Goal: Task Accomplishment & Management: Complete application form

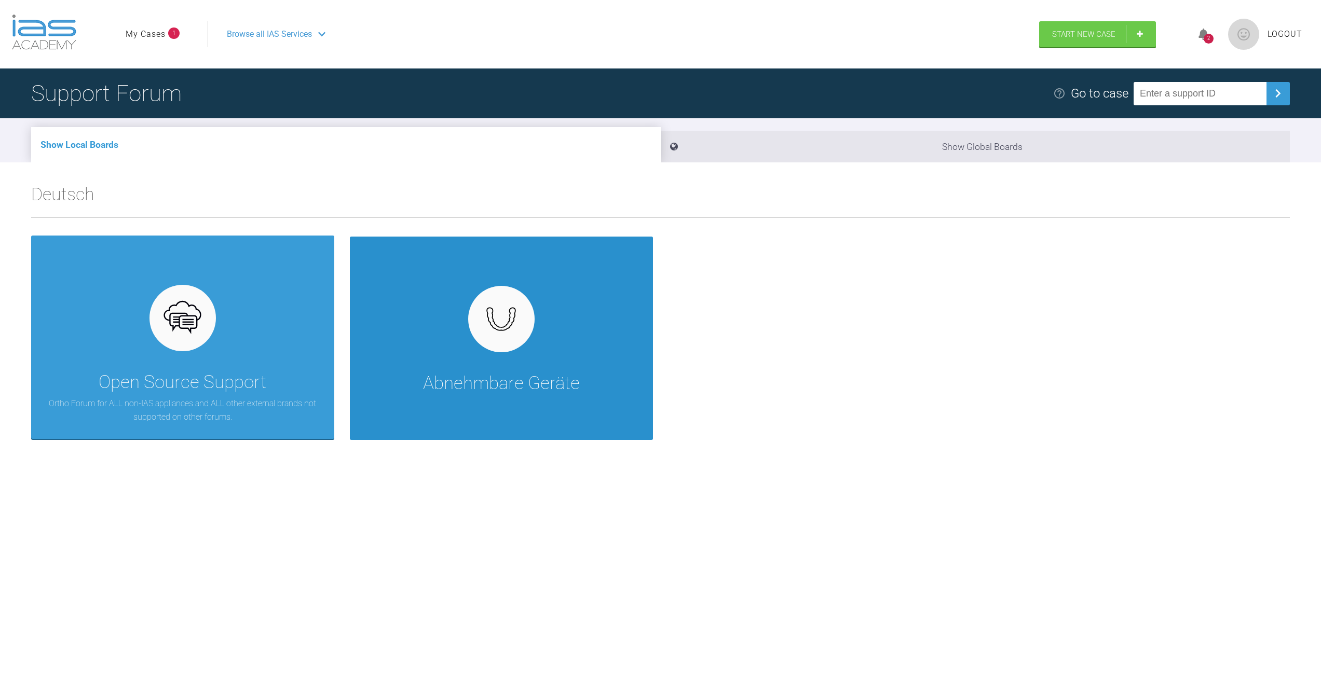
click at [501, 333] on img at bounding box center [501, 319] width 40 height 30
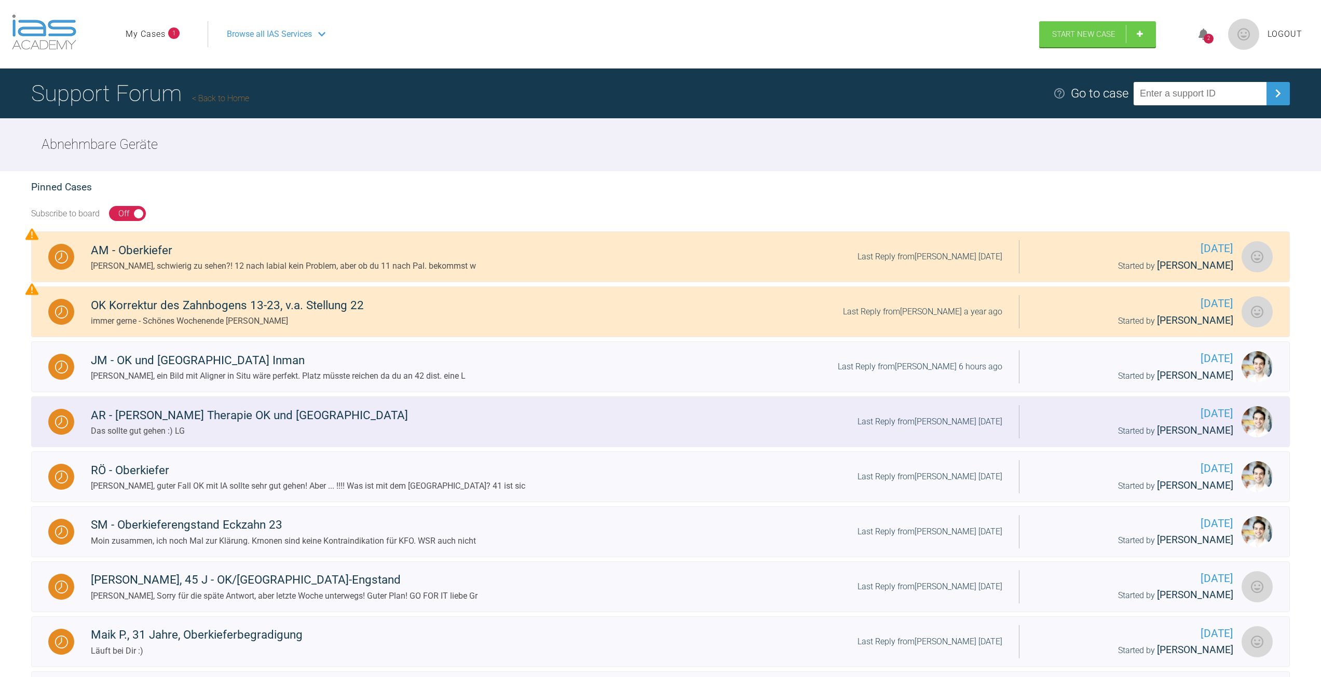
click at [366, 424] on div "AR - Inman Aligner Therapie OK und UK Das sollte gut gehen :) LG Last Reply fro…" at bounding box center [546, 422] width 944 height 32
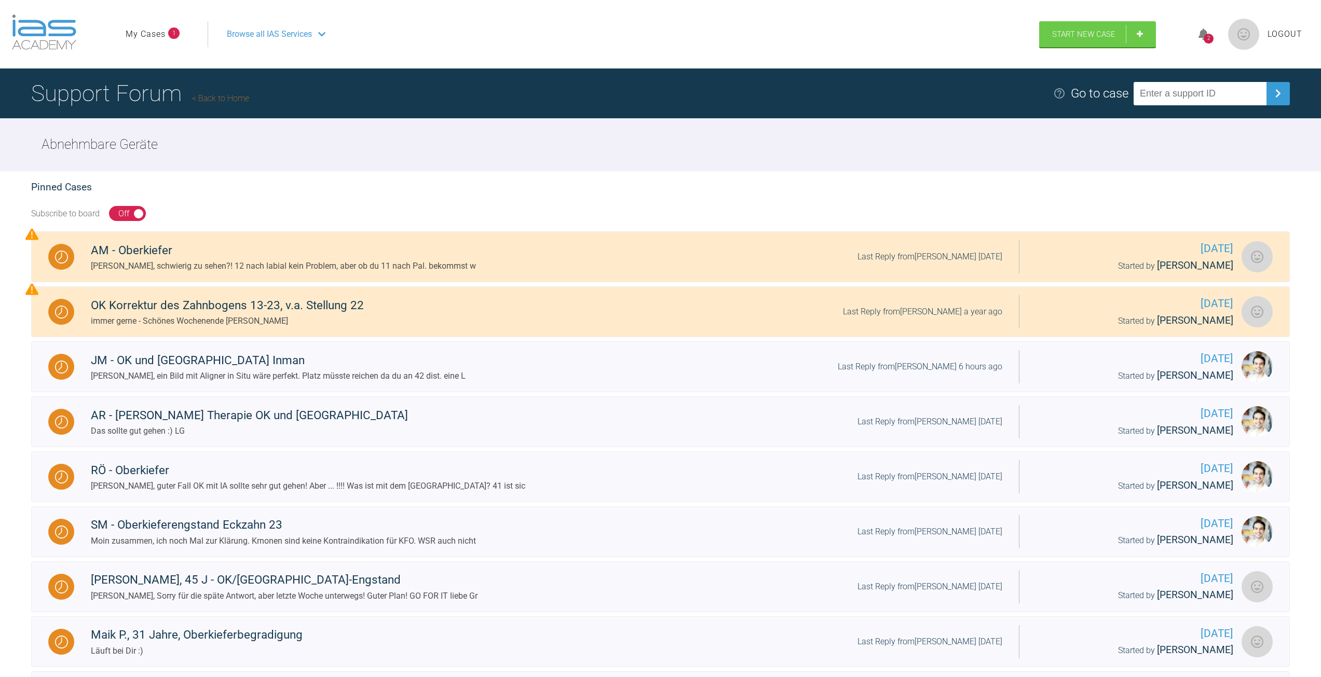
click at [166, 22] on ul "My Cases 1" at bounding box center [167, 34] width 82 height 26
click at [167, 35] on li "My Cases 1" at bounding box center [153, 34] width 54 height 13
click at [182, 35] on ul "My Cases 1" at bounding box center [167, 34] width 82 height 26
click at [173, 33] on span "1" at bounding box center [173, 33] width 11 height 11
click at [141, 32] on link "My Cases" at bounding box center [146, 34] width 40 height 13
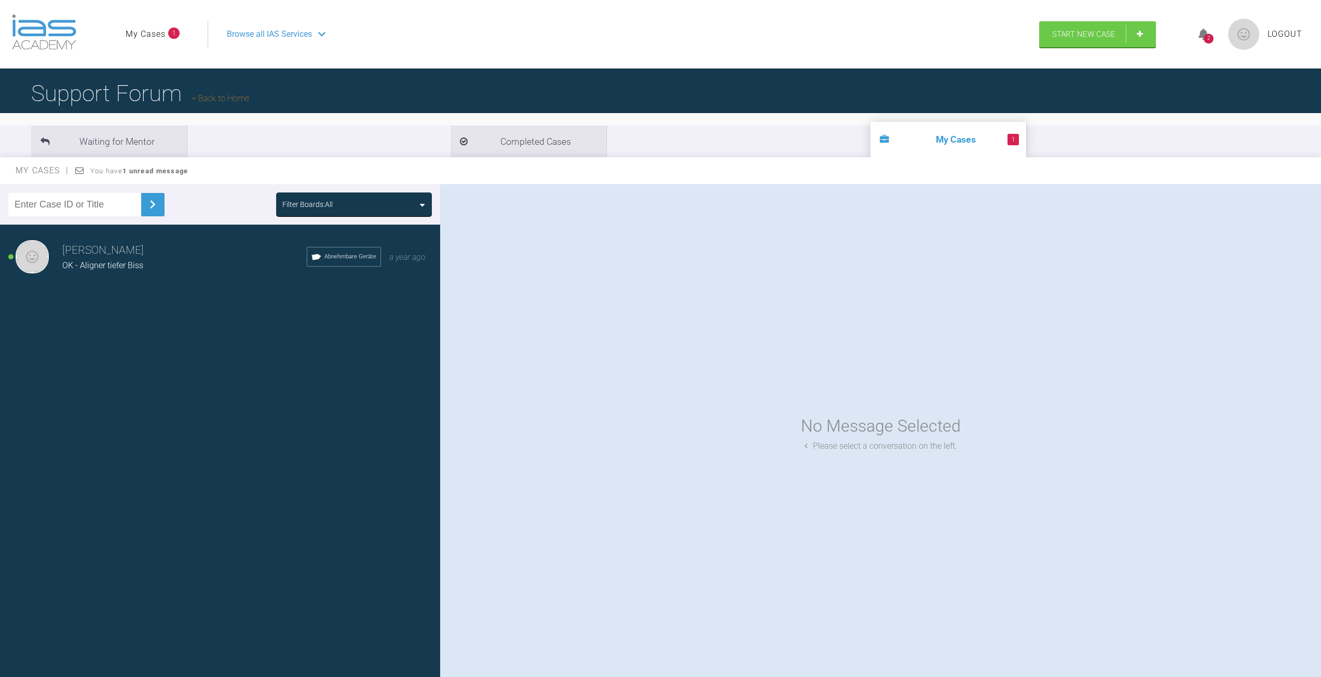
click at [100, 267] on span "OK - Aligner tiefer Biss" at bounding box center [102, 265] width 81 height 10
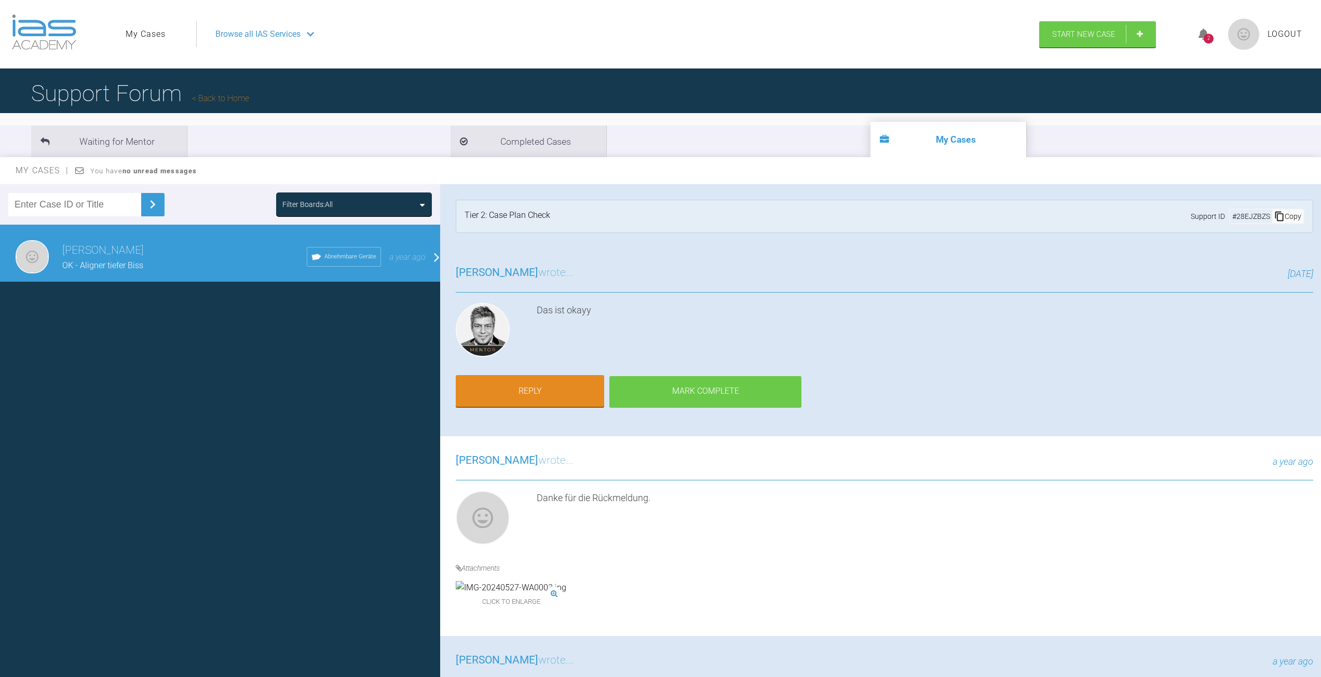
click at [730, 386] on div "Mark Complete" at bounding box center [705, 392] width 192 height 32
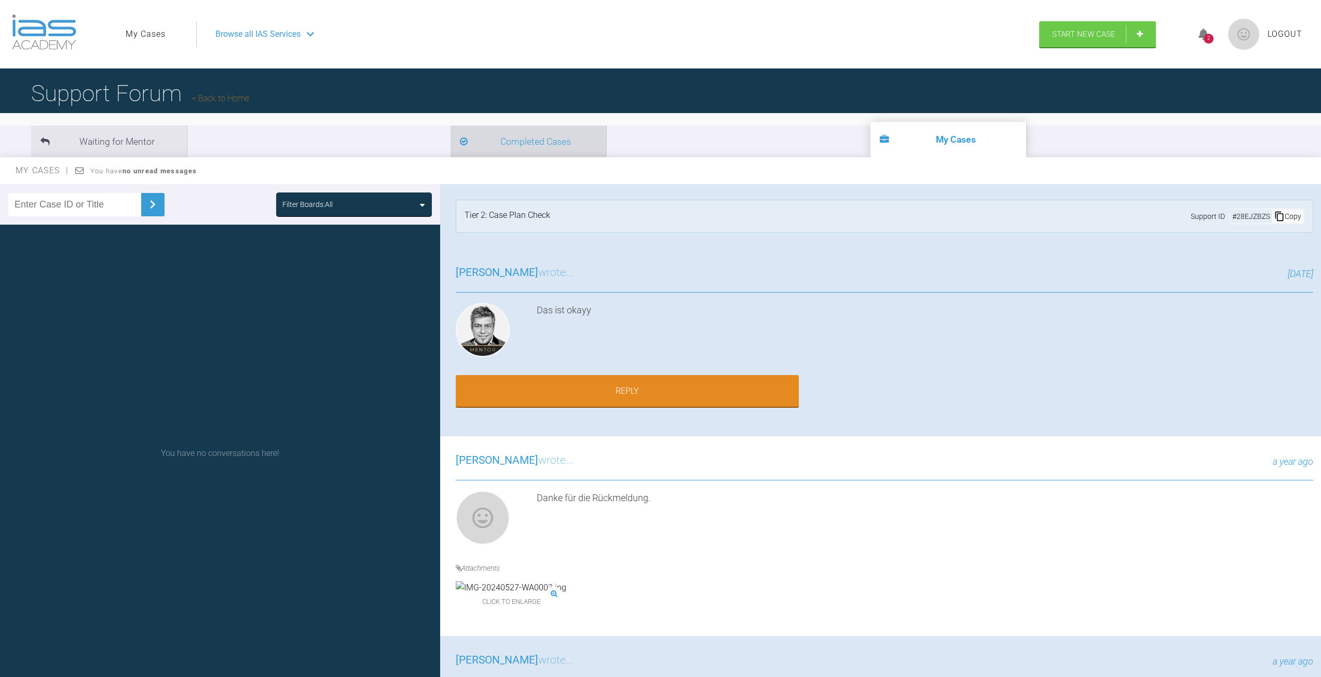
click at [450, 140] on li "Completed Cases" at bounding box center [528, 142] width 156 height 32
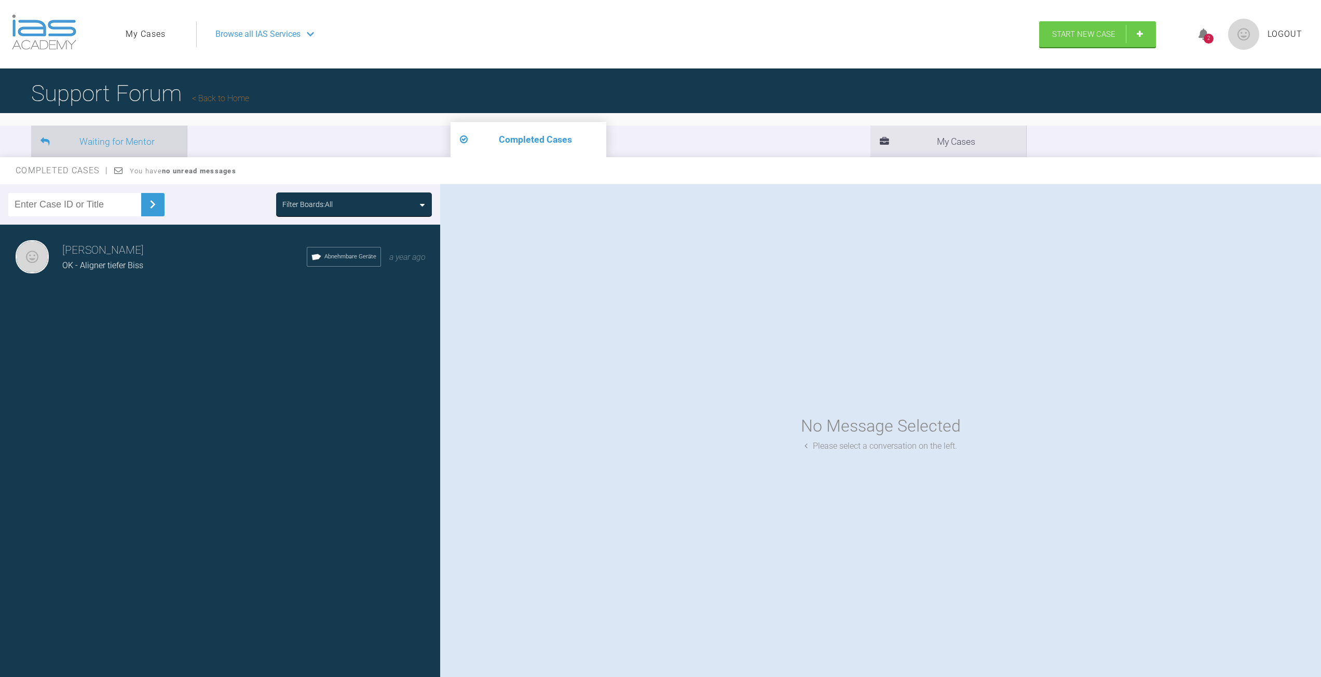
click at [118, 136] on li "Waiting for Mentor" at bounding box center [109, 142] width 156 height 32
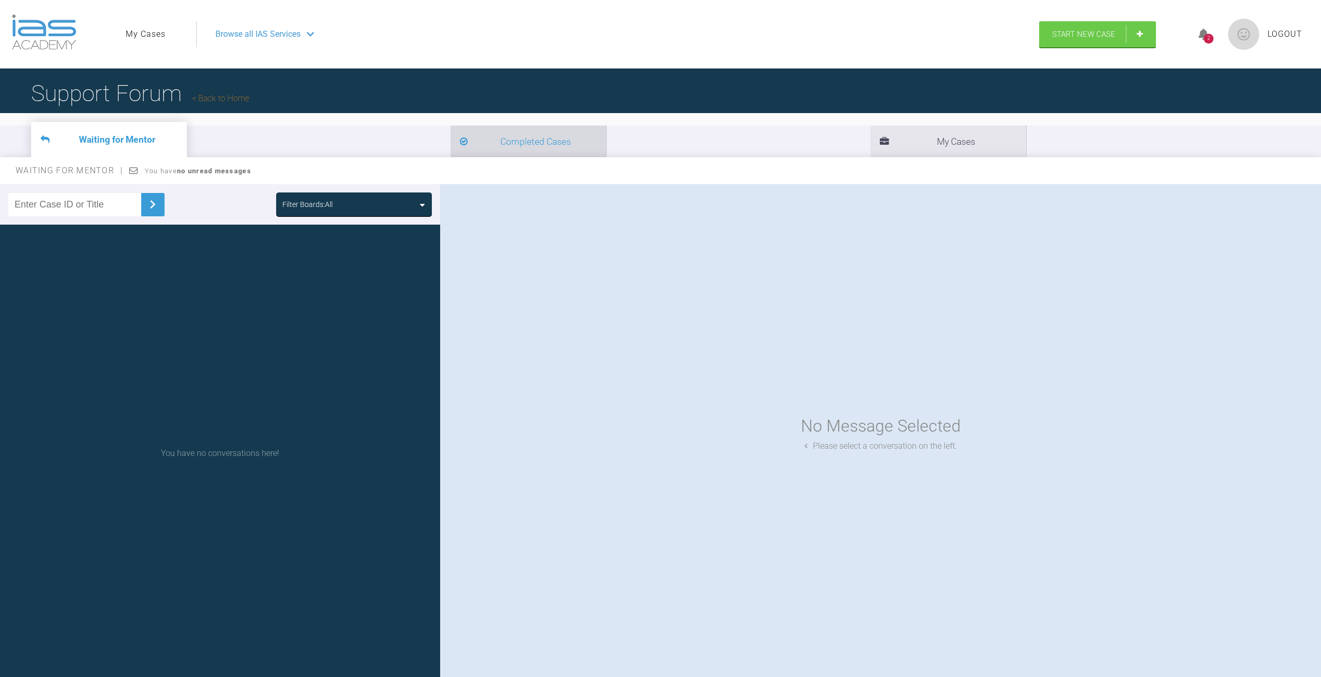
click at [450, 144] on li "Completed Cases" at bounding box center [528, 142] width 156 height 32
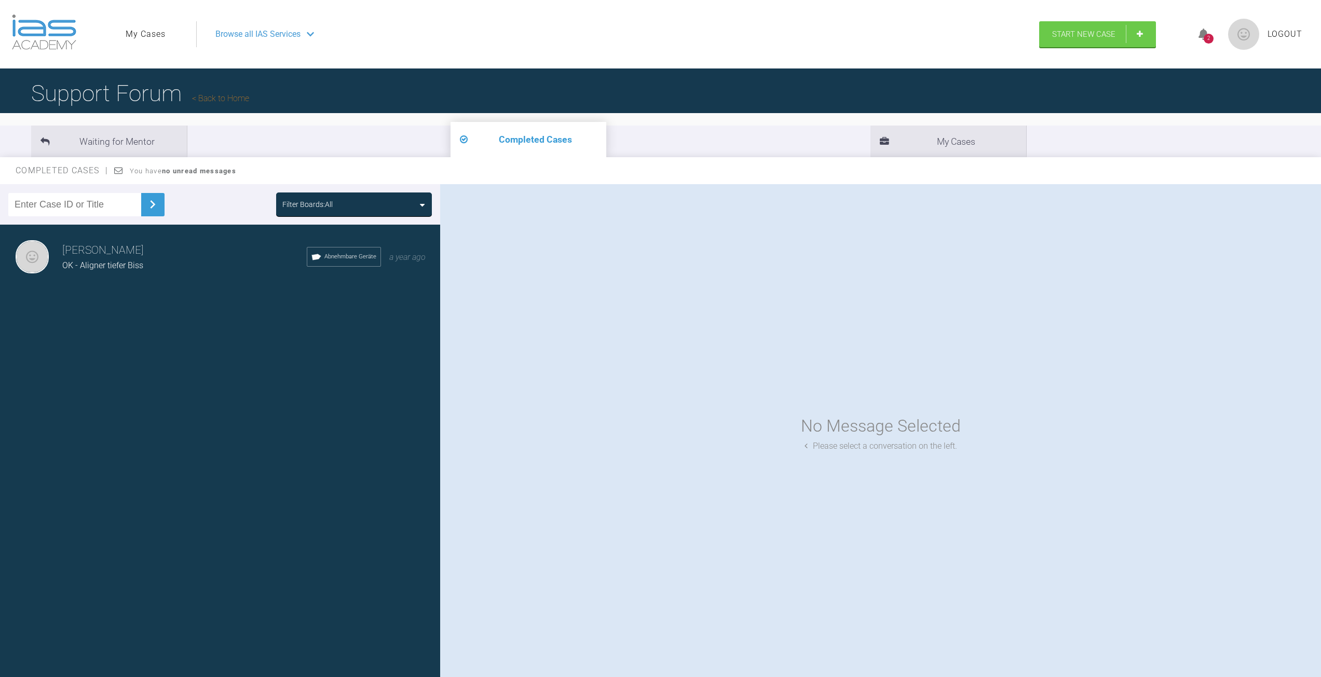
click at [69, 28] on img at bounding box center [44, 32] width 64 height 35
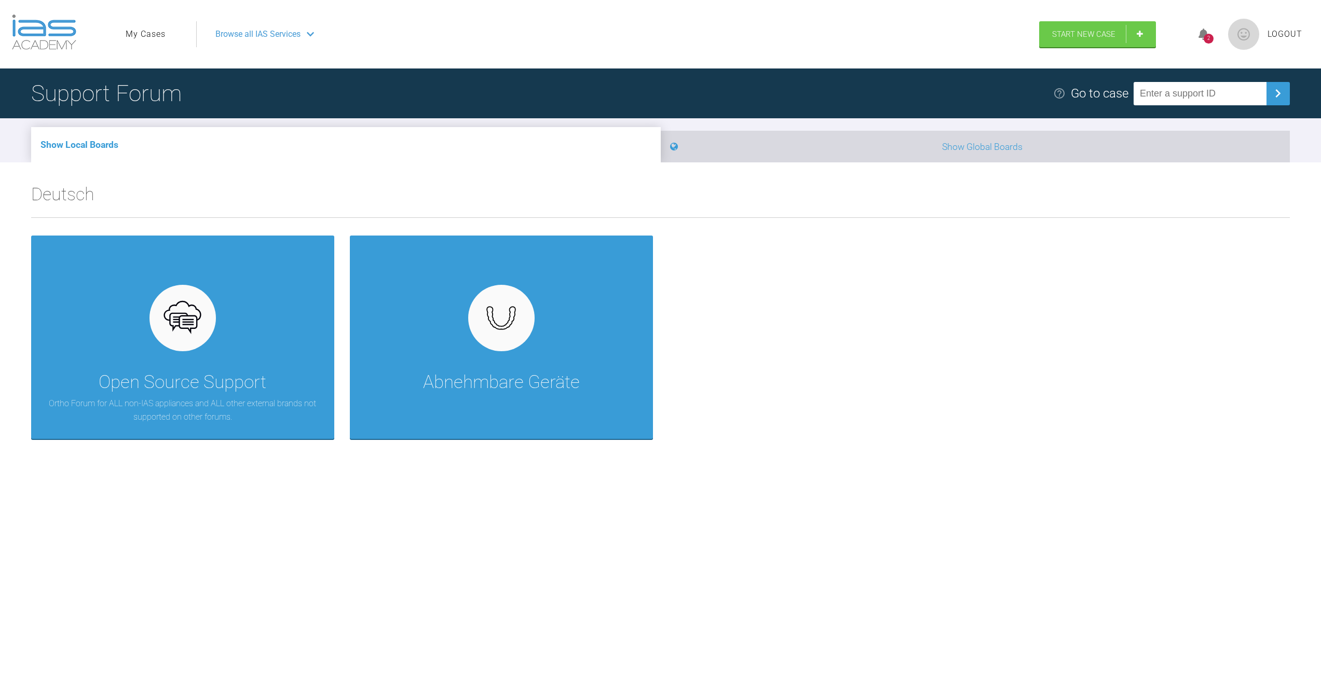
click at [840, 152] on li "Show Global Boards" at bounding box center [975, 147] width 629 height 32
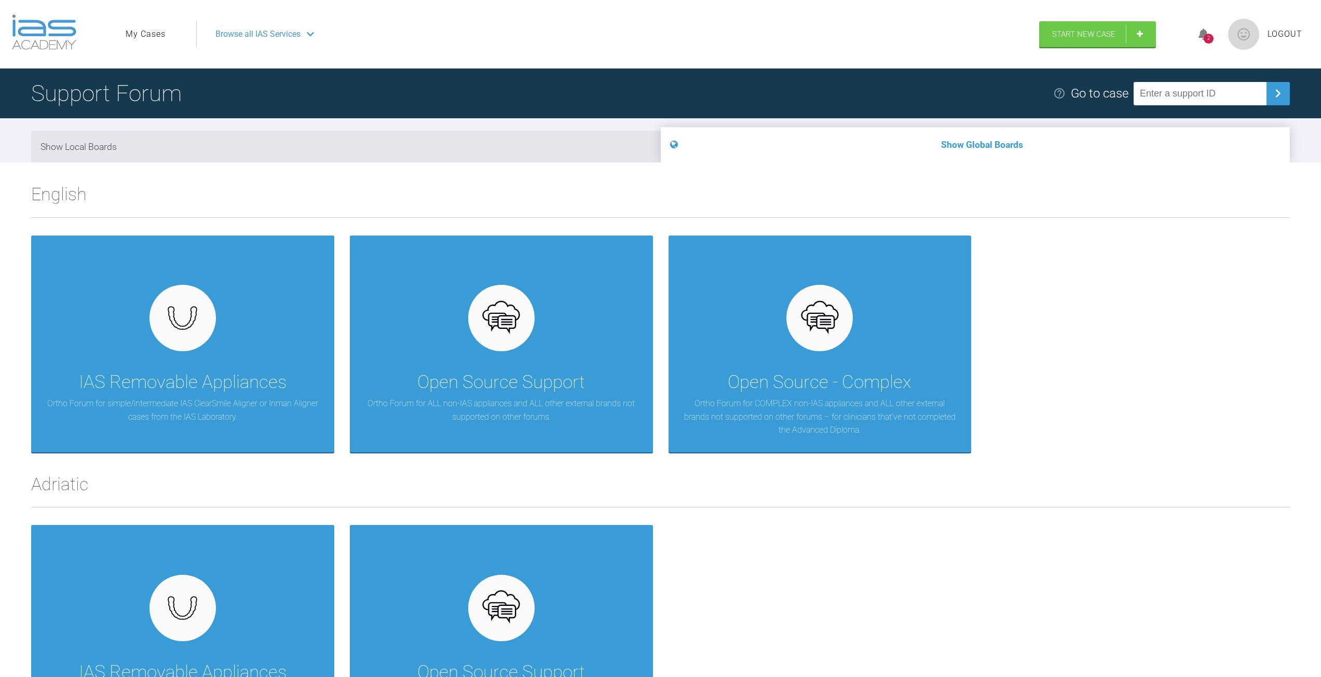
click at [65, 37] on img at bounding box center [44, 32] width 64 height 35
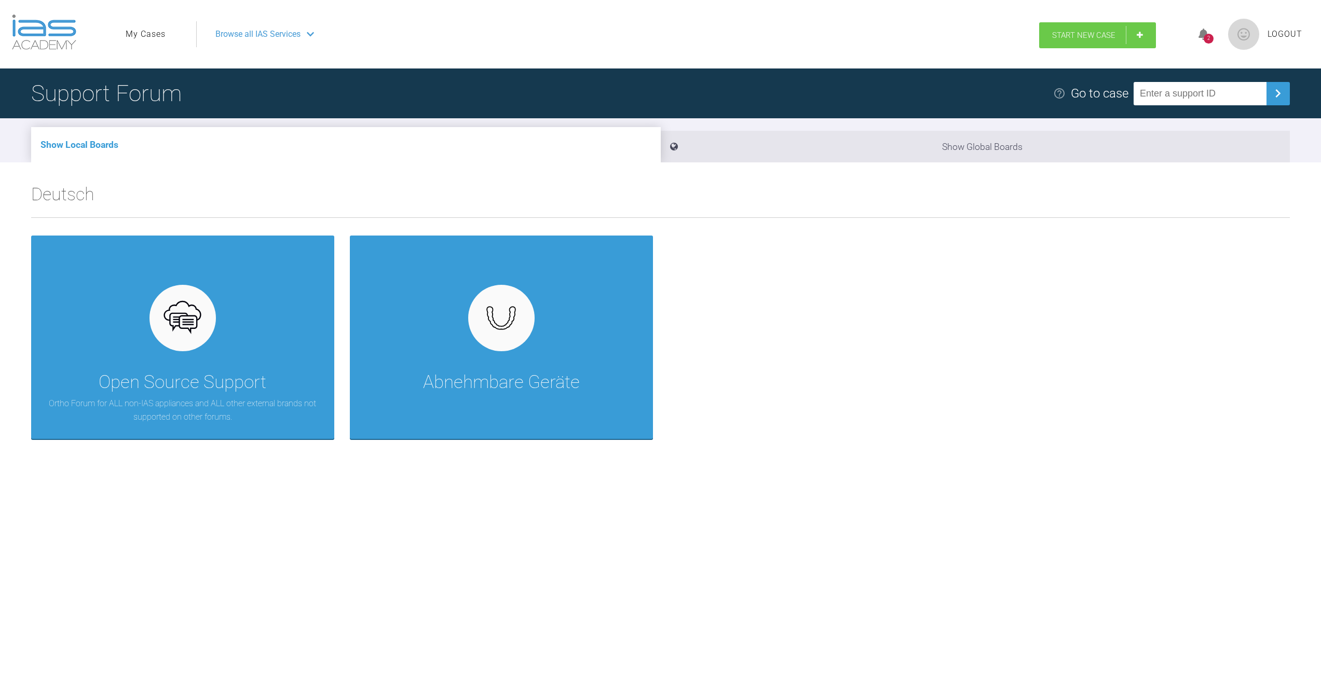
click at [1067, 40] on link "Start New Case" at bounding box center [1097, 35] width 117 height 26
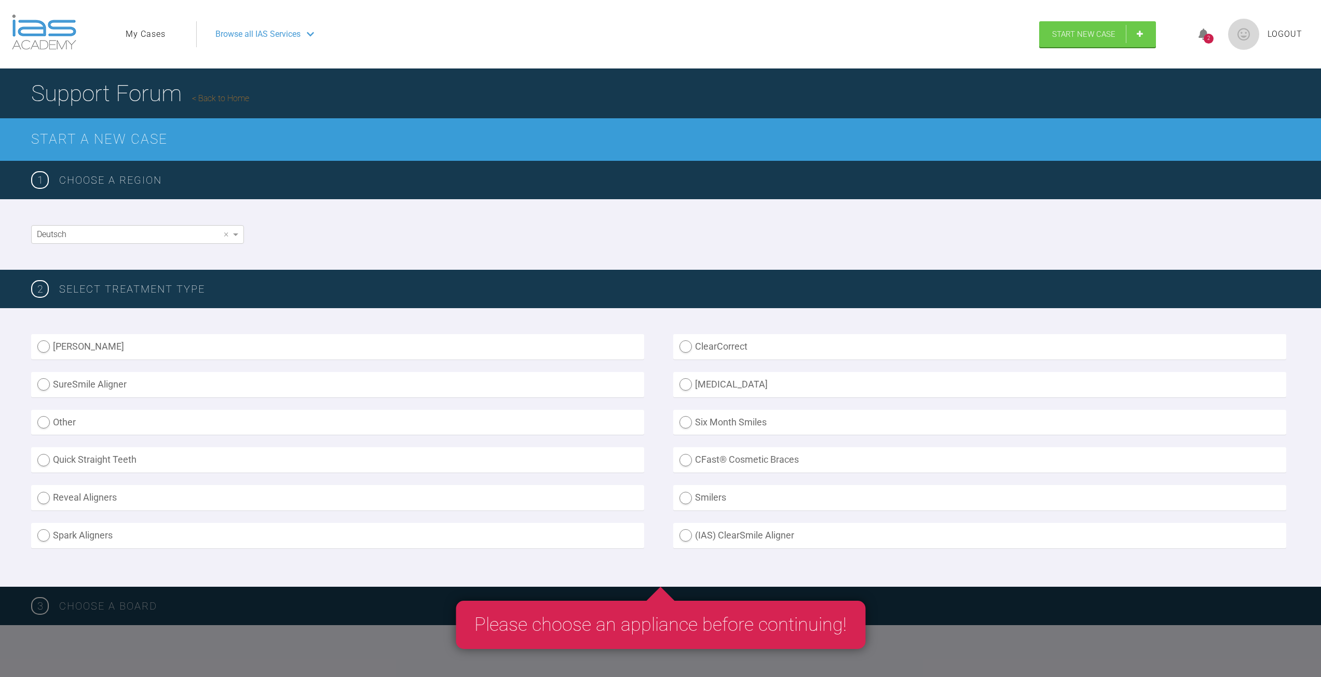
click at [93, 354] on label "[PERSON_NAME]" at bounding box center [337, 346] width 613 height 25
radio Aligner "true"
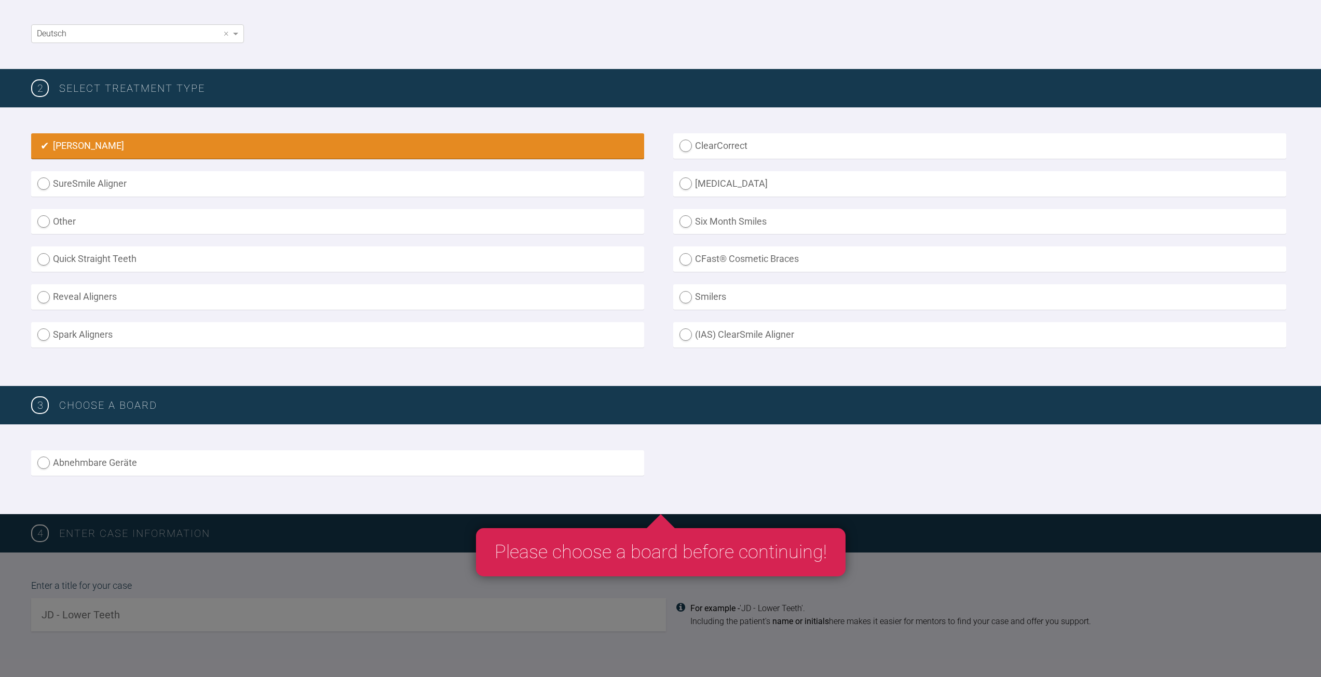
scroll to position [208, 0]
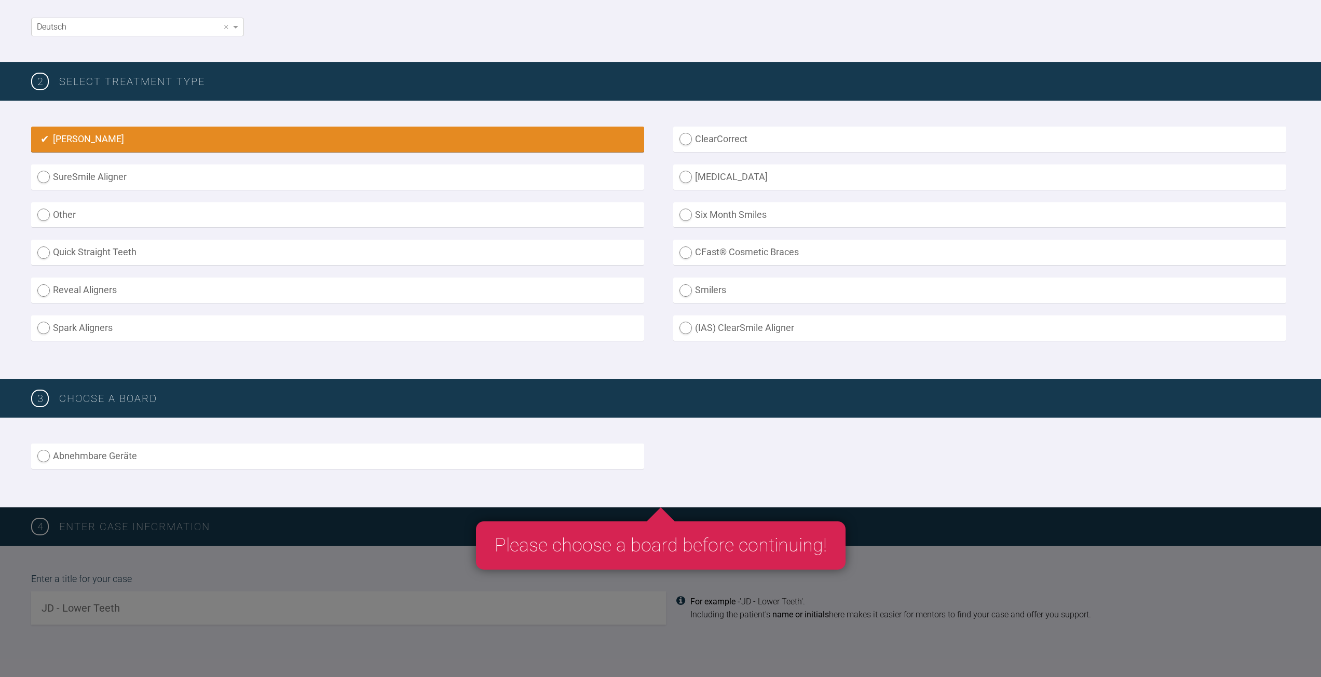
click at [516, 455] on label "Abnehmbare Geräte" at bounding box center [337, 456] width 613 height 25
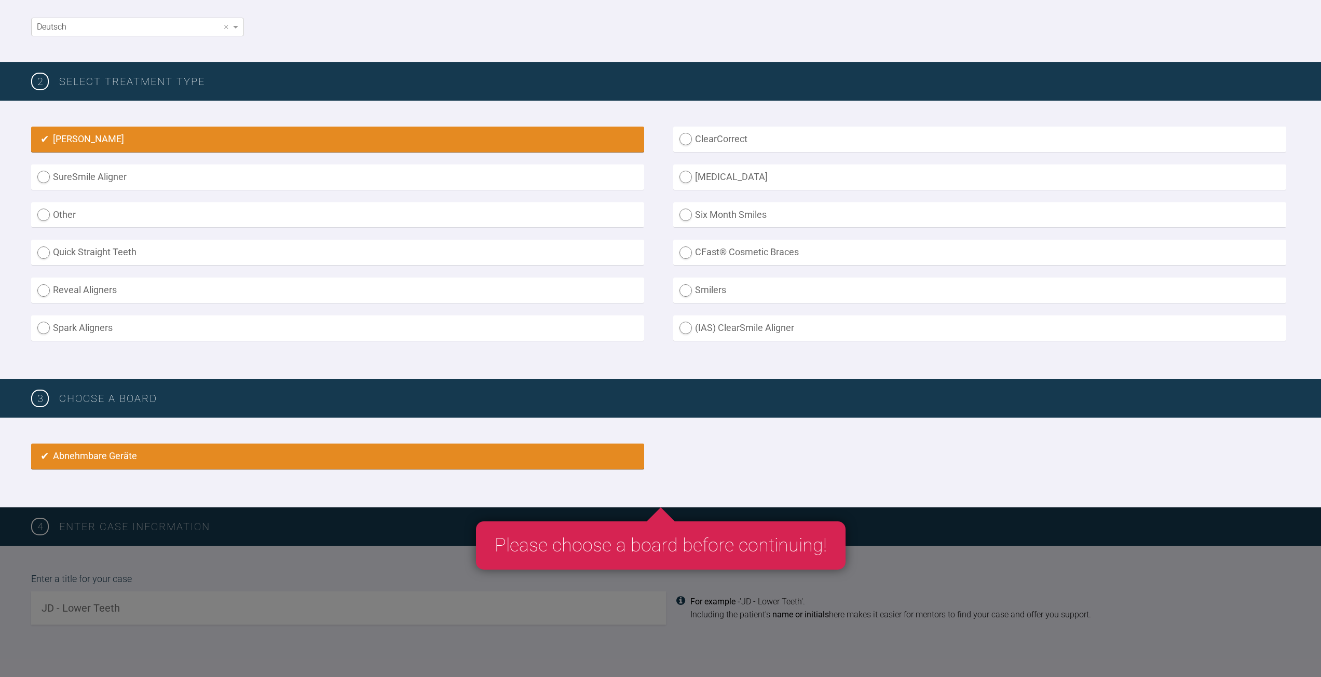
radio input "true"
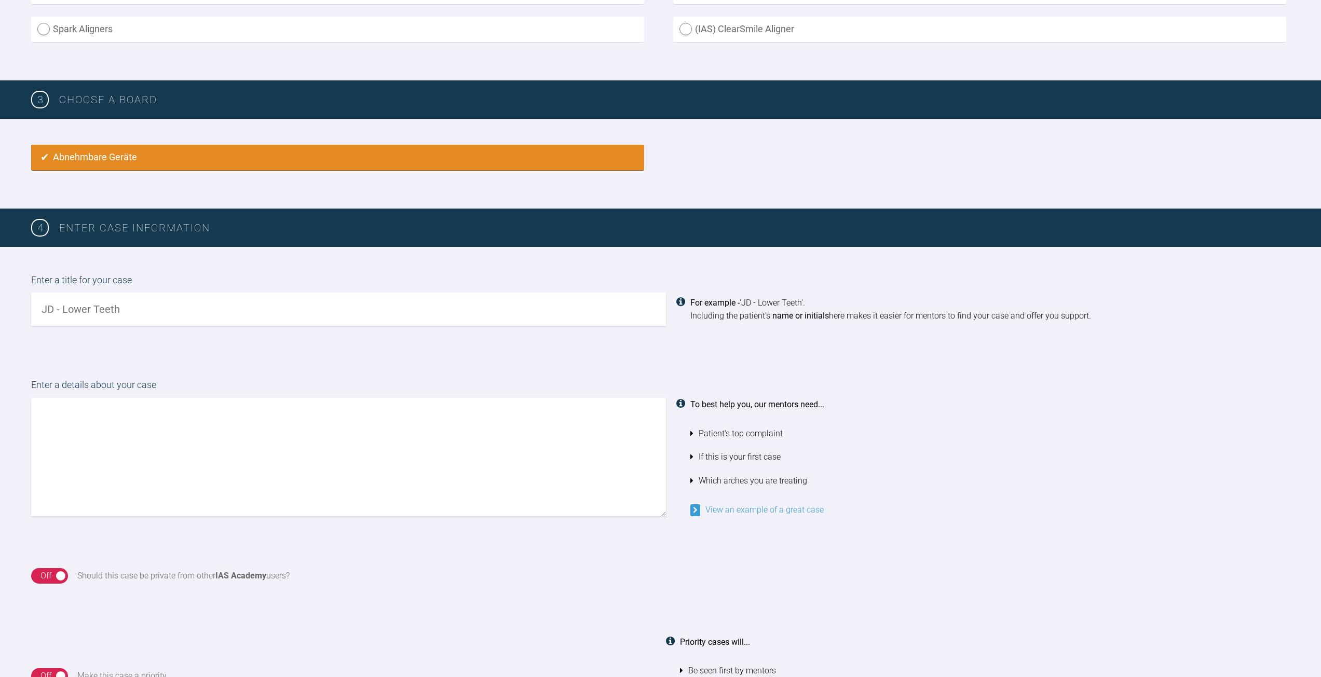
scroll to position [519, 0]
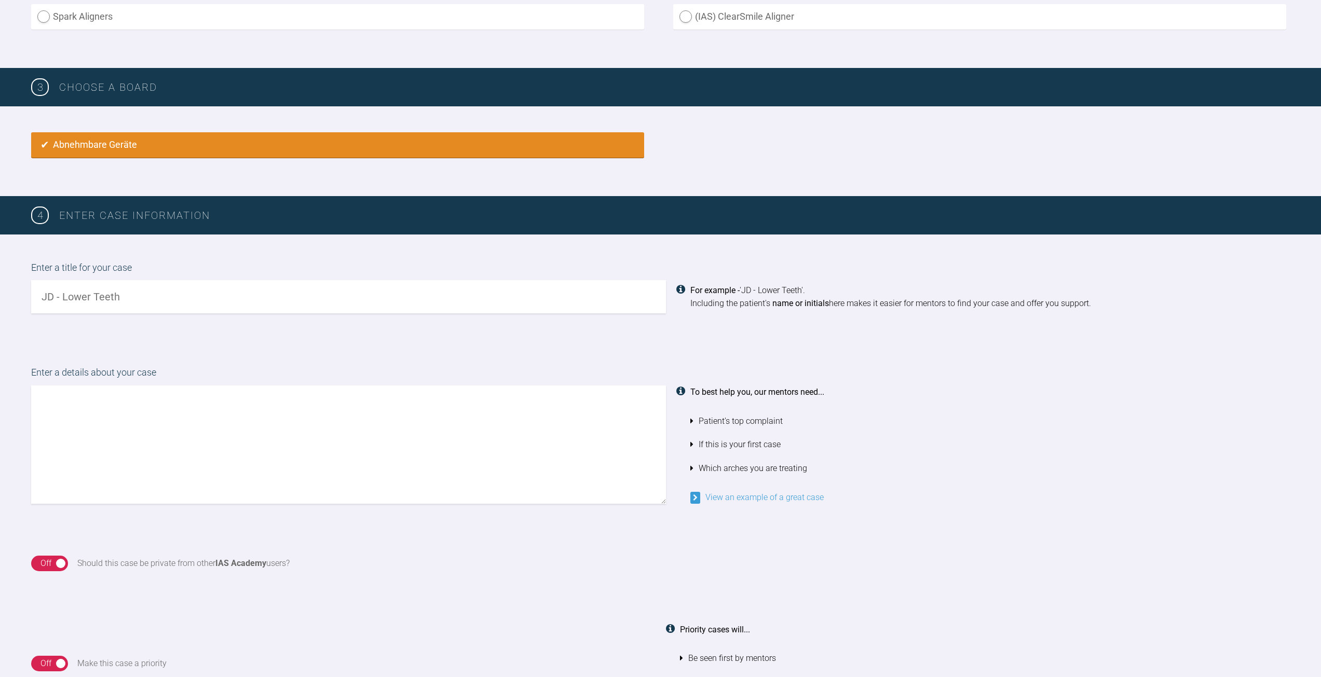
click at [369, 291] on input "text" at bounding box center [348, 296] width 635 height 33
click at [733, 503] on div "To best help you, our mentors need... Patient's top complaint If this is your f…" at bounding box center [990, 445] width 600 height 118
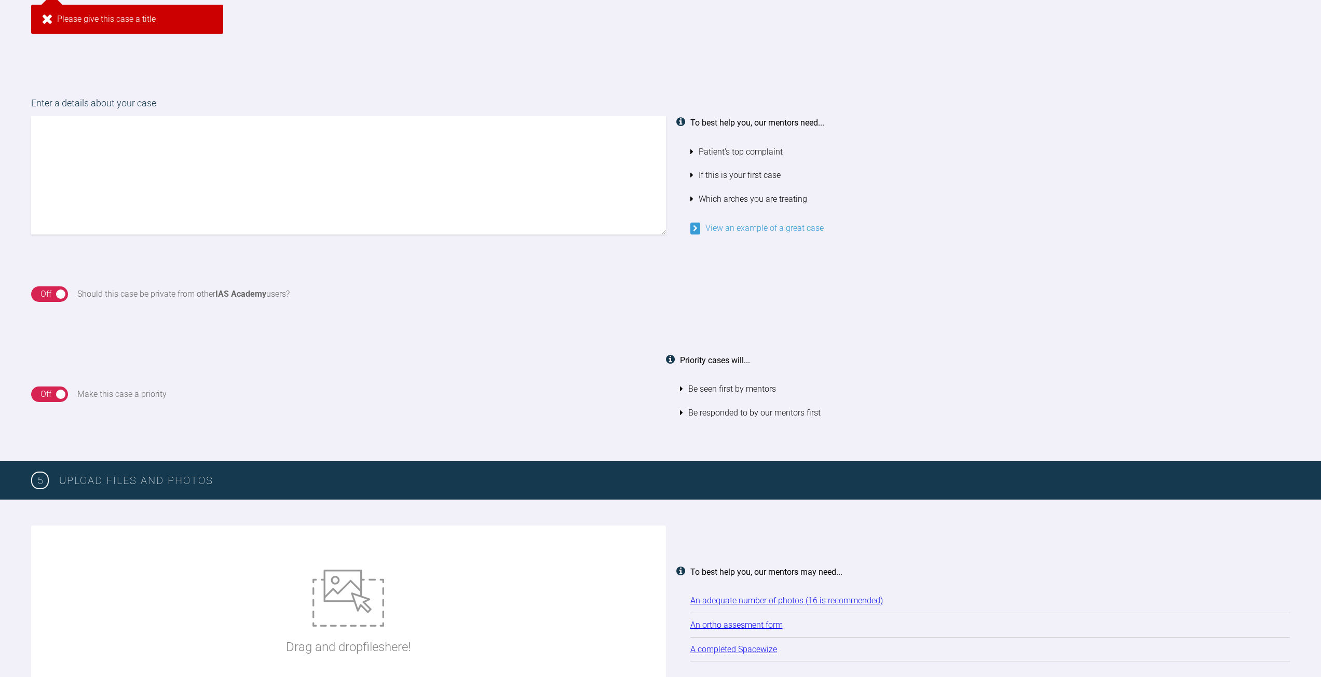
scroll to position [843, 0]
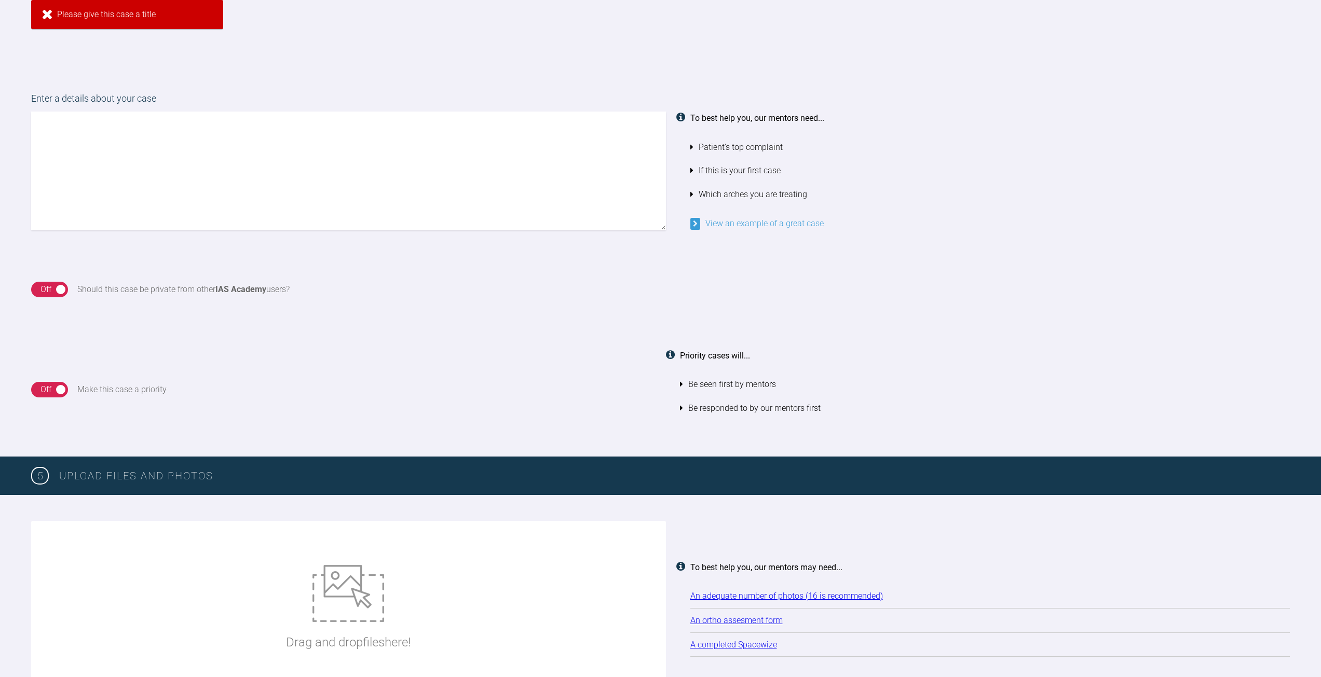
click at [737, 222] on link "View an example of a great case" at bounding box center [756, 223] width 133 height 10
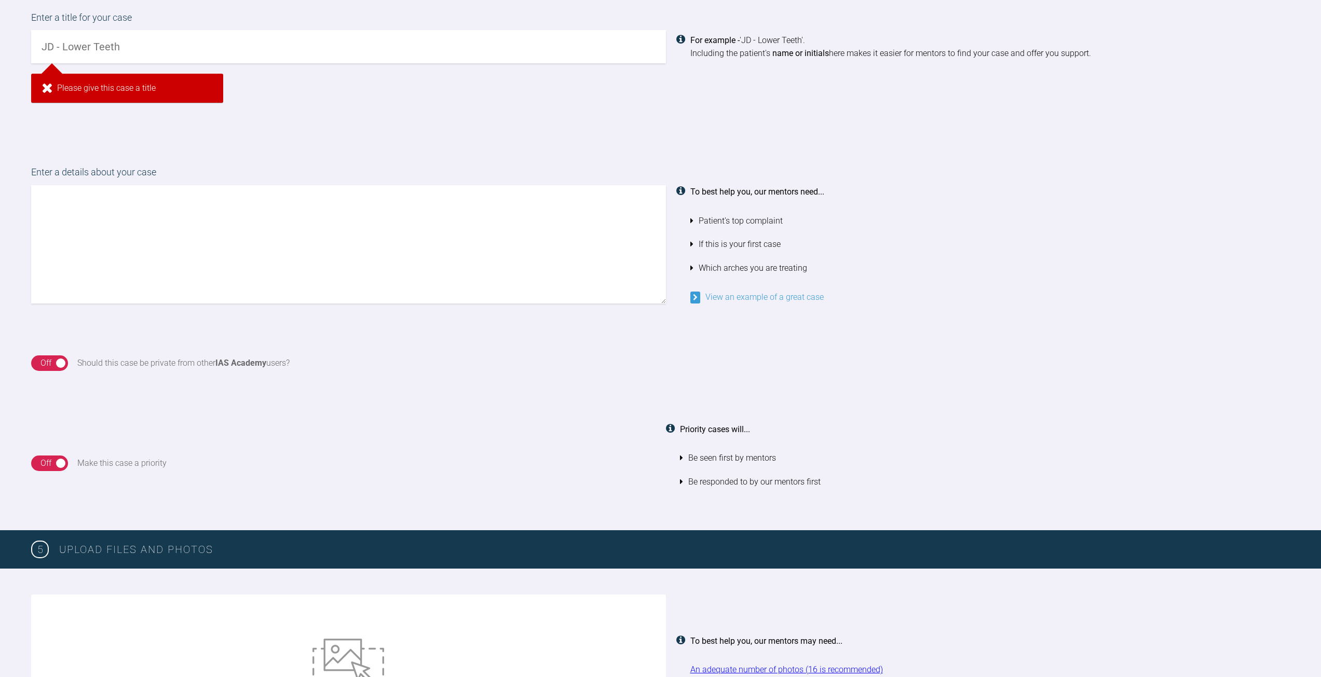
scroll to position [778, 0]
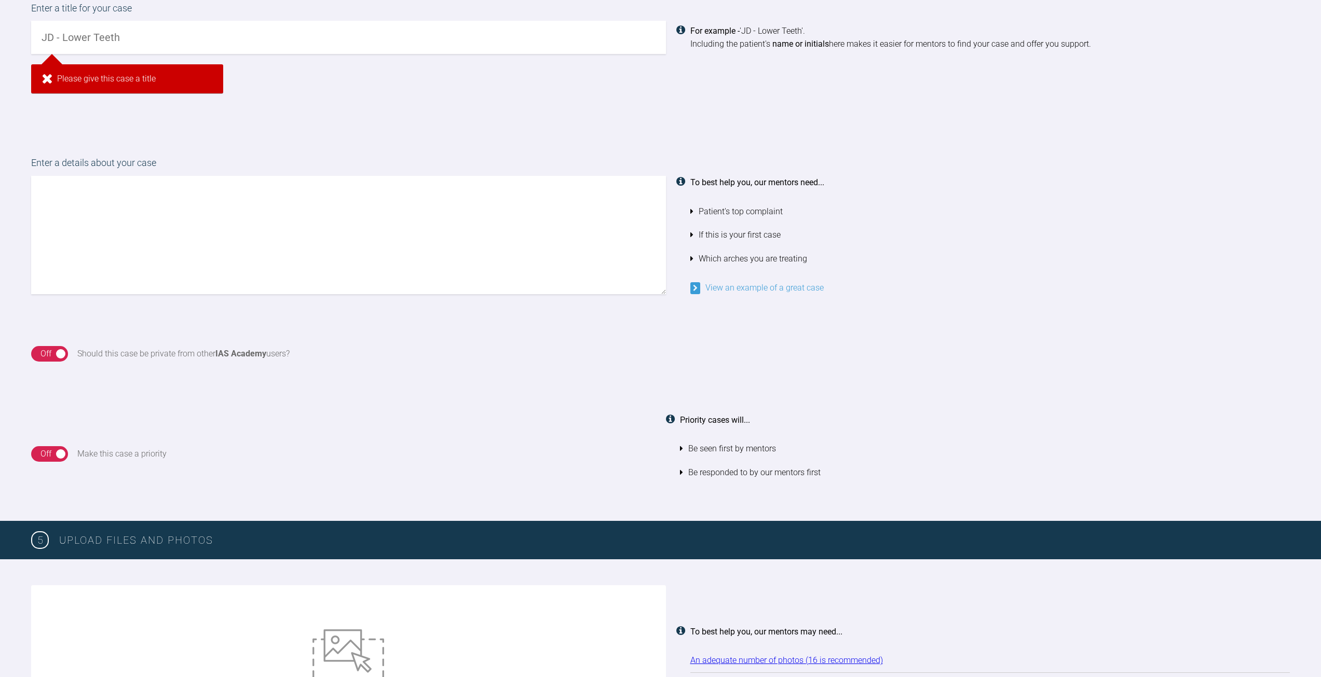
click at [48, 351] on div "Off" at bounding box center [45, 353] width 11 height 13
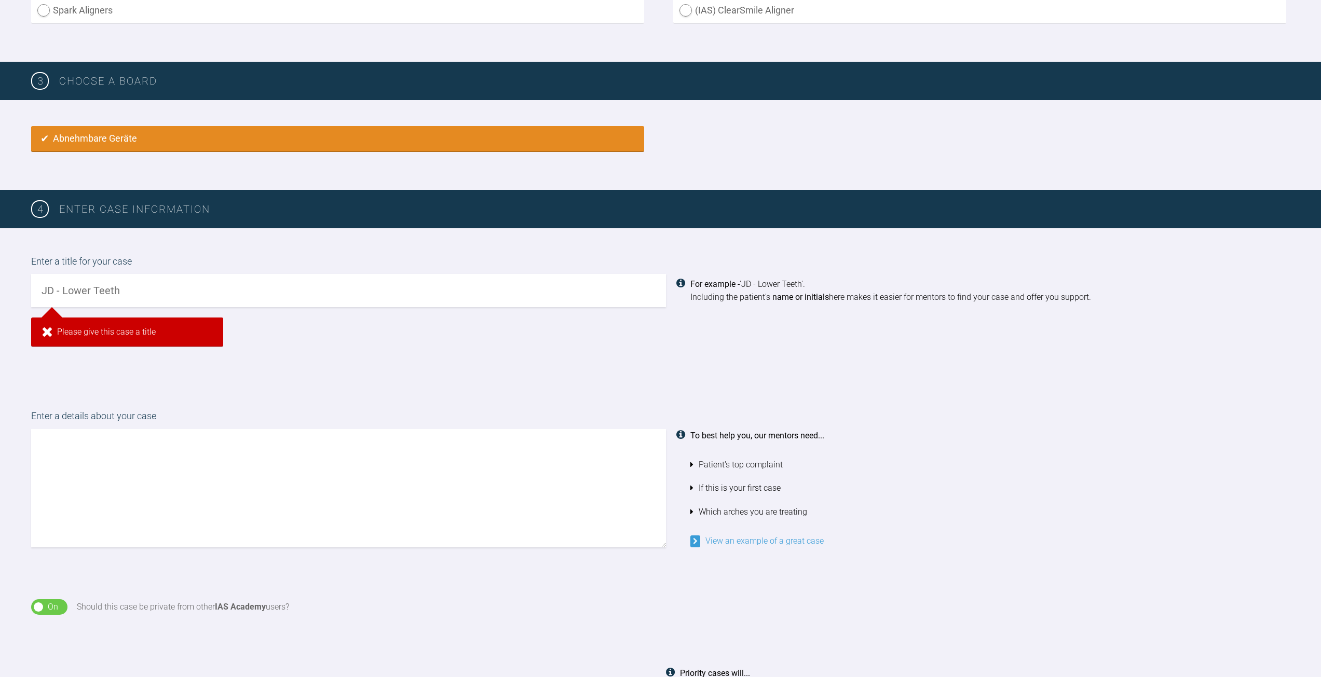
scroll to position [508, 0]
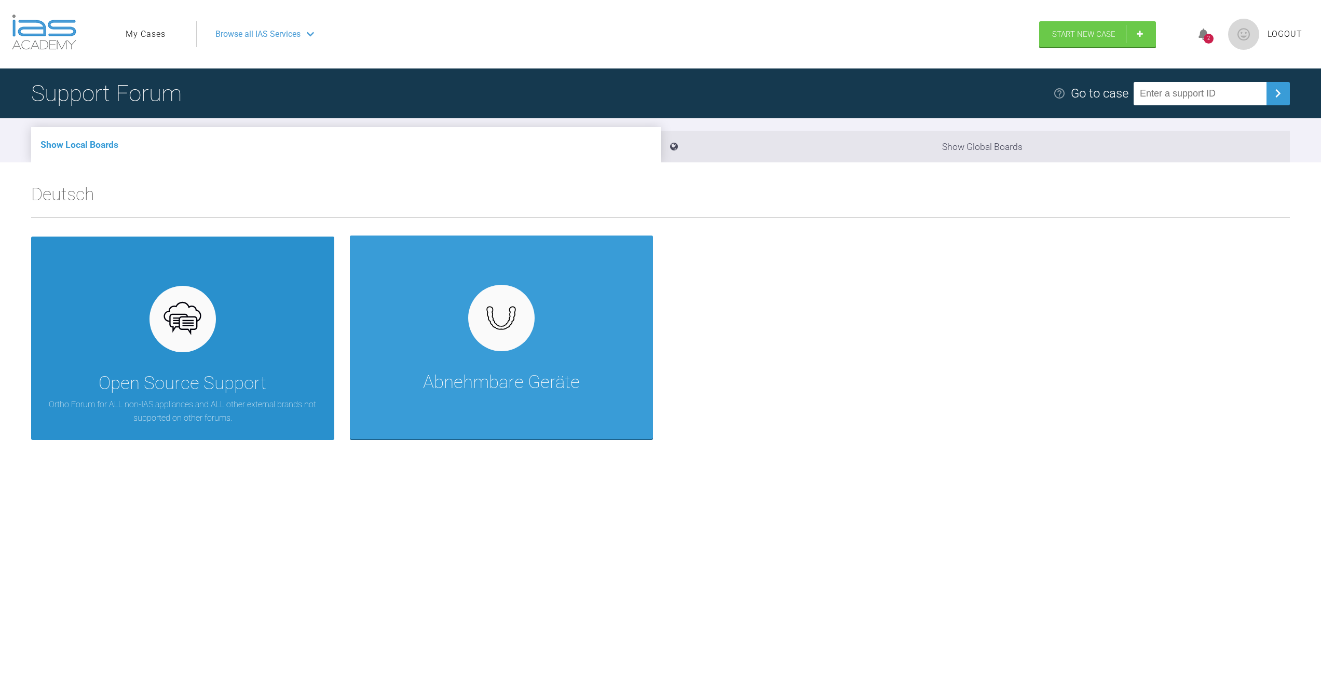
click at [161, 374] on div "Open Source Support" at bounding box center [183, 383] width 168 height 29
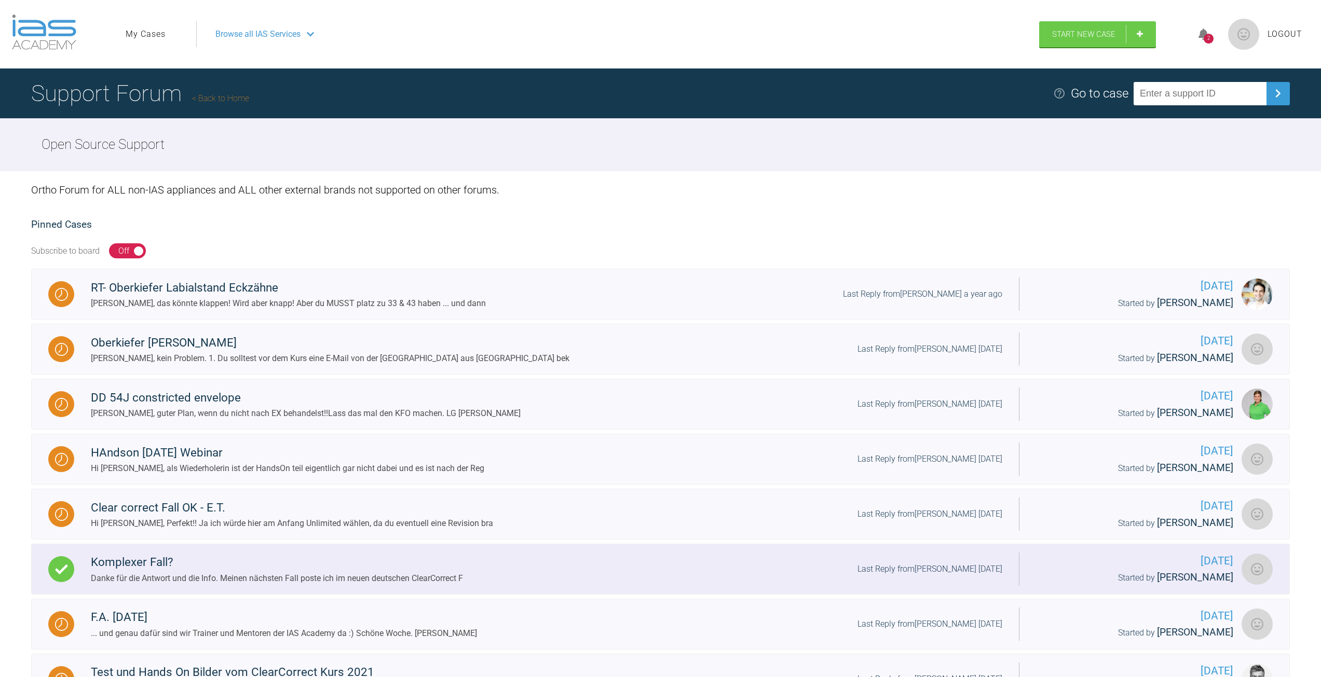
click at [293, 555] on div "Komplexer Fall?" at bounding box center [277, 562] width 372 height 19
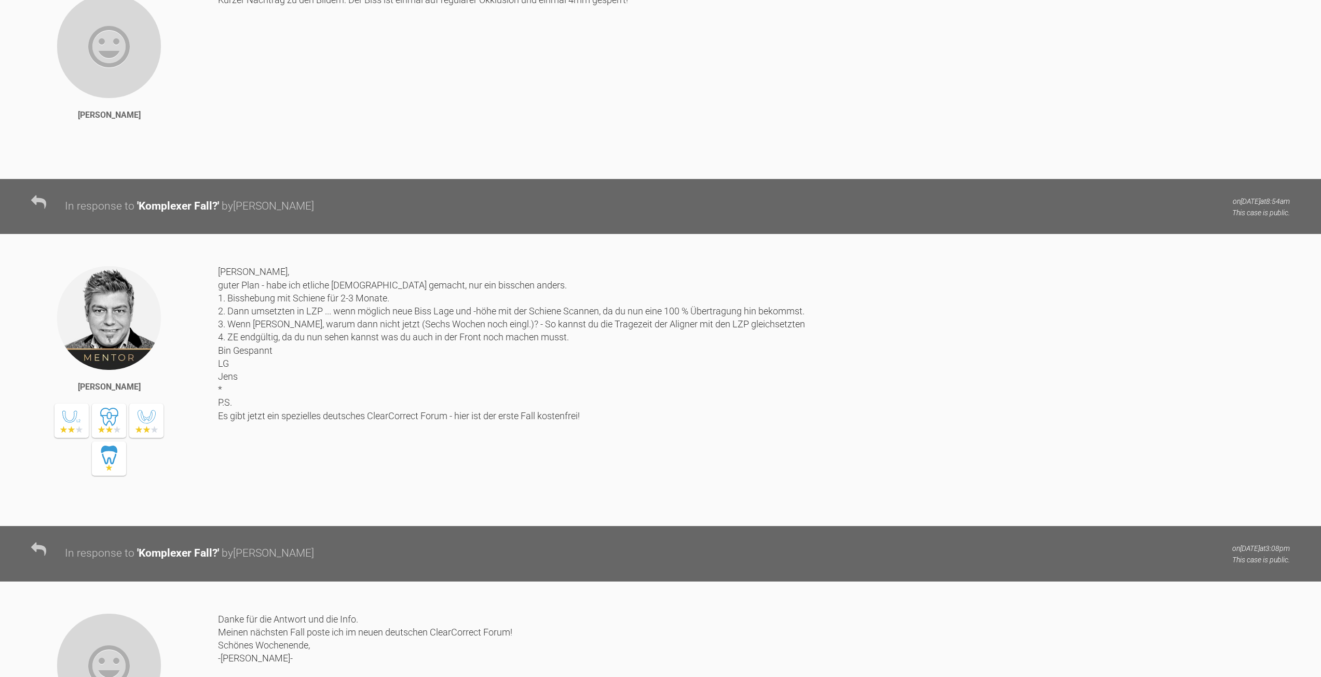
scroll to position [986, 0]
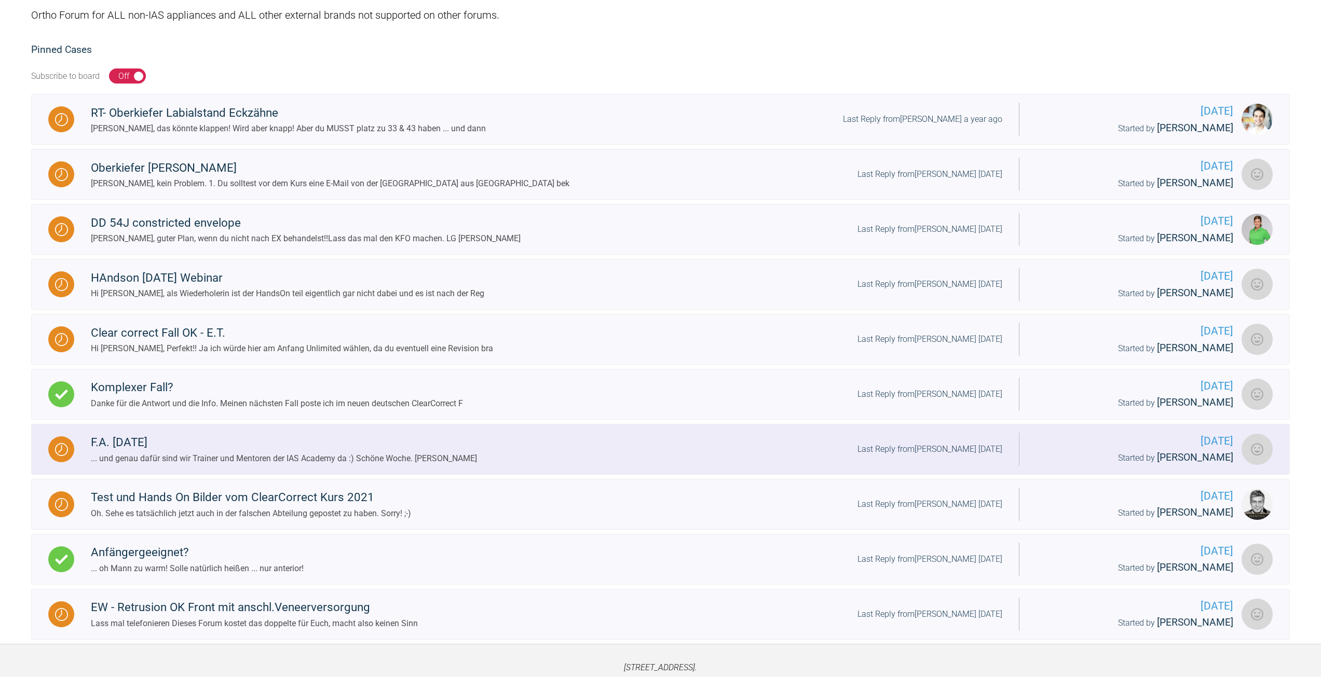
scroll to position [75, 0]
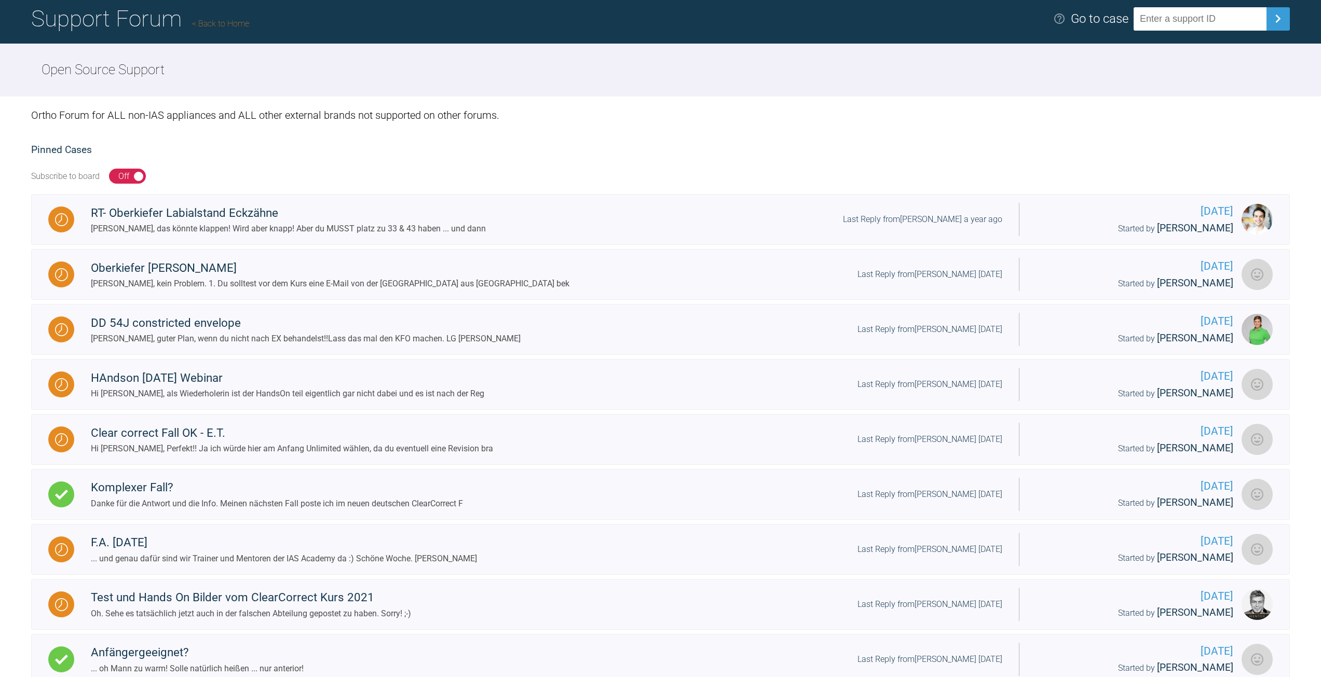
click at [119, 178] on div "Off" at bounding box center [123, 176] width 11 height 13
click at [128, 177] on div "Off" at bounding box center [123, 176] width 11 height 13
click at [250, 179] on div "Subscribe to board On Off" at bounding box center [660, 176] width 1258 height 36
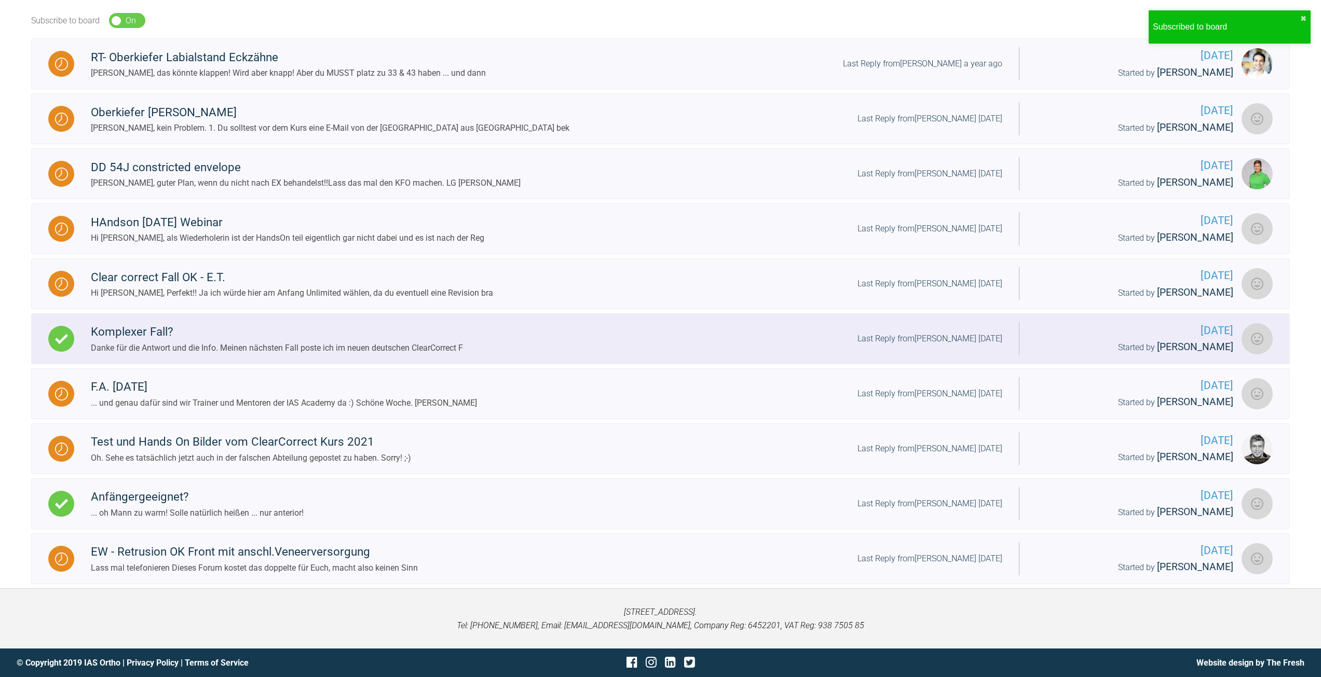
scroll to position [0, 0]
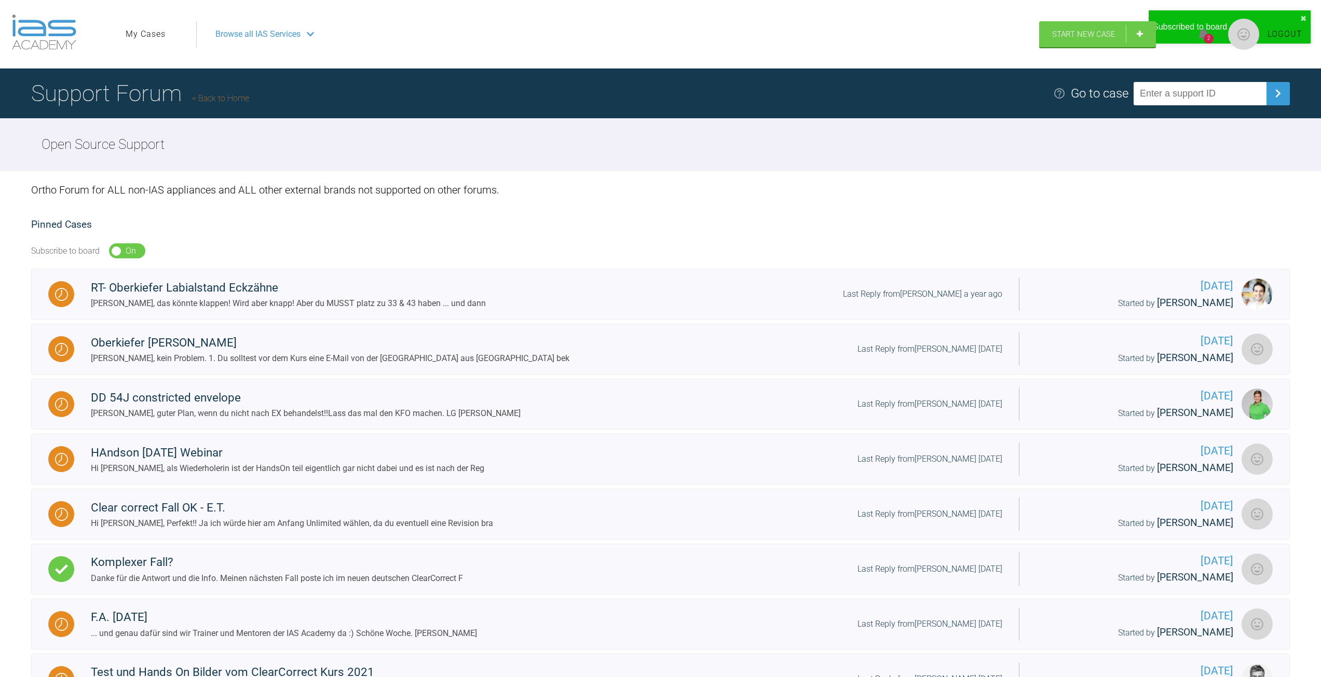
click at [132, 252] on div "On" at bounding box center [131, 250] width 10 height 13
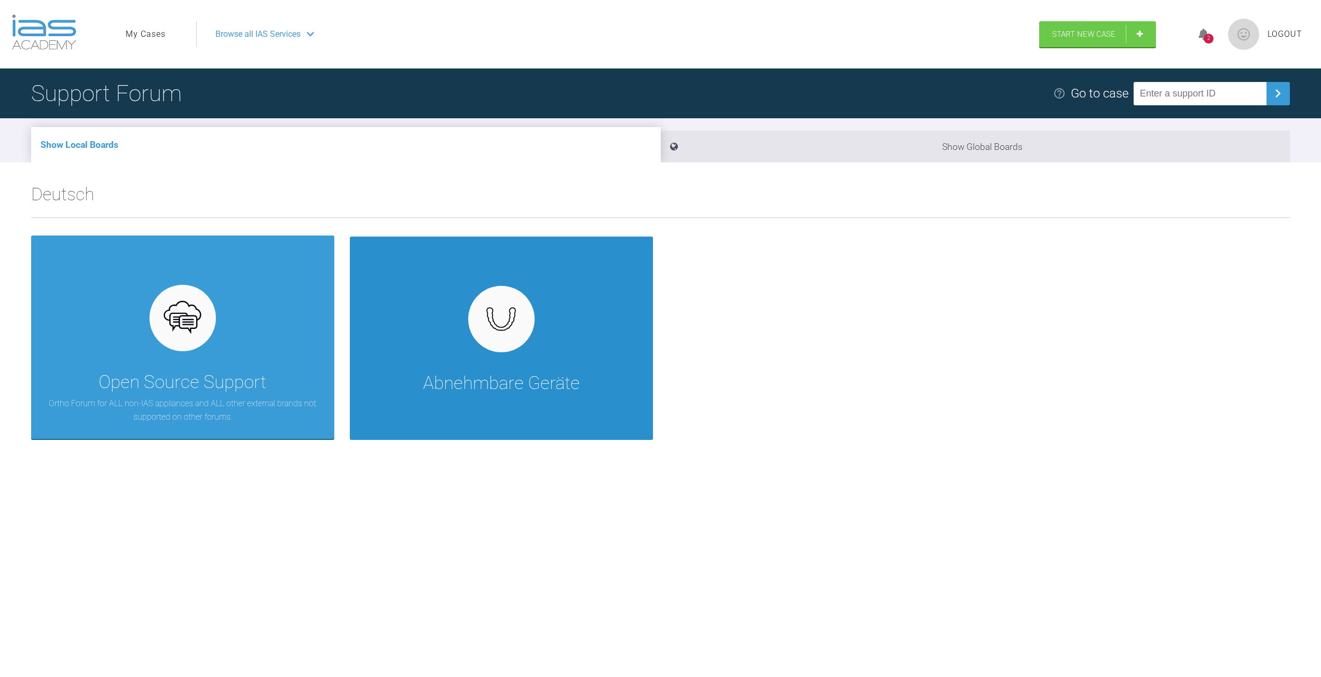
click at [486, 341] on div at bounding box center [501, 319] width 66 height 66
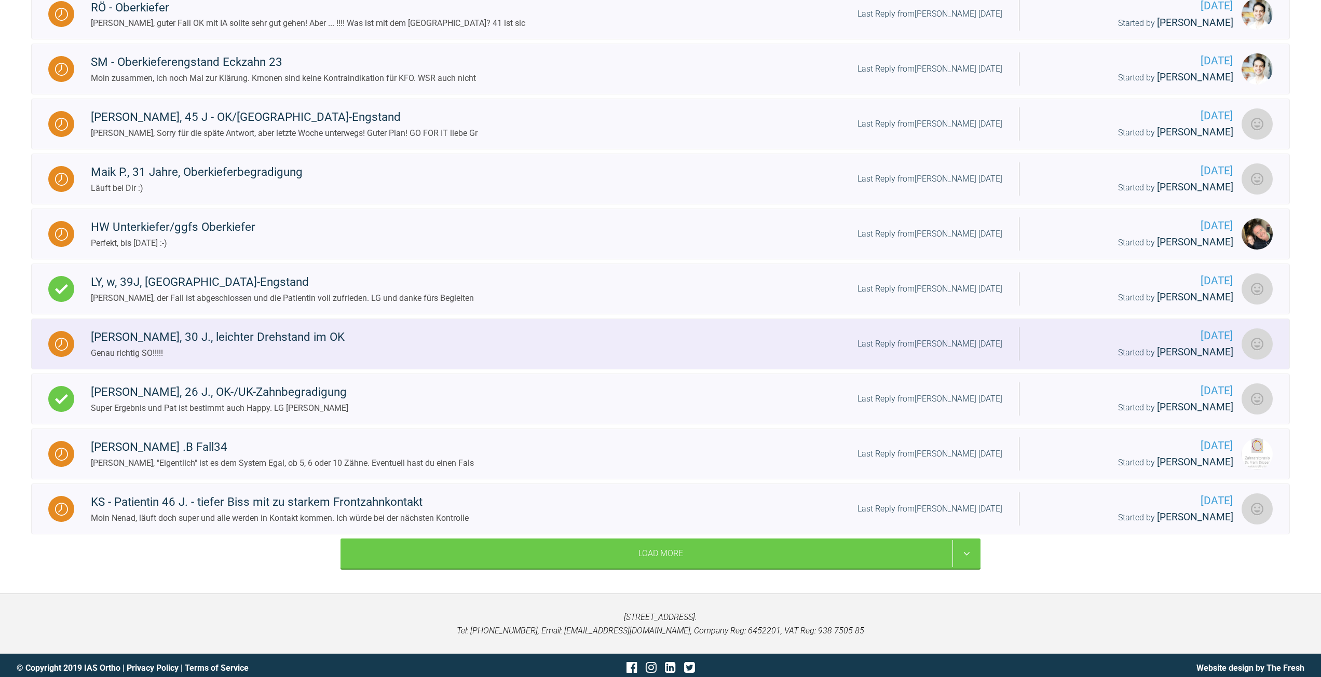
scroll to position [467, 0]
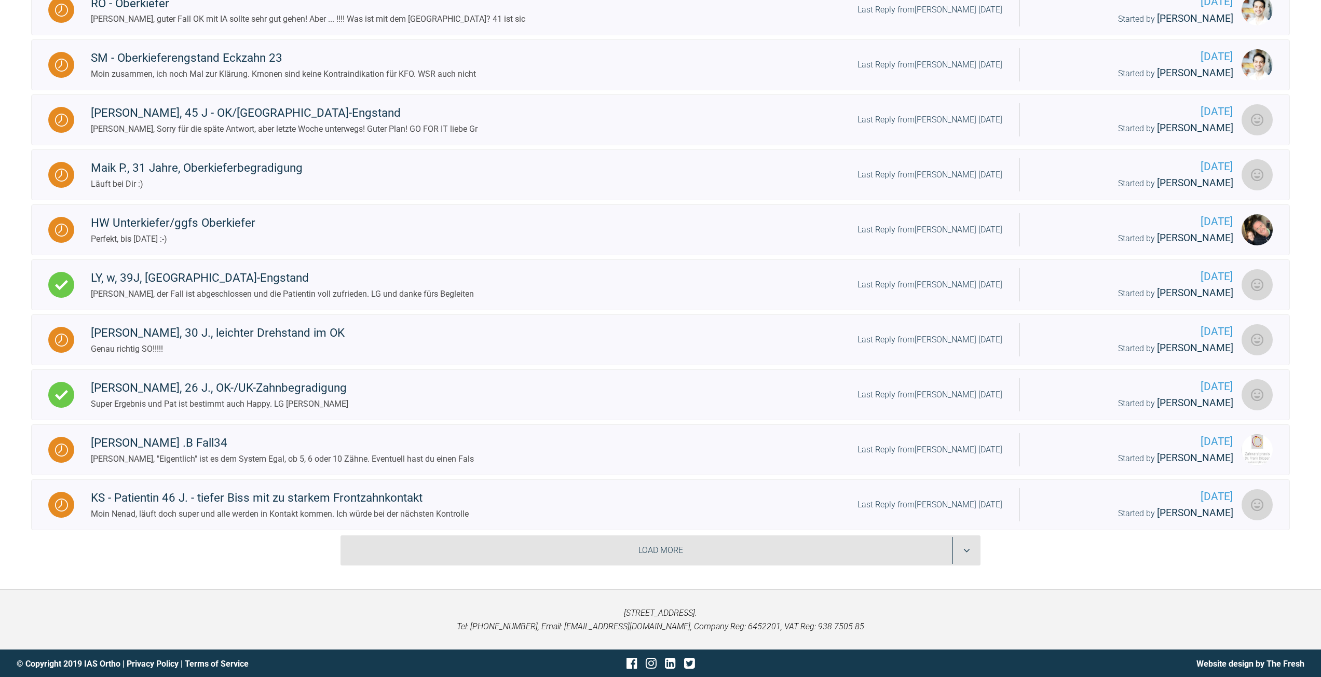
click at [536, 537] on div "Load More" at bounding box center [660, 550] width 640 height 30
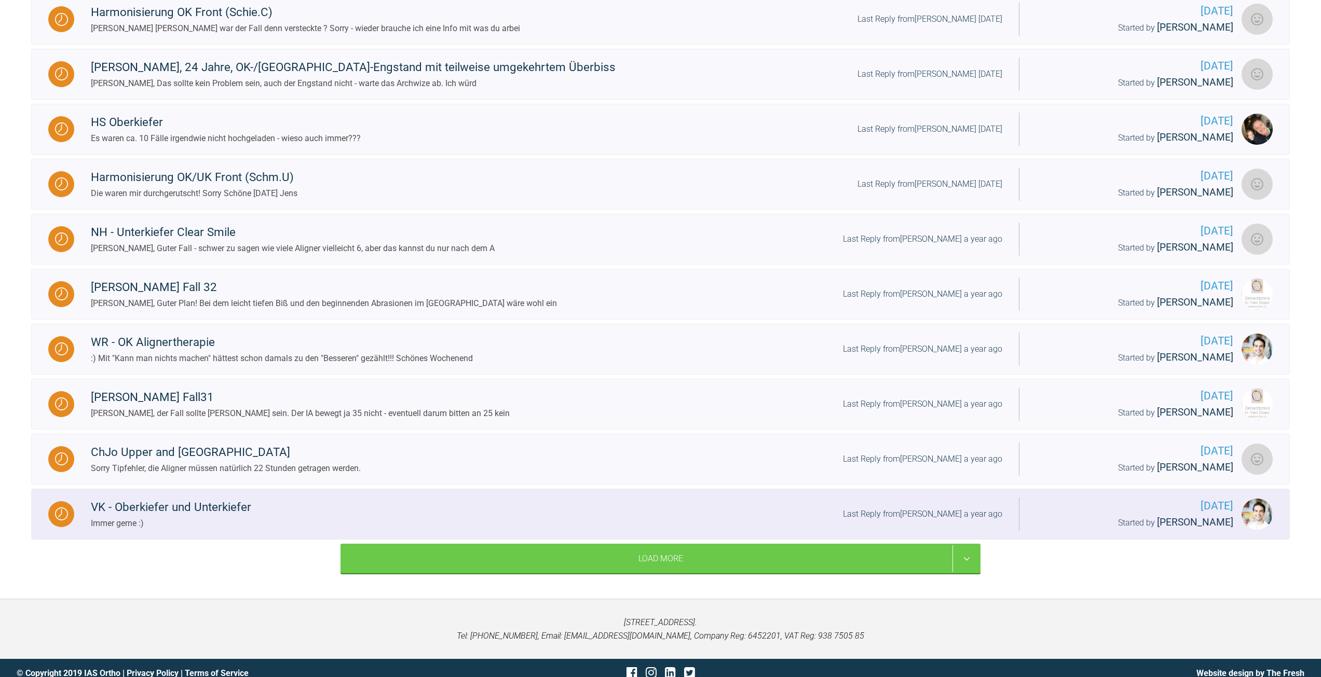
scroll to position [1238, 0]
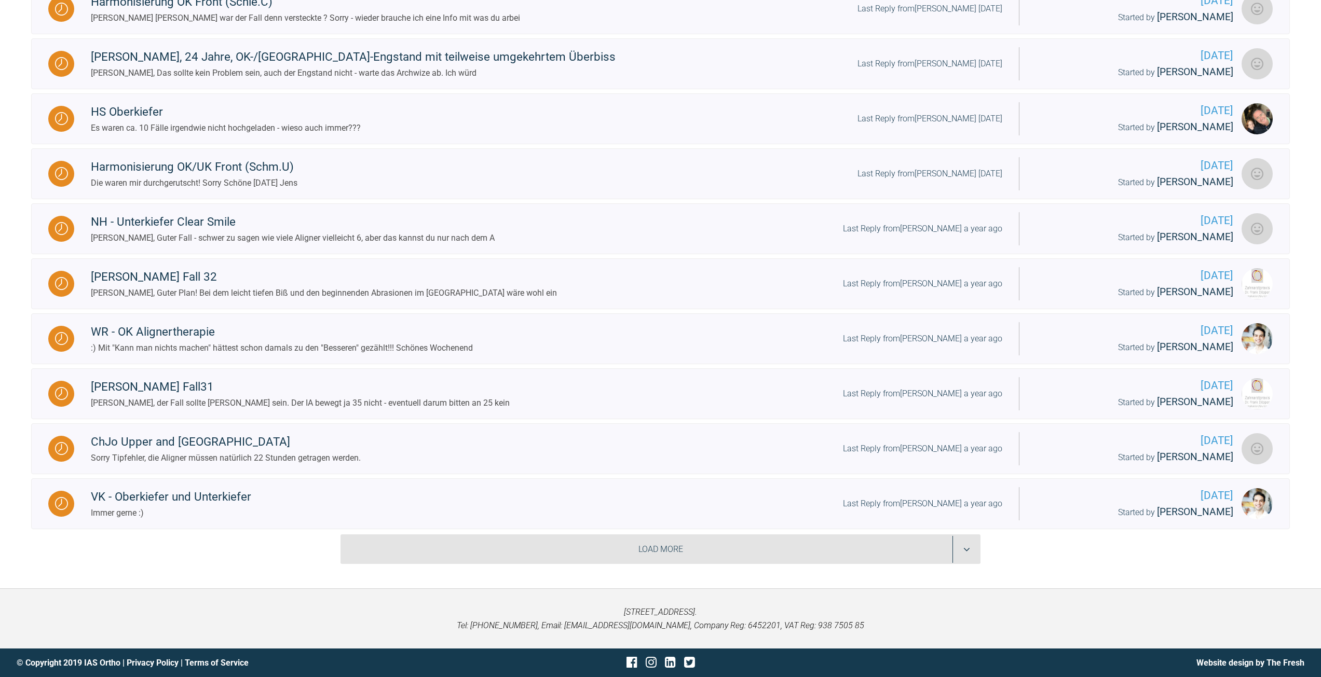
click at [541, 545] on div "Load More" at bounding box center [660, 549] width 640 height 30
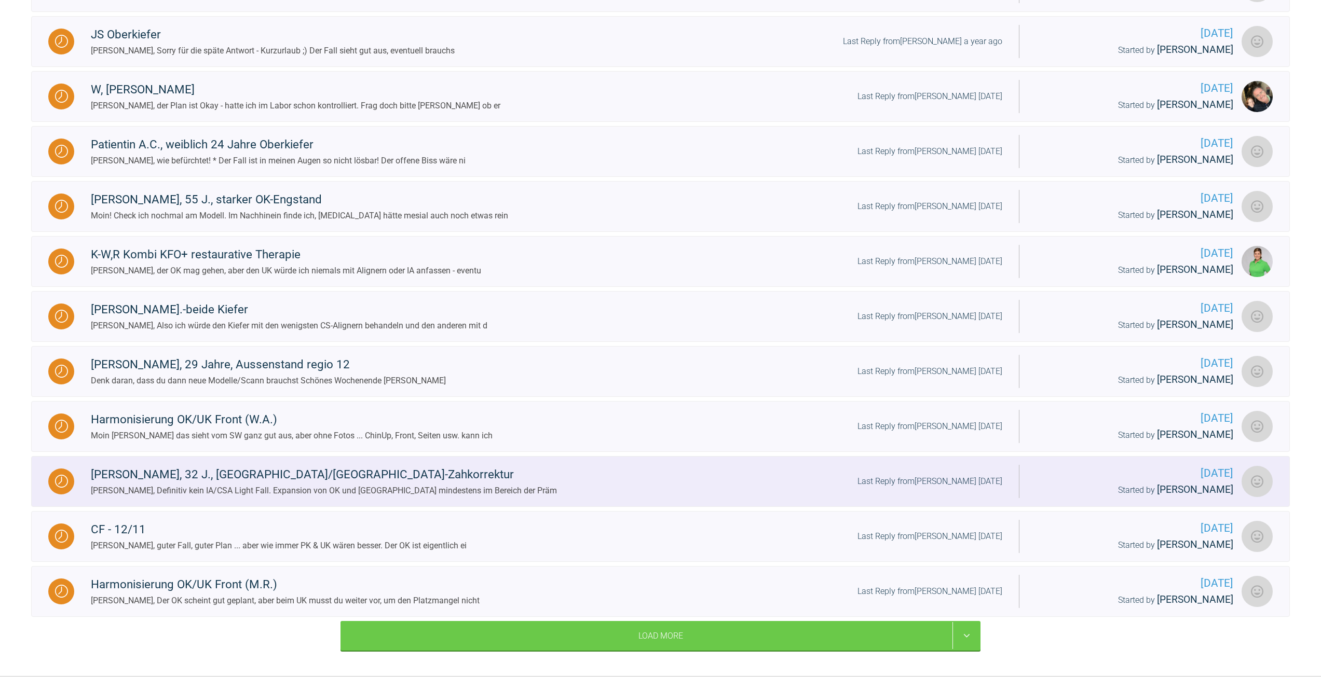
scroll to position [2063, 0]
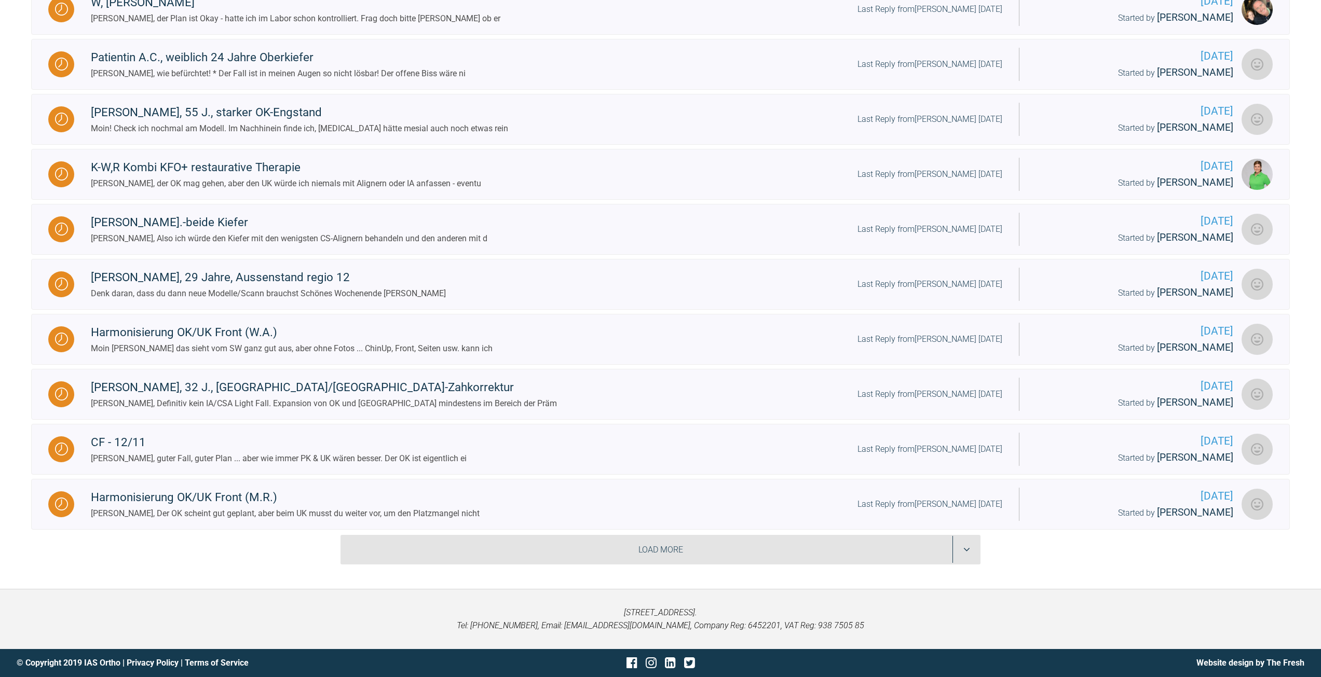
click at [602, 563] on div "Load More" at bounding box center [660, 550] width 640 height 30
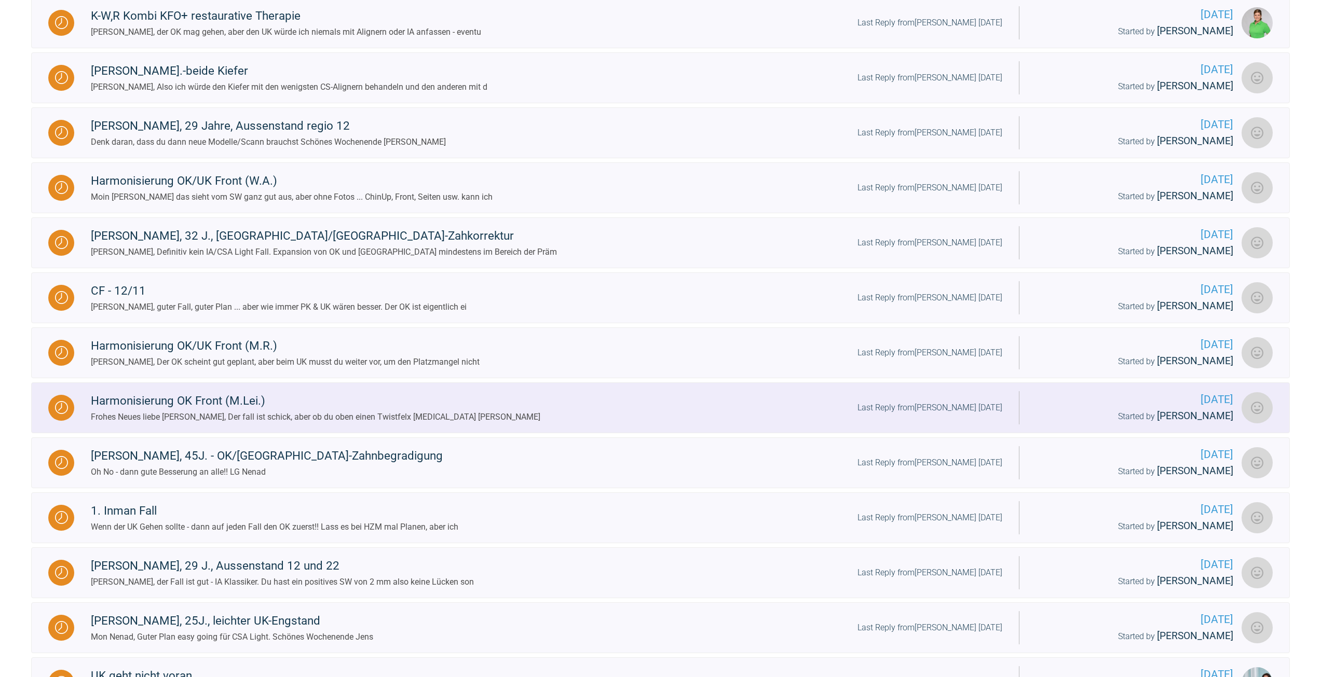
scroll to position [2374, 0]
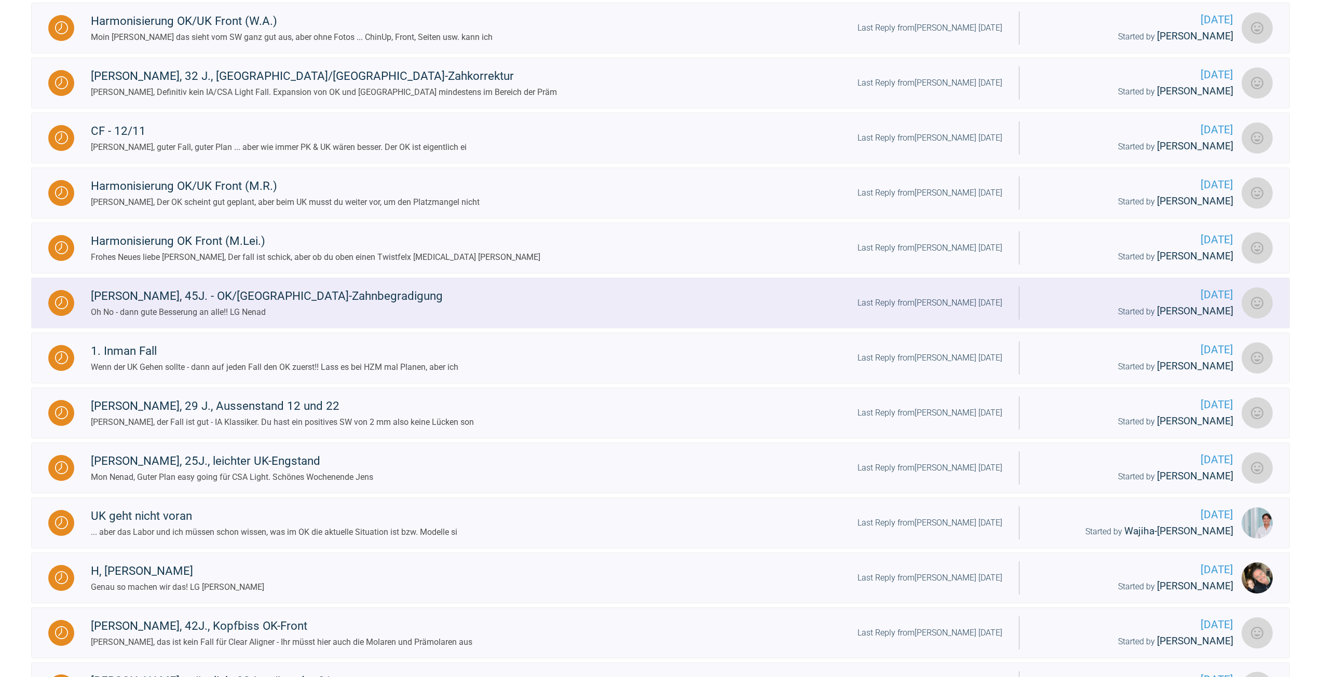
click at [337, 305] on div "H. Shalabi, w, 45J. - OK/UK-Zahnbegradigung Oh No - dann gute Besserung an alle…" at bounding box center [546, 303] width 944 height 32
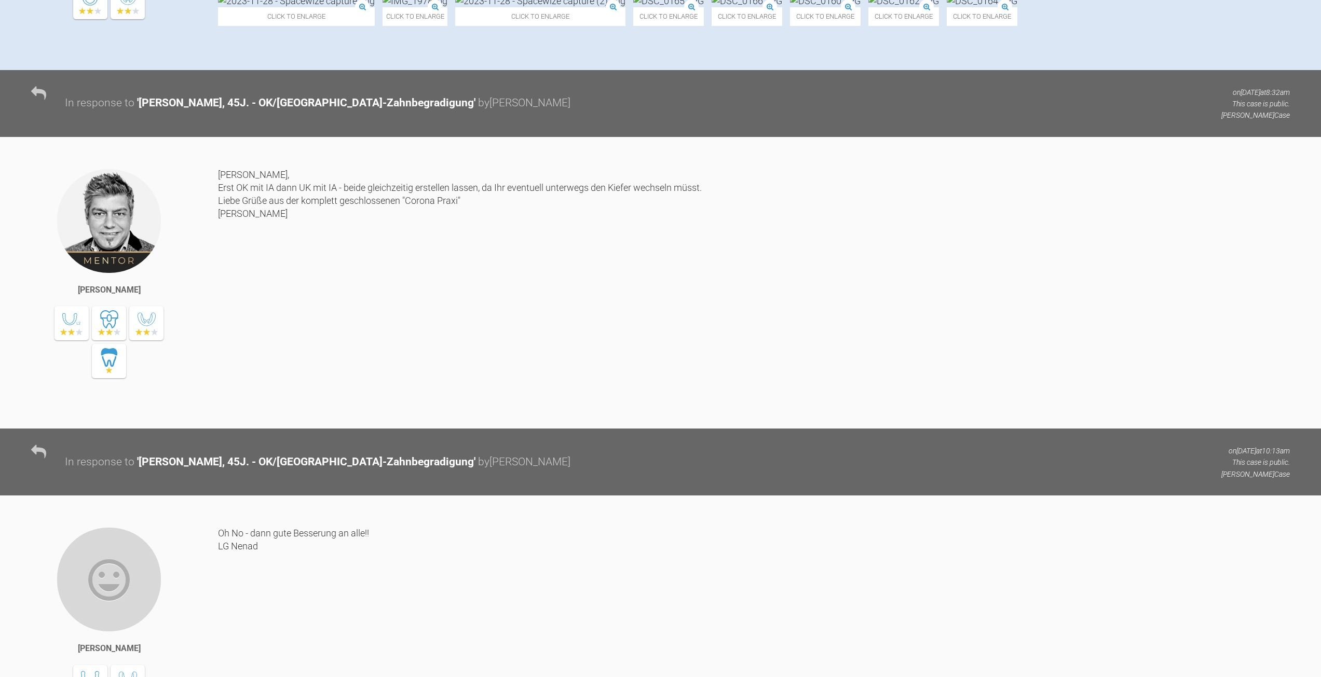
scroll to position [398, 0]
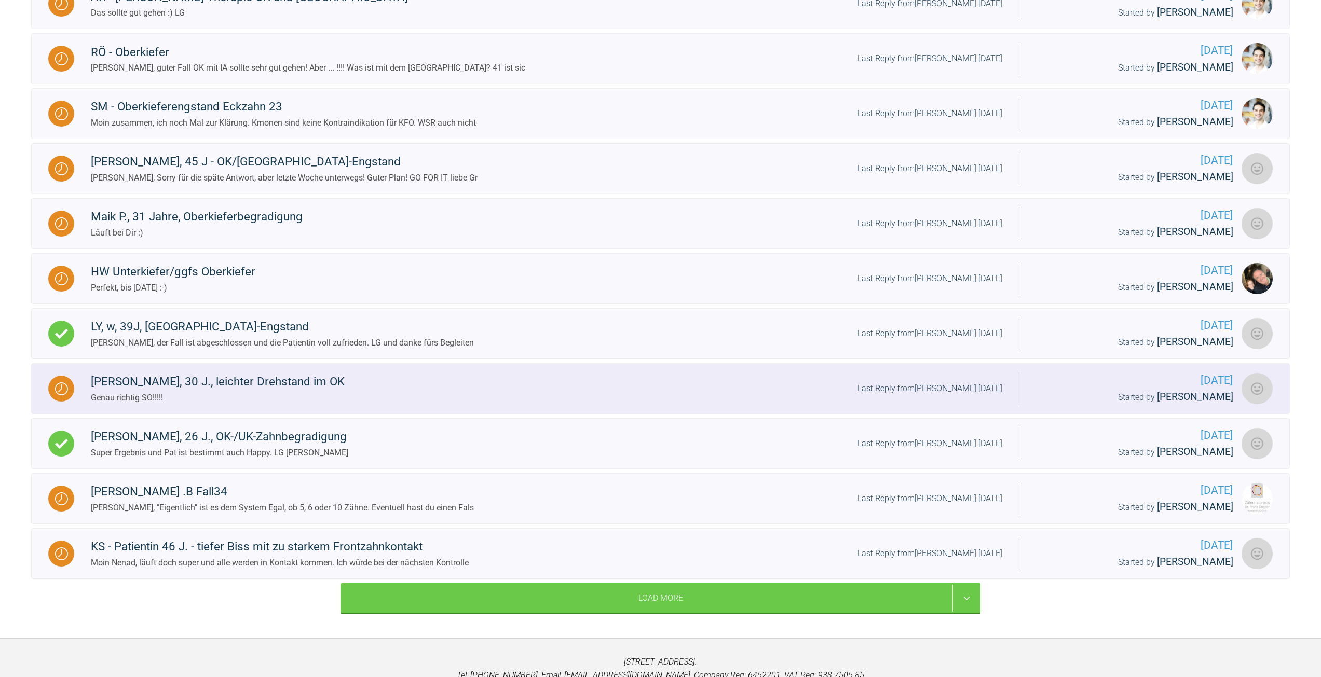
scroll to position [450, 0]
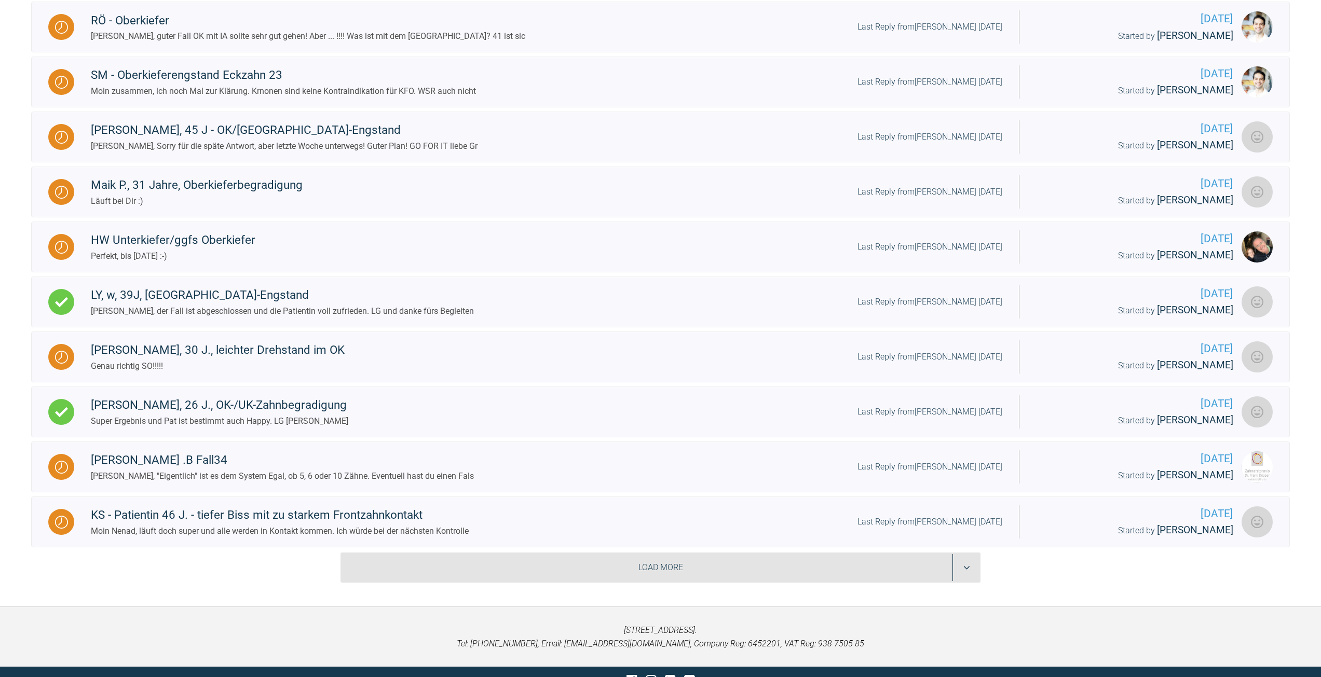
click at [603, 574] on div "Load More" at bounding box center [660, 568] width 640 height 30
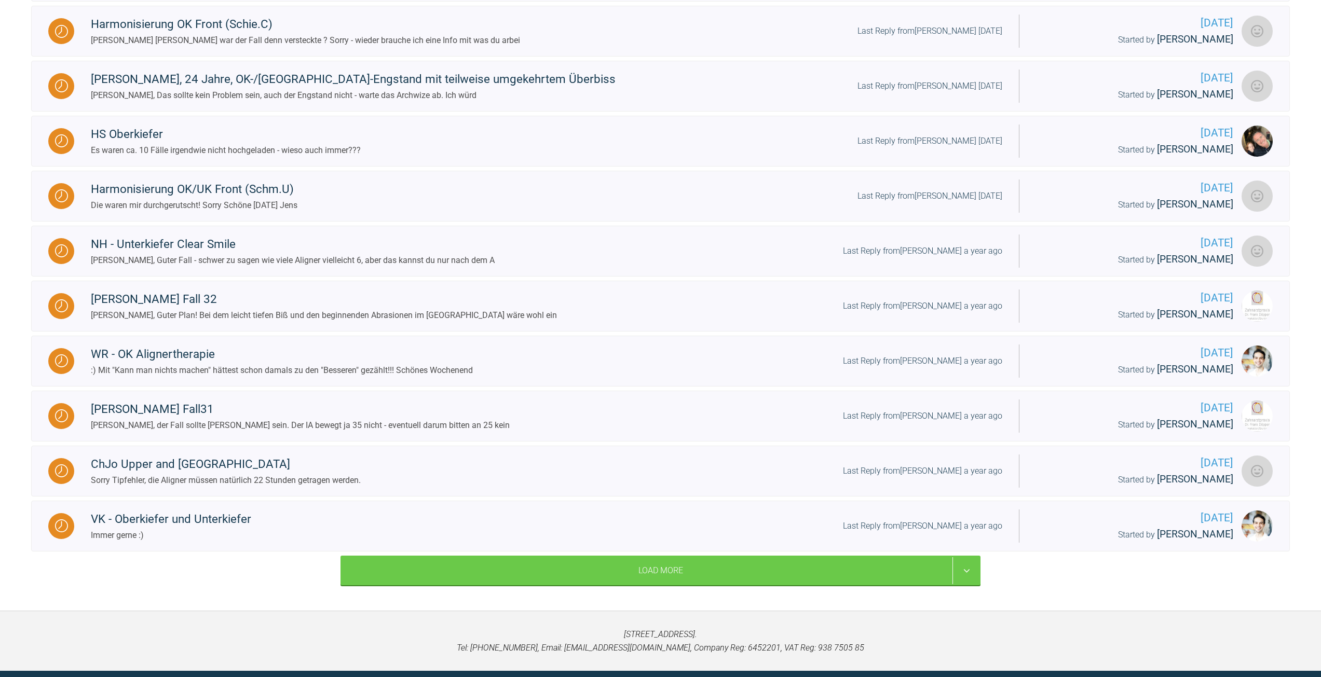
scroll to position [1228, 0]
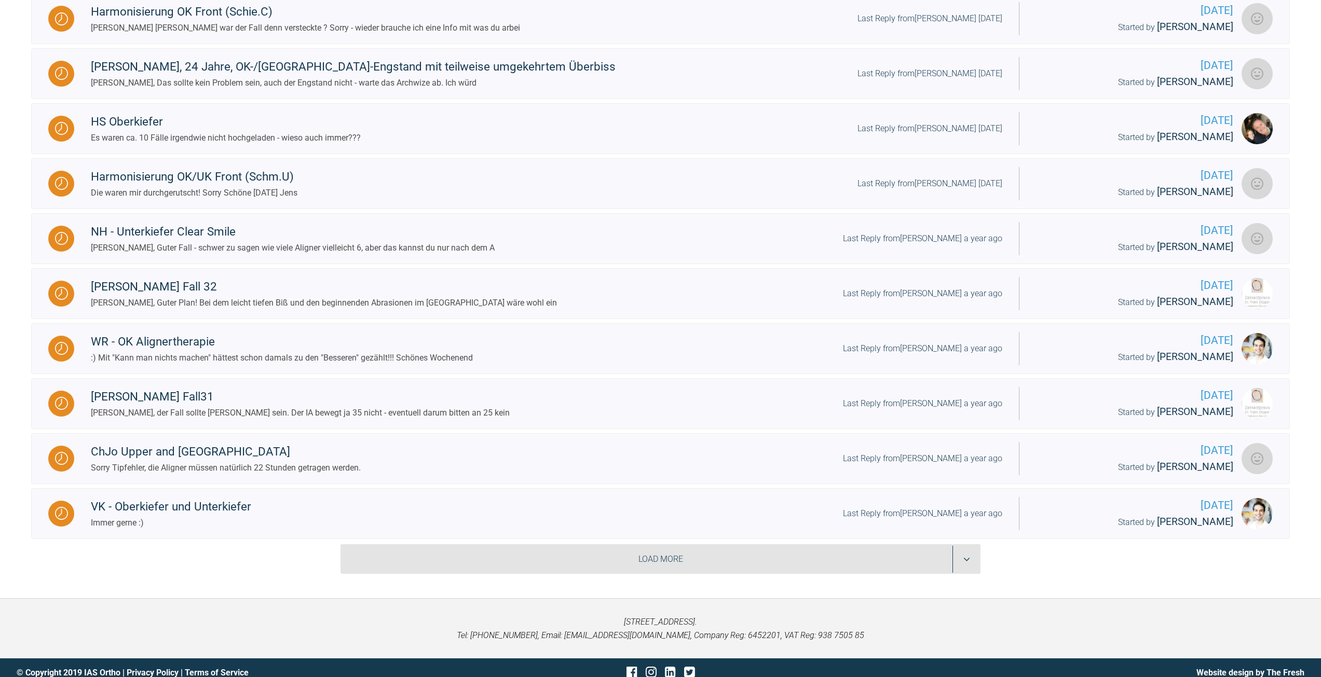
click at [576, 556] on div "Load More" at bounding box center [660, 559] width 640 height 30
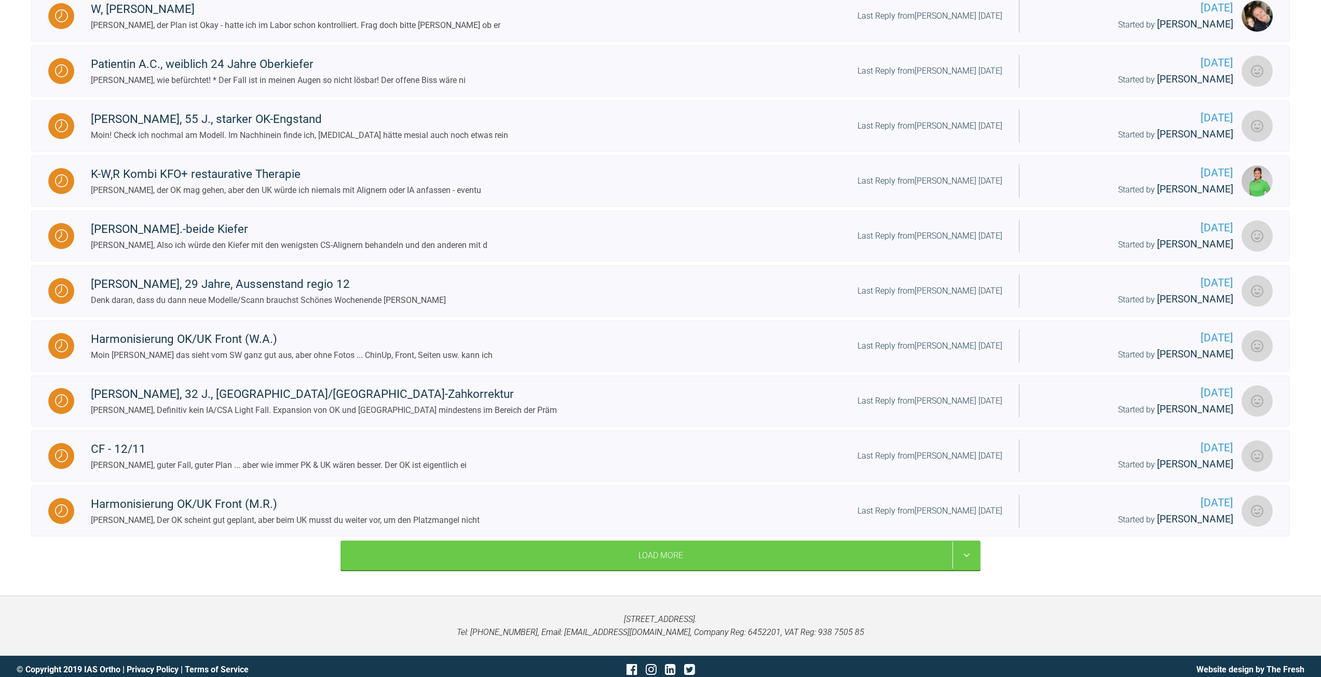
scroll to position [2058, 0]
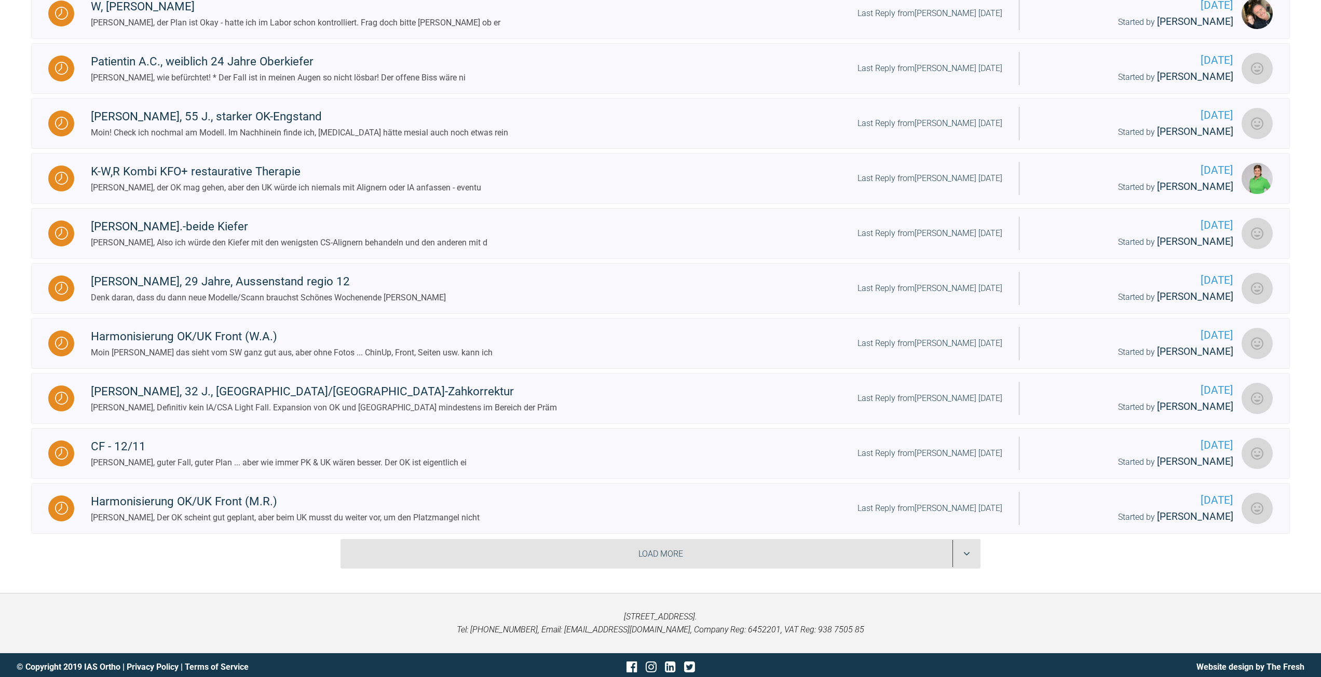
click at [582, 546] on div "Load More" at bounding box center [660, 554] width 640 height 30
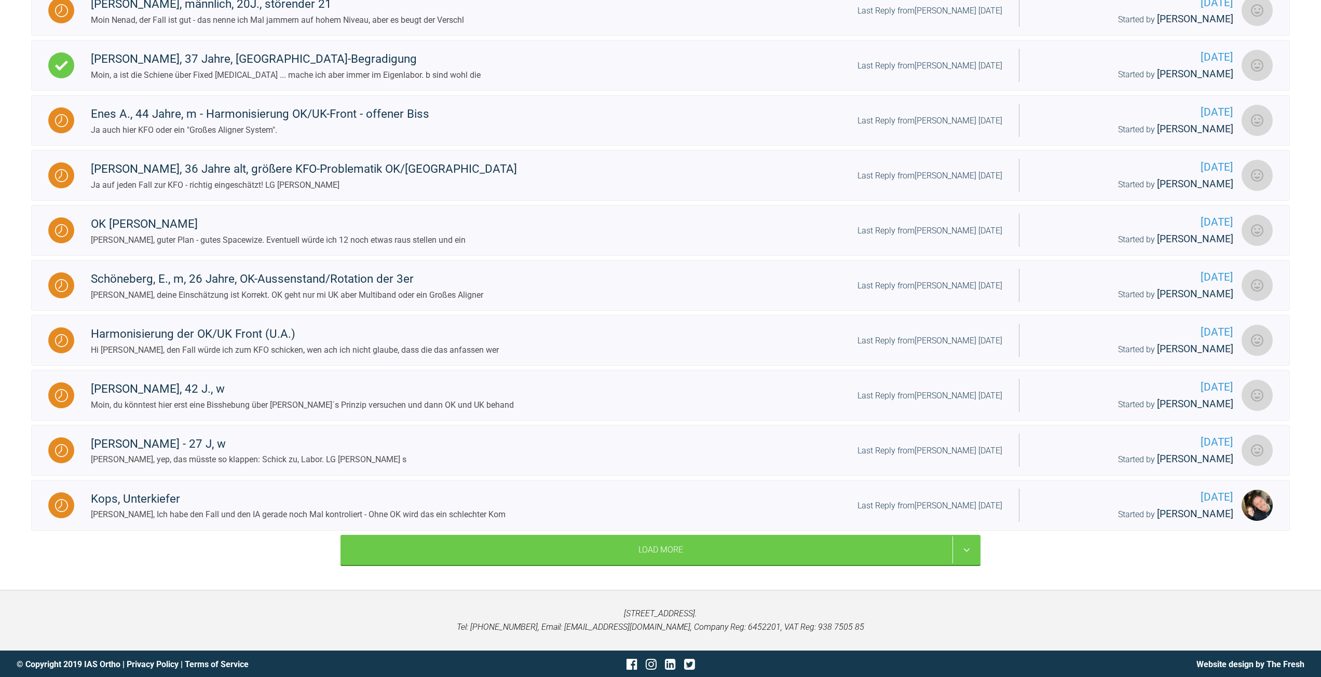
scroll to position [3053, 0]
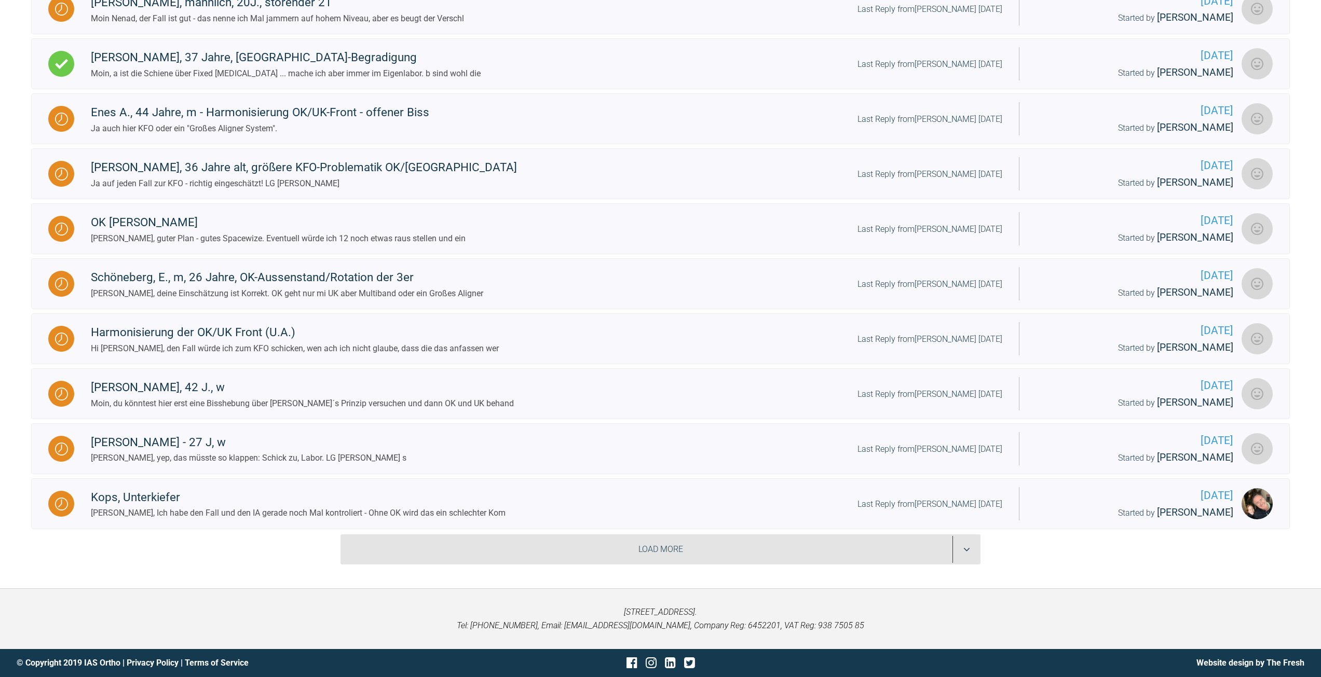
click at [599, 548] on div "Load More" at bounding box center [660, 549] width 640 height 30
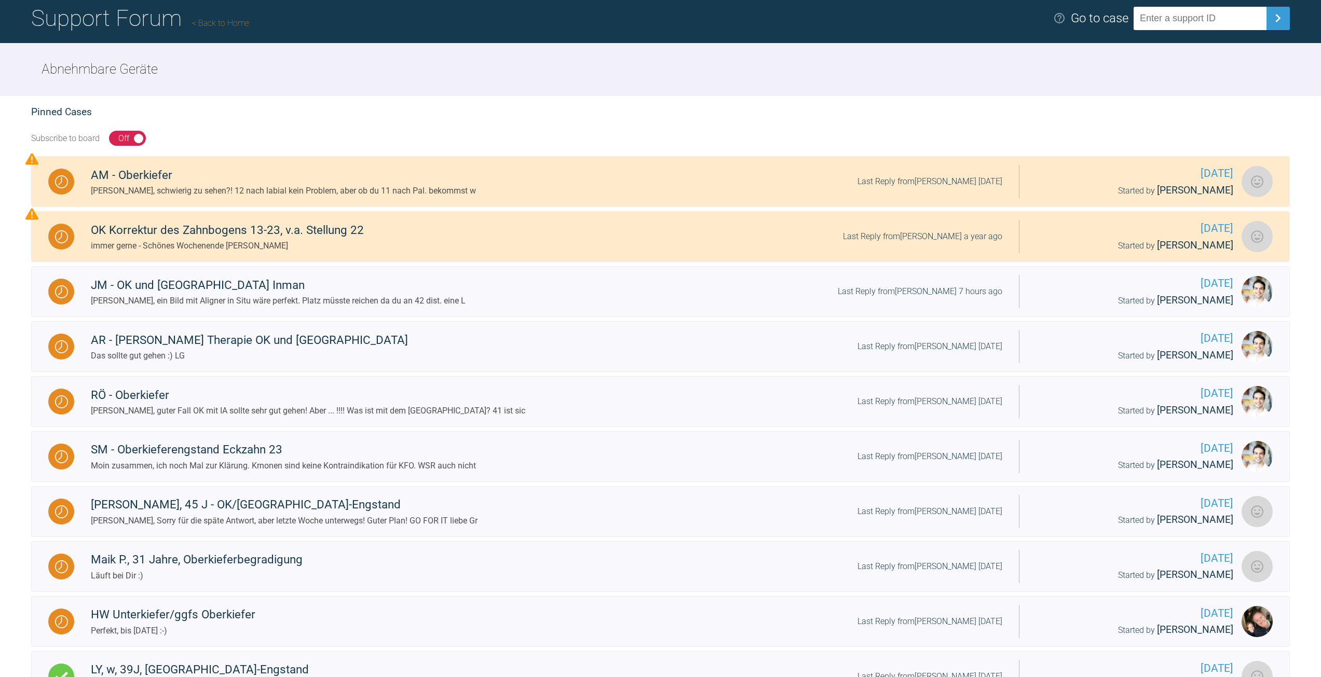
scroll to position [0, 0]
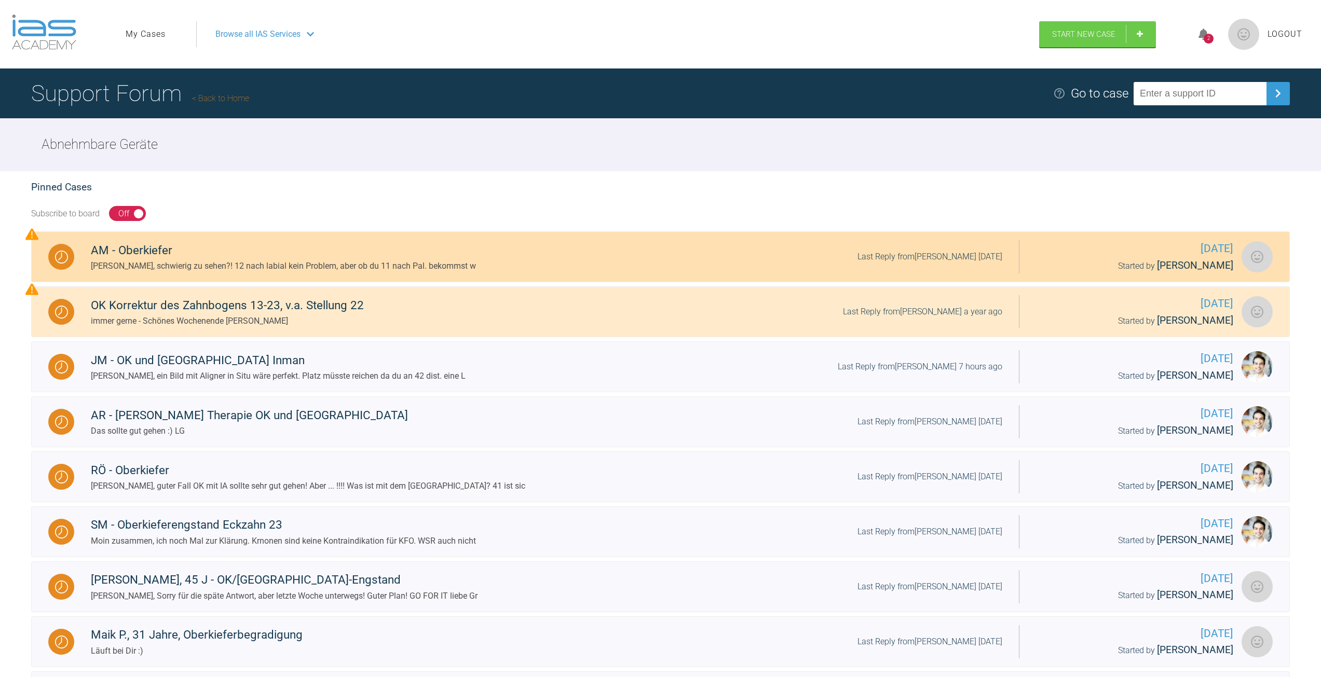
click at [193, 251] on div "AM - Oberkiefer" at bounding box center [283, 250] width 385 height 19
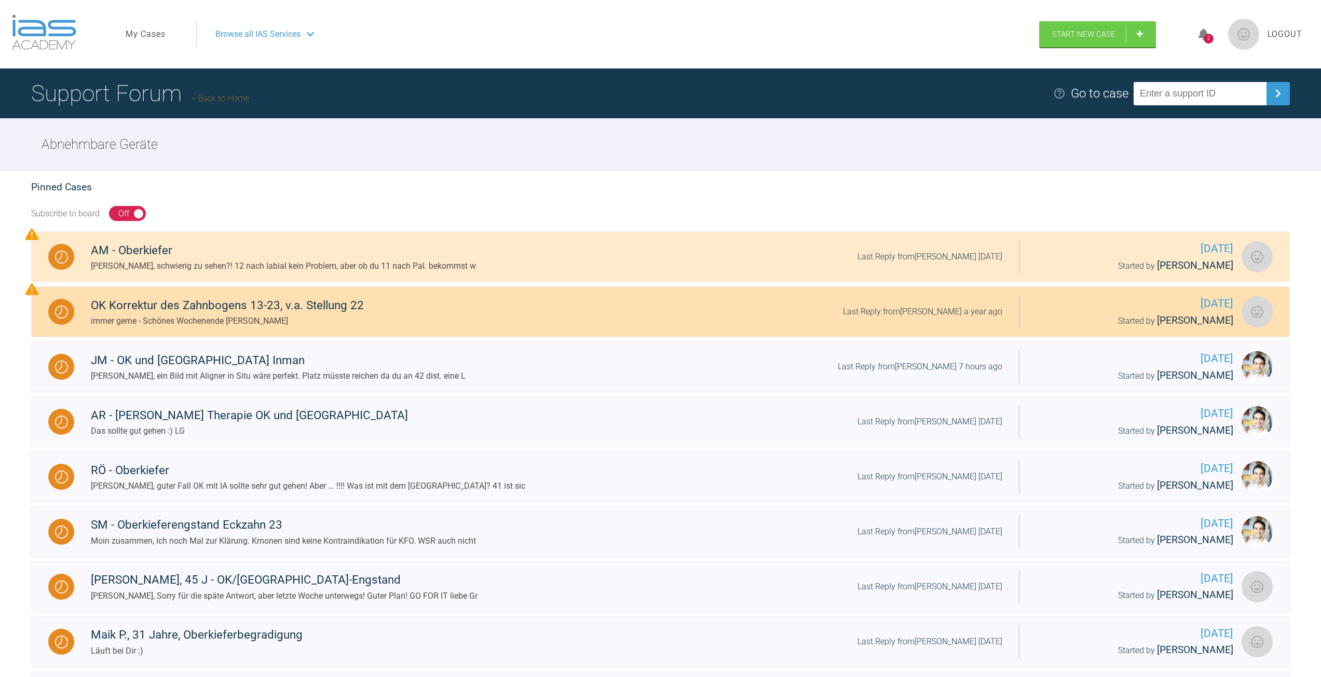
click at [248, 319] on div "immer gerne - Schönes Wochenende Jens" at bounding box center [227, 320] width 273 height 13
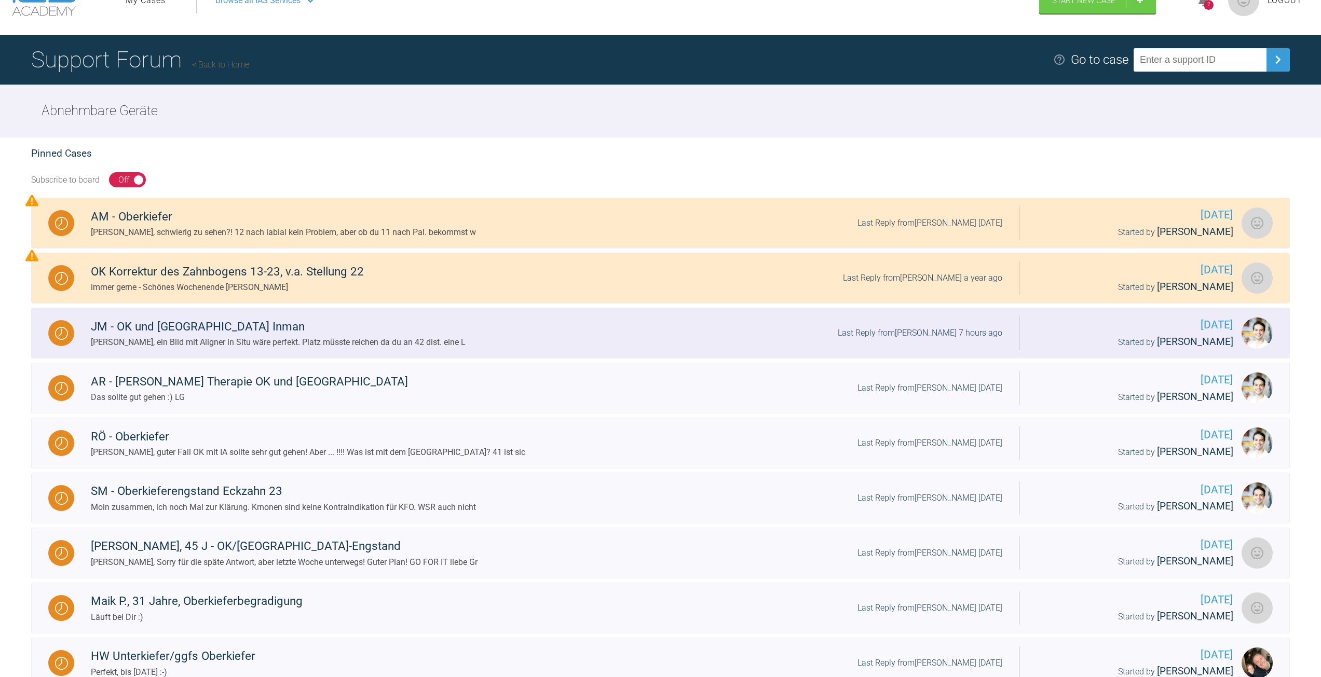
scroll to position [52, 0]
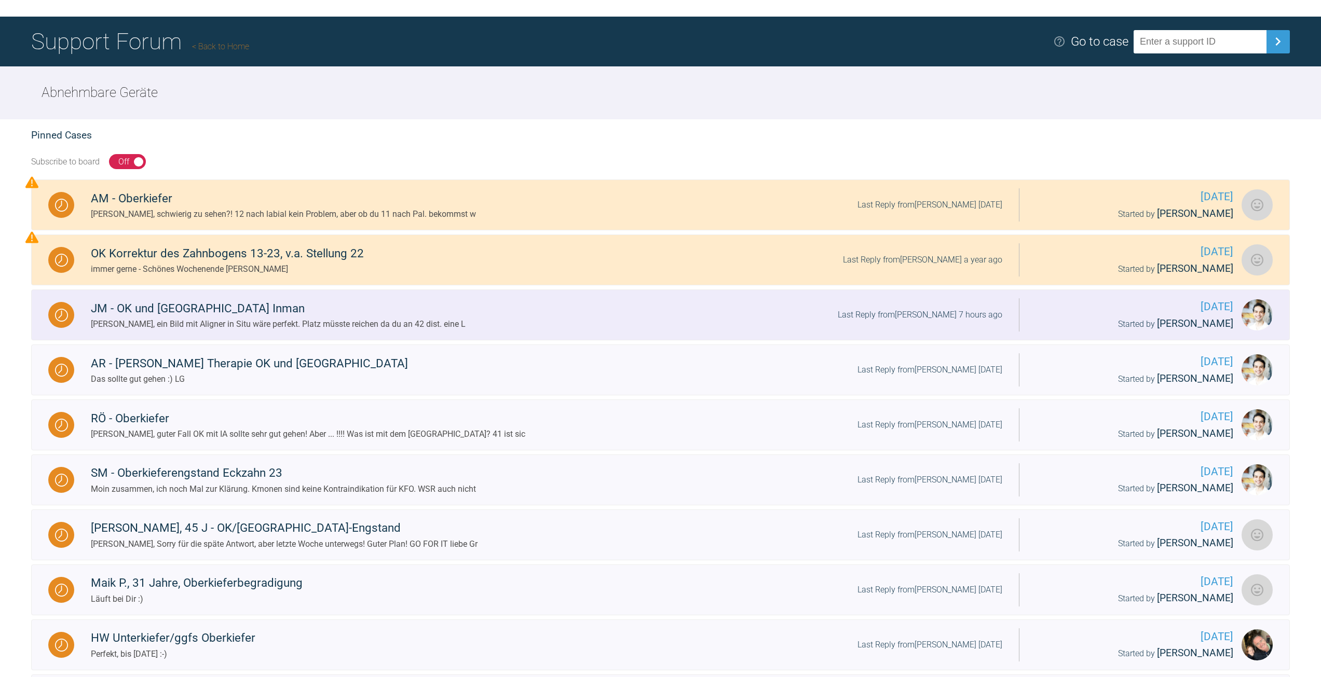
click at [248, 315] on div "JM - OK und UK Inman" at bounding box center [278, 308] width 375 height 19
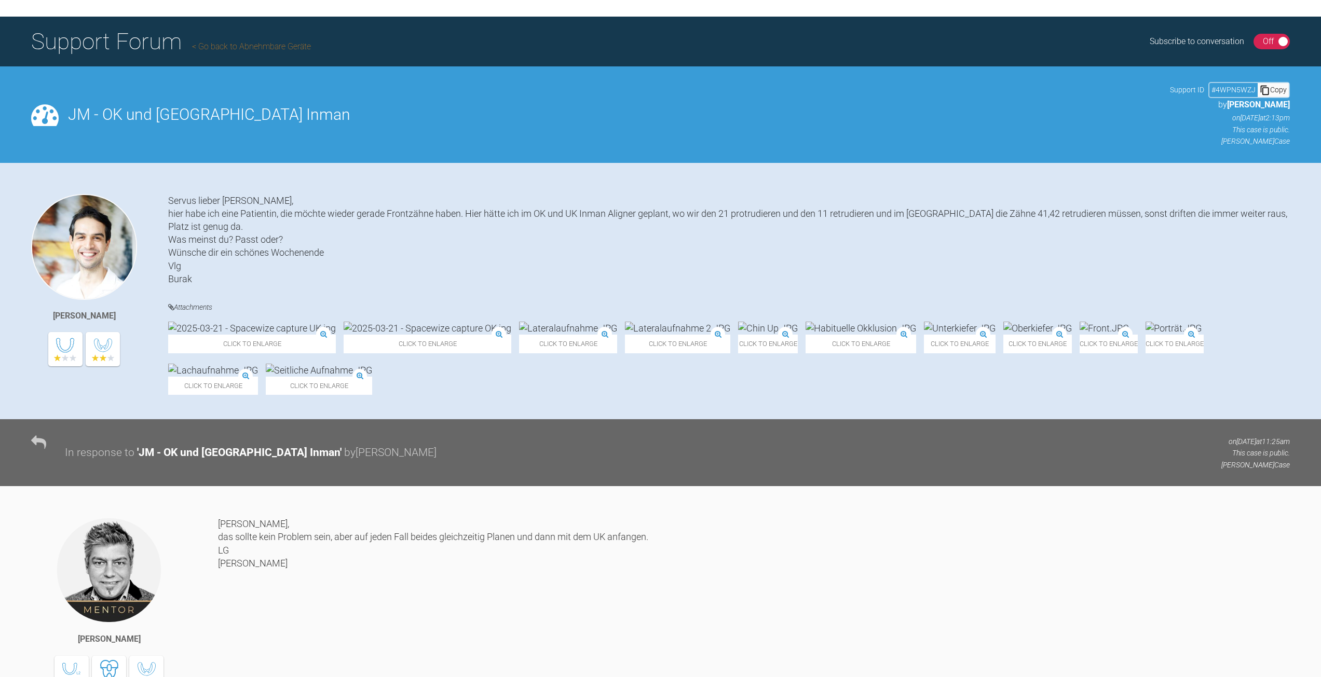
click at [519, 335] on img at bounding box center [568, 328] width 98 height 13
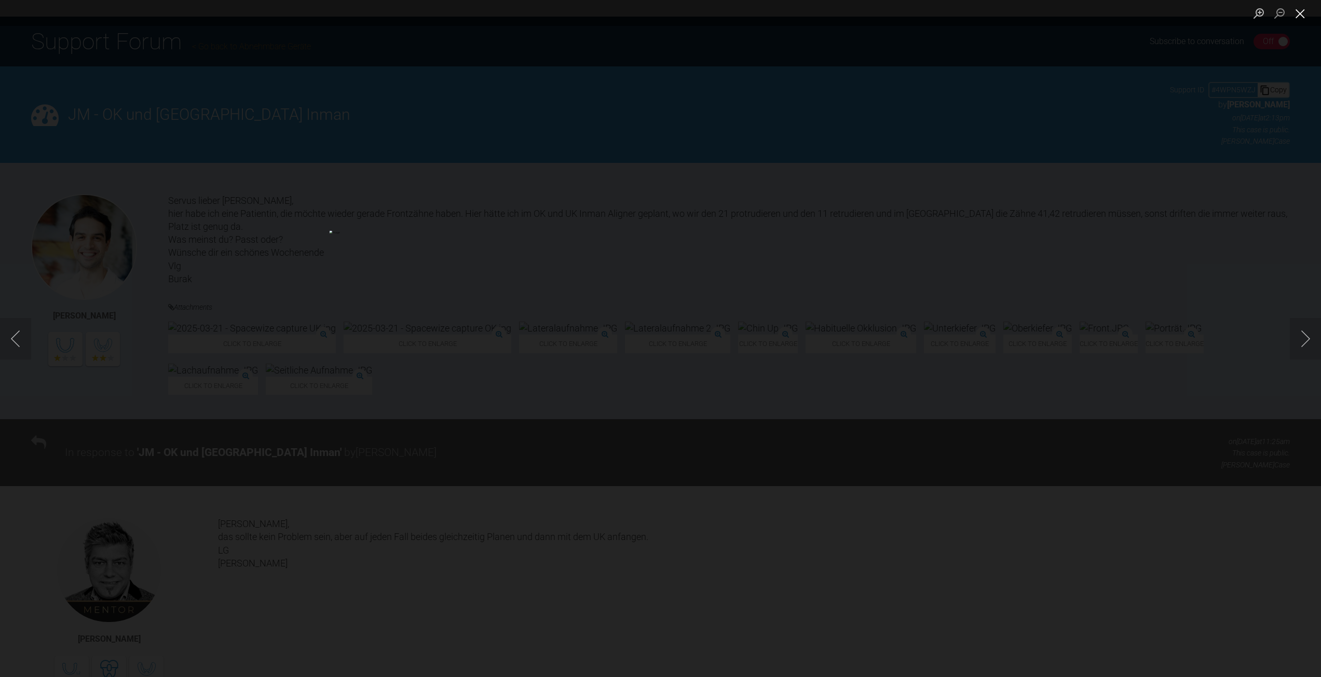
click at [1305, 9] on button "Close lightbox" at bounding box center [1299, 13] width 21 height 18
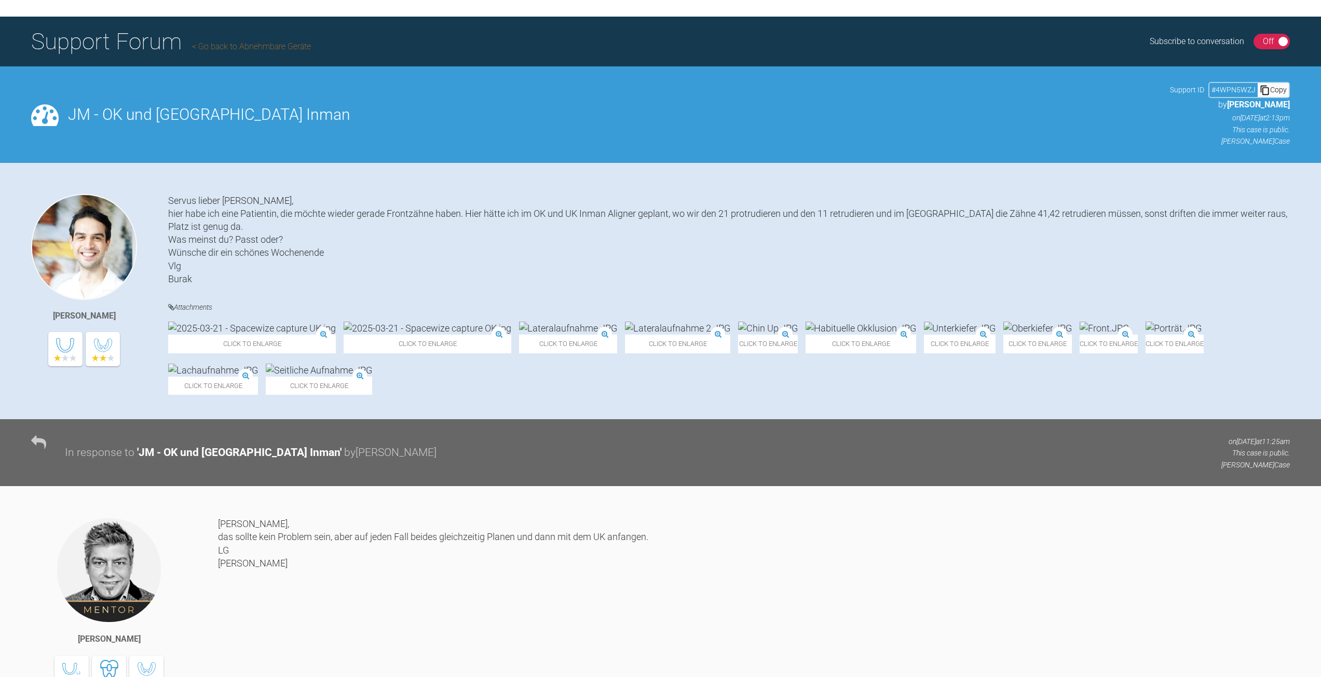
click at [738, 335] on img at bounding box center [768, 328] width 60 height 13
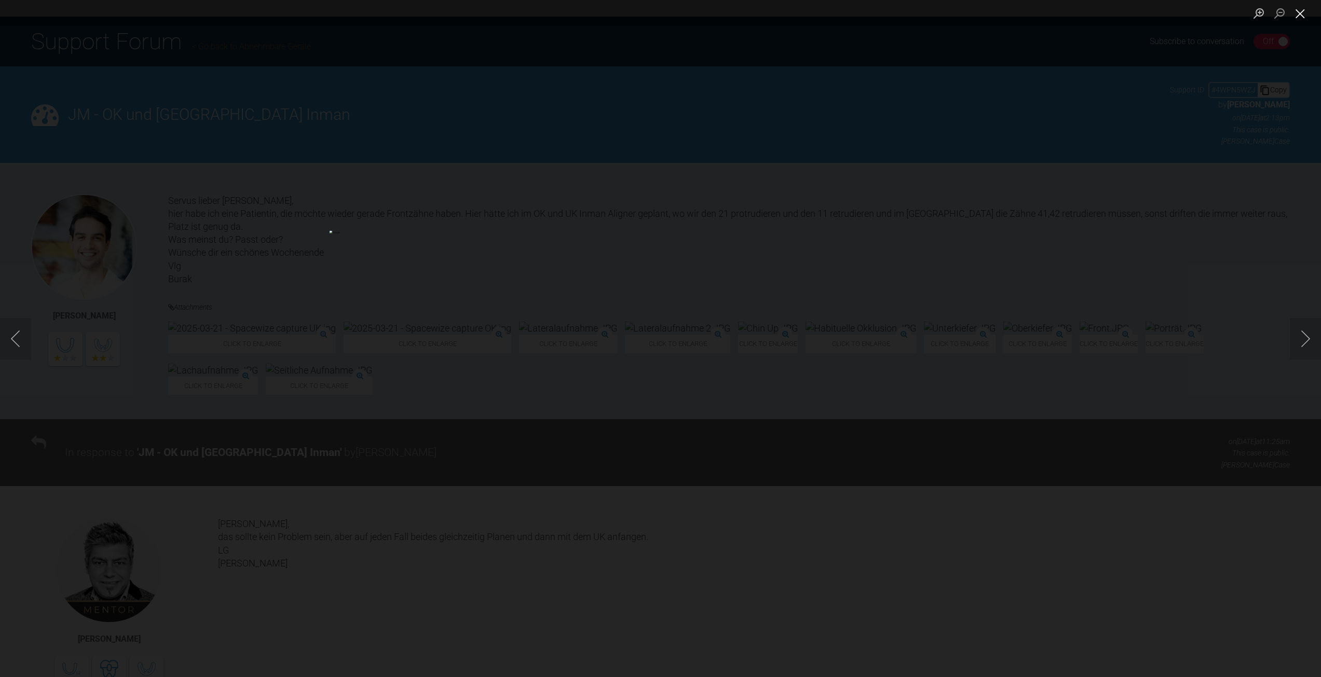
click at [1296, 10] on button "Close lightbox" at bounding box center [1299, 13] width 21 height 18
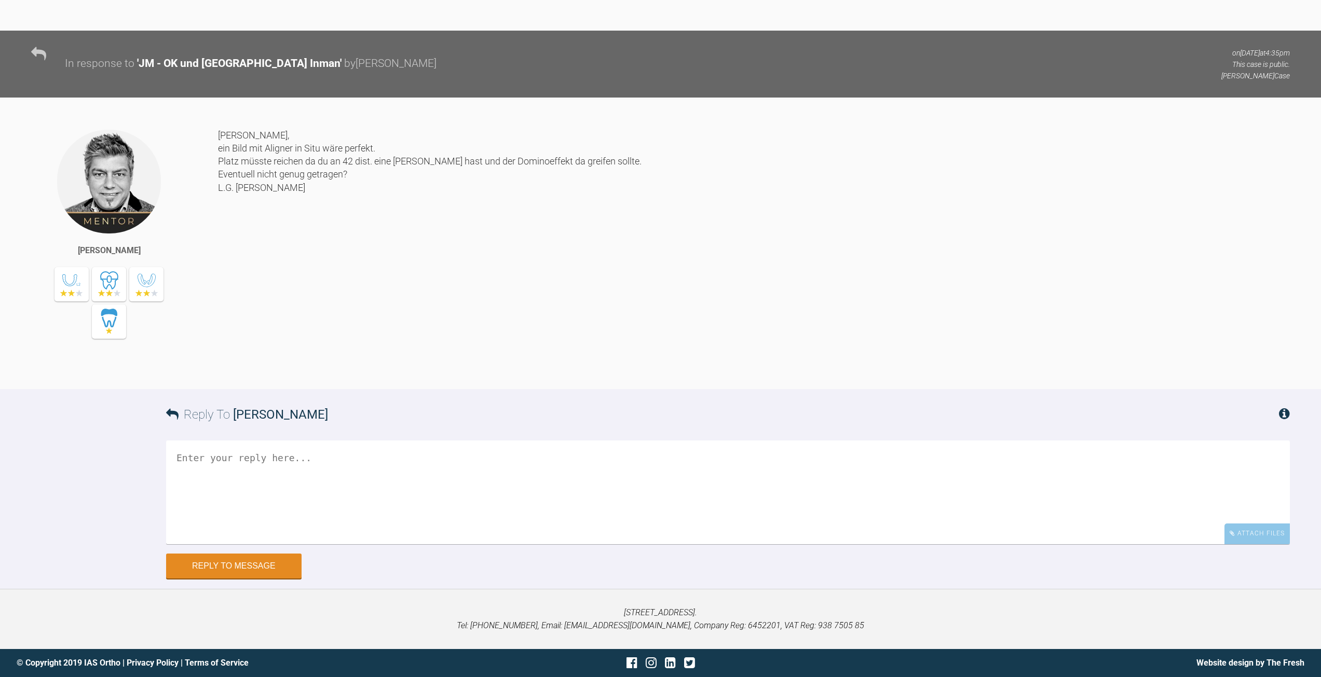
scroll to position [1324, 0]
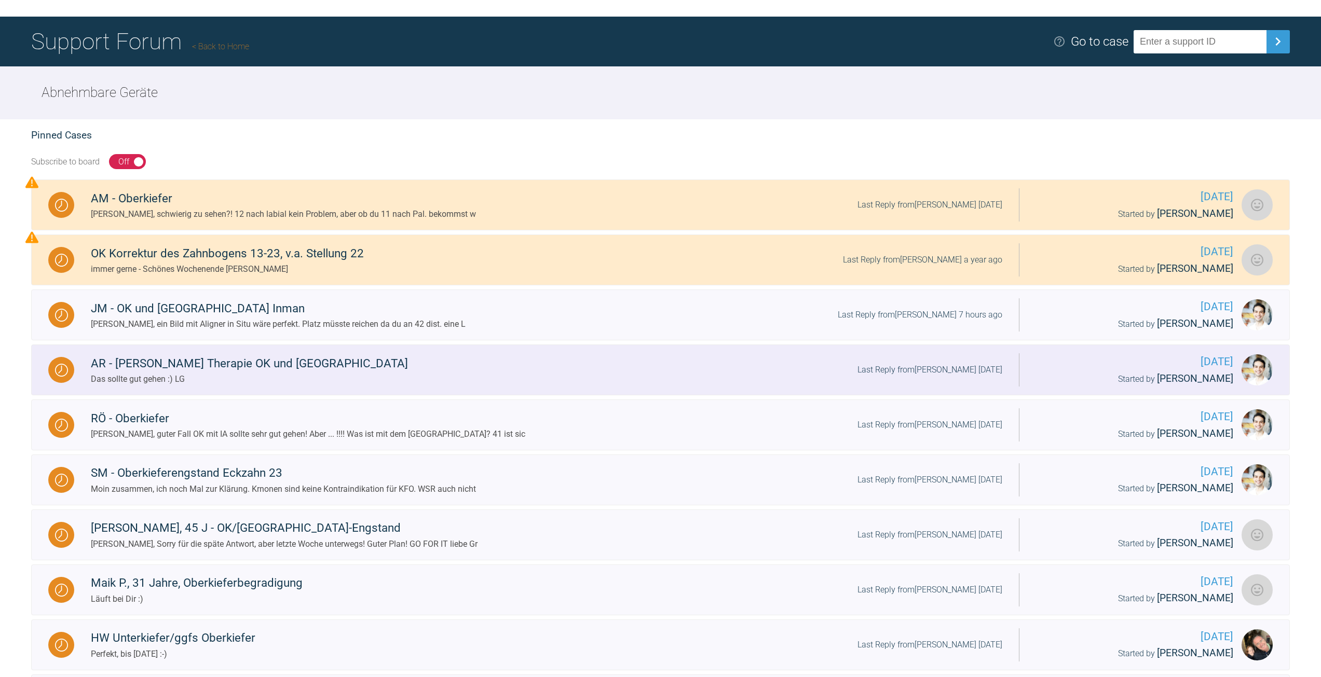
click at [226, 384] on div "Das sollte gut gehen :) LG" at bounding box center [249, 379] width 317 height 13
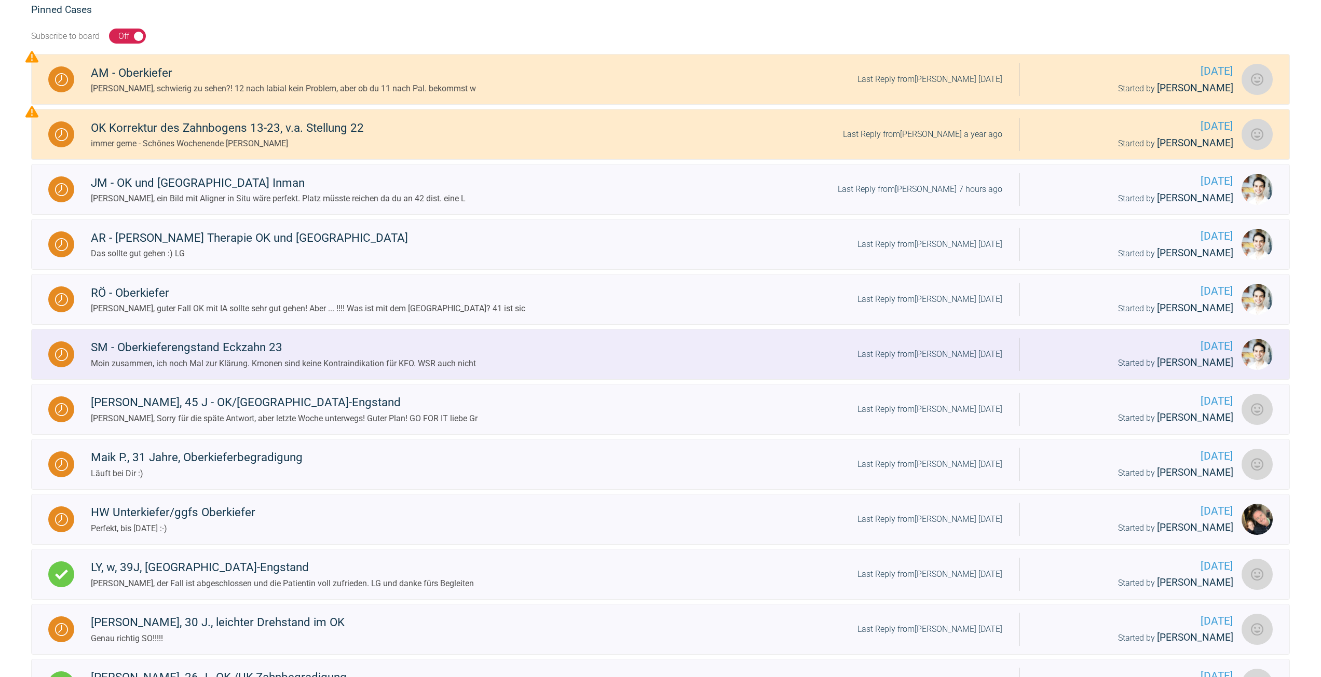
scroll to position [208, 0]
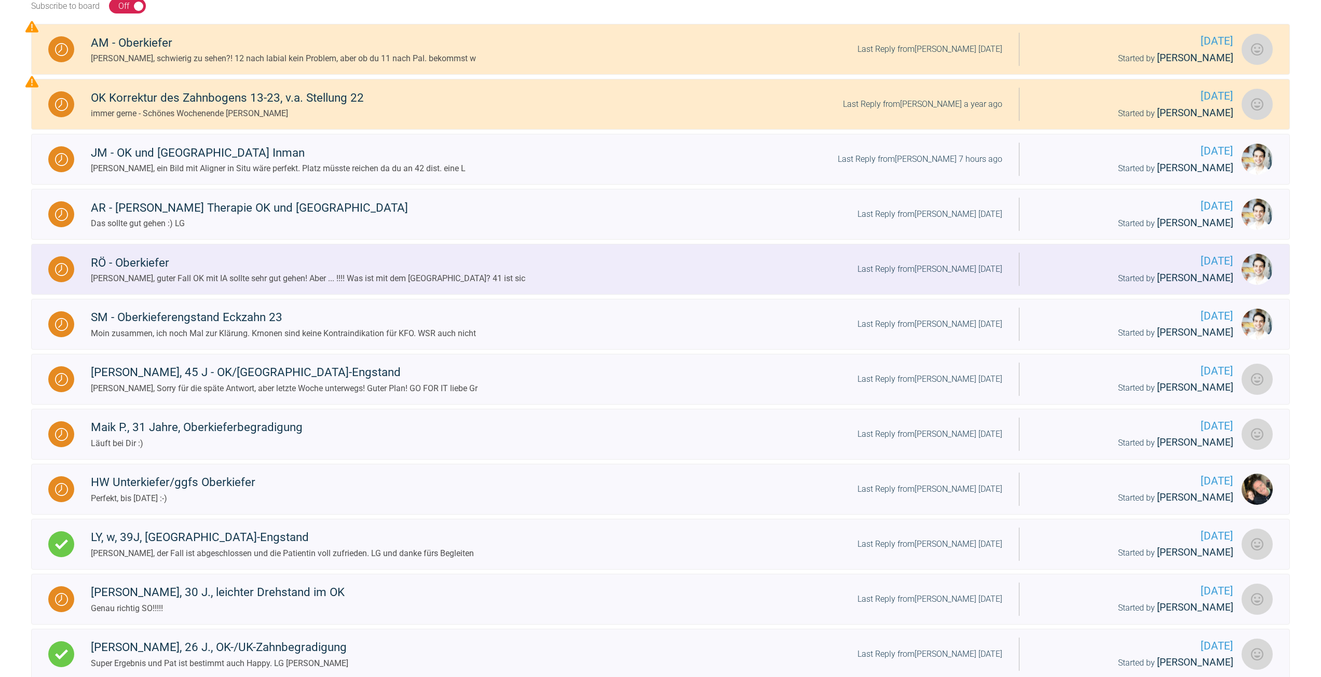
click at [203, 271] on div "RÖ - Oberkiefer" at bounding box center [308, 263] width 434 height 19
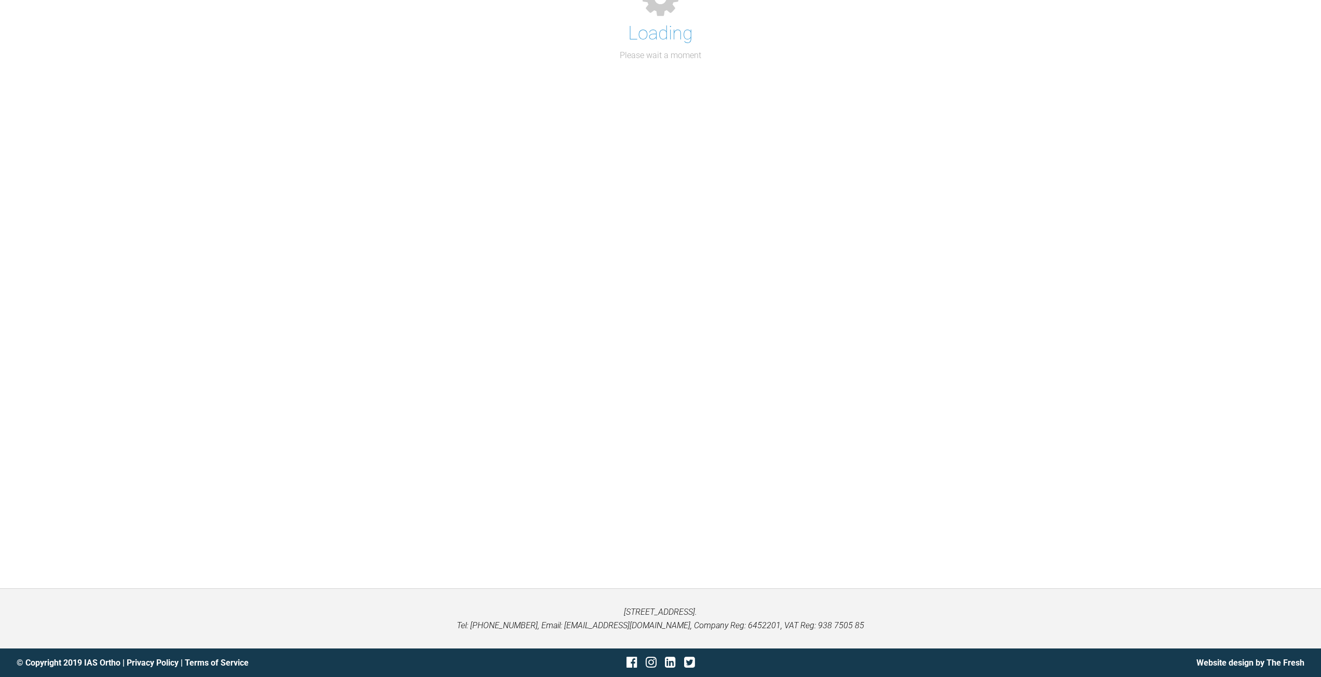
scroll to position [208, 0]
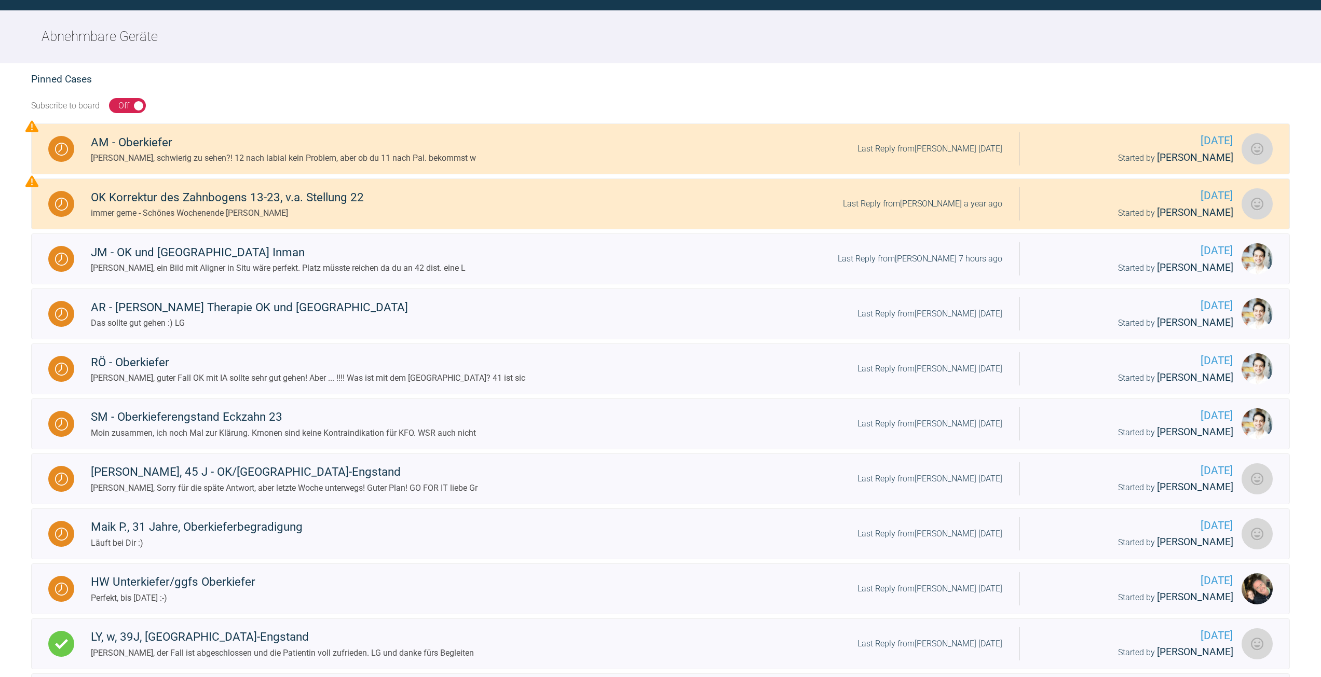
scroll to position [208, 0]
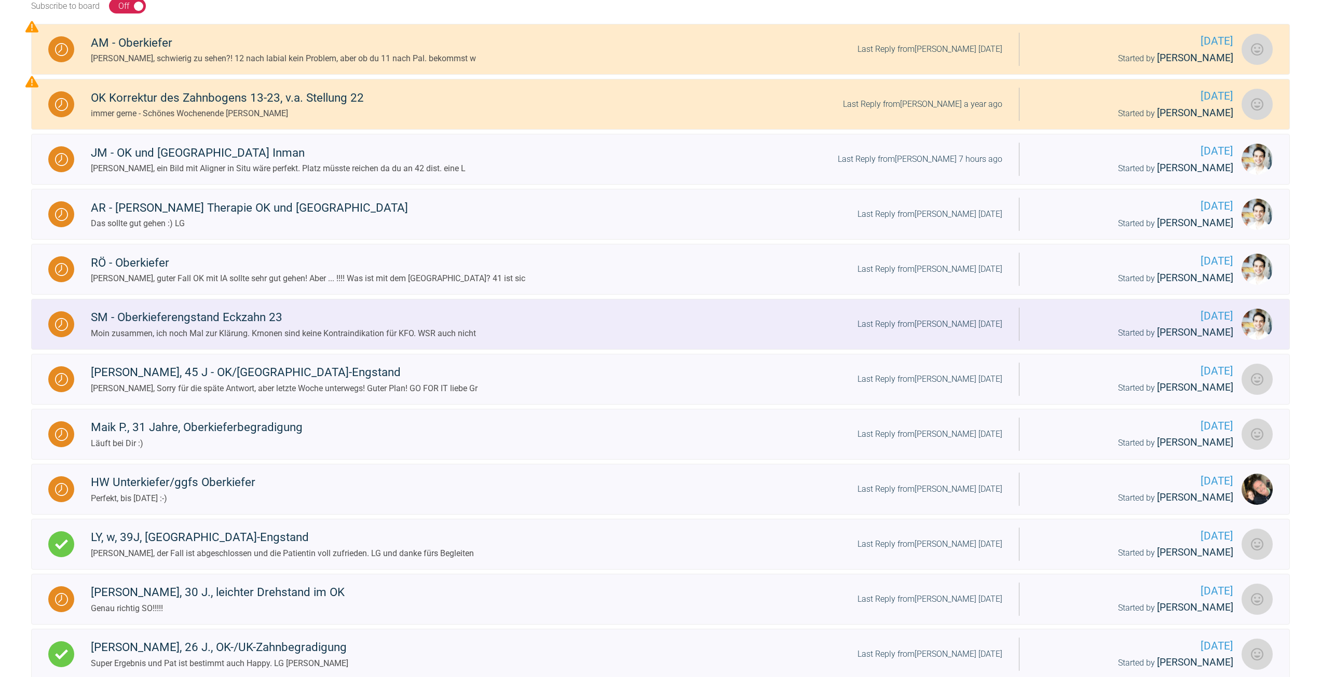
click at [240, 331] on div "Moin zusammen, ich noch Mal zur Klärung. Krnonen sind keine Kontraindikation fü…" at bounding box center [283, 333] width 385 height 13
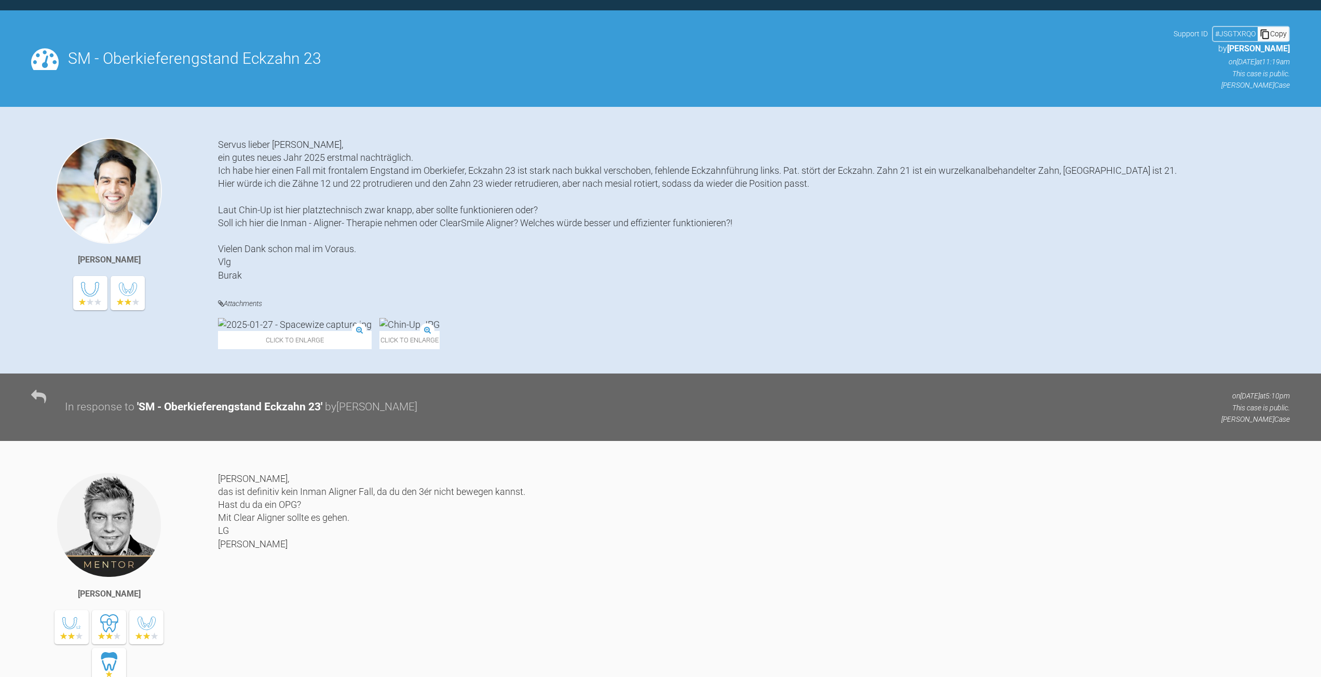
scroll to position [208, 0]
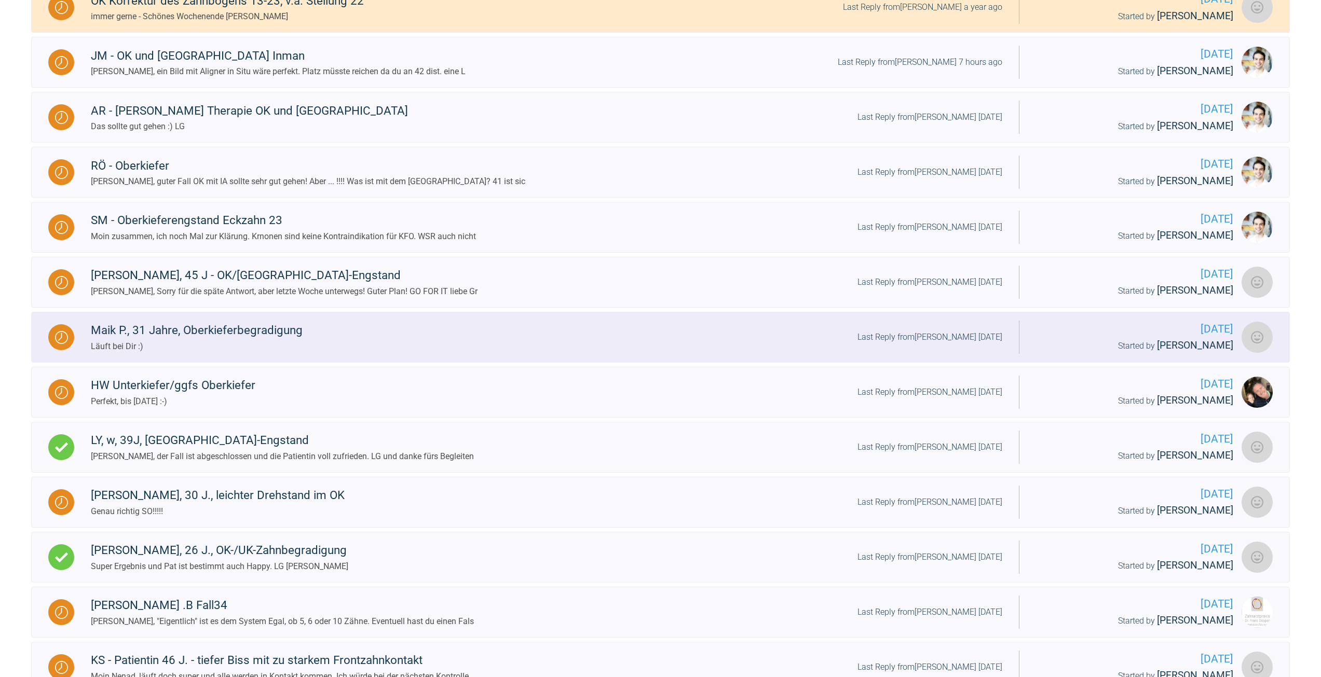
scroll to position [311, 0]
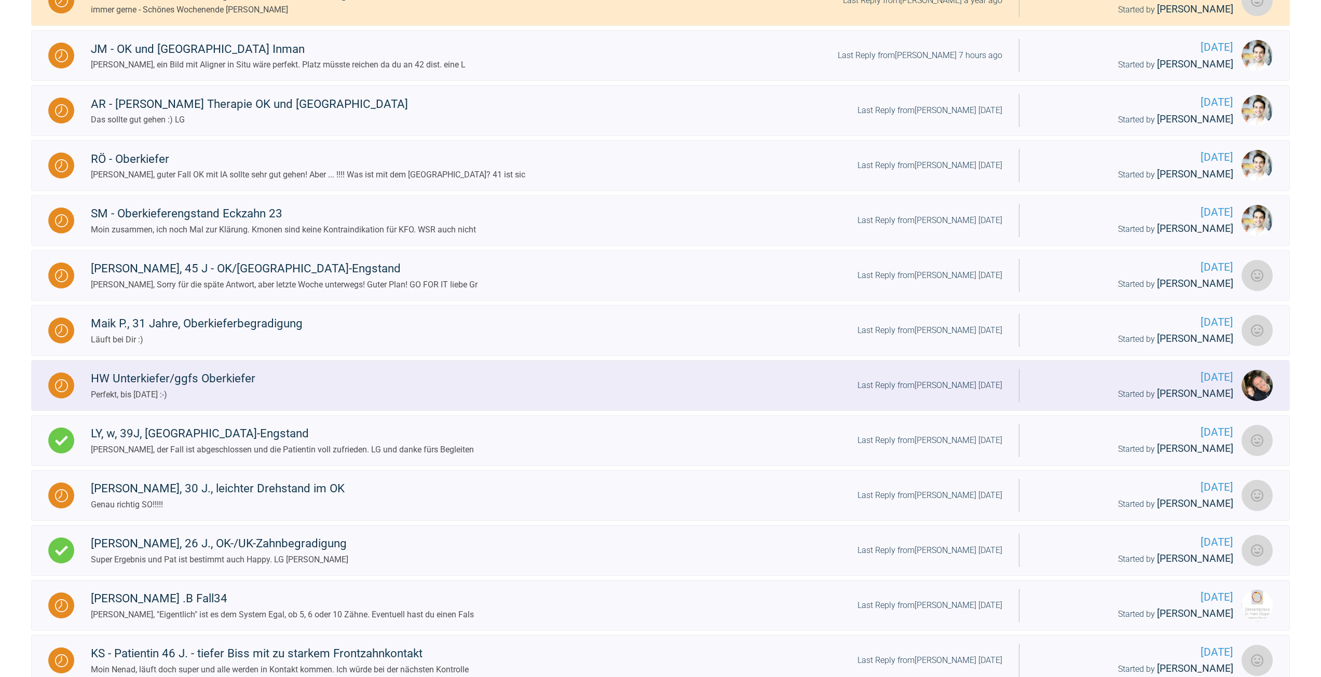
click at [237, 390] on div "Perfekt, bis morgen :-)" at bounding box center [173, 394] width 164 height 13
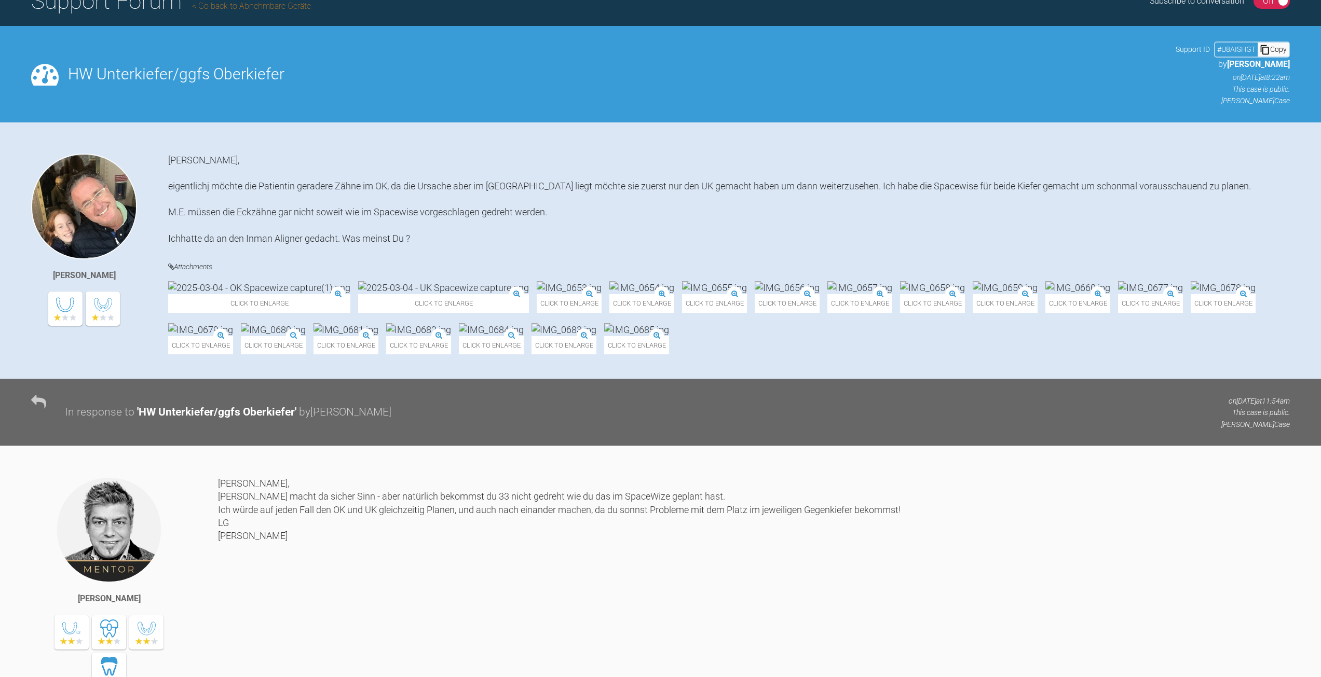
scroll to position [52, 0]
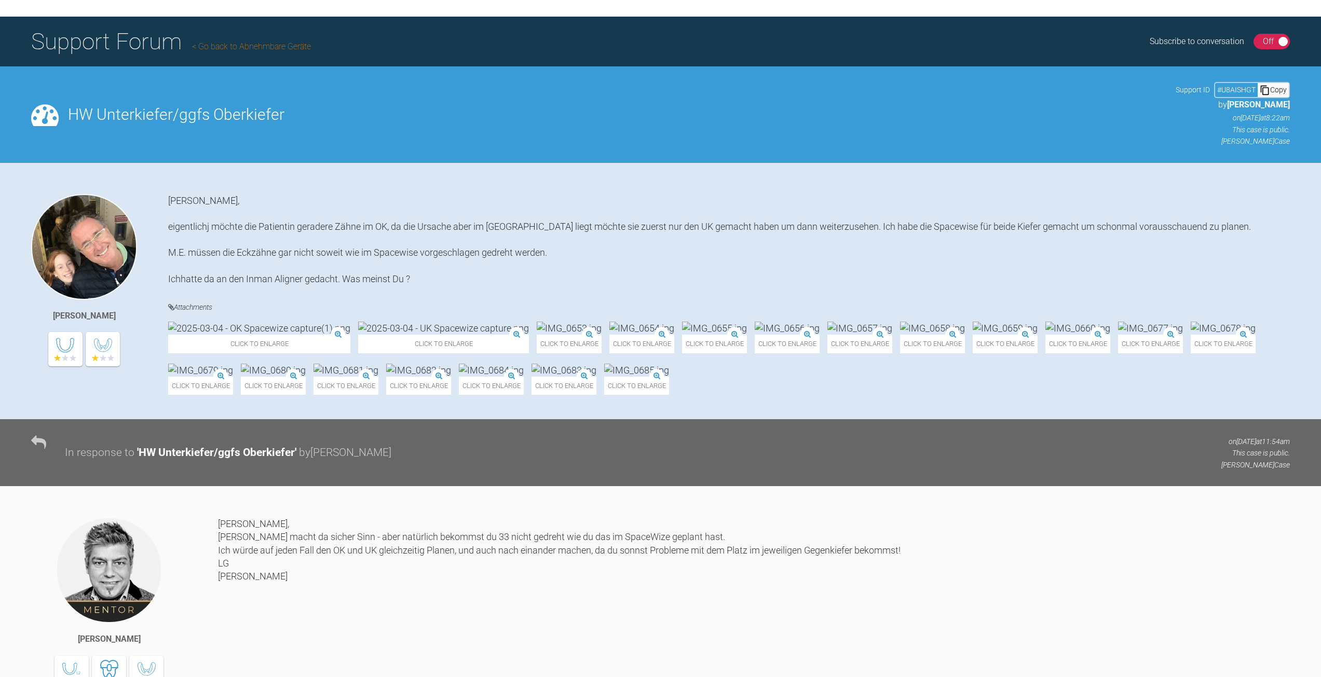
click at [537, 335] on img at bounding box center [569, 328] width 65 height 13
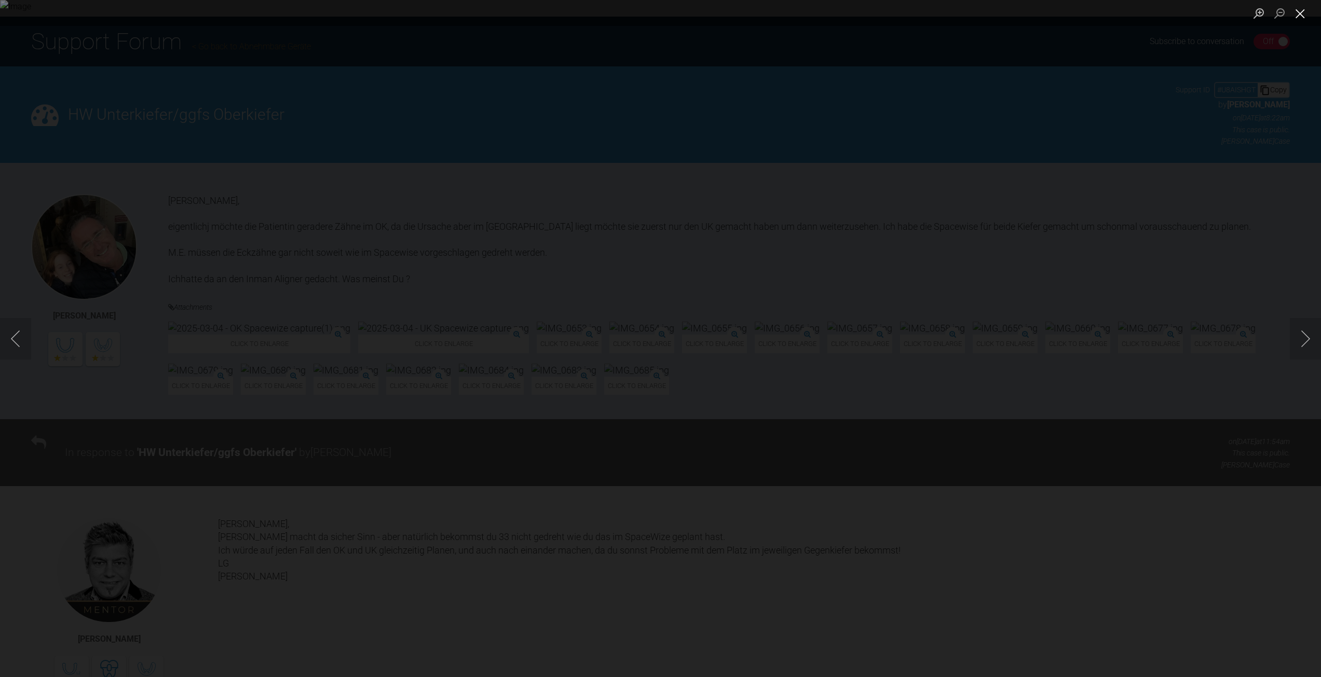
click at [1303, 20] on button "Close lightbox" at bounding box center [1299, 13] width 21 height 18
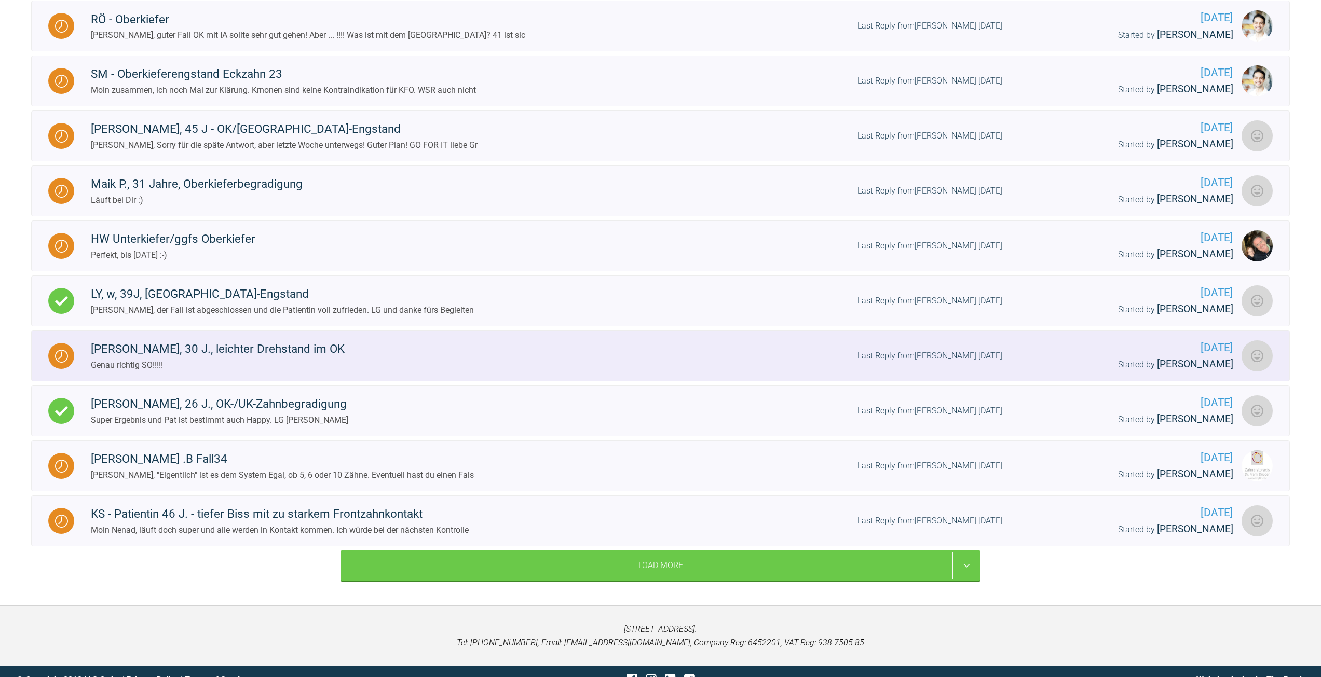
scroll to position [468, 0]
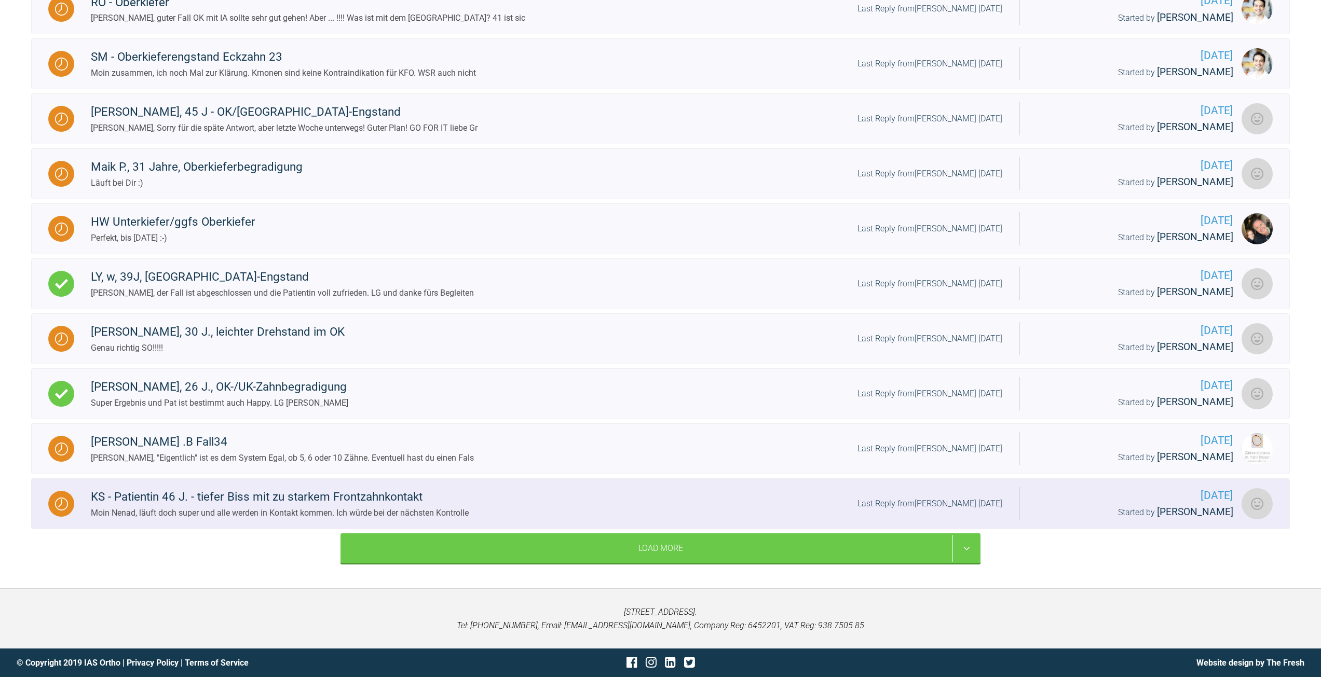
click at [239, 501] on div "KS - Patientin 46 J. - tiefer Biss mit zu starkem Frontzahnkontakt" at bounding box center [280, 497] width 378 height 19
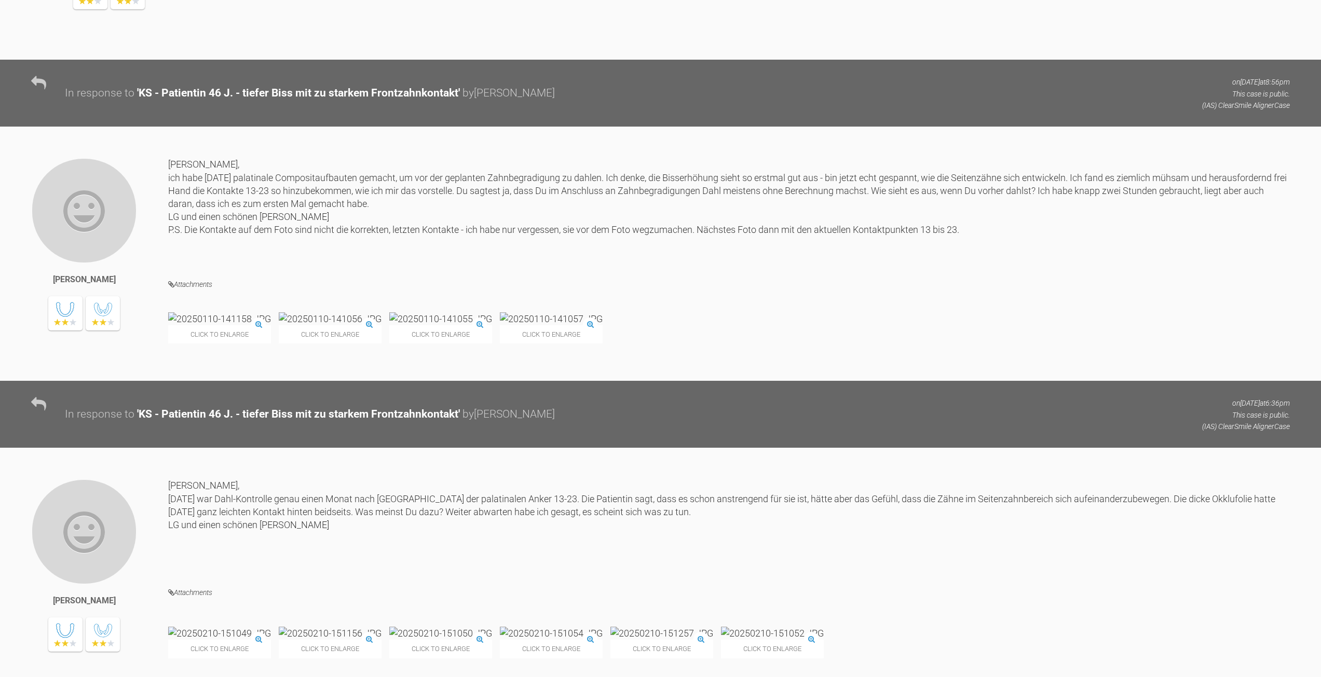
scroll to position [1090, 0]
click at [249, 325] on img at bounding box center [219, 318] width 103 height 13
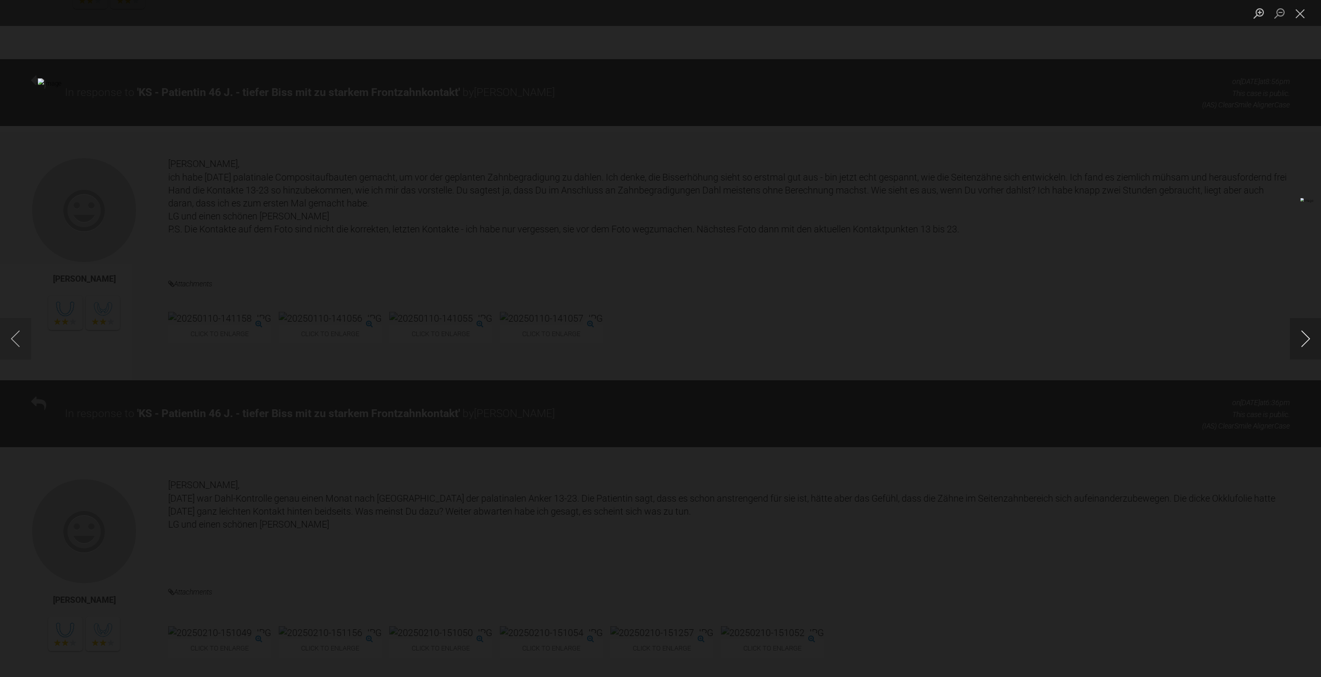
click at [1306, 334] on button "Next image" at bounding box center [1304, 339] width 31 height 42
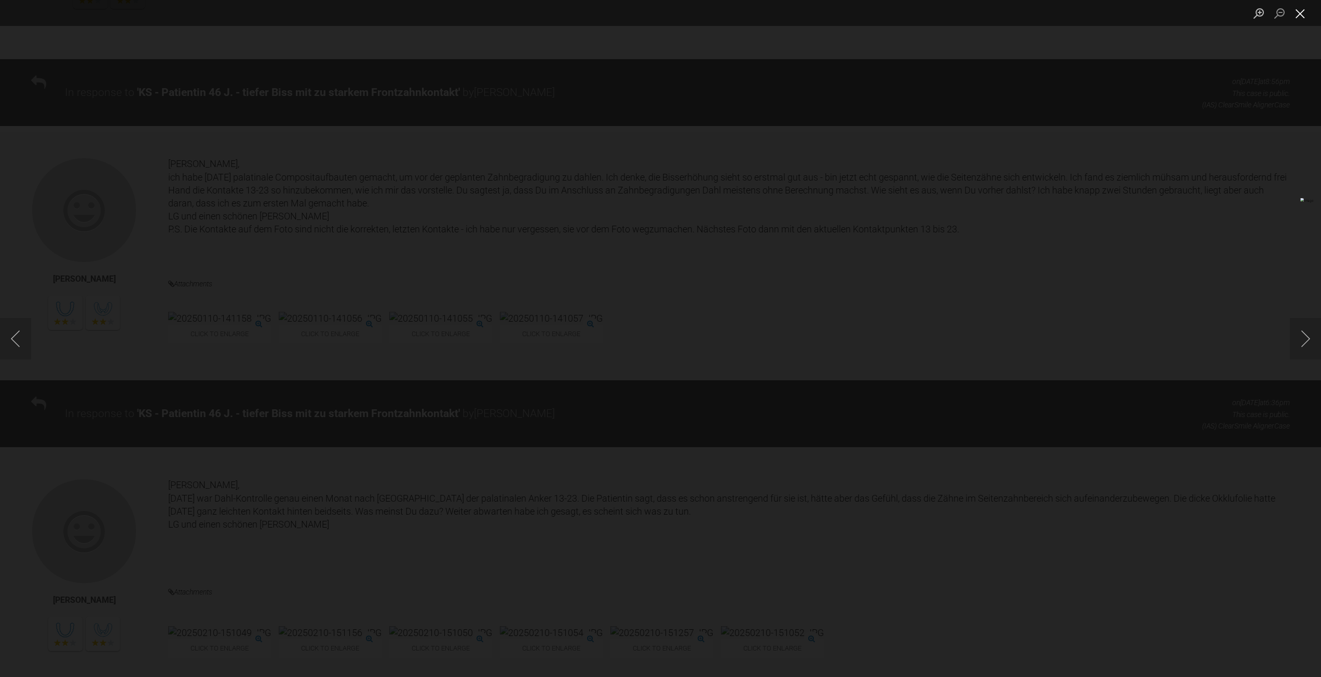
click at [1303, 14] on button "Close lightbox" at bounding box center [1299, 13] width 21 height 18
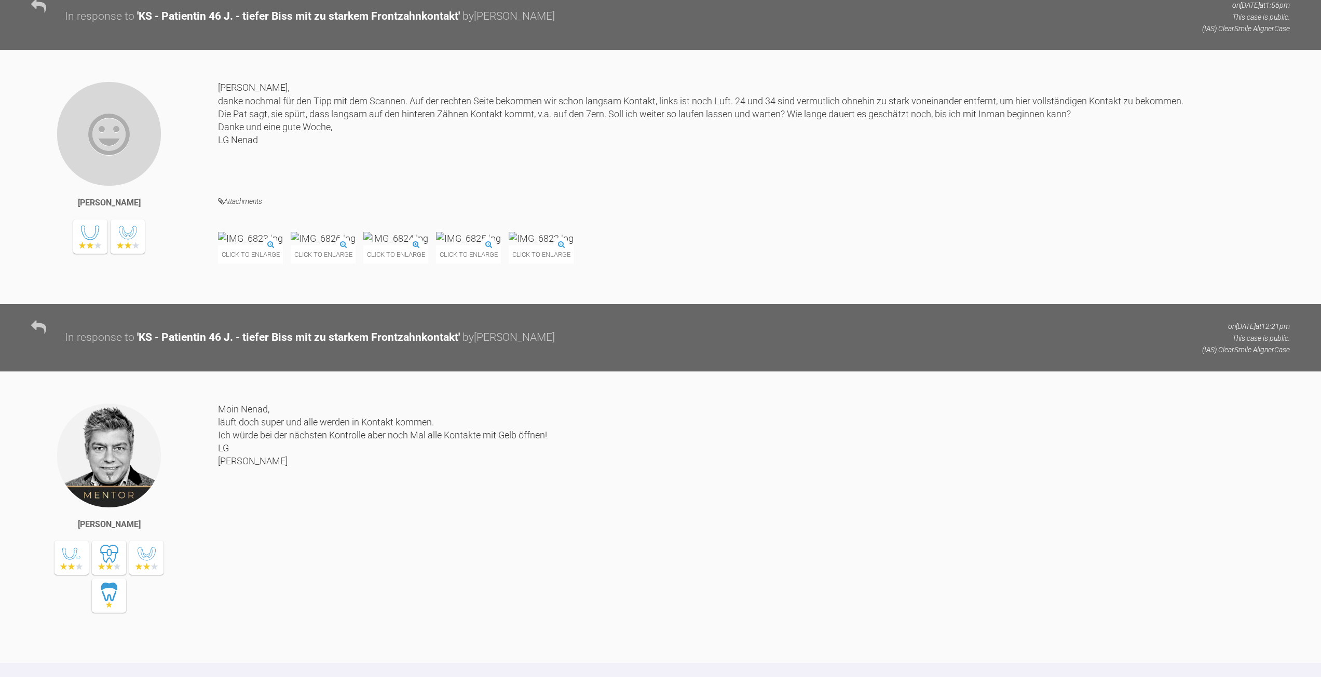
scroll to position [3528, 0]
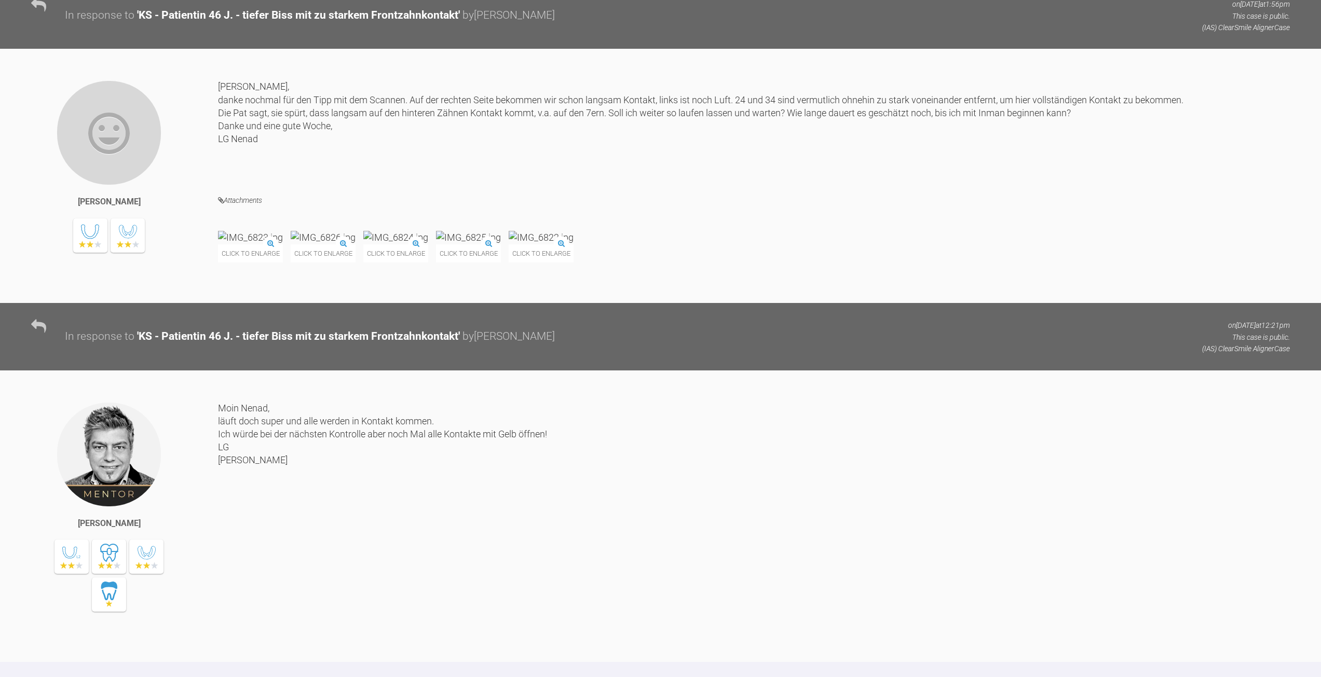
click at [240, 244] on img at bounding box center [250, 237] width 65 height 13
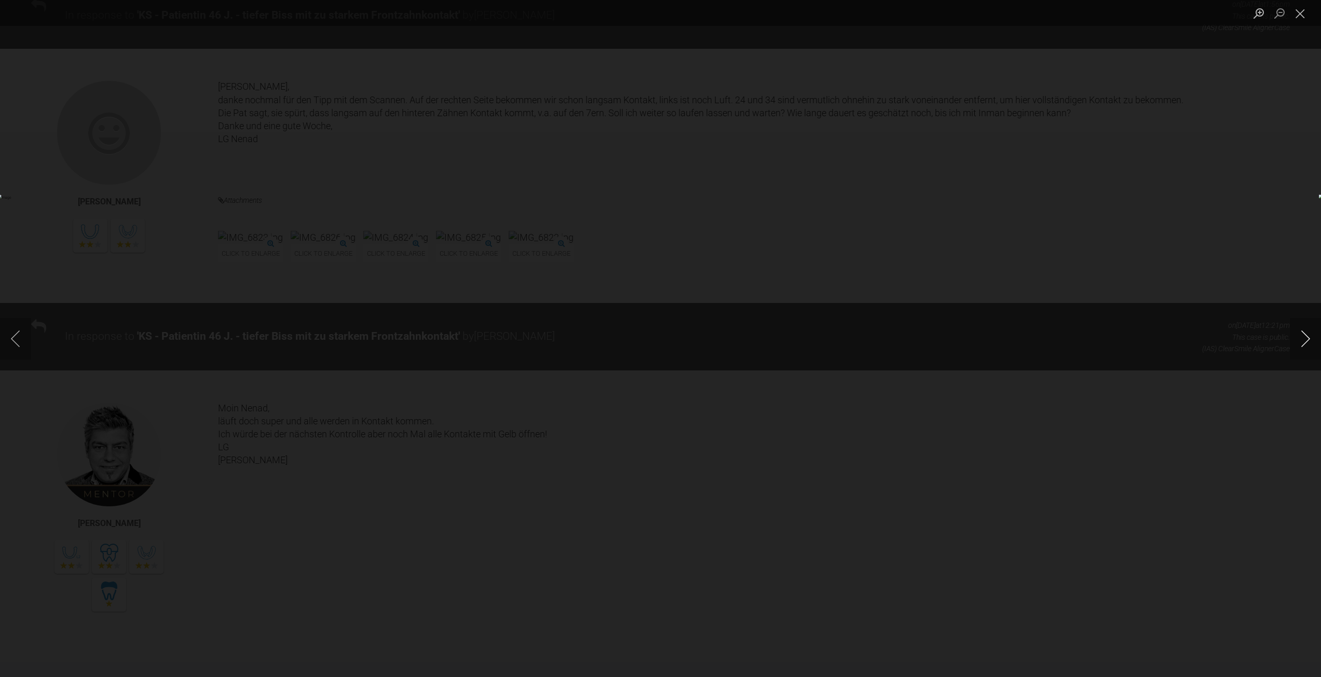
click at [1303, 335] on button "Next image" at bounding box center [1304, 339] width 31 height 42
click at [1303, 334] on button "Next image" at bounding box center [1304, 339] width 31 height 42
click at [1303, 335] on button "Next image" at bounding box center [1304, 339] width 31 height 42
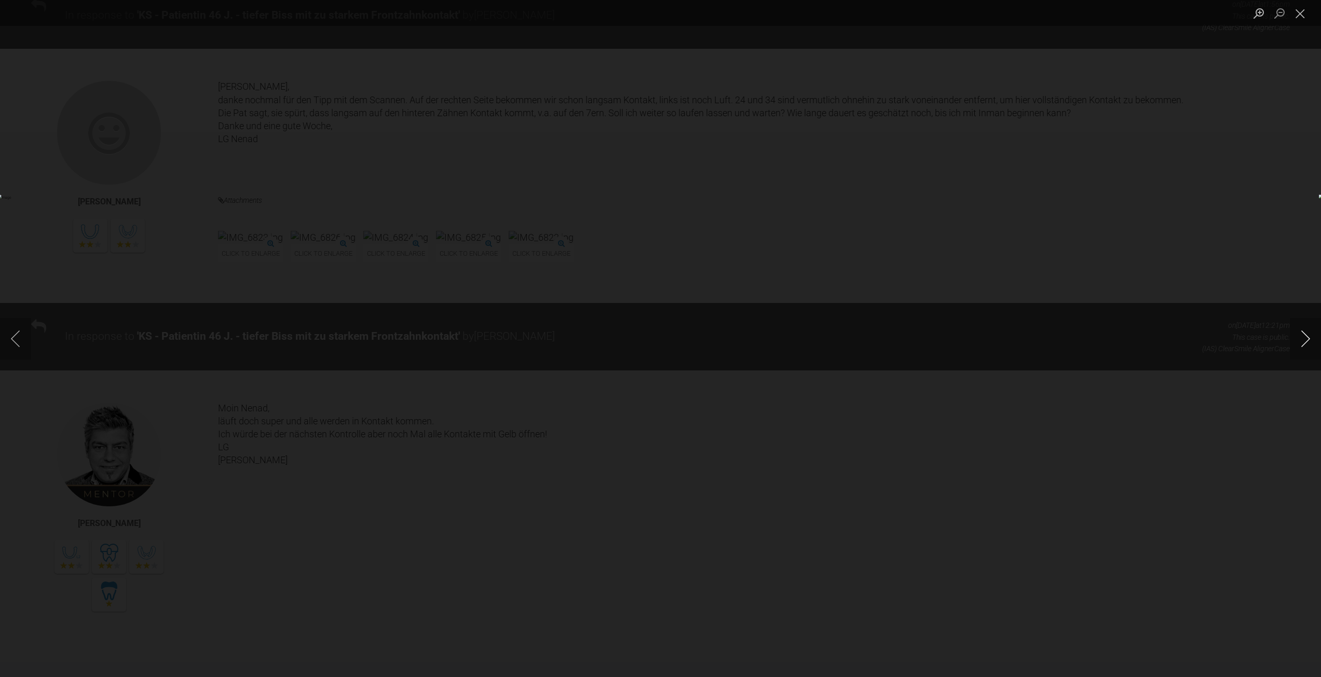
click at [1303, 335] on button "Next image" at bounding box center [1304, 339] width 31 height 42
click at [1305, 336] on button "Next image" at bounding box center [1304, 339] width 31 height 42
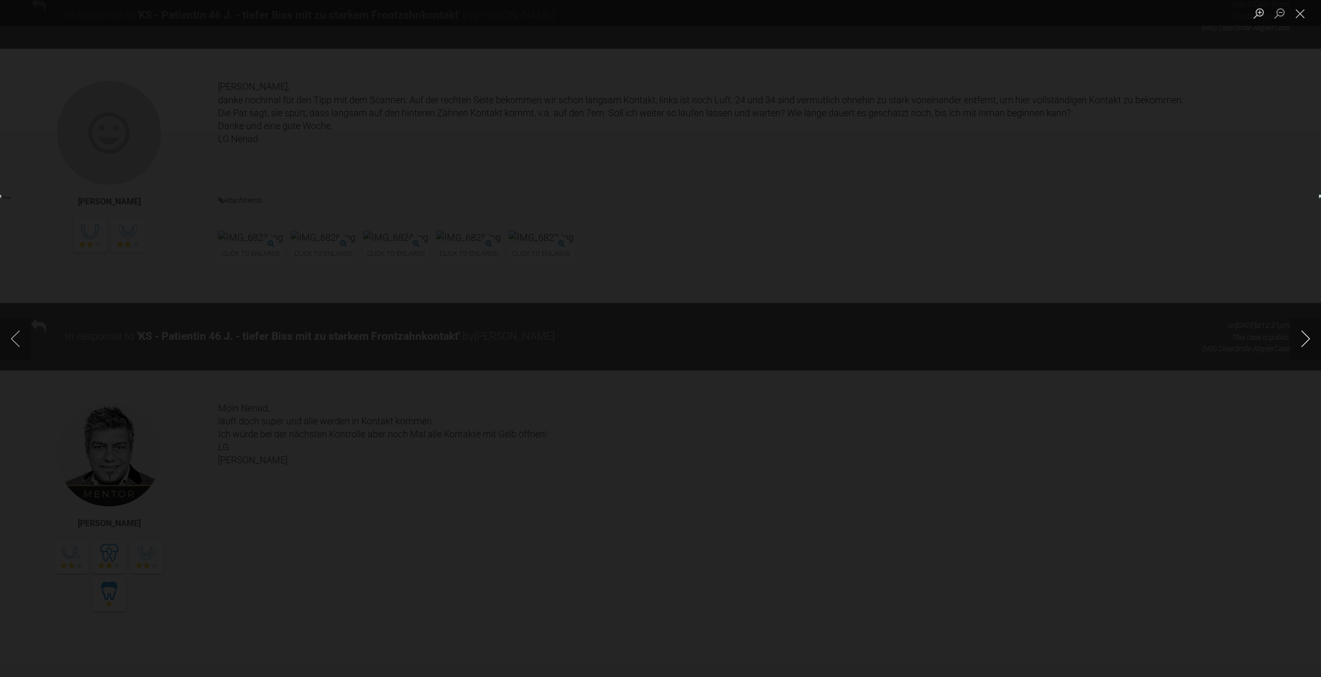
click at [1305, 336] on button "Next image" at bounding box center [1304, 339] width 31 height 42
click at [1305, 337] on button "Next image" at bounding box center [1304, 339] width 31 height 42
click at [1298, 15] on button "Close lightbox" at bounding box center [1299, 13] width 21 height 18
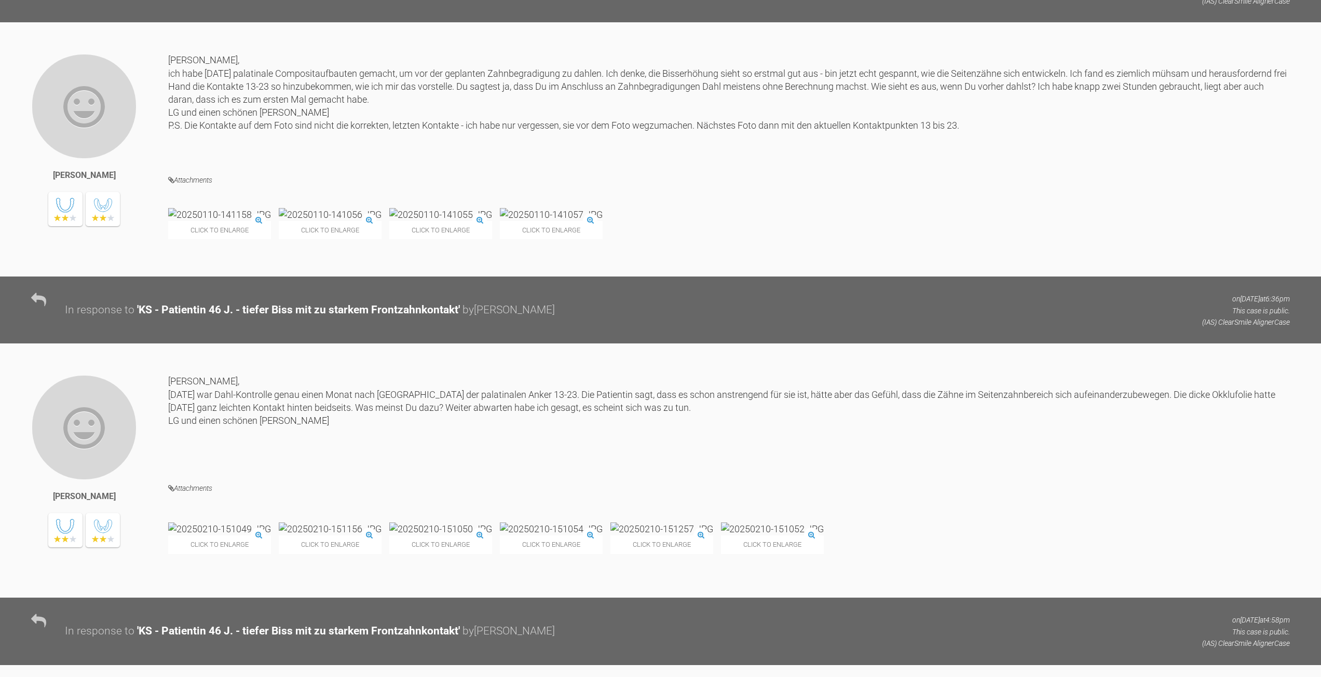
scroll to position [1142, 0]
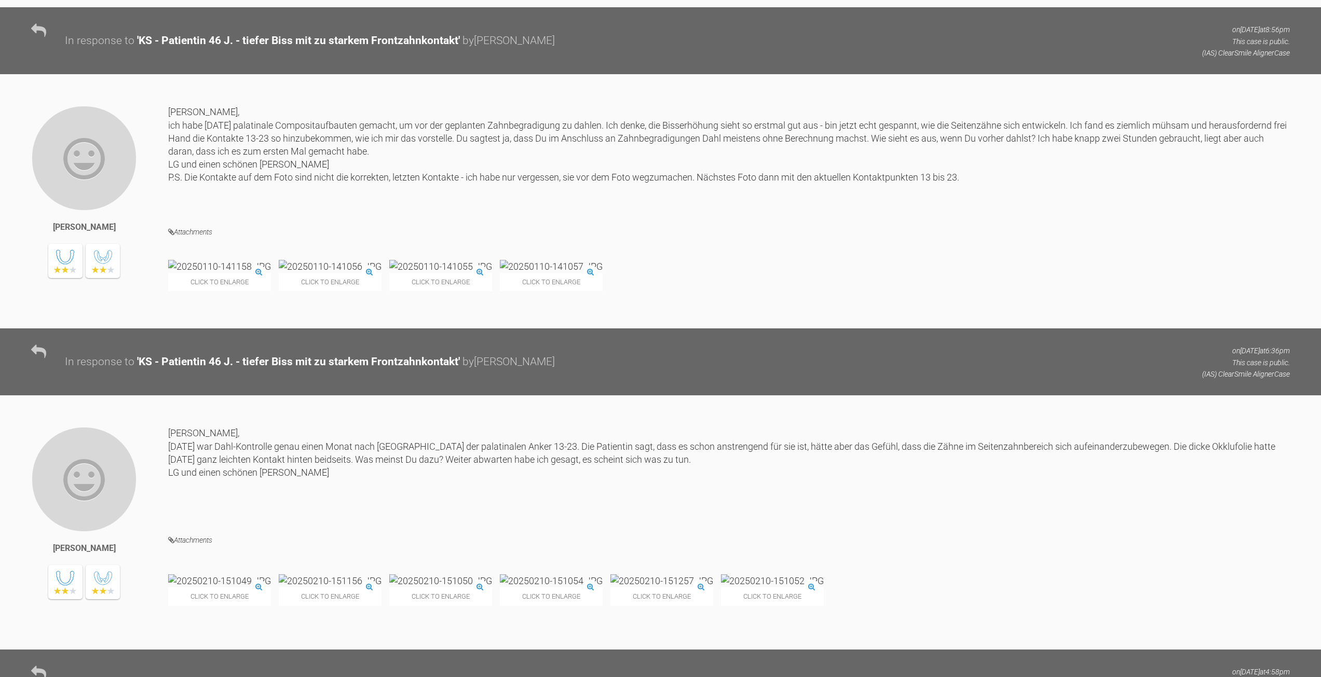
click at [255, 273] on img at bounding box center [219, 266] width 103 height 13
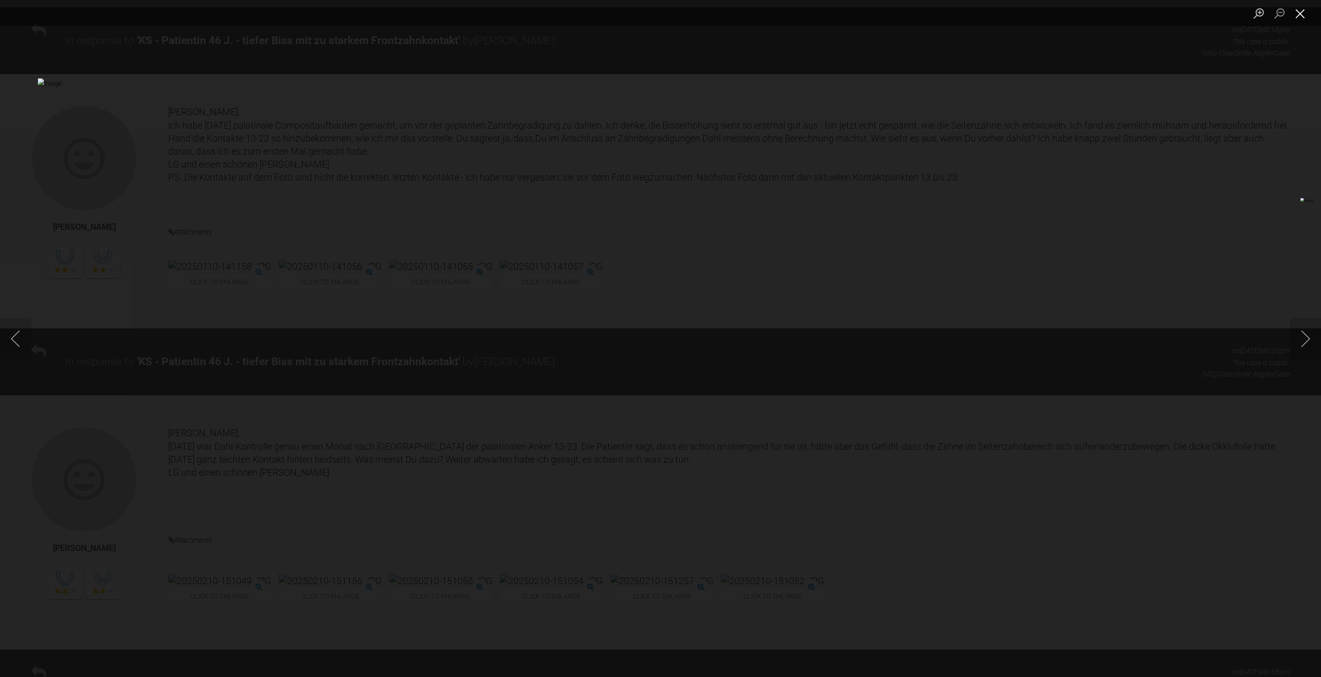
click at [1301, 11] on button "Close lightbox" at bounding box center [1299, 13] width 21 height 18
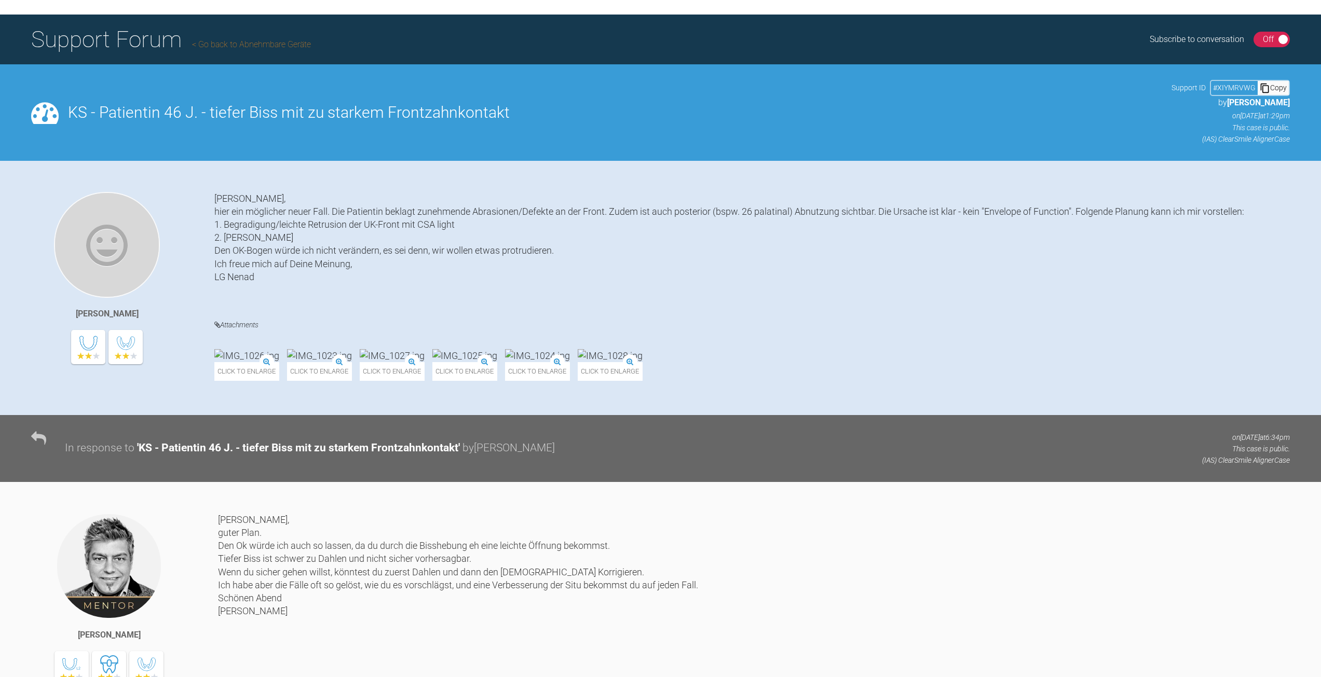
scroll to position [52, 0]
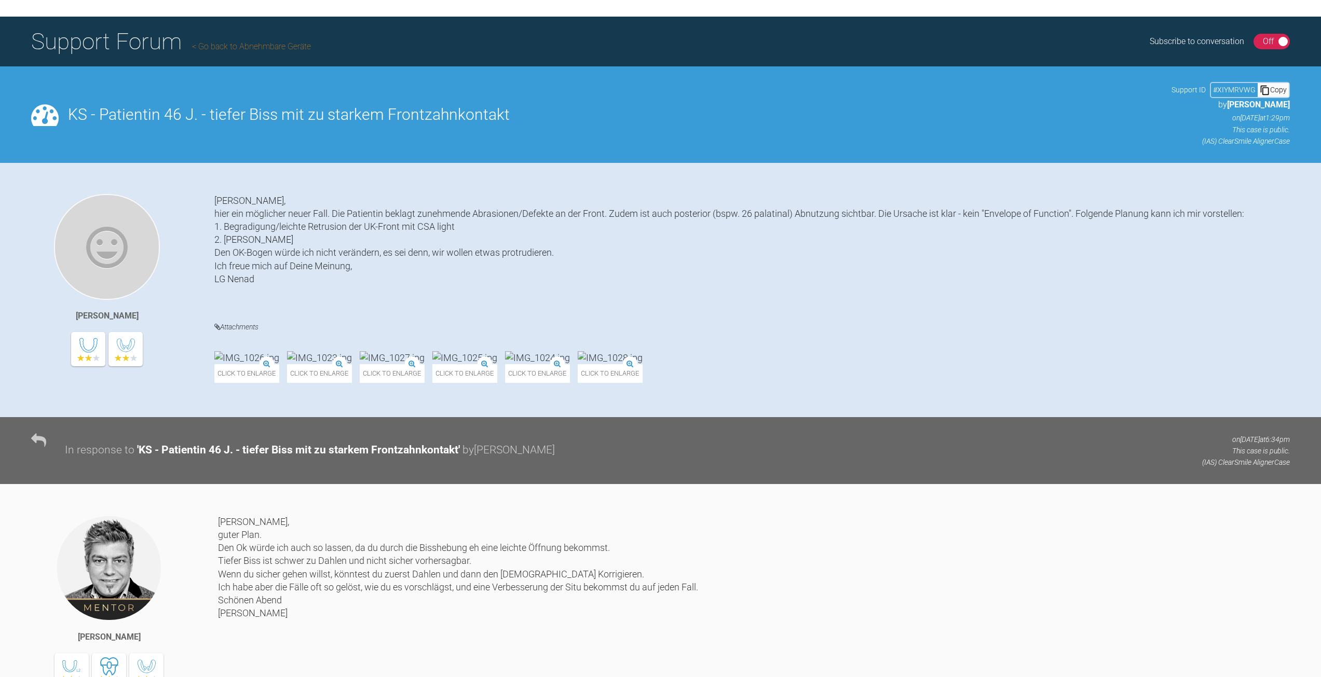
drag, startPoint x: 119, startPoint y: 44, endPoint x: 542, endPoint y: 58, distance: 423.1
click at [543, 58] on div "Support Forum Go back to Abnehmbare Geräte Subscribe to conversation On Off" at bounding box center [660, 42] width 1321 height 50
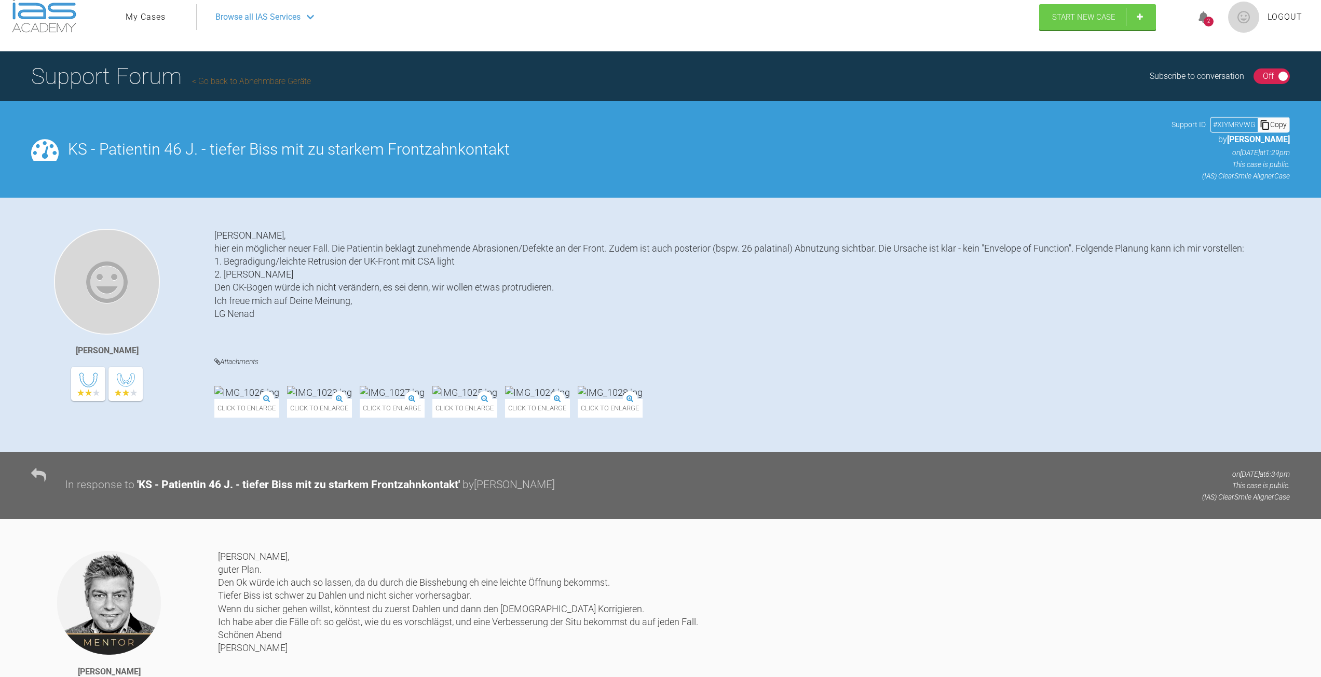
scroll to position [0, 0]
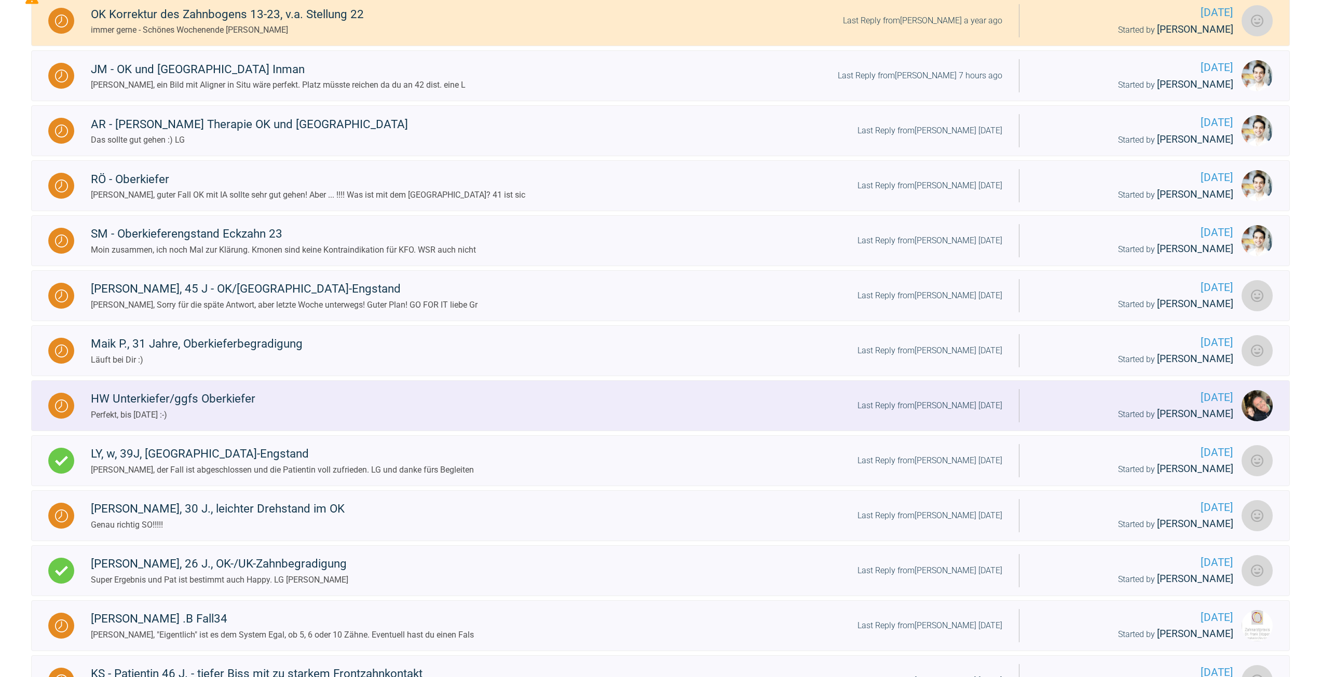
scroll to position [468, 0]
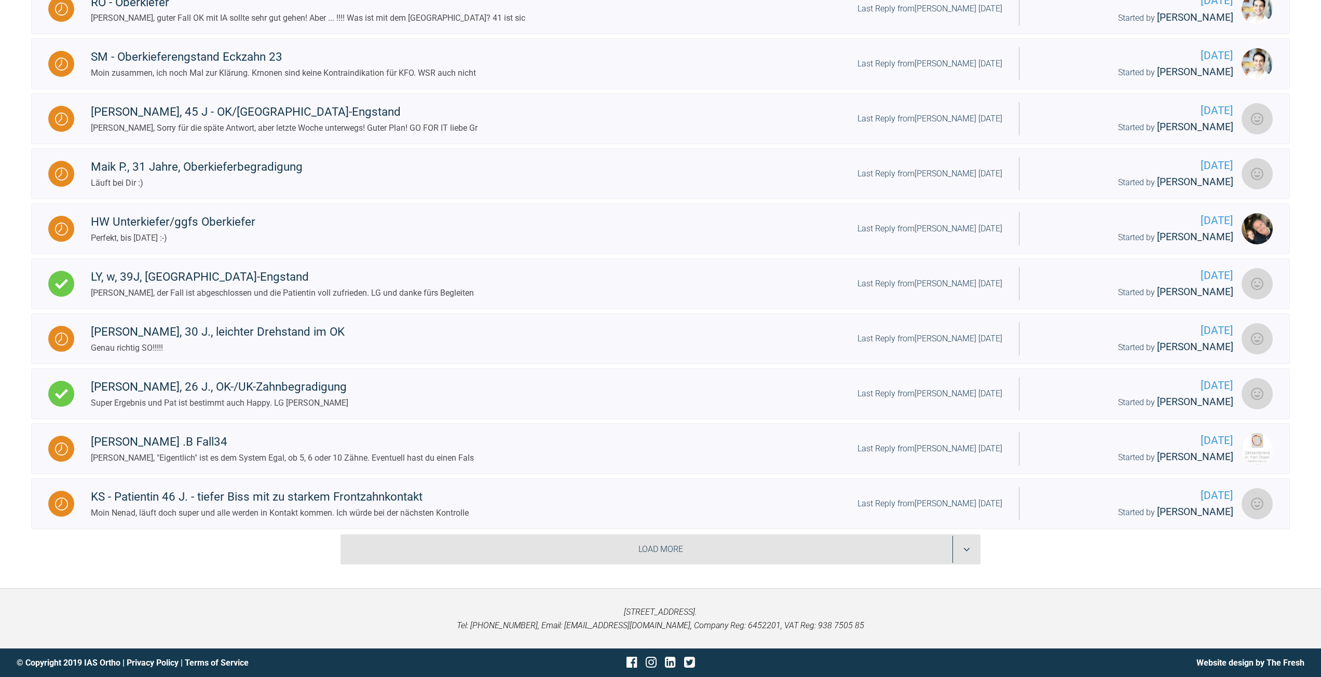
drag, startPoint x: 735, startPoint y: 546, endPoint x: 739, endPoint y: 550, distance: 5.9
click at [736, 548] on div "Load More" at bounding box center [660, 549] width 640 height 30
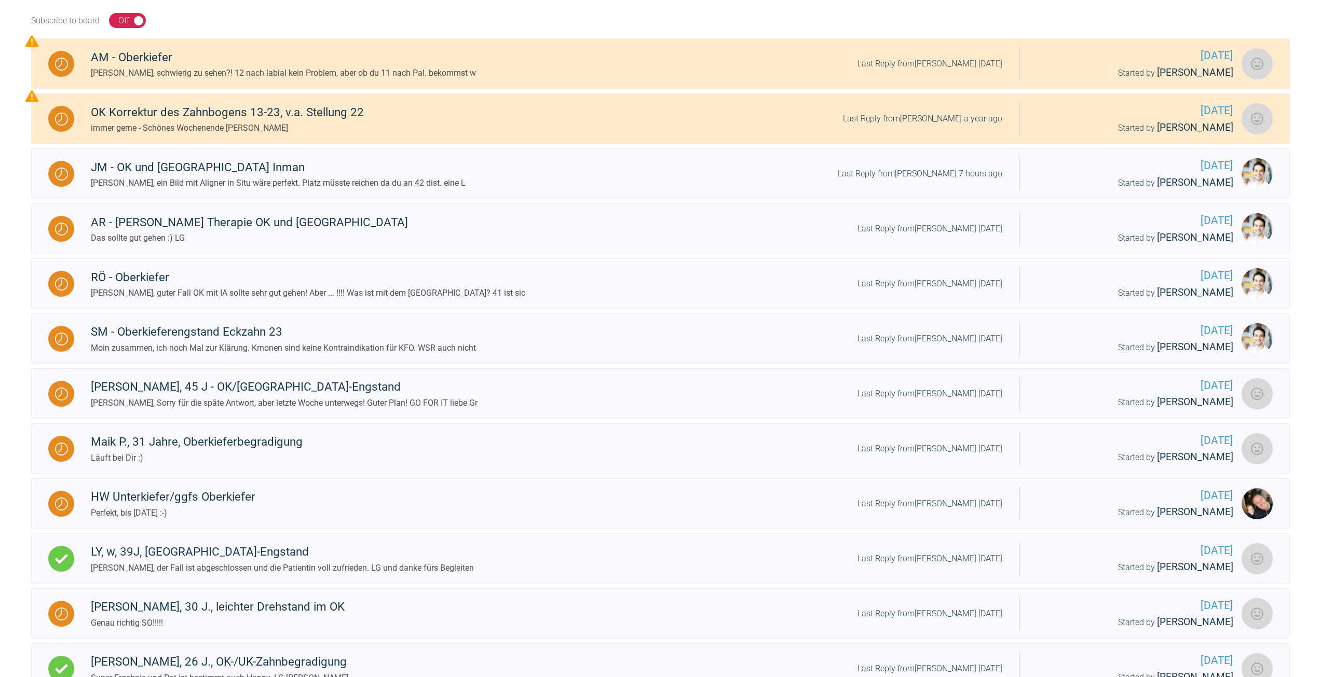
scroll to position [53, 0]
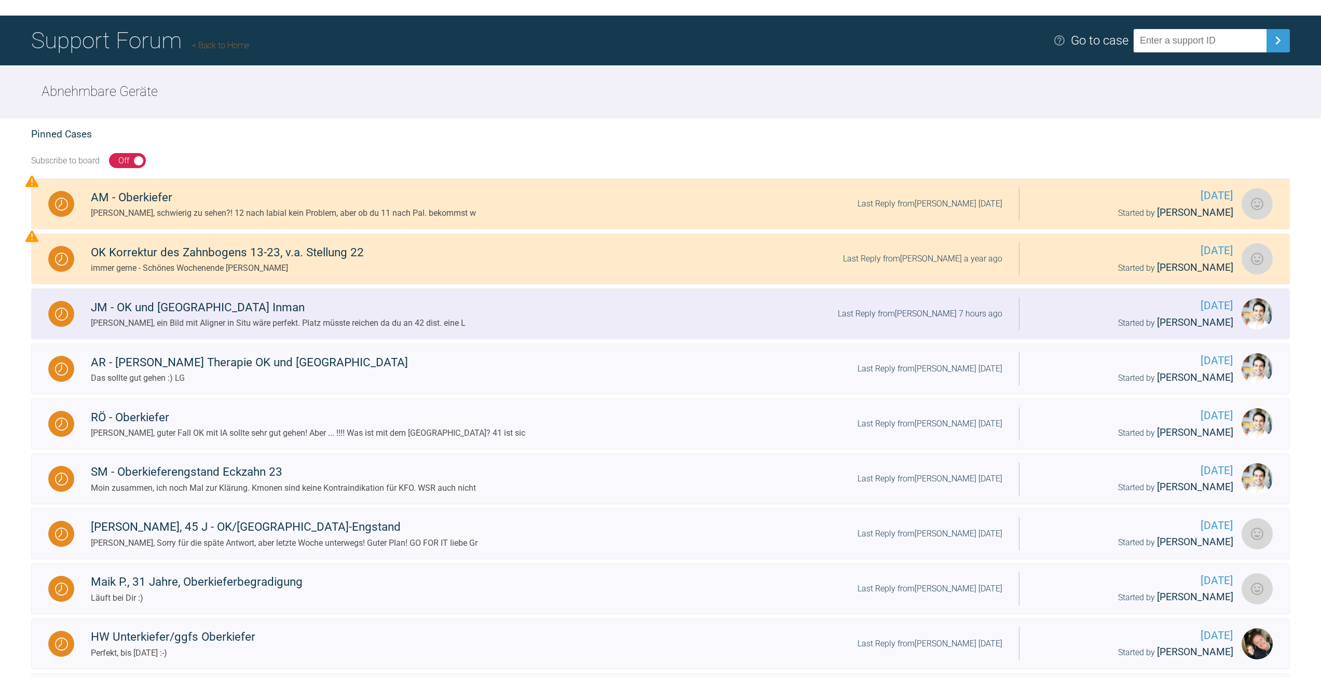
click at [241, 336] on link "JM - OK und UK Inman Moin Burak, ein Bild mit Aligner in Situ wäre perfekt. Pla…" at bounding box center [660, 313] width 1258 height 51
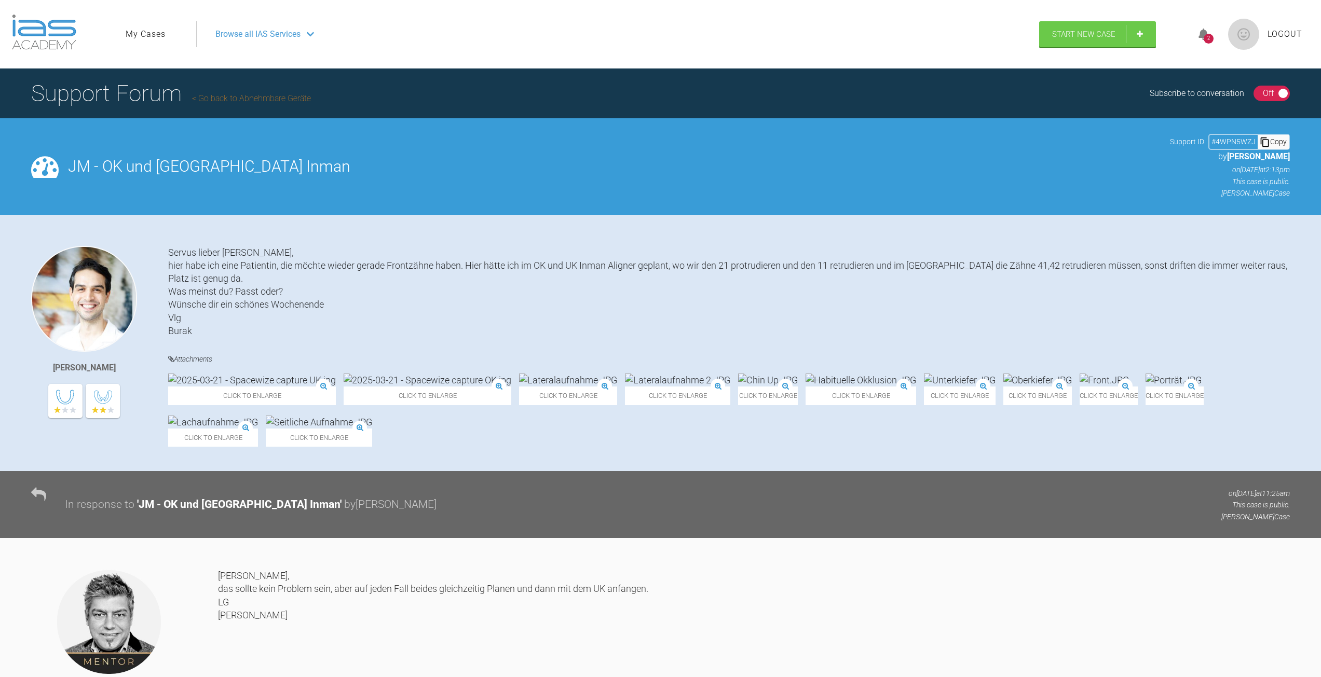
click at [519, 387] on img at bounding box center [568, 380] width 98 height 13
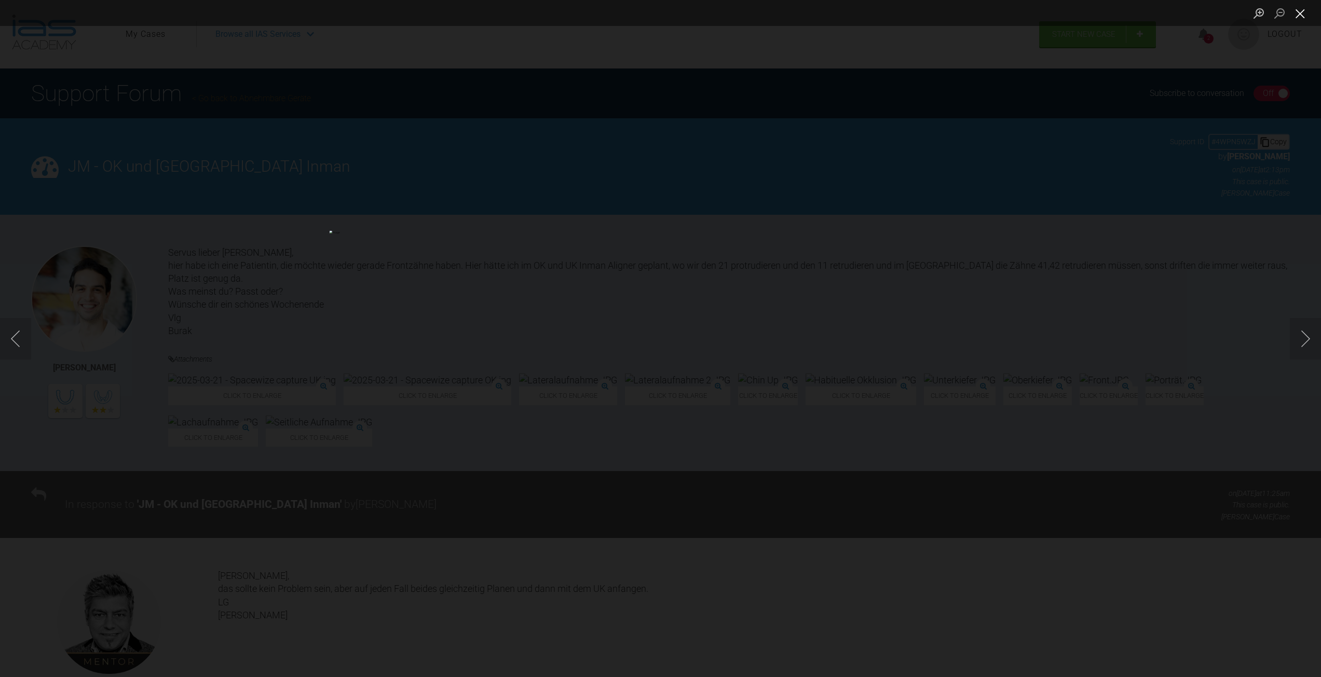
click at [1293, 18] on button "Close lightbox" at bounding box center [1299, 13] width 21 height 18
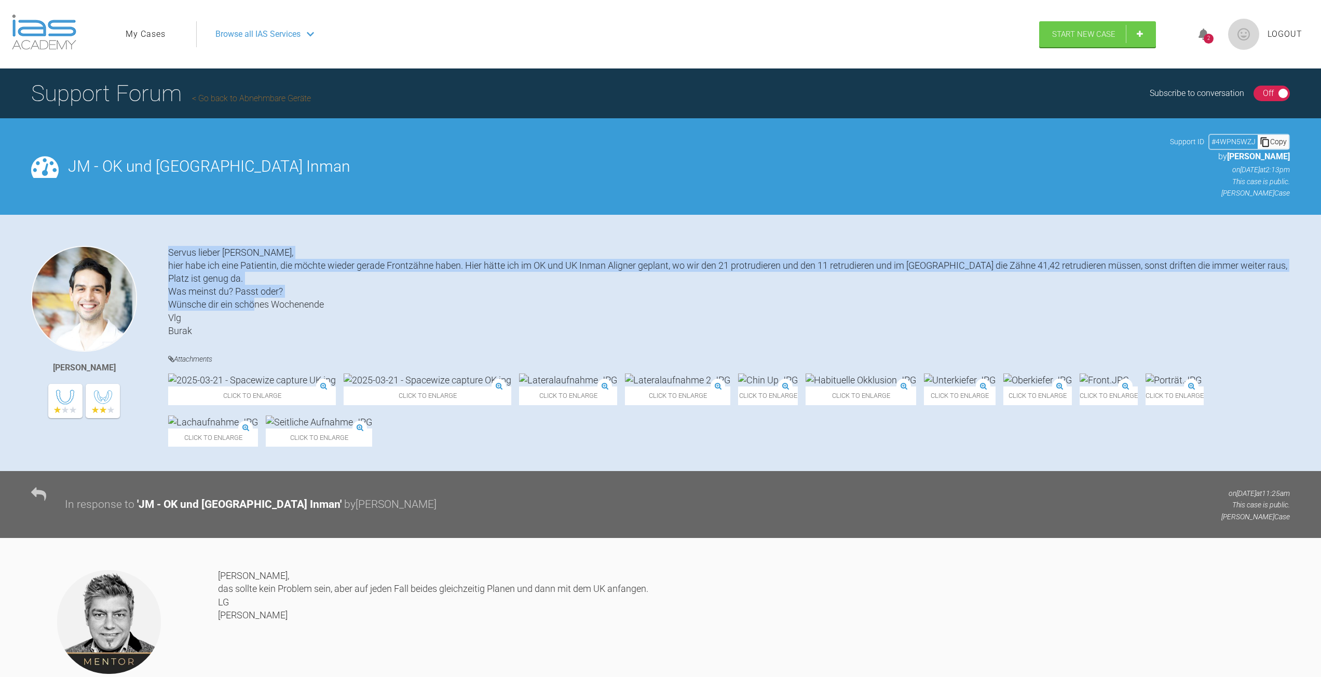
drag, startPoint x: 203, startPoint y: 329, endPoint x: 169, endPoint y: 252, distance: 85.2
click at [169, 252] on div "Servus lieber Jens, hier habe ich eine Patientin, die möchte wieder gerade Fron…" at bounding box center [728, 291] width 1121 height 91
copy div "Servus lieber Jens, hier habe ich eine Patientin, die möchte wieder gerade Fron…"
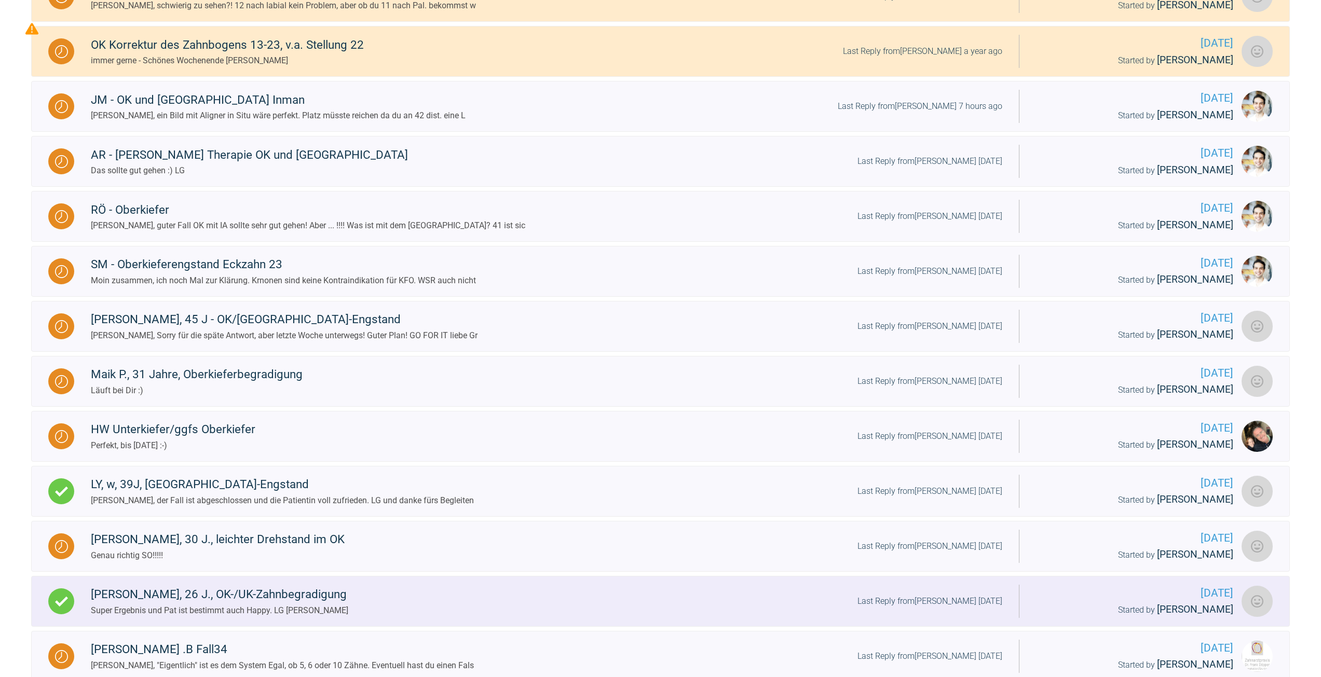
scroll to position [468, 0]
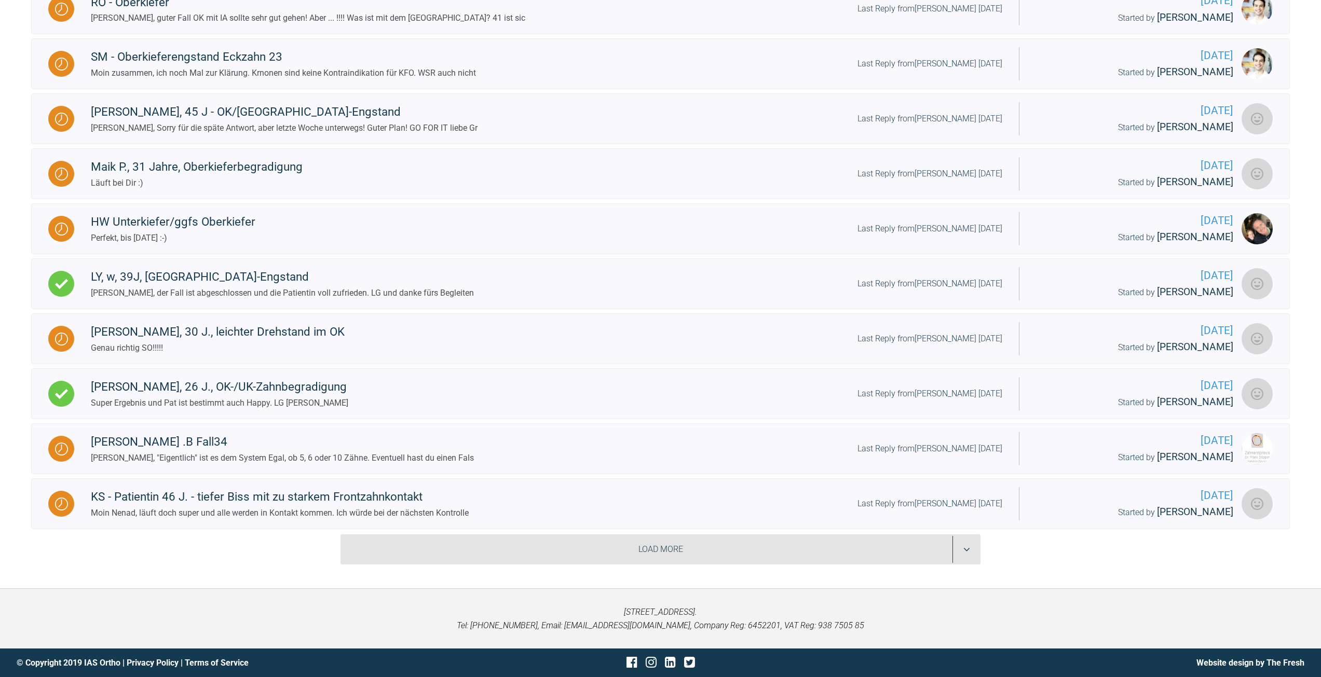
click at [396, 540] on div "Load More" at bounding box center [660, 549] width 640 height 30
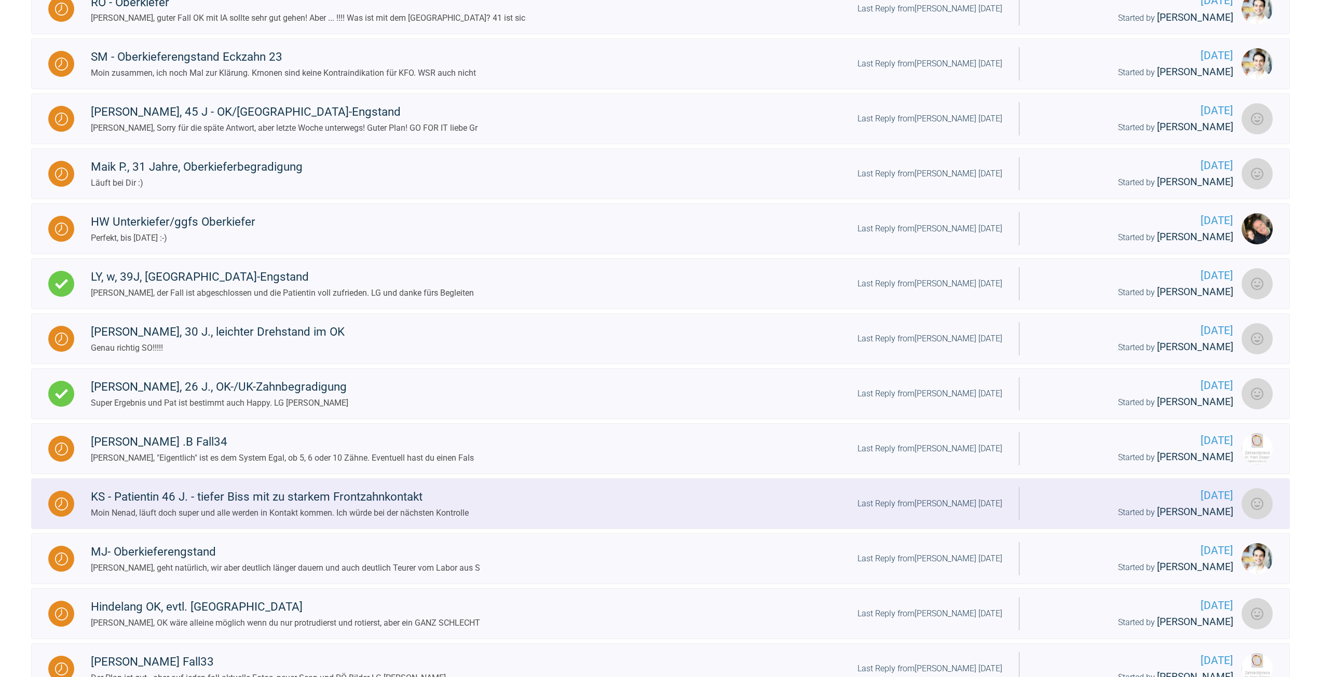
click at [352, 505] on div "KS - Patientin 46 J. - tiefer Biss mit zu starkem Frontzahnkontakt" at bounding box center [280, 497] width 378 height 19
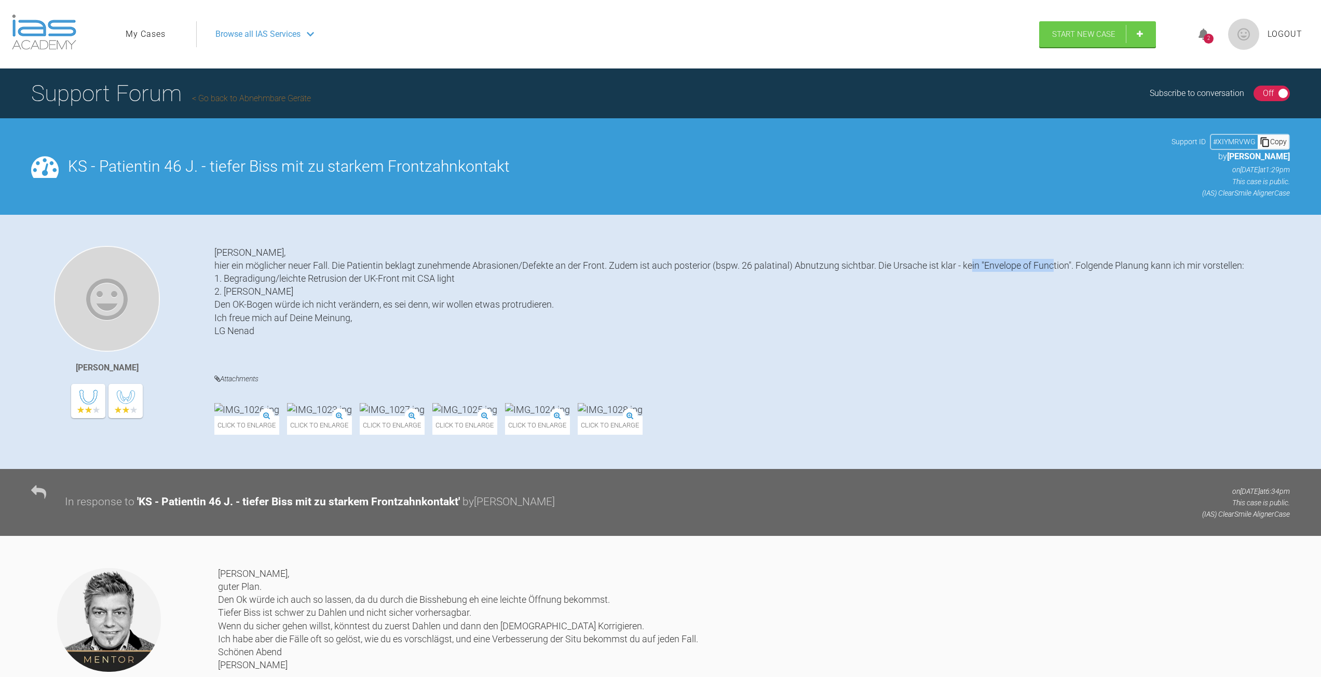
drag, startPoint x: 1070, startPoint y: 264, endPoint x: 987, endPoint y: 266, distance: 83.1
click at [987, 266] on div "Moin Jens, hier ein möglicher neuer Fall. Die Patientin beklagt zunehmende Abra…" at bounding box center [752, 301] width 1076 height 111
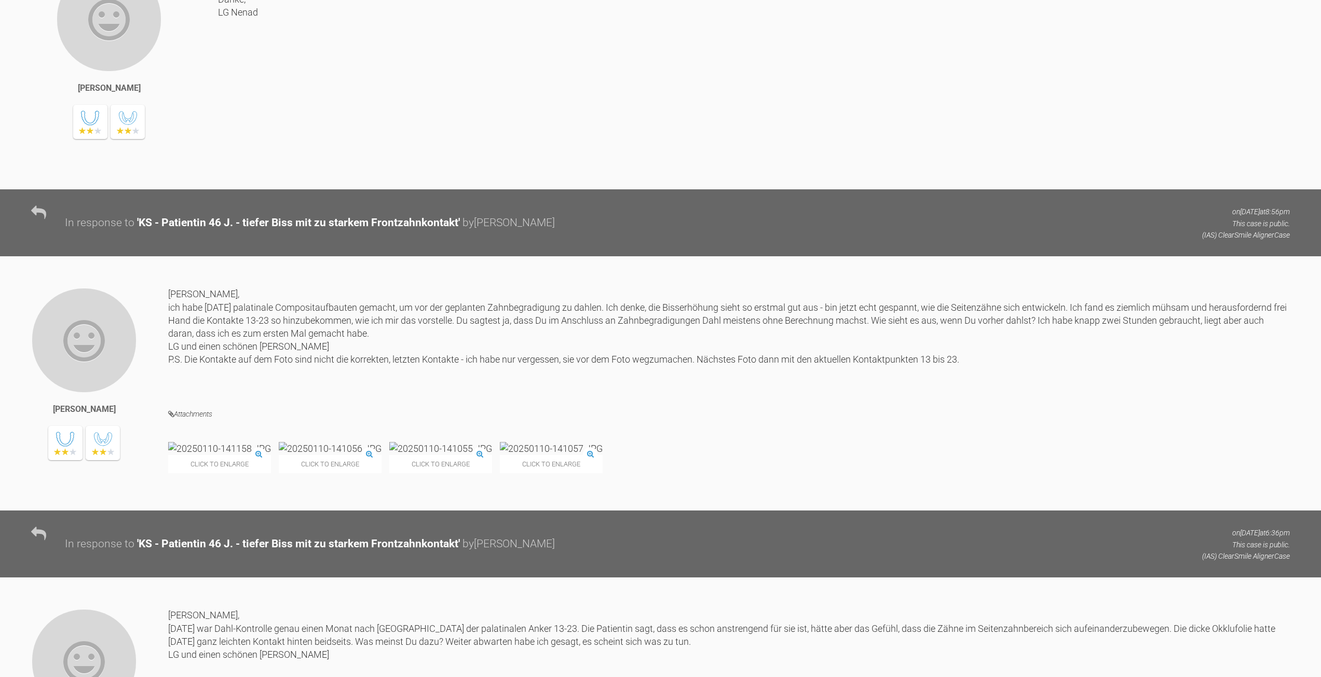
scroll to position [934, 0]
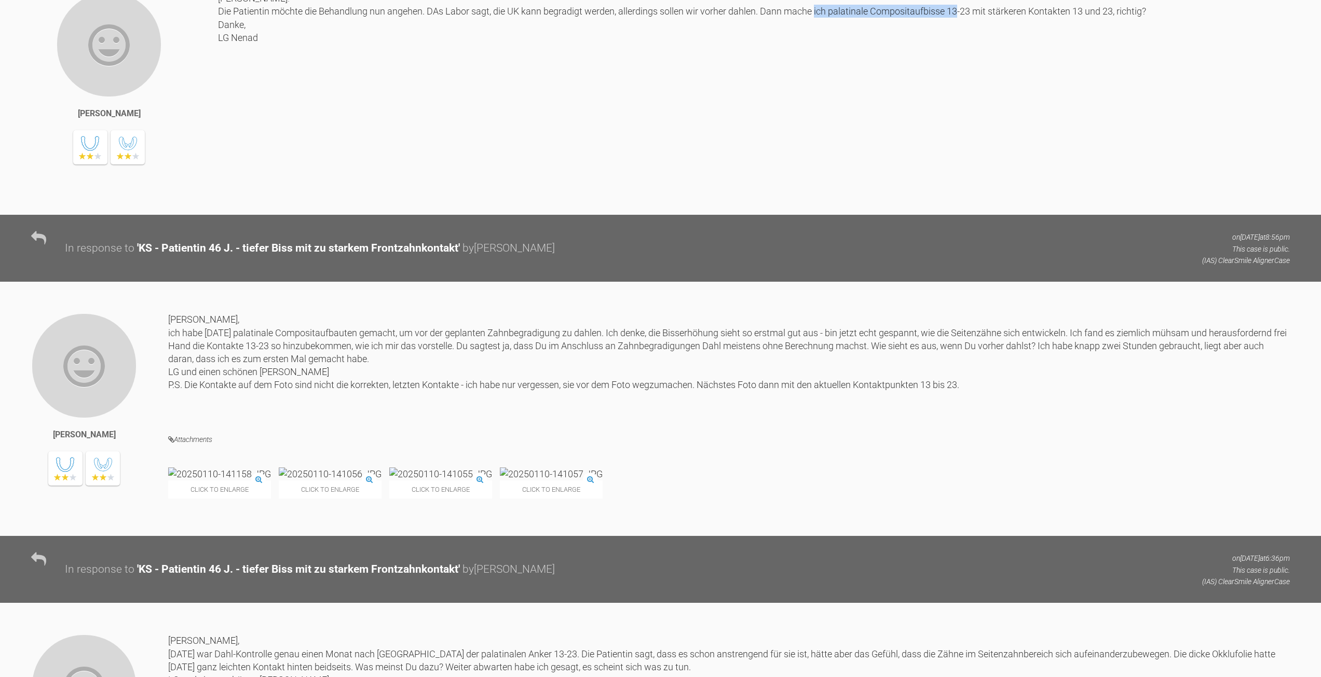
drag, startPoint x: 831, startPoint y: 87, endPoint x: 977, endPoint y: 90, distance: 145.8
click at [977, 90] on div "Moin Jens! Die Patientin möchte die Behandlung nun angehen. DAs Labor sagt, die…" at bounding box center [753, 96] width 1071 height 208
copy div "palatinale Compositaufbisse 13-23"
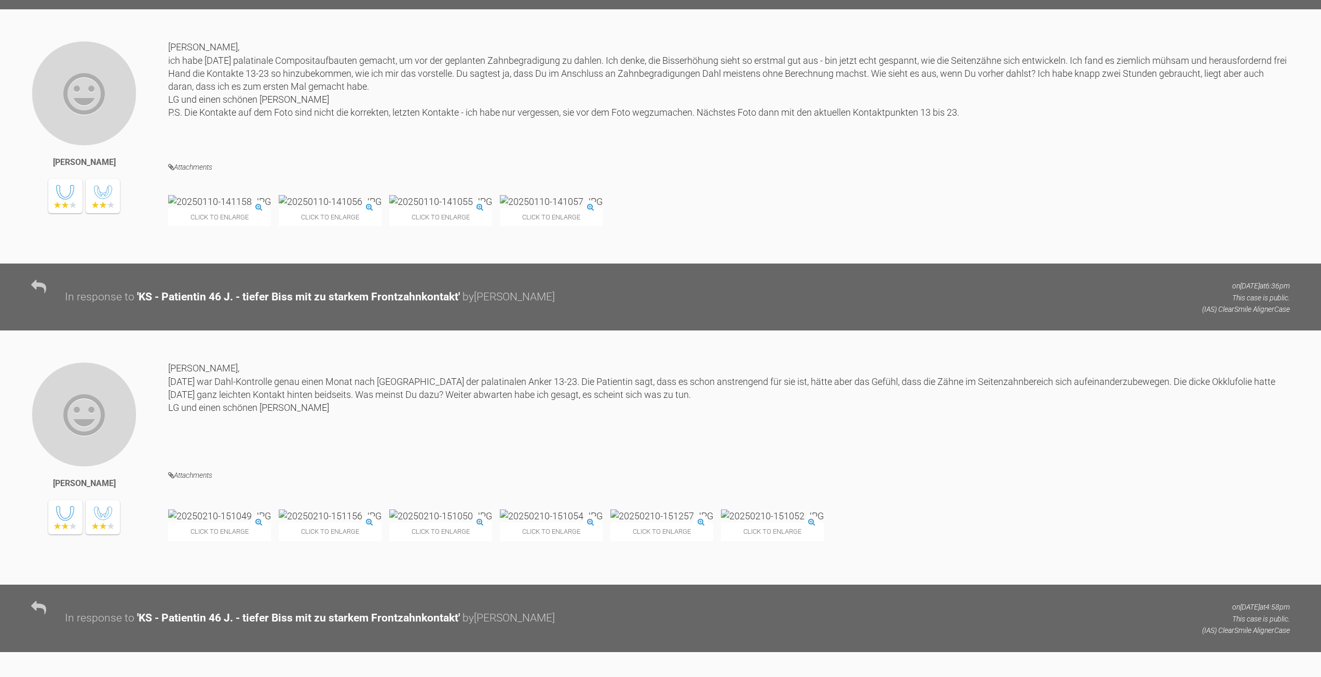
scroll to position [1142, 0]
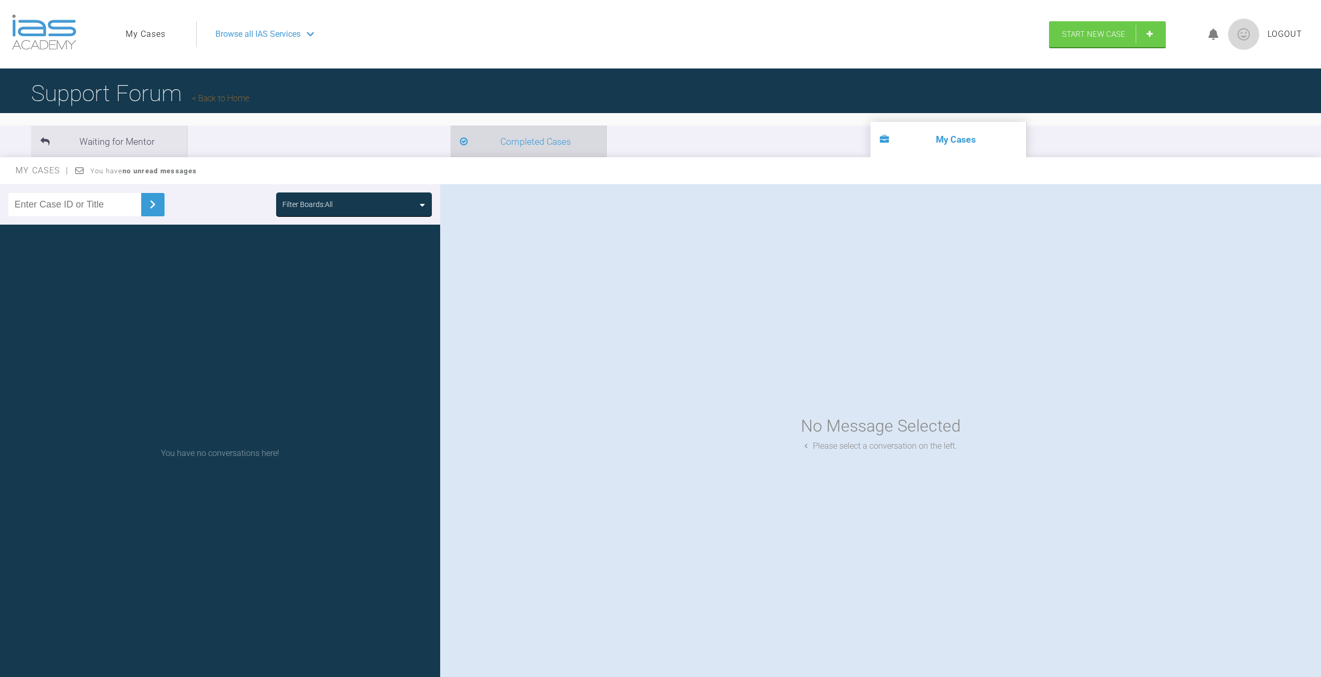
click at [450, 132] on li "Completed Cases" at bounding box center [528, 142] width 156 height 32
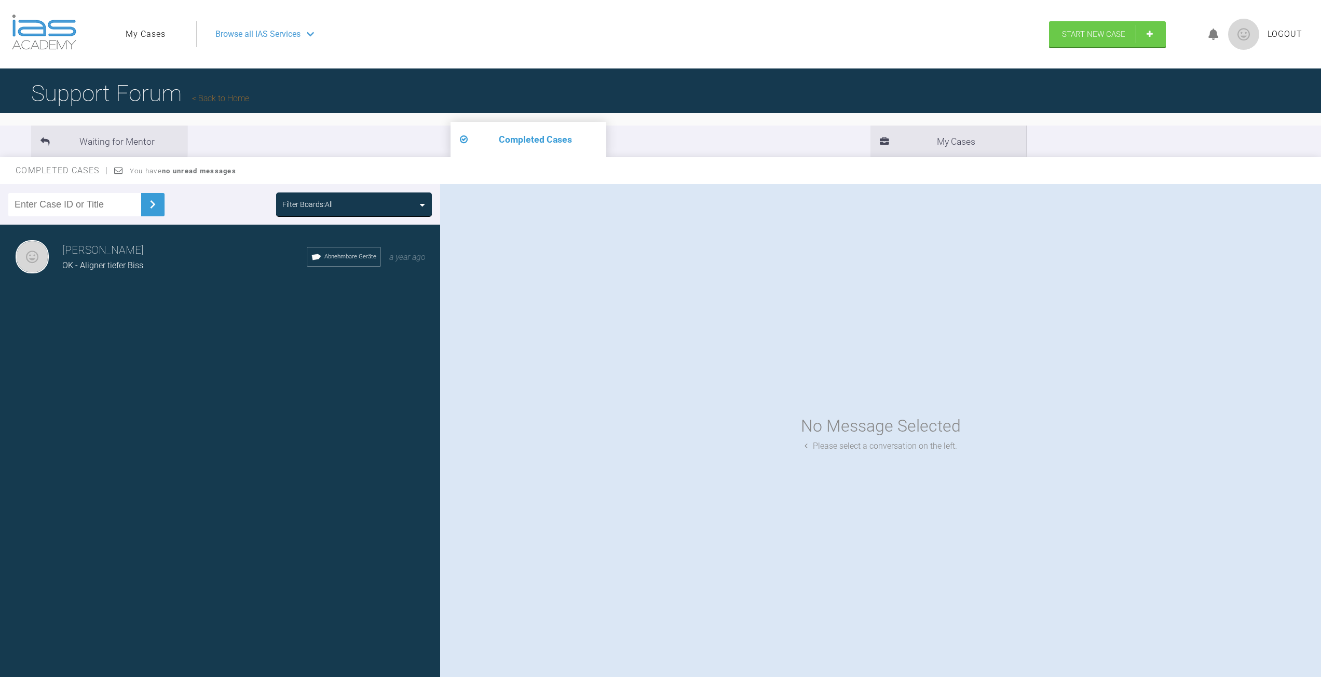
click at [94, 263] on span "OK - Aligner tiefer Biss" at bounding box center [102, 265] width 81 height 10
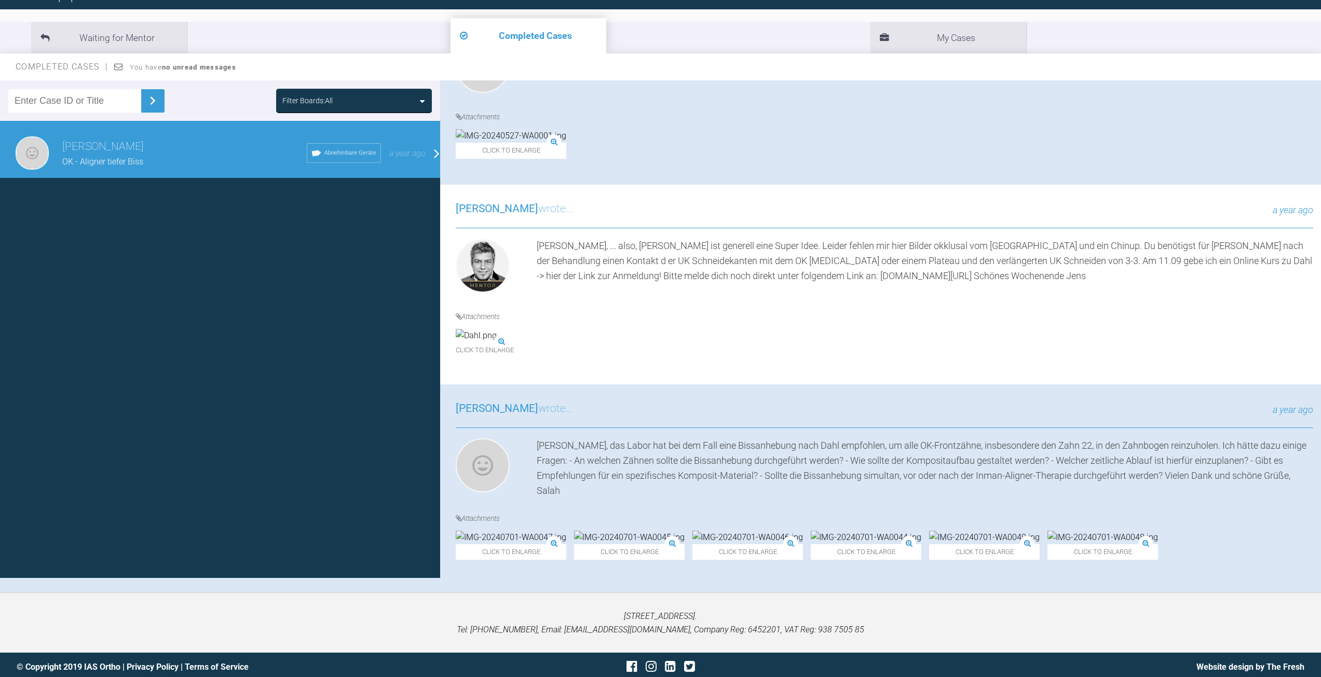
scroll to position [1241, 0]
click at [497, 329] on img at bounding box center [476, 335] width 41 height 13
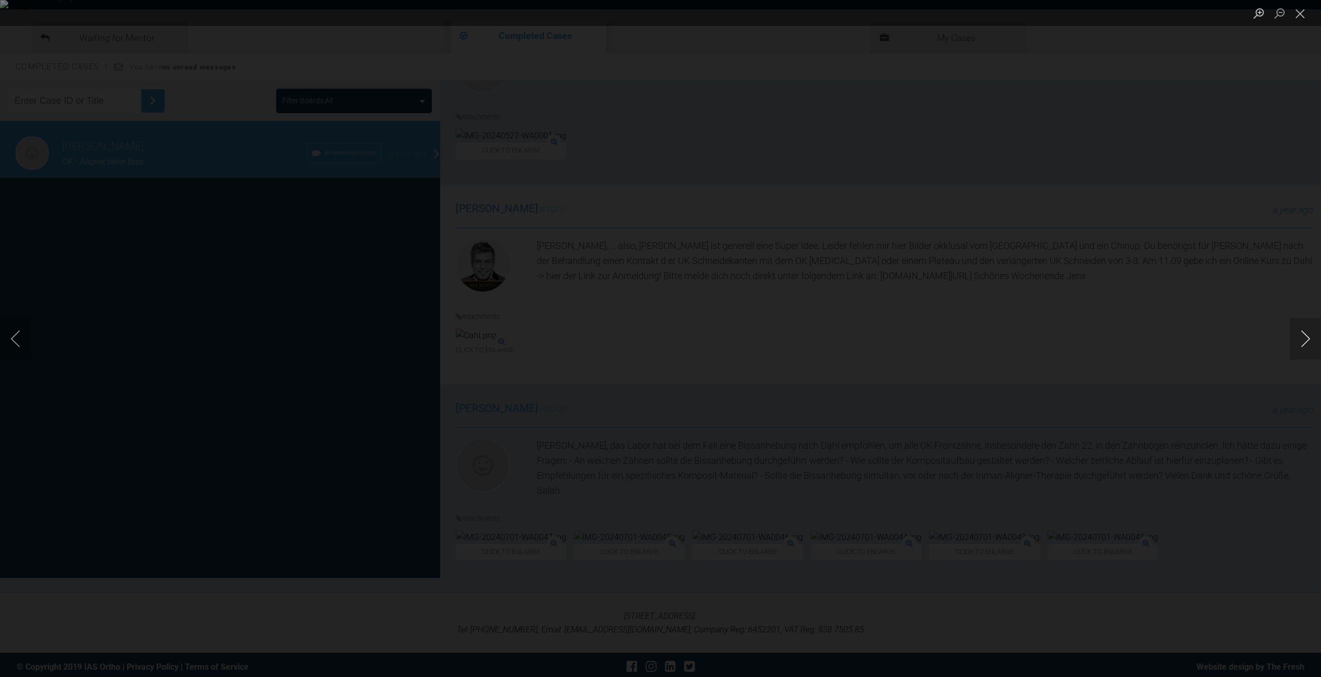
click at [1309, 335] on button "Next image" at bounding box center [1304, 339] width 31 height 42
click at [1167, 293] on div "Lightbox" at bounding box center [660, 338] width 1321 height 677
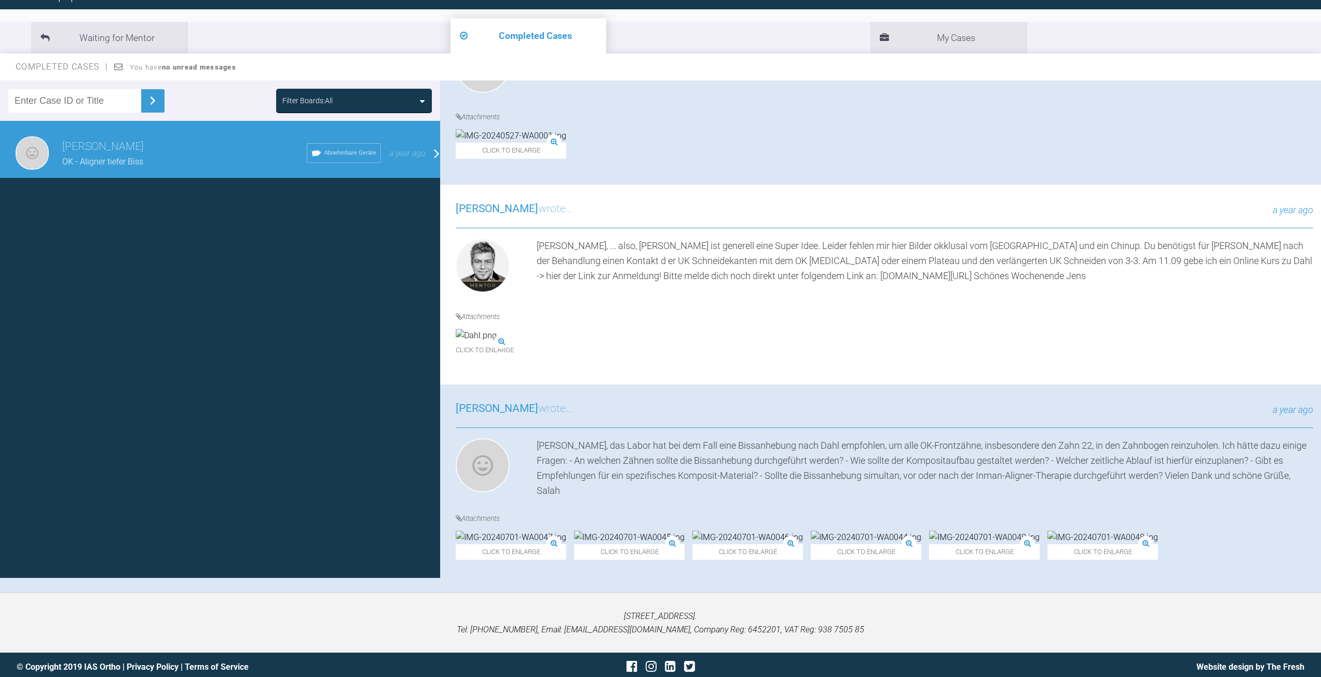
click at [497, 329] on img at bounding box center [476, 335] width 41 height 13
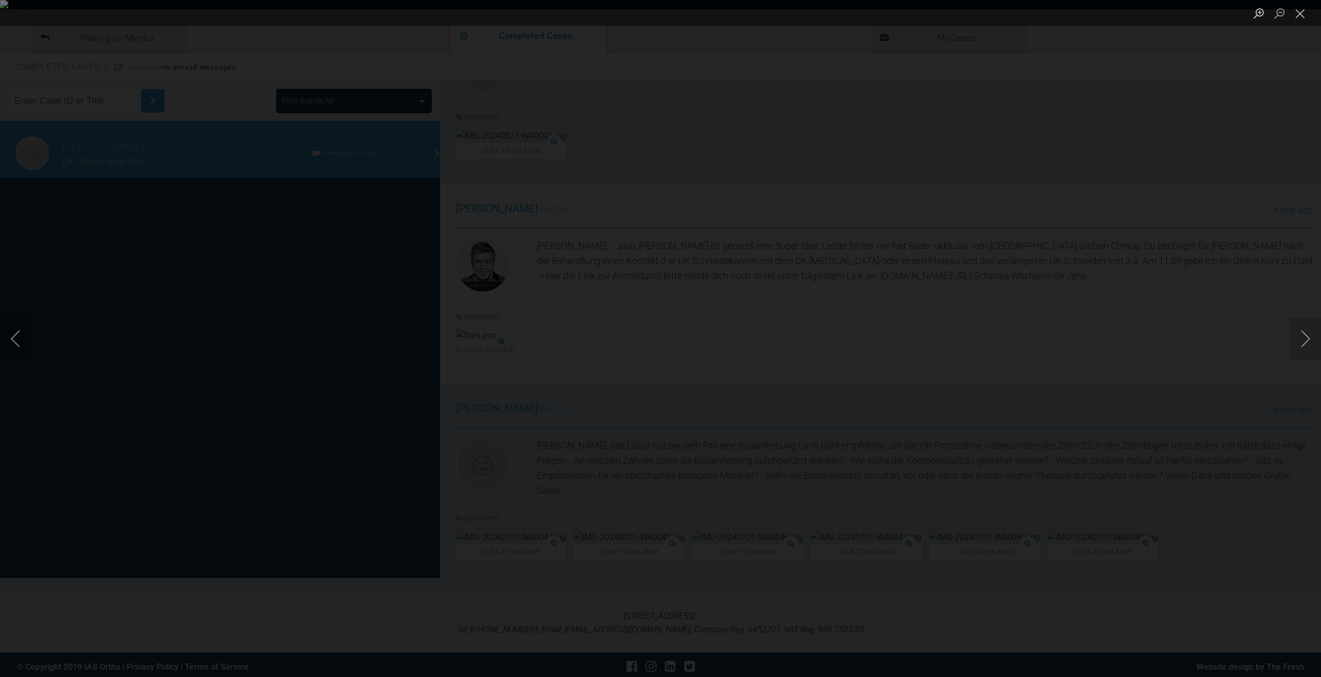
click at [975, 154] on div "Lightbox" at bounding box center [660, 338] width 1321 height 677
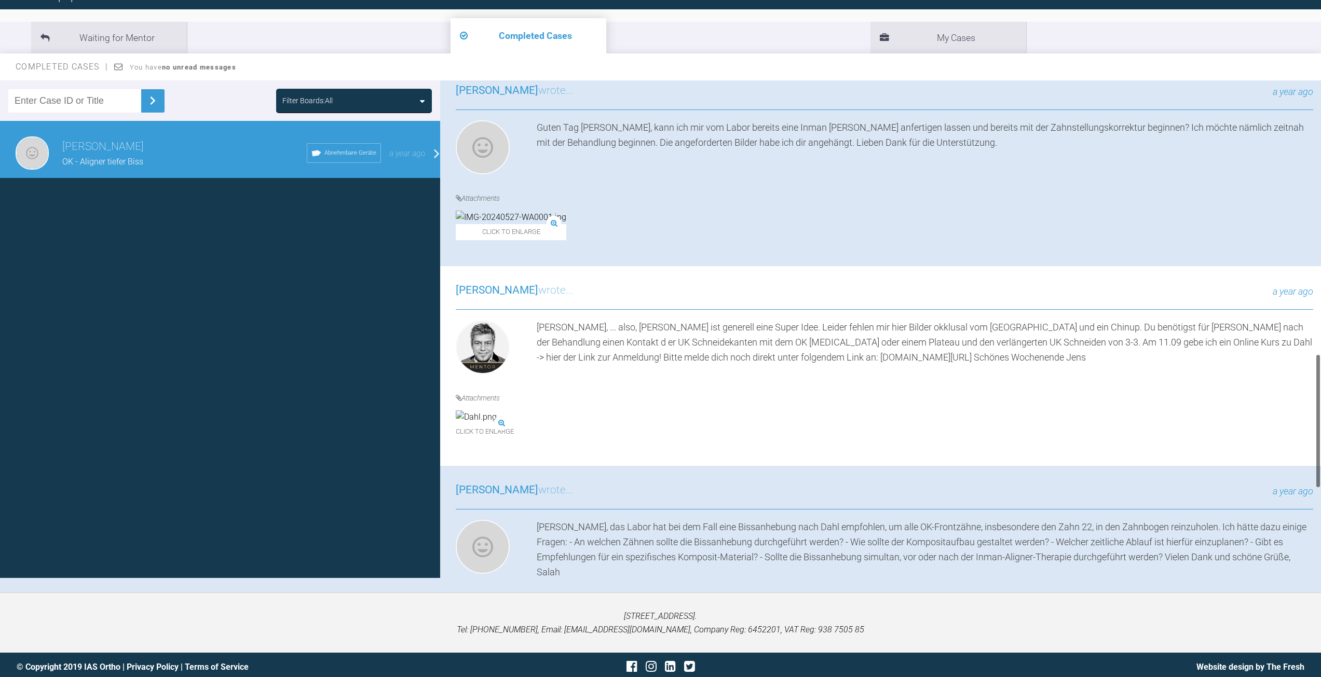
scroll to position [774, 0]
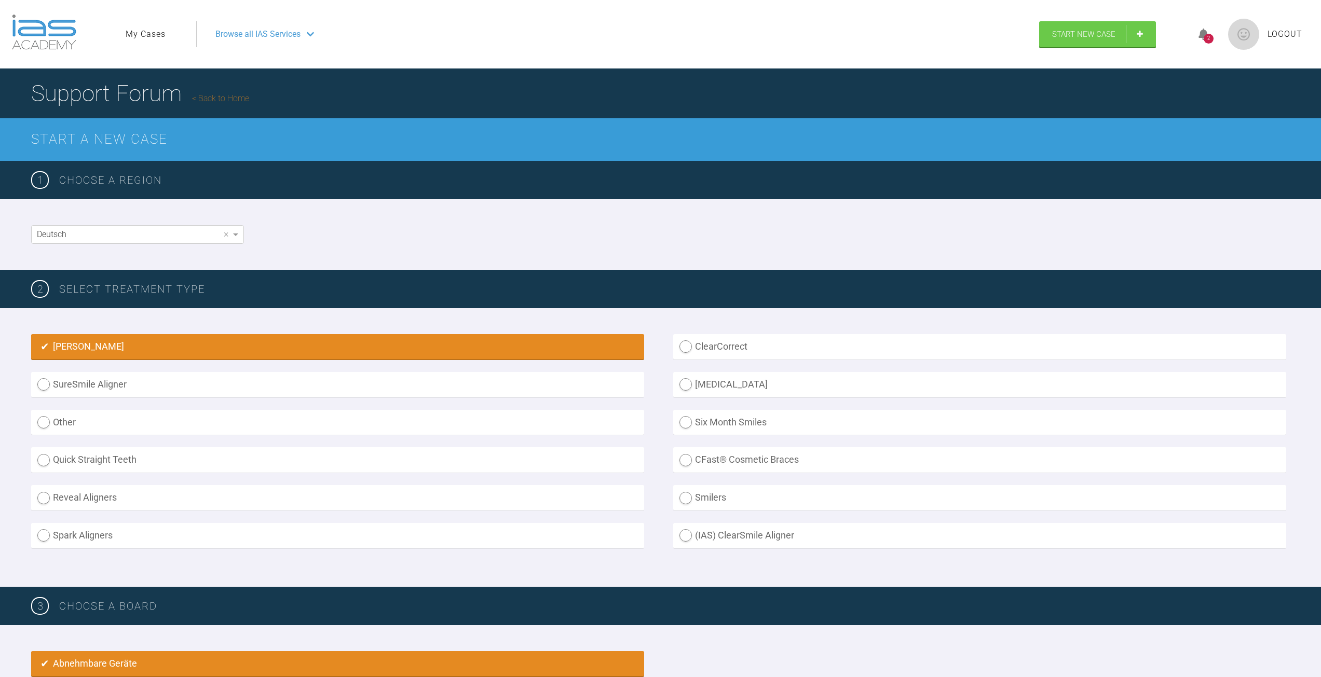
scroll to position [508, 0]
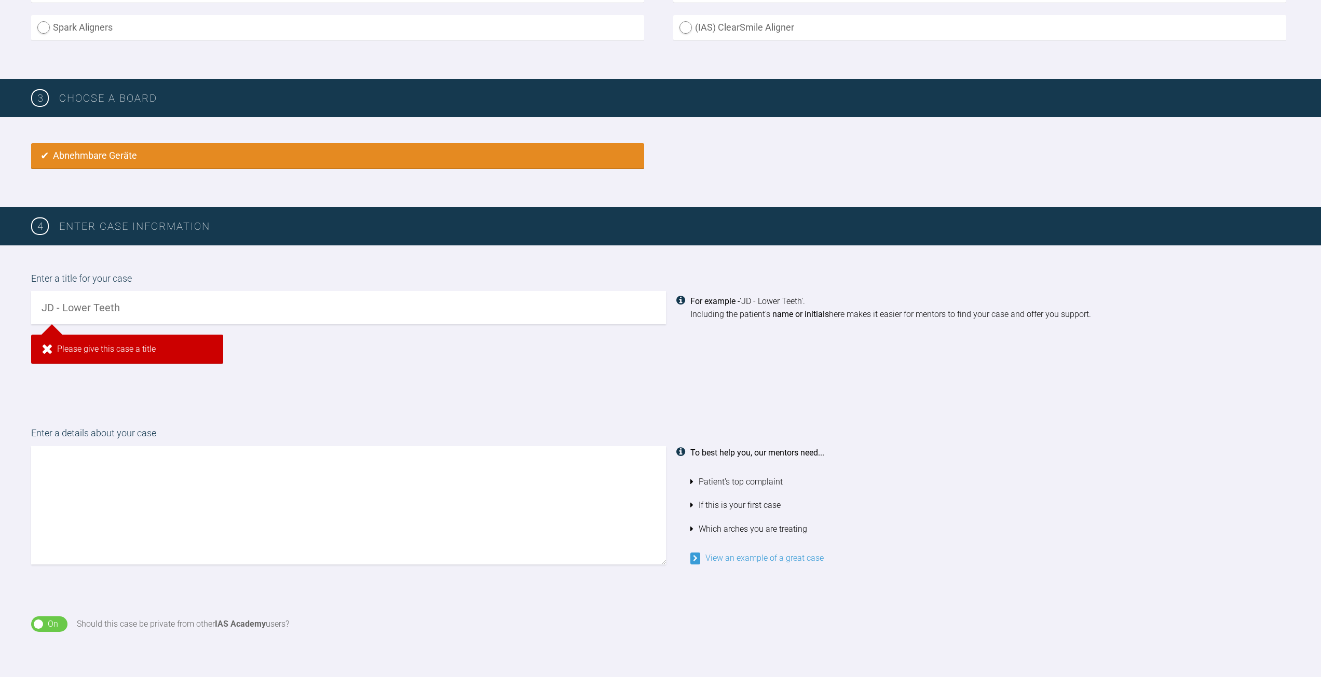
click at [208, 299] on input "text" at bounding box center [348, 307] width 635 height 33
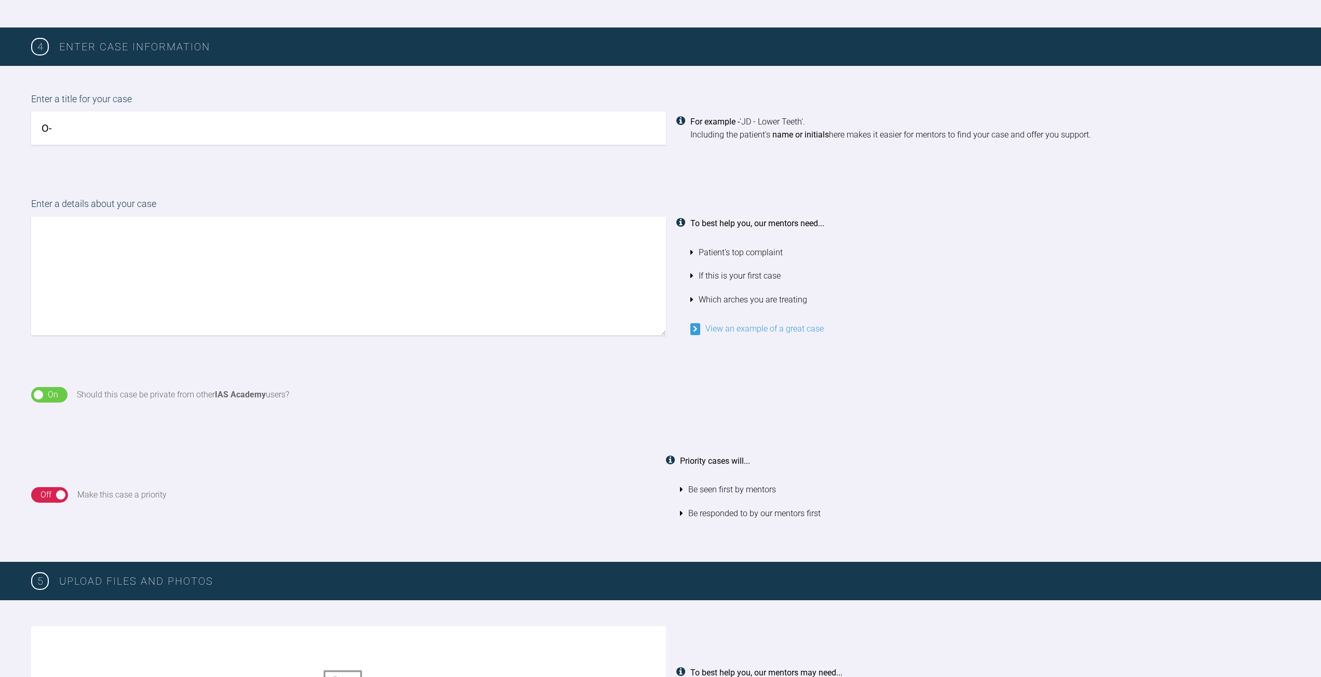
scroll to position [448, 0]
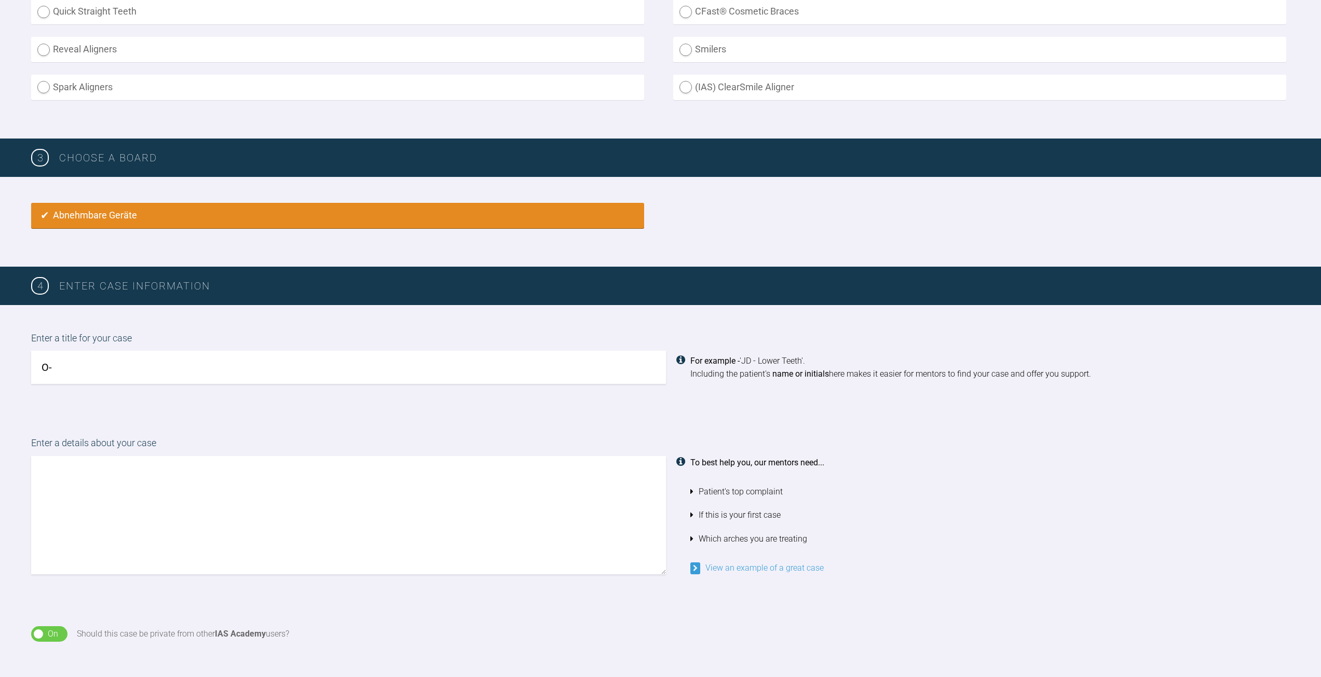
drag, startPoint x: 132, startPoint y: 363, endPoint x: -30, endPoint y: 340, distance: 163.4
click at [0, 340] on html "My Cases Logout Browse all IAS Services Start New Case 2 Logout Support Forum B…" at bounding box center [660, 483] width 1321 height 1862
type input "r"
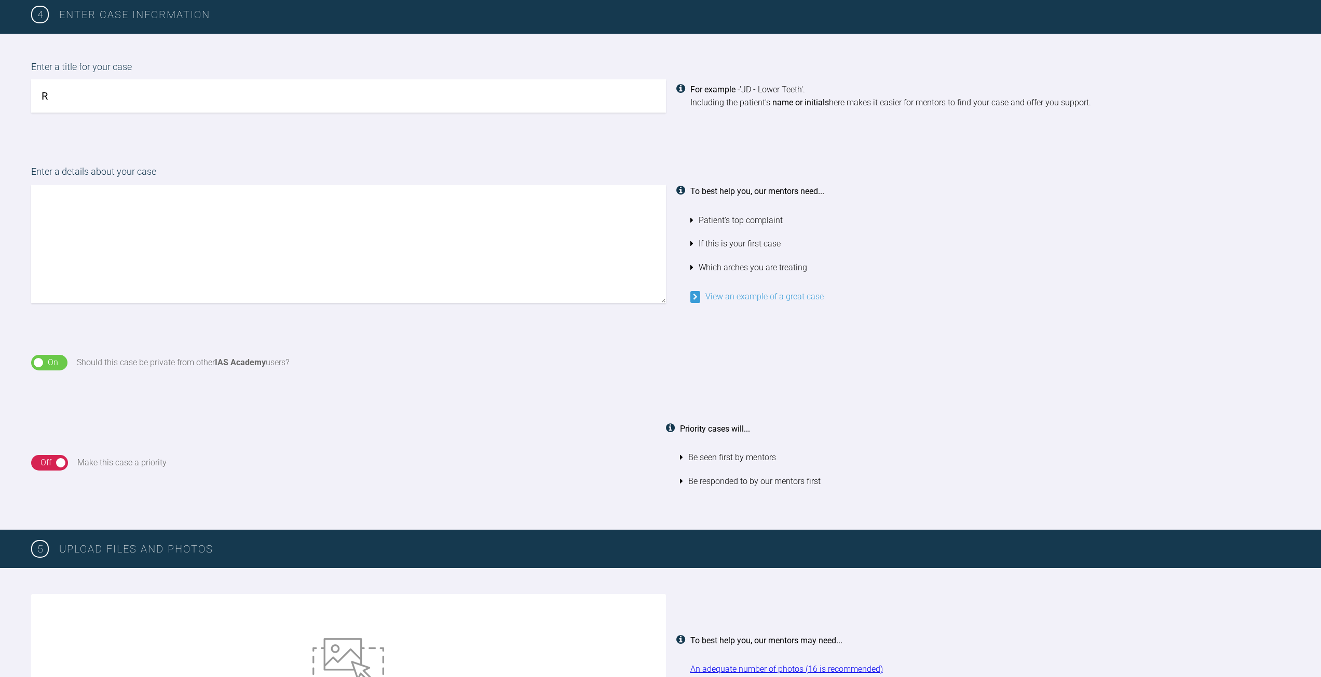
scroll to position [552, 0]
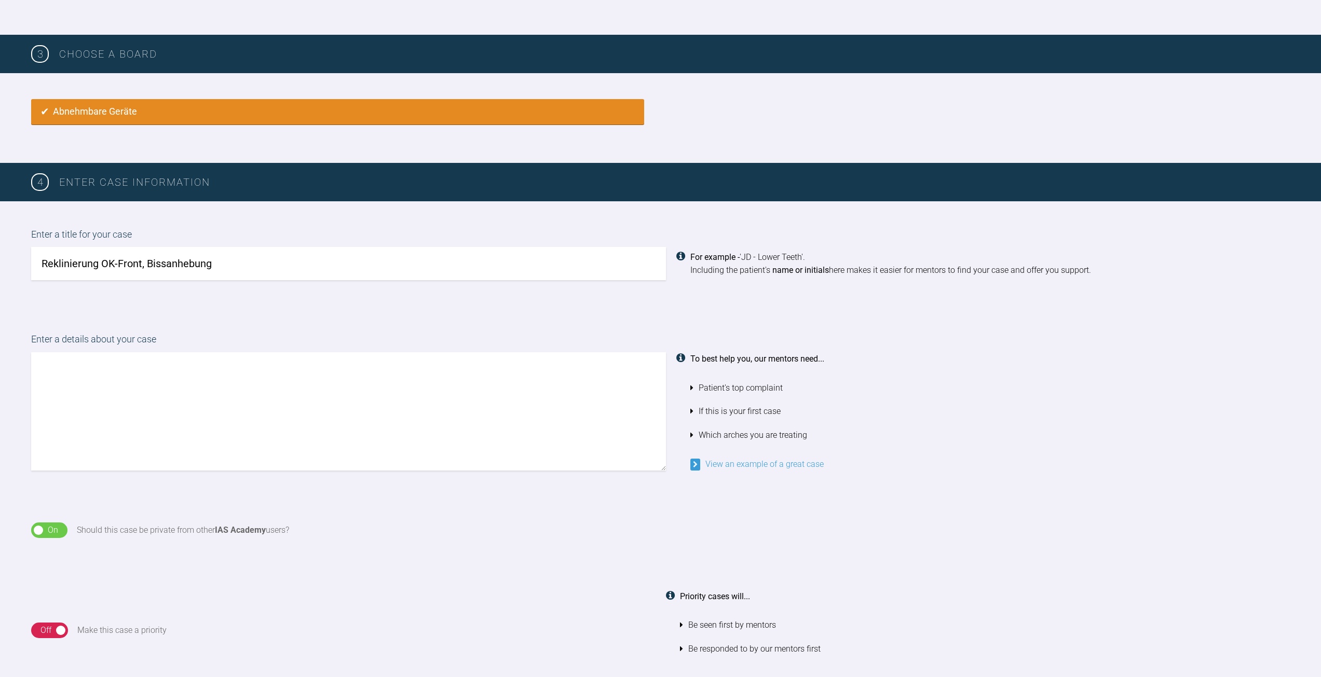
drag, startPoint x: 71, startPoint y: 266, endPoint x: 136, endPoint y: 259, distance: 66.3
click at [200, 259] on input "Reklinierung OK-Front, Bissanhebung" at bounding box center [348, 263] width 635 height 33
drag, startPoint x: 140, startPoint y: 262, endPoint x: 34, endPoint y: 267, distance: 106.0
click at [34, 267] on input "Reklinierung OK-Front, Bissanhebung" at bounding box center [348, 263] width 635 height 33
drag, startPoint x: 132, startPoint y: 262, endPoint x: 5, endPoint y: 269, distance: 127.3
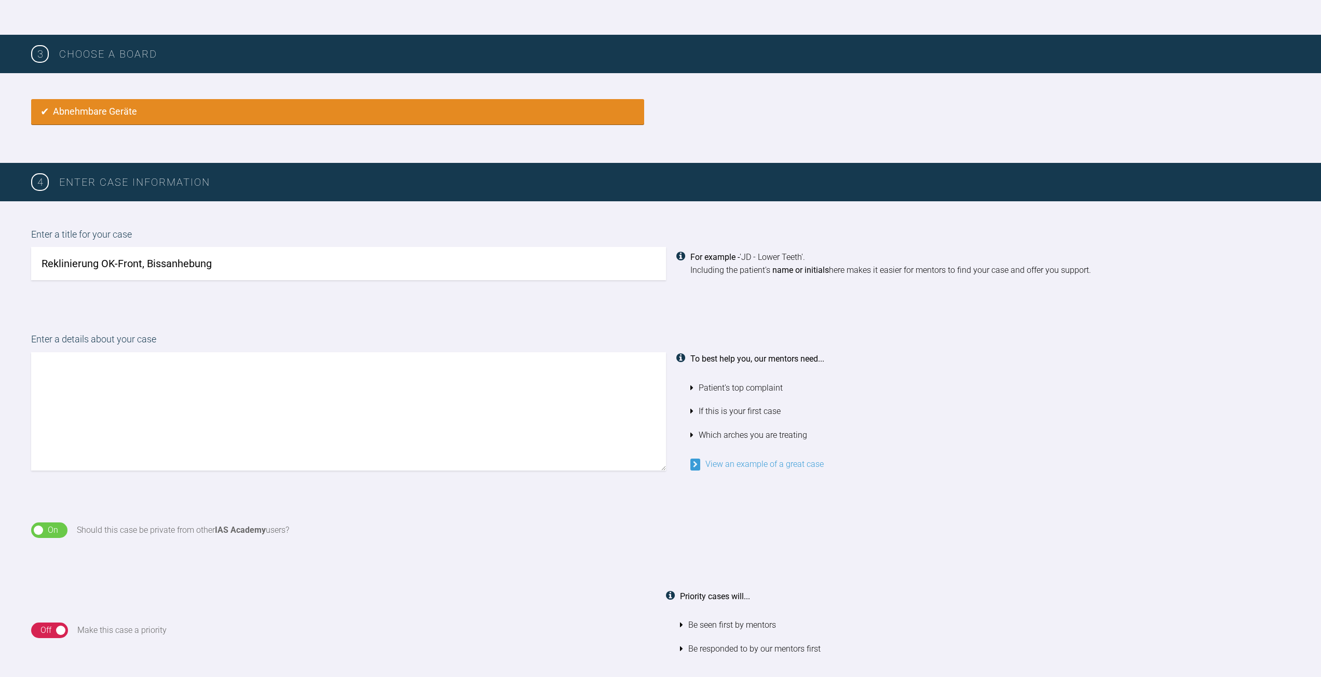
click at [5, 269] on div "Enter a title for your case Reklinierung OK-Front, Bissanhebung For example - '…" at bounding box center [660, 253] width 1321 height 105
paste input "ation"
click at [232, 266] on input "Reklination OK-Front, Bissanhebung" at bounding box center [348, 263] width 635 height 33
type input "Reklination OK-Front, Bissanhebung"
click at [255, 386] on textarea at bounding box center [348, 411] width 635 height 118
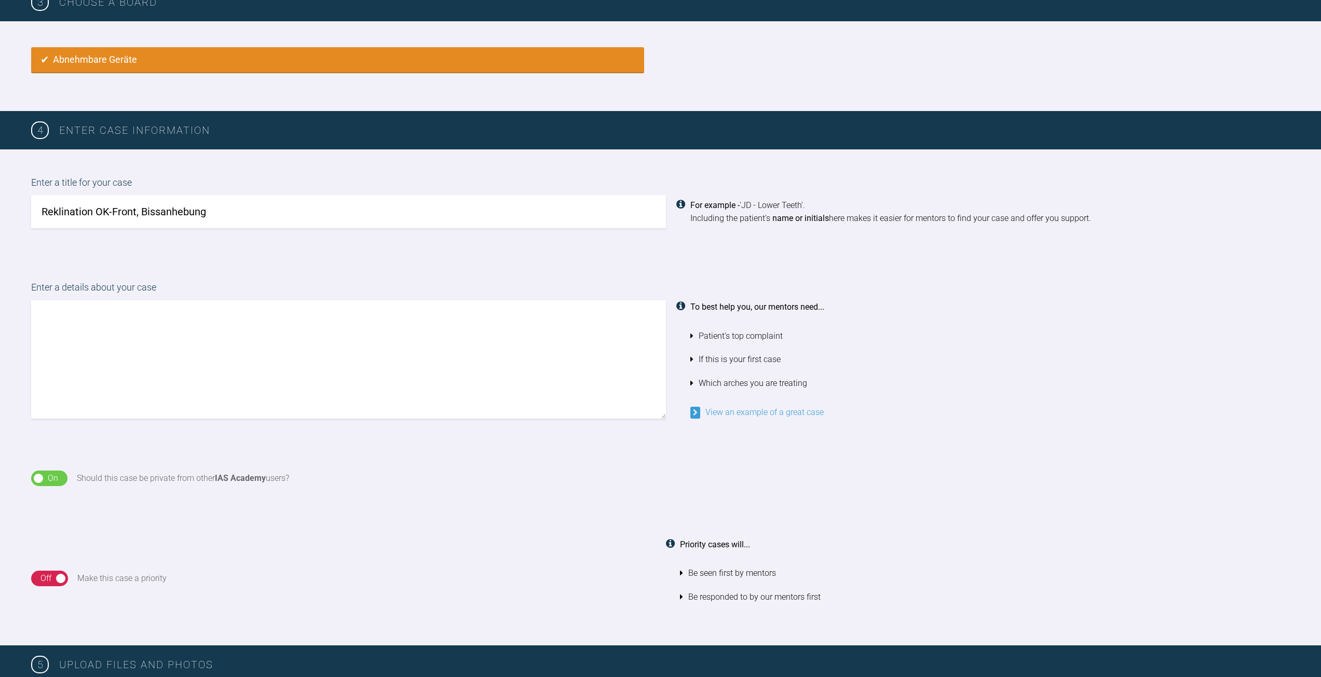
scroll to position [656, 0]
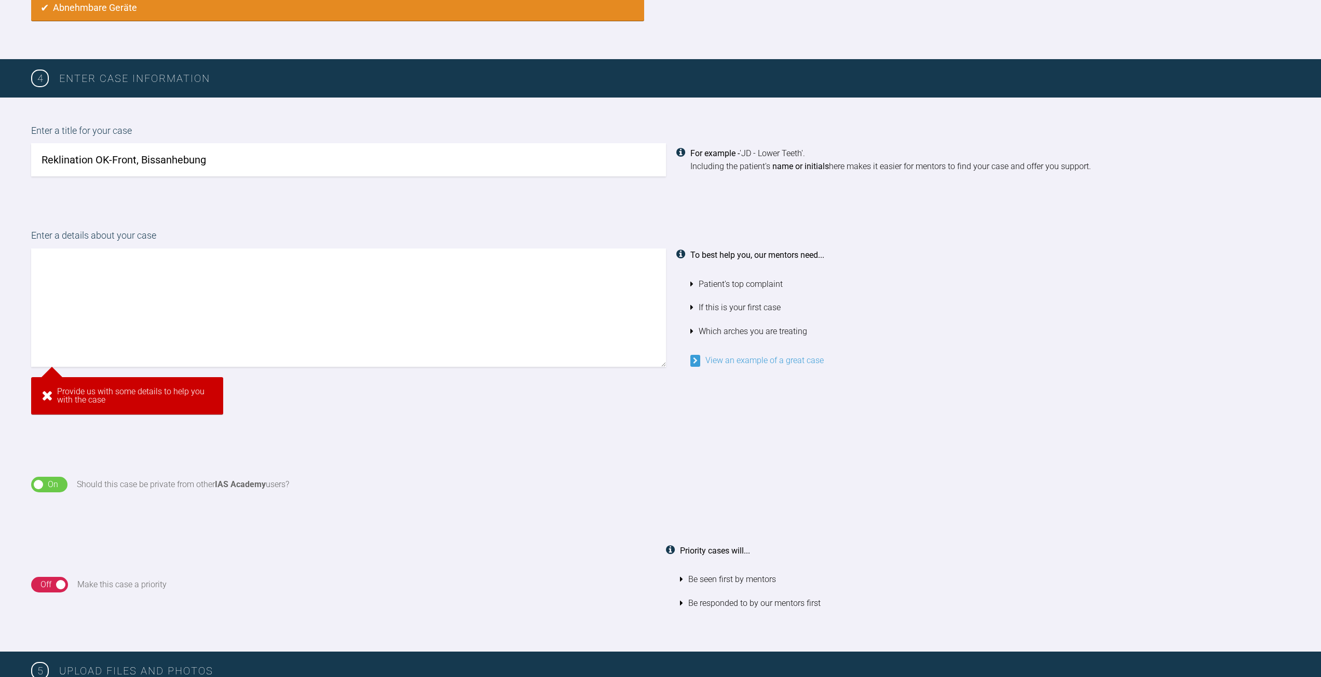
click at [723, 365] on div "Enter a details about your case To best help you, our mentors need... Patient's…" at bounding box center [660, 326] width 1258 height 197
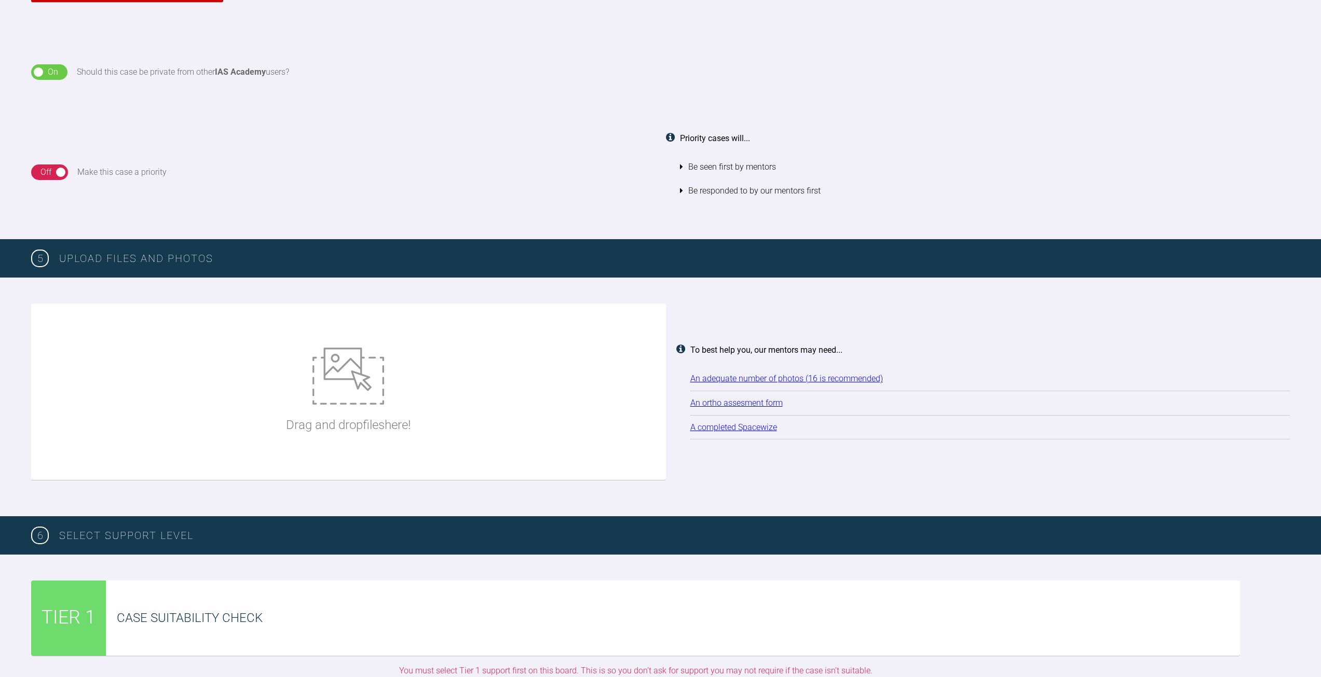
scroll to position [1085, 0]
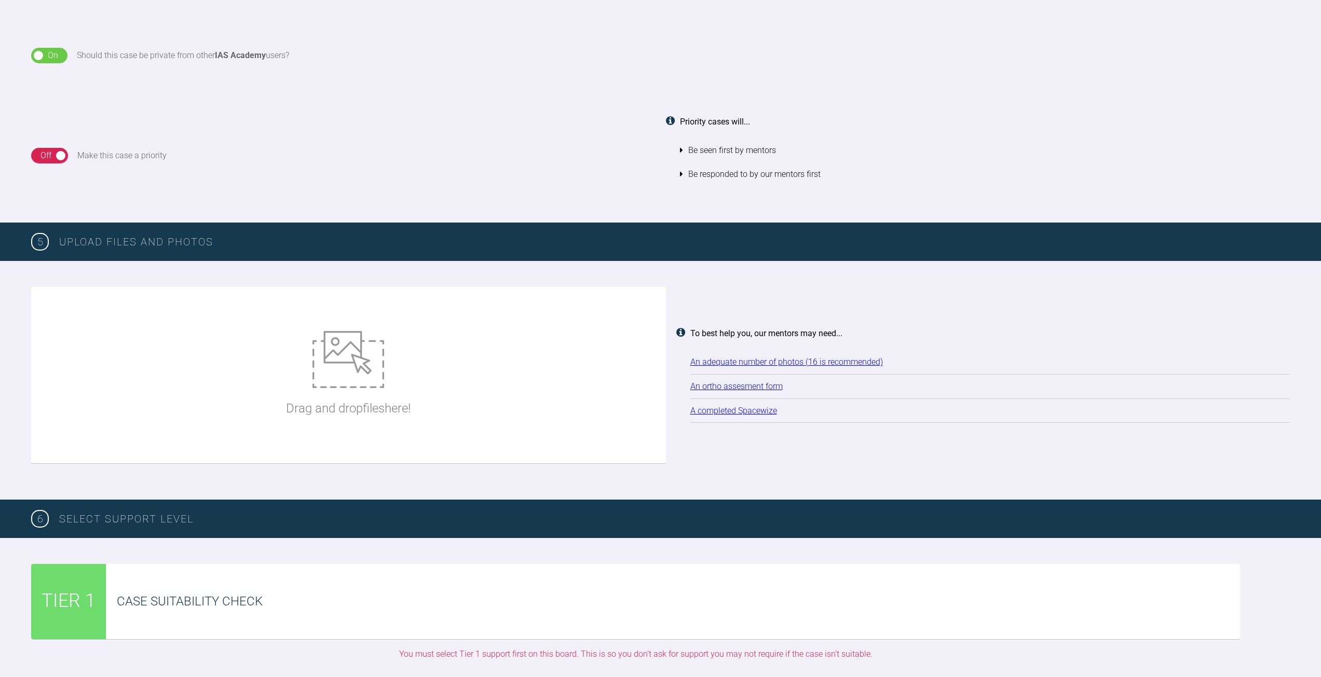
click at [352, 375] on img at bounding box center [348, 359] width 72 height 57
type input "C:\fakepath\IMG_1379.jpg"
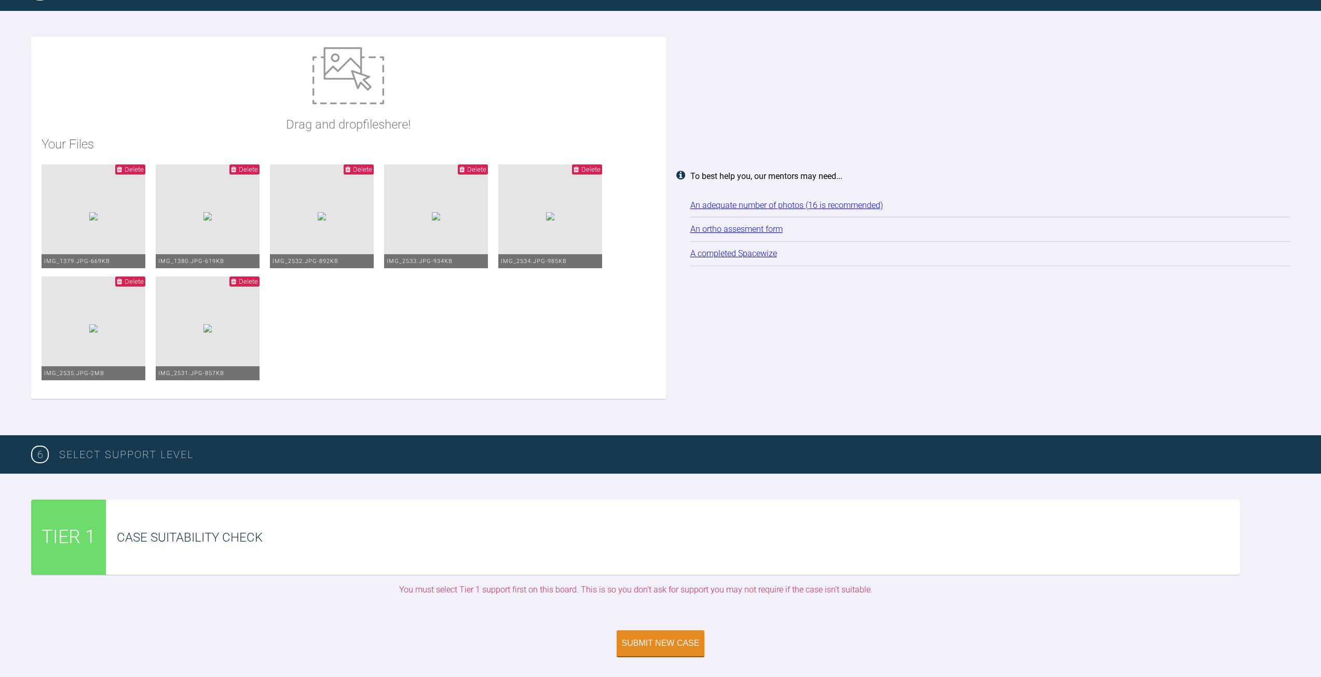
scroll to position [1396, 0]
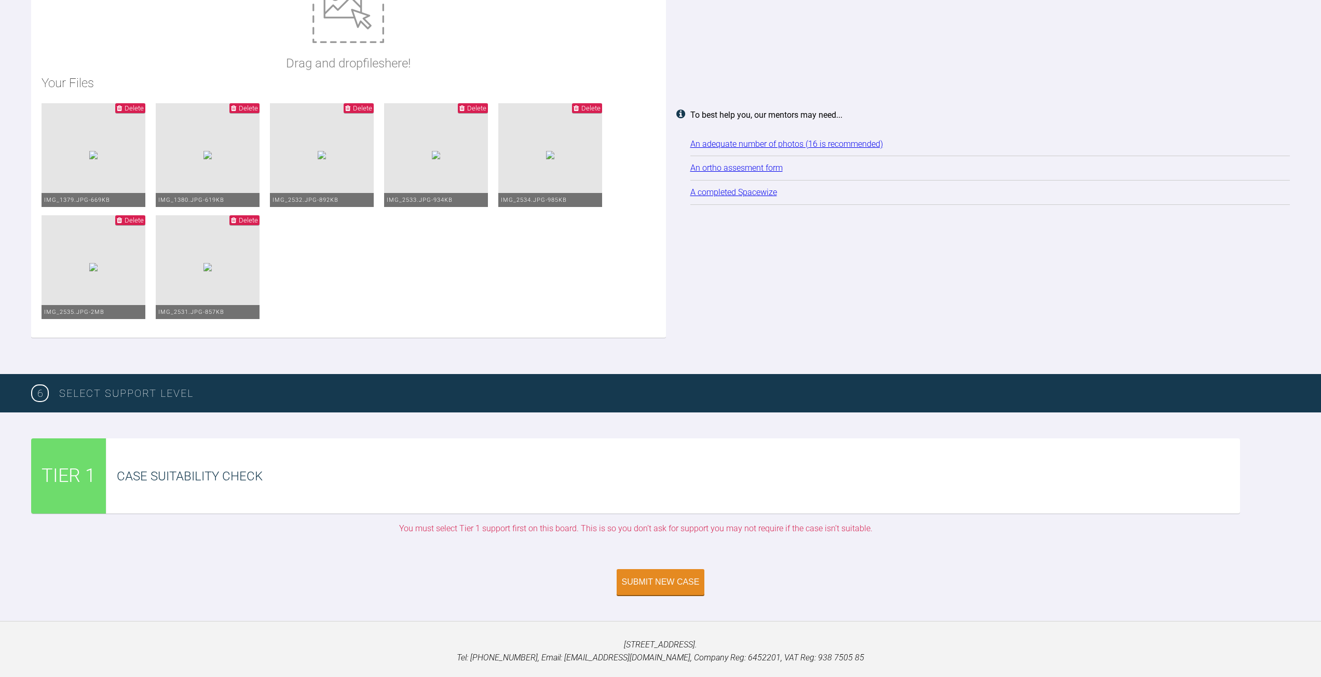
click at [73, 476] on span "TIER 1" at bounding box center [69, 476] width 54 height 30
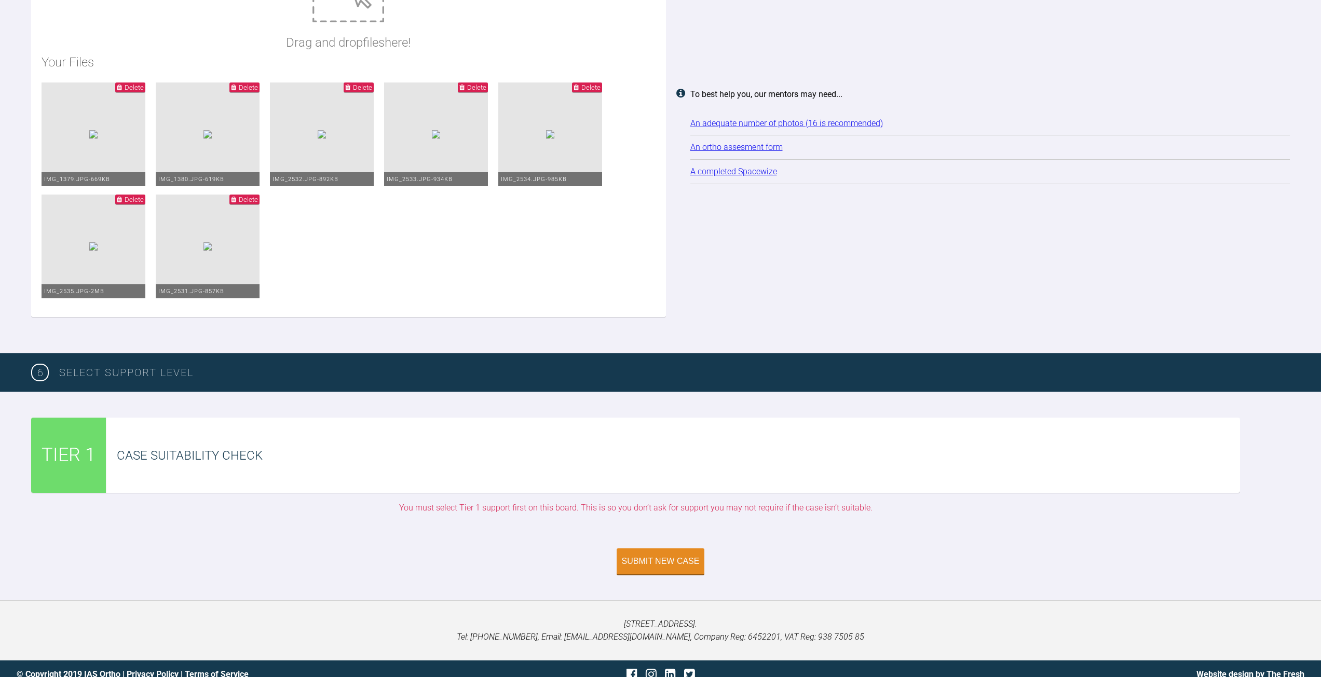
scroll to position [1428, 0]
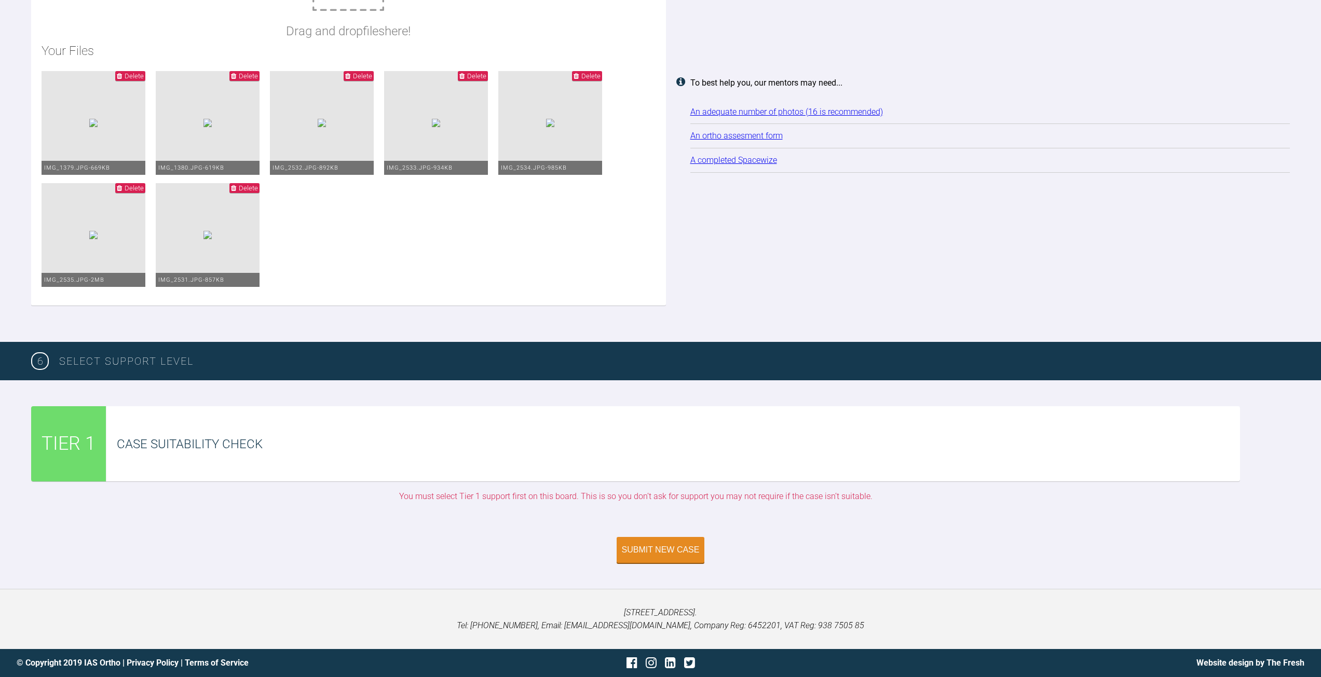
click at [81, 433] on span "TIER 1" at bounding box center [69, 444] width 54 height 30
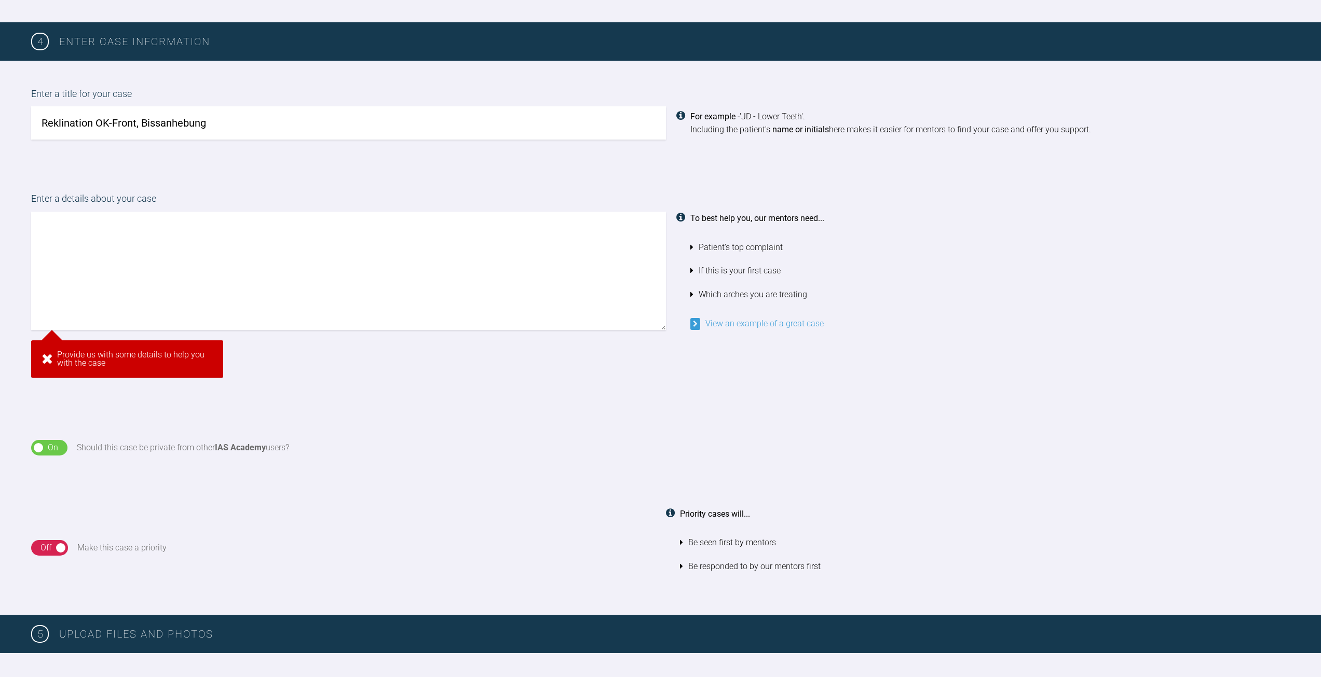
scroll to position [670, 0]
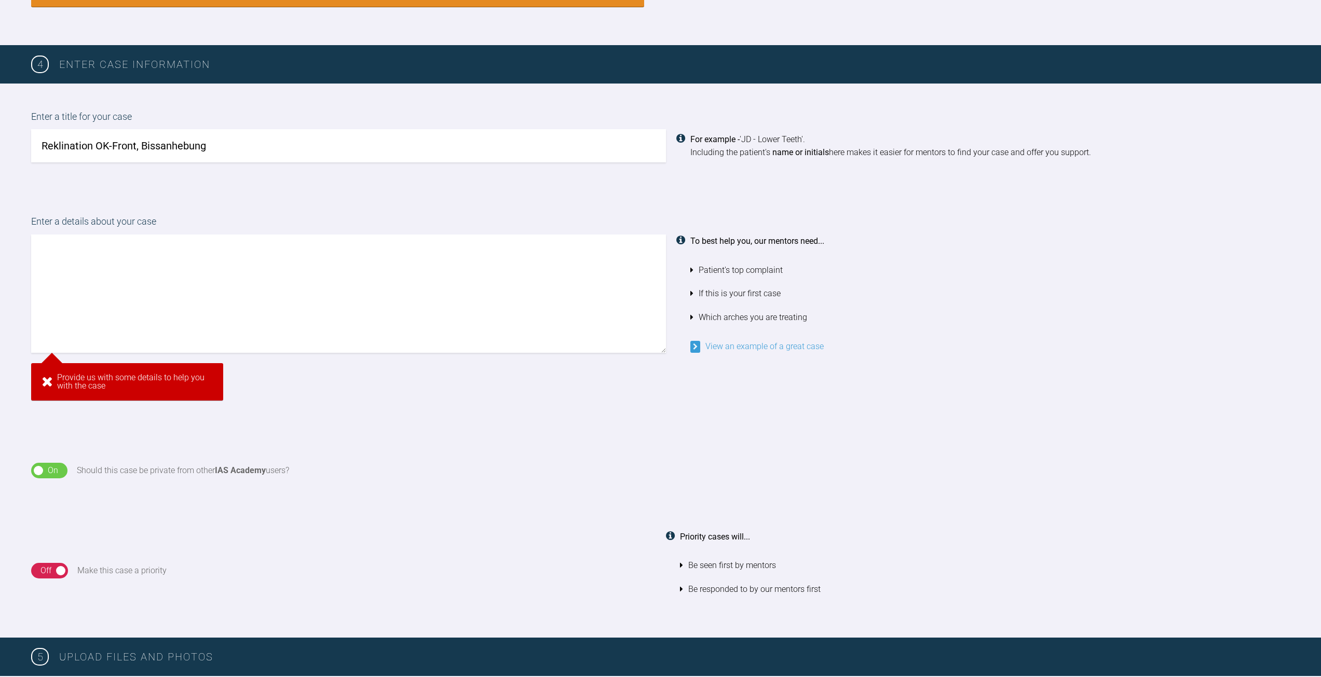
click at [359, 297] on textarea at bounding box center [348, 294] width 635 height 118
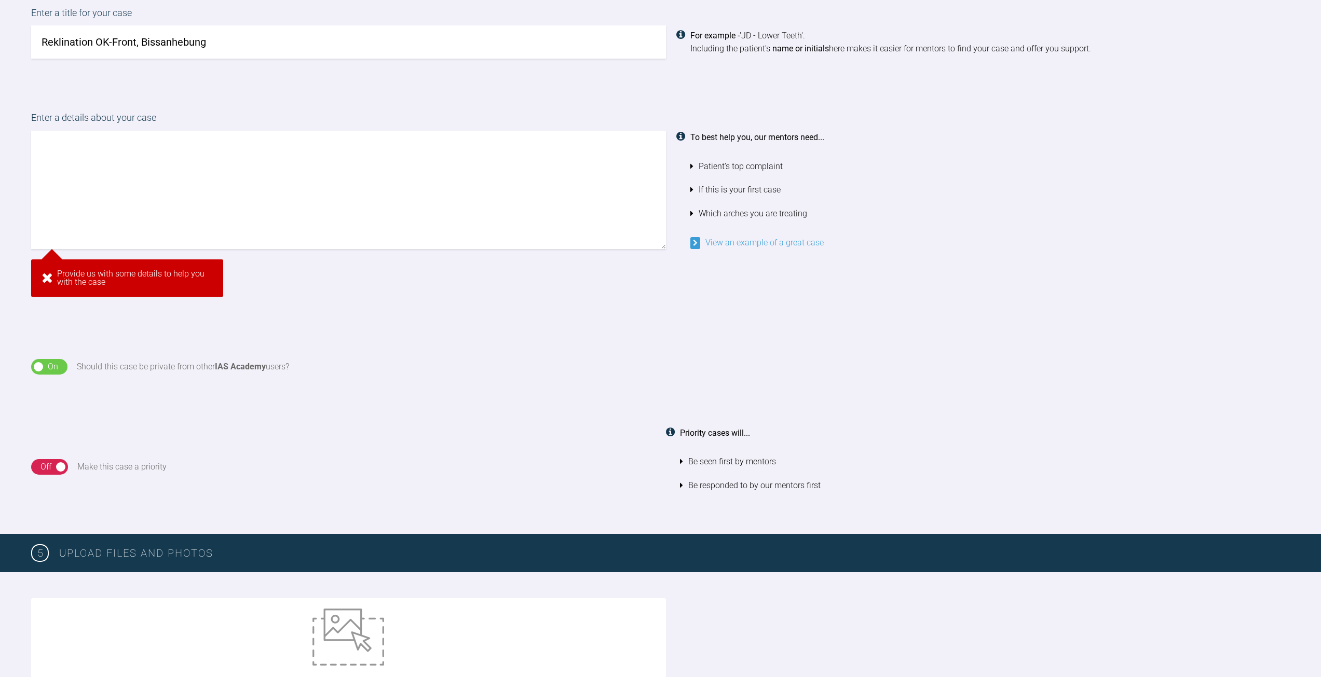
scroll to position [566, 0]
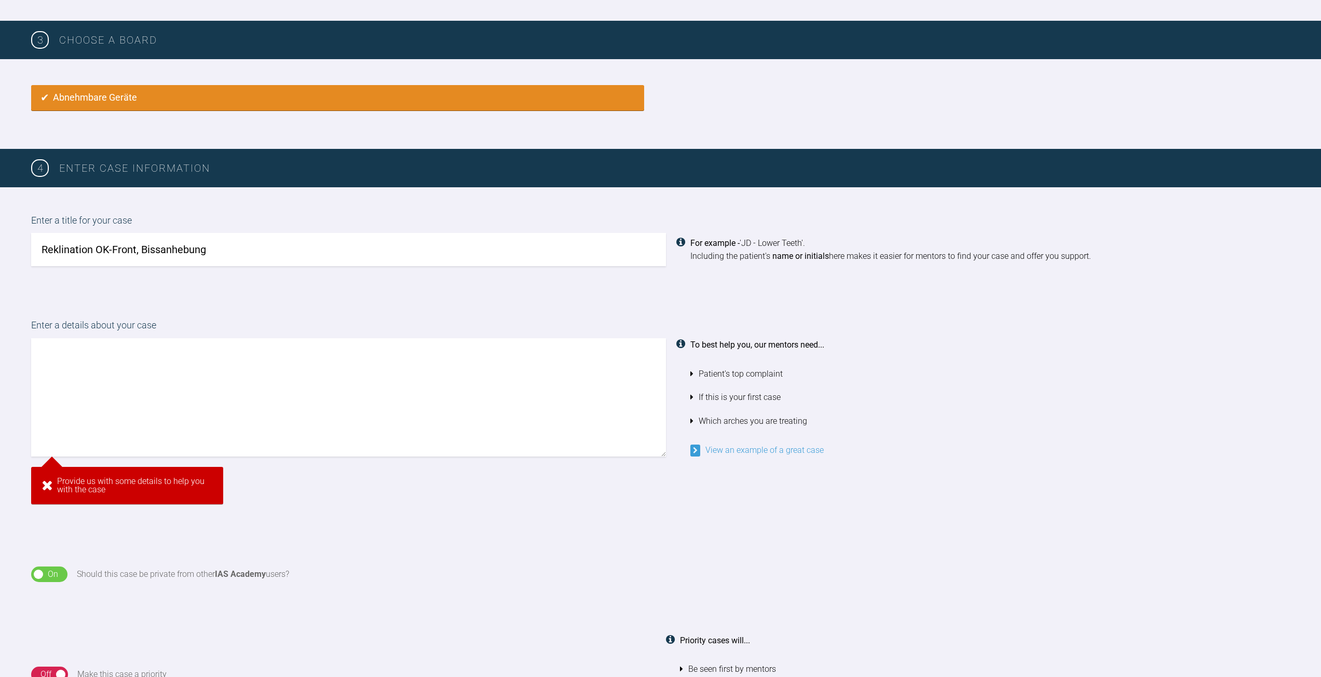
click at [230, 388] on textarea at bounding box center [348, 397] width 635 height 118
paste textarea "Servus lieber Jens, hier habe ich eine Patientin, die möchte wieder gerade Fron…"
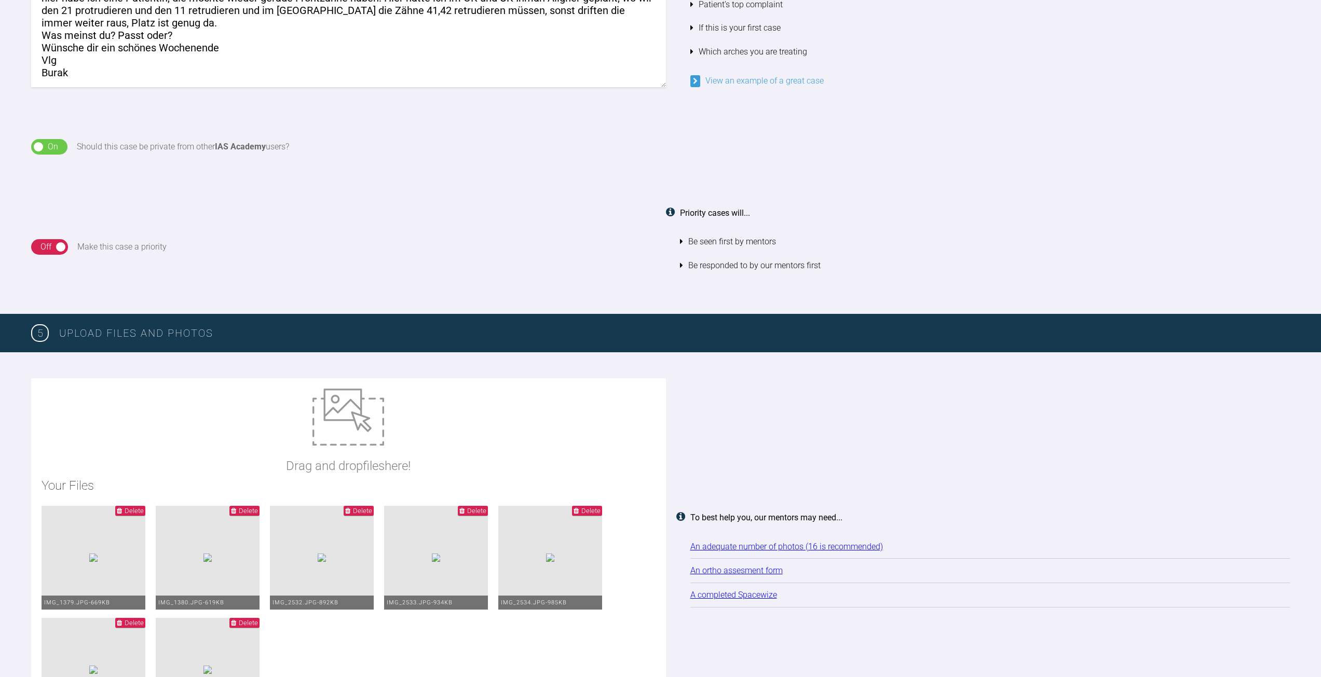
scroll to position [722, 0]
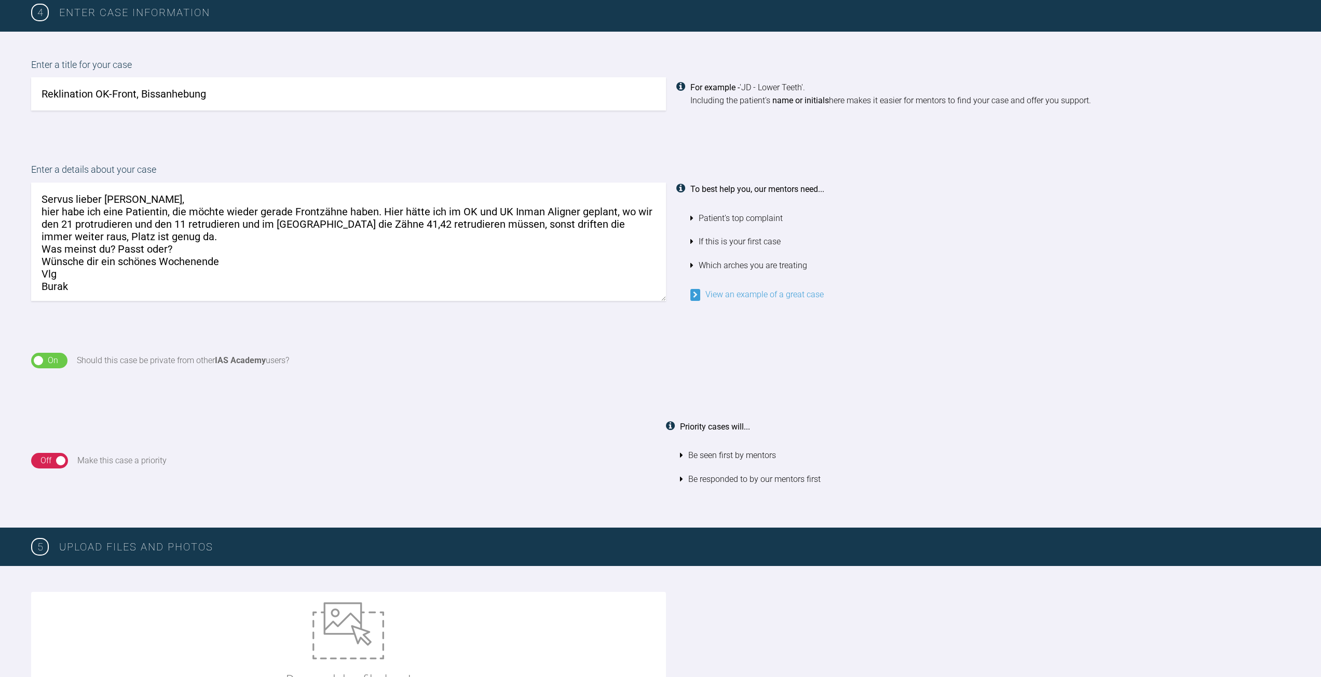
drag, startPoint x: 101, startPoint y: 199, endPoint x: -2, endPoint y: 198, distance: 102.2
click at [0, 198] on html "My Cases Logout Browse all IAS Services Start New Case 2 Logout Support Forum B…" at bounding box center [660, 301] width 1321 height 2047
drag, startPoint x: 121, startPoint y: 211, endPoint x: 163, endPoint y: 212, distance: 42.6
click at [163, 212] on textarea "Moin lieber Jens, hier habe ich eine Patientin, die möchte wieder gerade Frontz…" at bounding box center [348, 242] width 635 height 118
drag, startPoint x: 182, startPoint y: 211, endPoint x: 280, endPoint y: 211, distance: 98.1
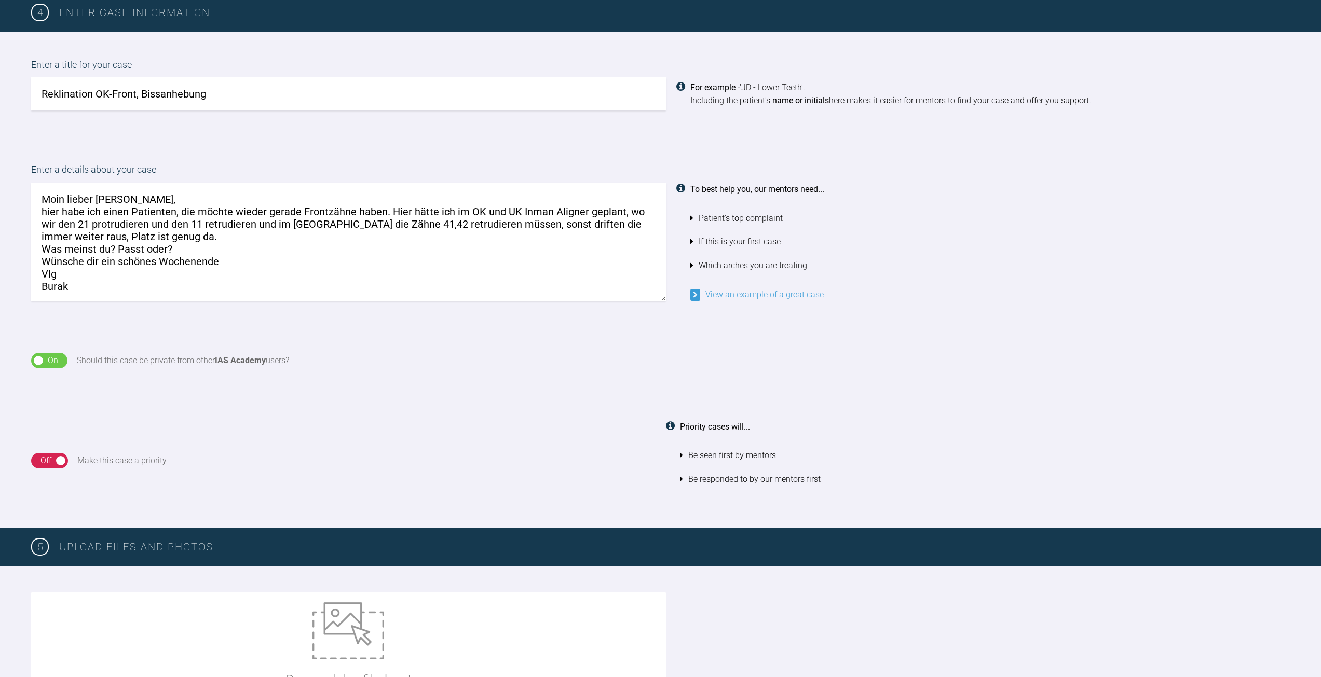
click at [280, 211] on textarea "Moin lieber Jens, hier habe ich einen Patienten, die möchte wieder gerade Front…" at bounding box center [348, 242] width 635 height 118
click at [273, 213] on textarea "Moin lieber Jens, hier habe ich einen Patienten, die möchte wieder gerade Front…" at bounding box center [348, 242] width 635 height 118
drag, startPoint x: 180, startPoint y: 210, endPoint x: 381, endPoint y: 213, distance: 200.8
click at [381, 213] on textarea "Moin lieber Jens, hier habe ich einen Patienten, die möchte wieder gerade Front…" at bounding box center [348, 242] width 635 height 118
drag, startPoint x: 422, startPoint y: 212, endPoint x: 457, endPoint y: 267, distance: 65.3
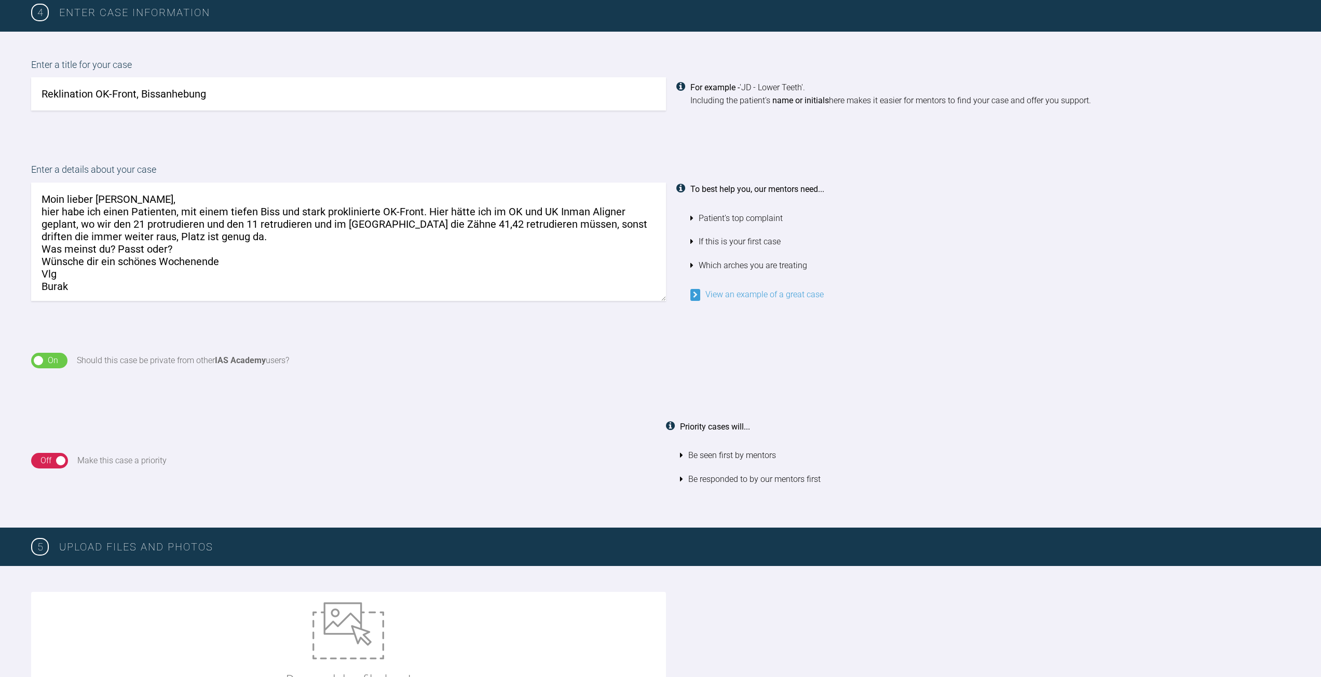
click at [457, 267] on textarea "Moin lieber Jens, hier habe ich einen Patienten, mit einem tiefen Biss und star…" at bounding box center [348, 242] width 635 height 118
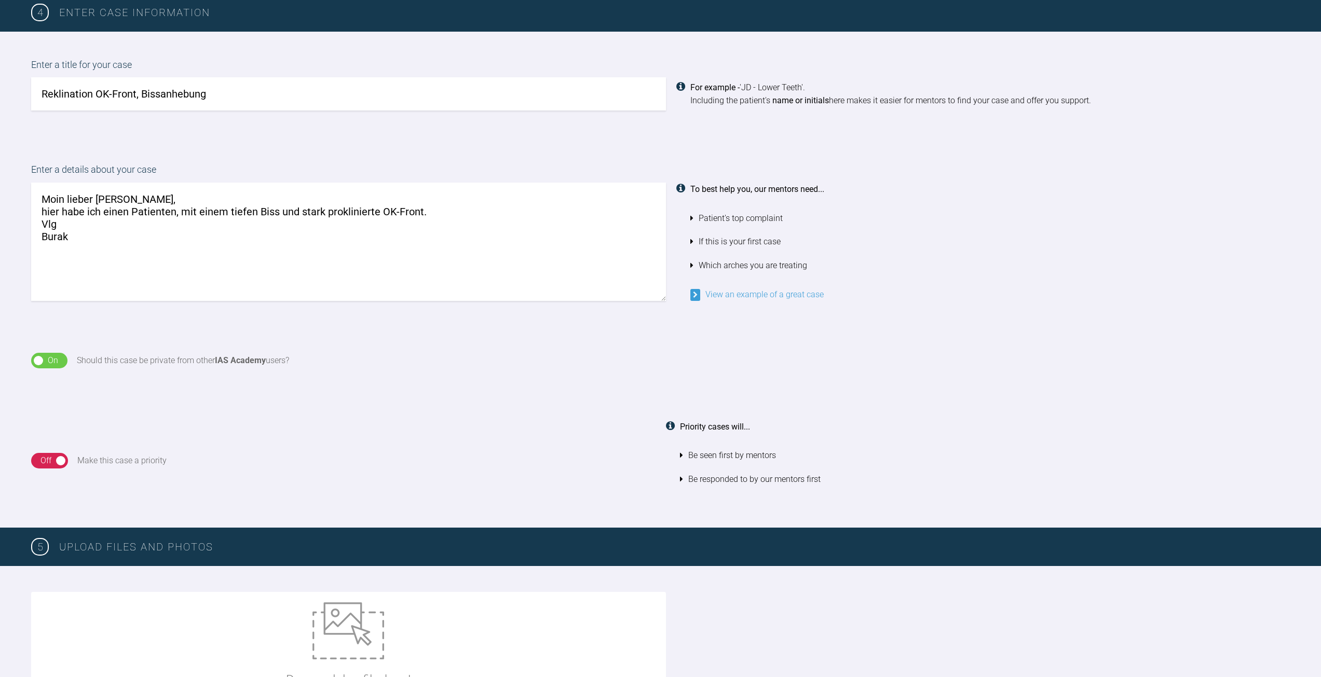
drag, startPoint x: 364, startPoint y: 212, endPoint x: 427, endPoint y: 201, distance: 64.2
click at [427, 201] on textarea "Moin lieber Jens, hier habe ich einen Patienten, mit einem tiefen Biss und star…" at bounding box center [348, 242] width 635 height 118
click at [432, 211] on textarea "Moin lieber Jens, hier habe ich einen Patienten, mit einem tiefen Biss und star…" at bounding box center [348, 242] width 635 height 118
drag, startPoint x: 81, startPoint y: 249, endPoint x: 40, endPoint y: 229, distance: 46.0
click at [40, 229] on textarea "Moin lieber Jens, hier habe ich einen Patienten, mit einem tiefen Biss und star…" at bounding box center [348, 242] width 635 height 118
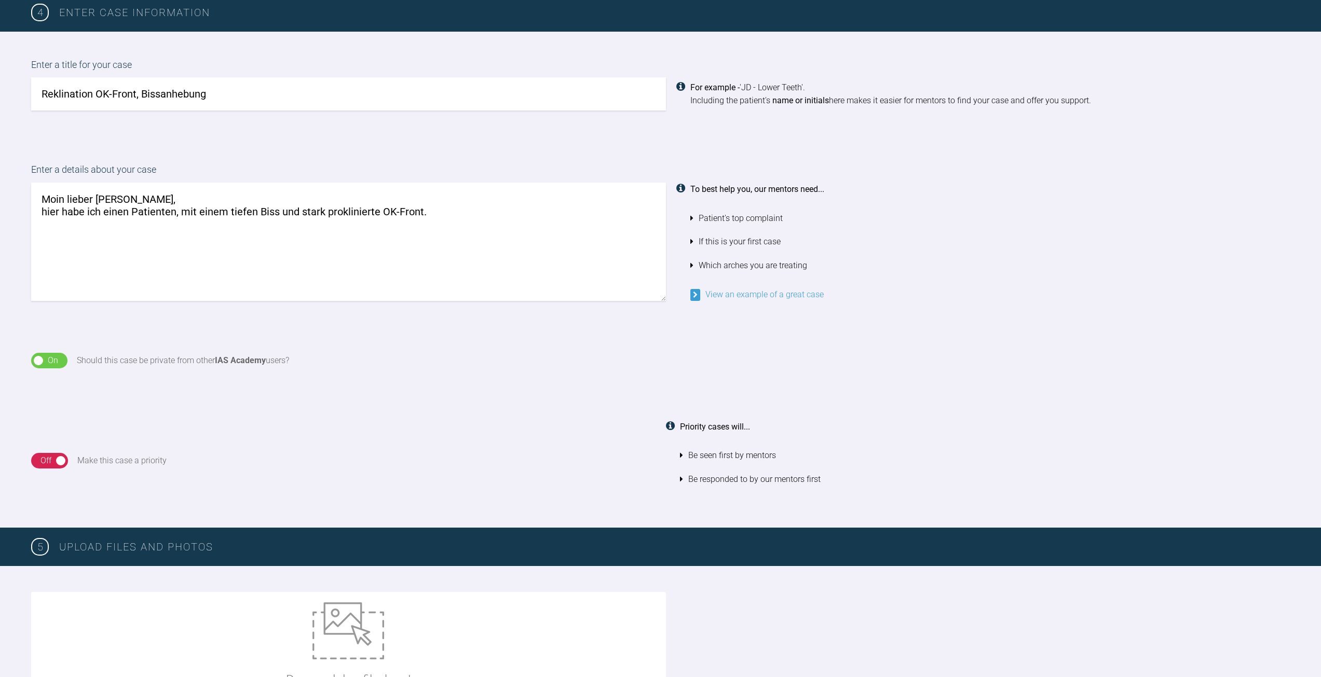
click at [451, 214] on textarea "Moin lieber Jens, hier habe ich einen Patienten, mit einem tiefen Biss und star…" at bounding box center [348, 242] width 635 height 118
drag, startPoint x: 474, startPoint y: 204, endPoint x: 438, endPoint y: 215, distance: 36.9
click at [438, 215] on textarea "Moin lieber Jens, hier habe ich einen Patienten, mit einem tiefen Biss und star…" at bounding box center [348, 242] width 635 height 118
click at [456, 210] on textarea "Moin lieber Jens, hier habe ich einen Patienten, mit einem tiefen Biss und star…" at bounding box center [348, 242] width 635 height 118
drag, startPoint x: 454, startPoint y: 210, endPoint x: 427, endPoint y: 210, distance: 27.5
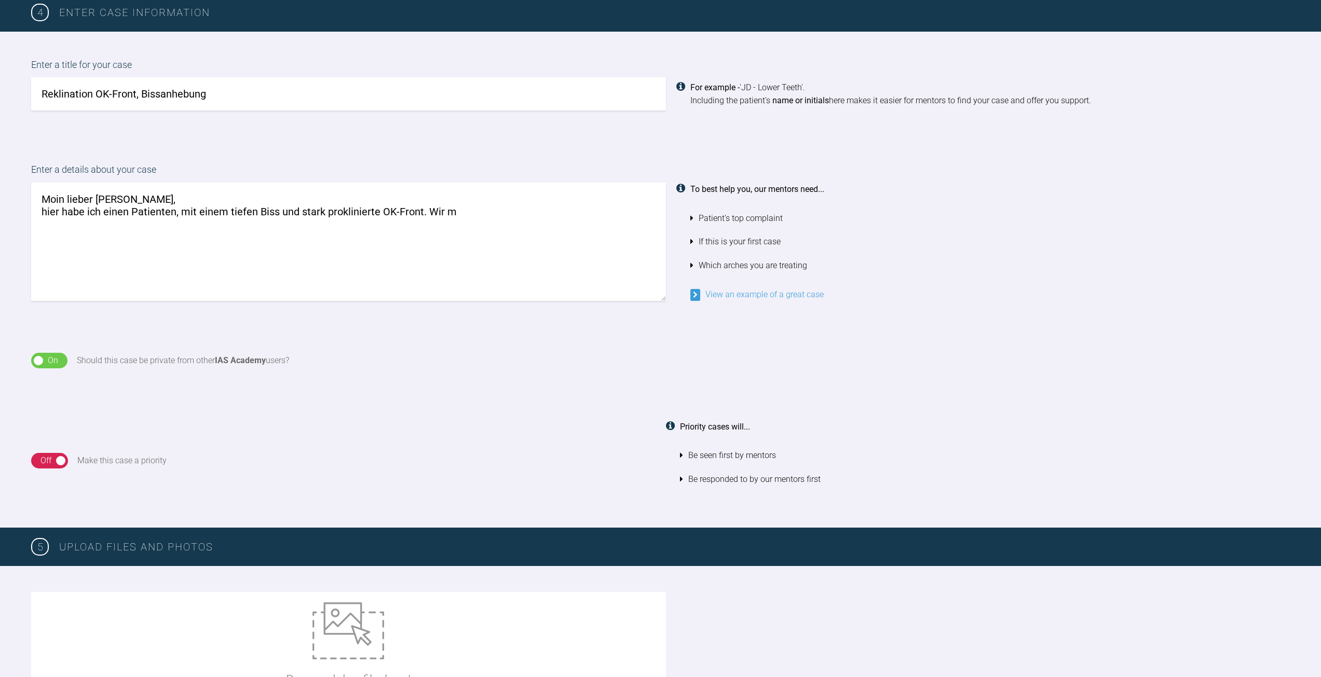
click at [427, 210] on textarea "Moin lieber Jens, hier habe ich einen Patienten, mit einem tiefen Biss und star…" at bounding box center [348, 242] width 635 height 118
drag, startPoint x: 226, startPoint y: 221, endPoint x: 296, endPoint y: 230, distance: 70.2
click at [296, 230] on textarea "Moin lieber Jens, hier habe ich einen Patienten, mit einem tiefen Biss und star…" at bounding box center [348, 242] width 635 height 118
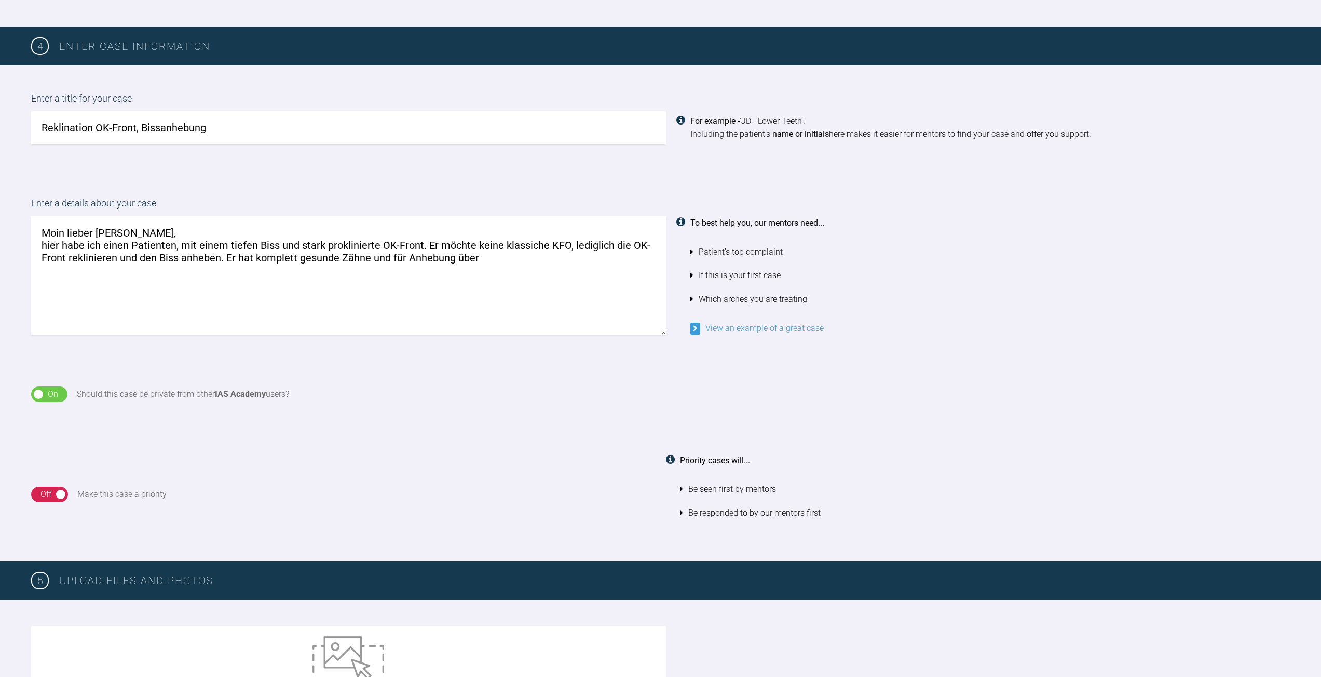
scroll to position [670, 0]
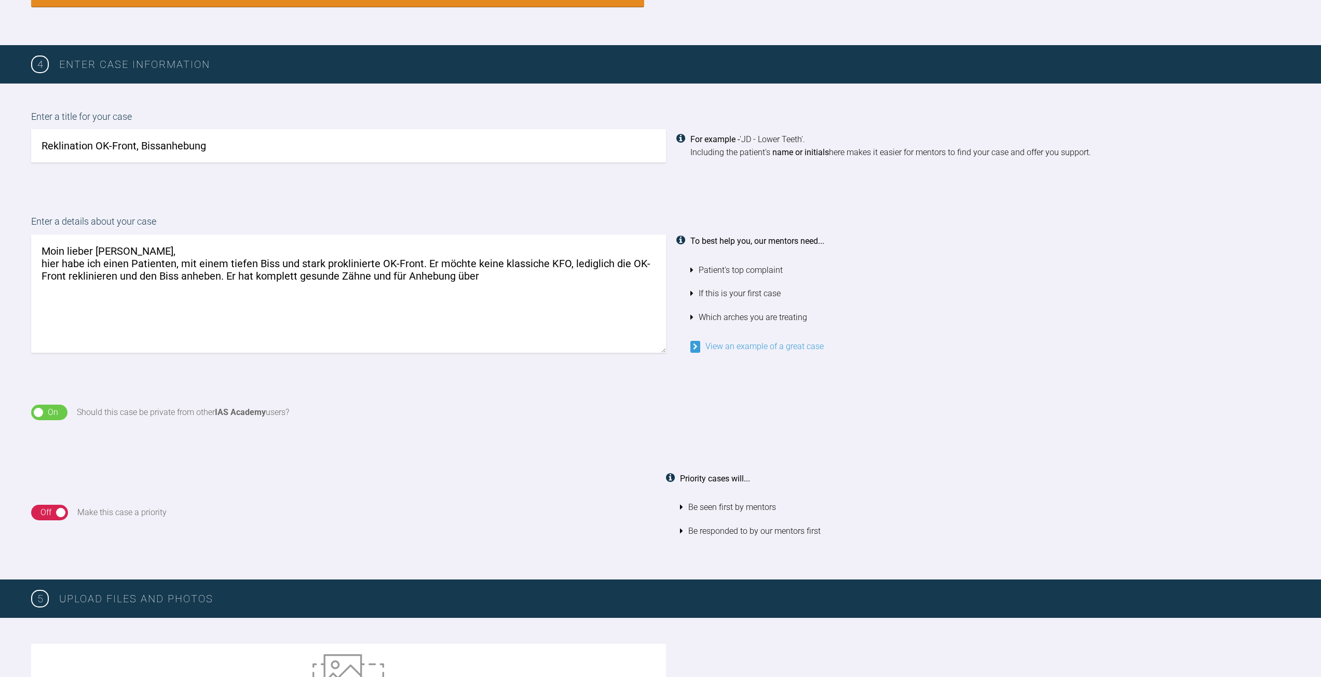
drag, startPoint x: 376, startPoint y: 280, endPoint x: 475, endPoint y: 286, distance: 99.3
click at [475, 286] on textarea "Moin lieber Jens, hier habe ich einen Patienten, mit einem tiefen Biss und star…" at bounding box center [348, 294] width 635 height 118
click at [481, 286] on textarea "Moin lieber Jens, hier habe ich einen Patienten, mit einem tiefen Biss und star…" at bounding box center [348, 294] width 635 height 118
click at [179, 262] on textarea "Moin lieber Jens, hier habe ich einen Patienten, mit einem tiefen Biss und star…" at bounding box center [348, 294] width 635 height 118
click at [201, 268] on textarea "Moin lieber Jens, hier habe ich einen Patienten, m 42J mit einem tiefen Biss un…" at bounding box center [348, 294] width 635 height 118
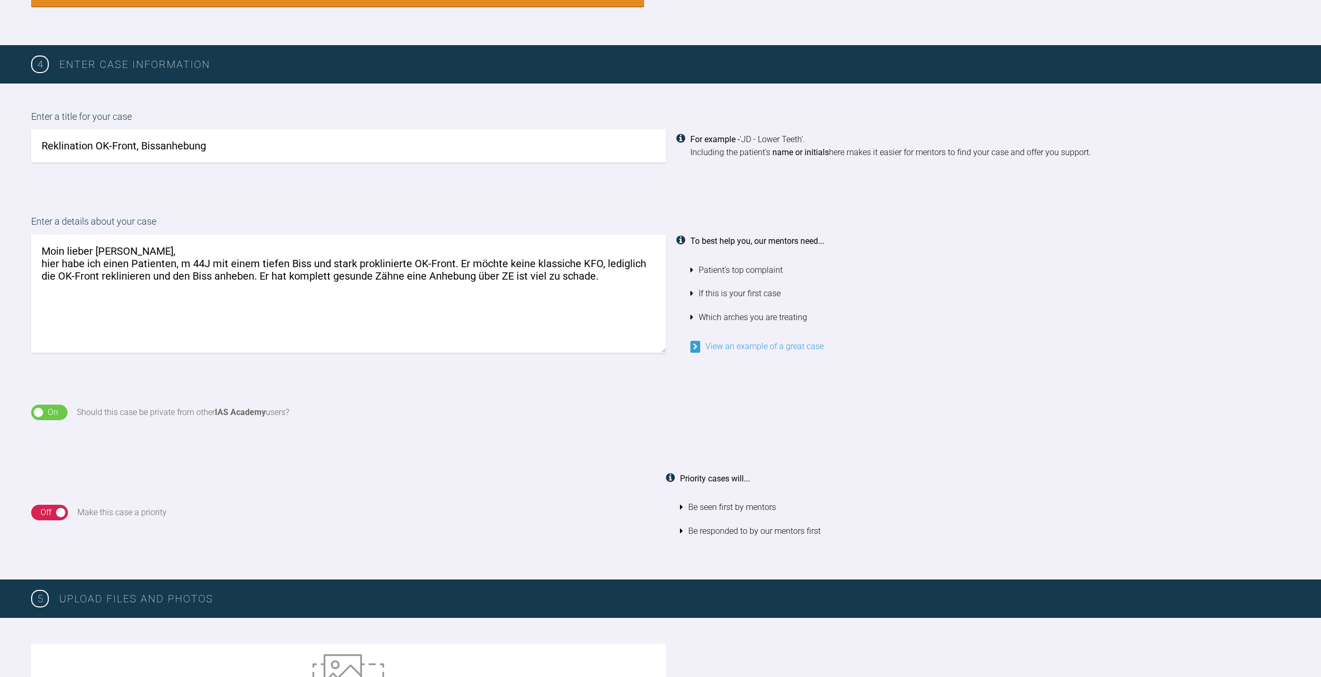
click at [359, 329] on textarea "Moin lieber Jens, hier habe ich einen Patienten, m 44J mit einem tiefen Biss un…" at bounding box center [348, 294] width 635 height 118
click at [608, 281] on textarea "Moin lieber Jens, hier habe ich einen Patienten, m 44J mit einem tiefen Biss un…" at bounding box center [348, 294] width 635 height 118
type textarea "Moin lieber Jens, hier habe ich einen Patienten, m 44J mit einem tiefen Biss un…"
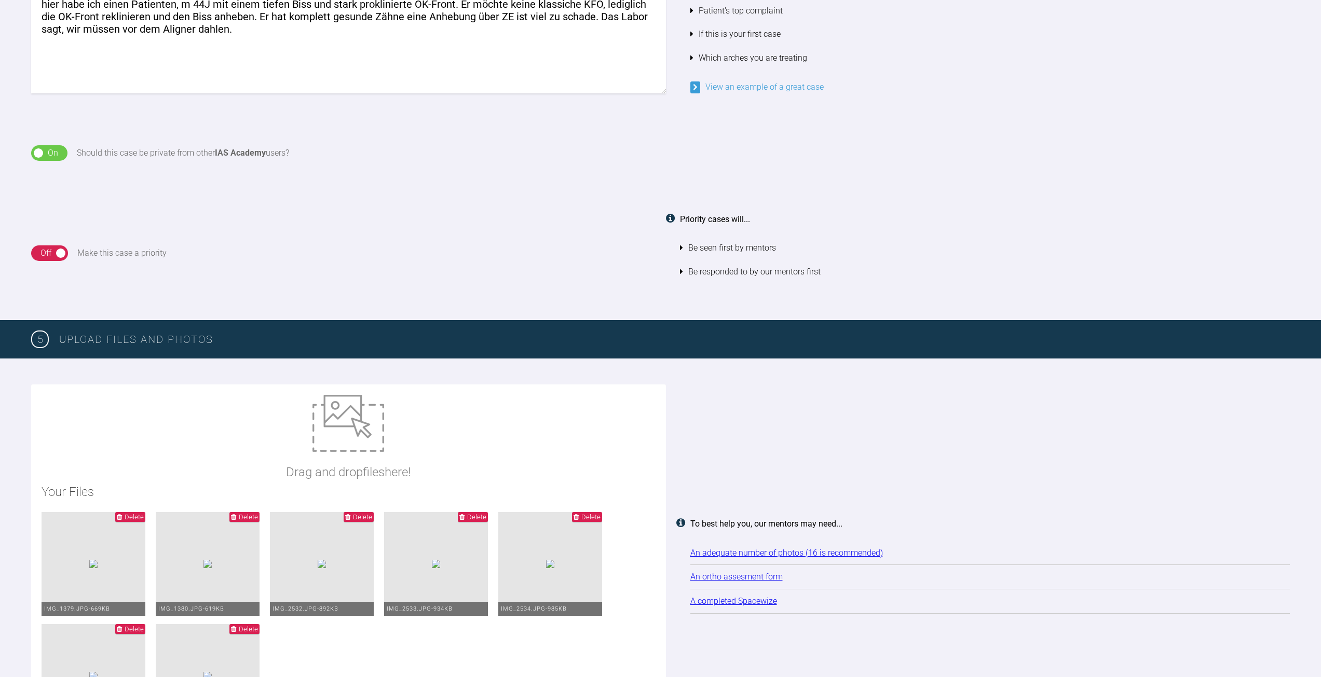
scroll to position [1189, 0]
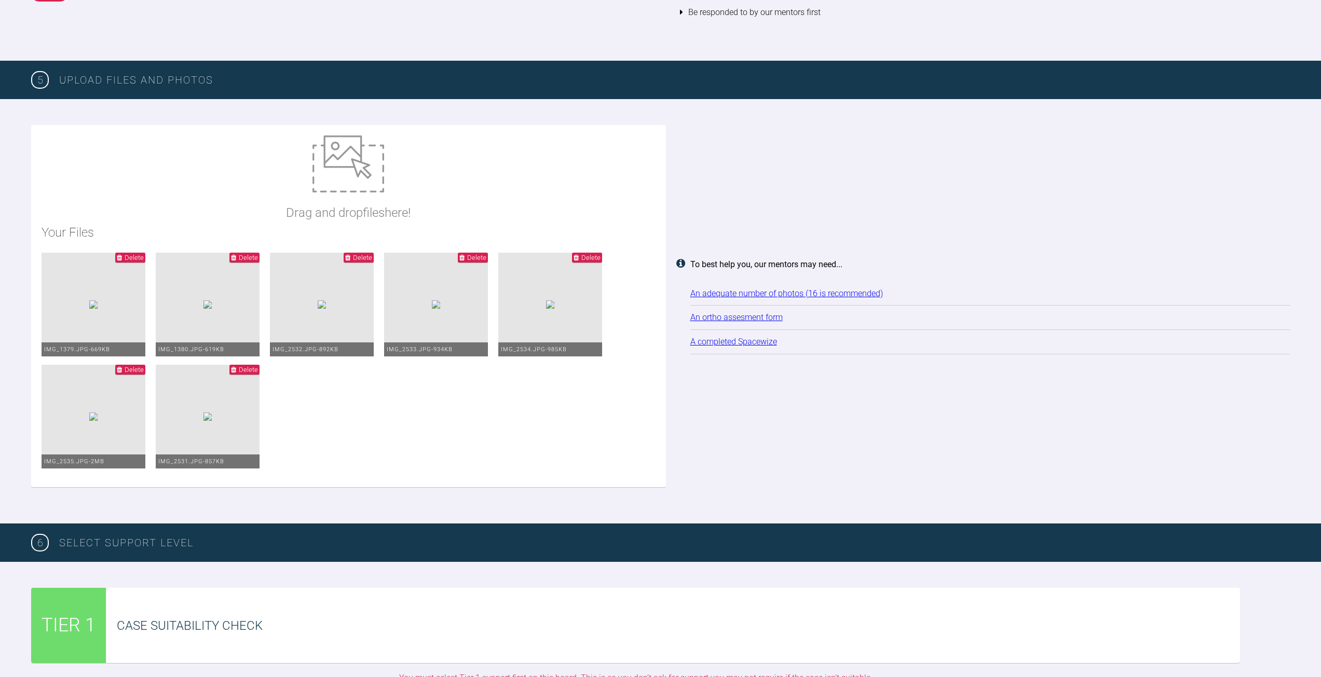
click at [258, 372] on span "Delete" at bounding box center [248, 370] width 19 height 8
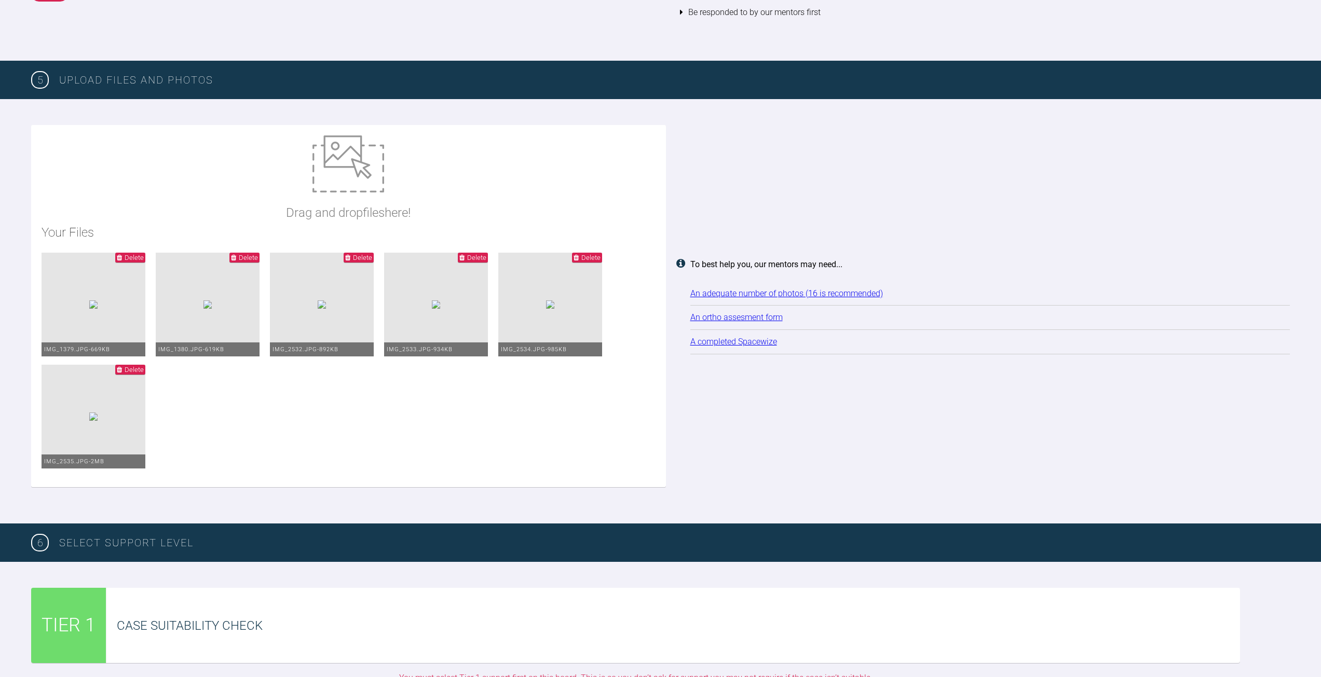
click at [347, 164] on img at bounding box center [348, 163] width 72 height 57
type input "C:\fakepath\IMG_2531.jpg"
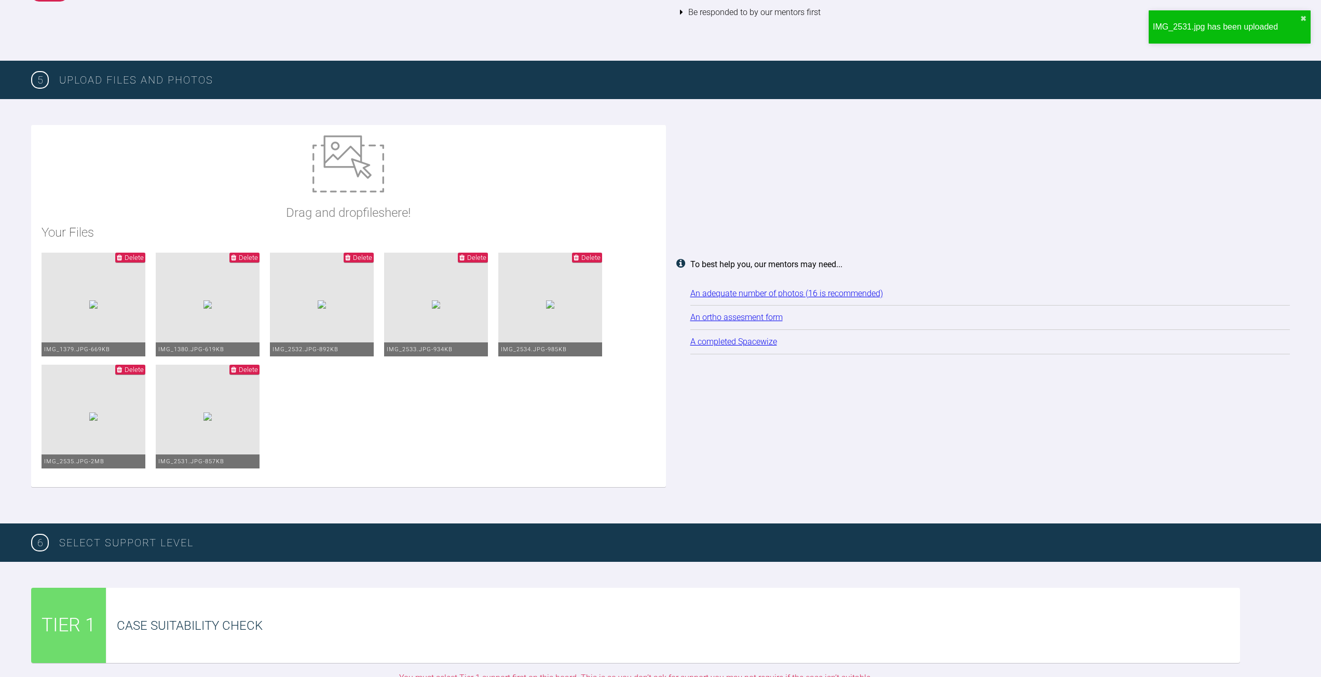
click at [258, 370] on span "Delete" at bounding box center [248, 370] width 19 height 8
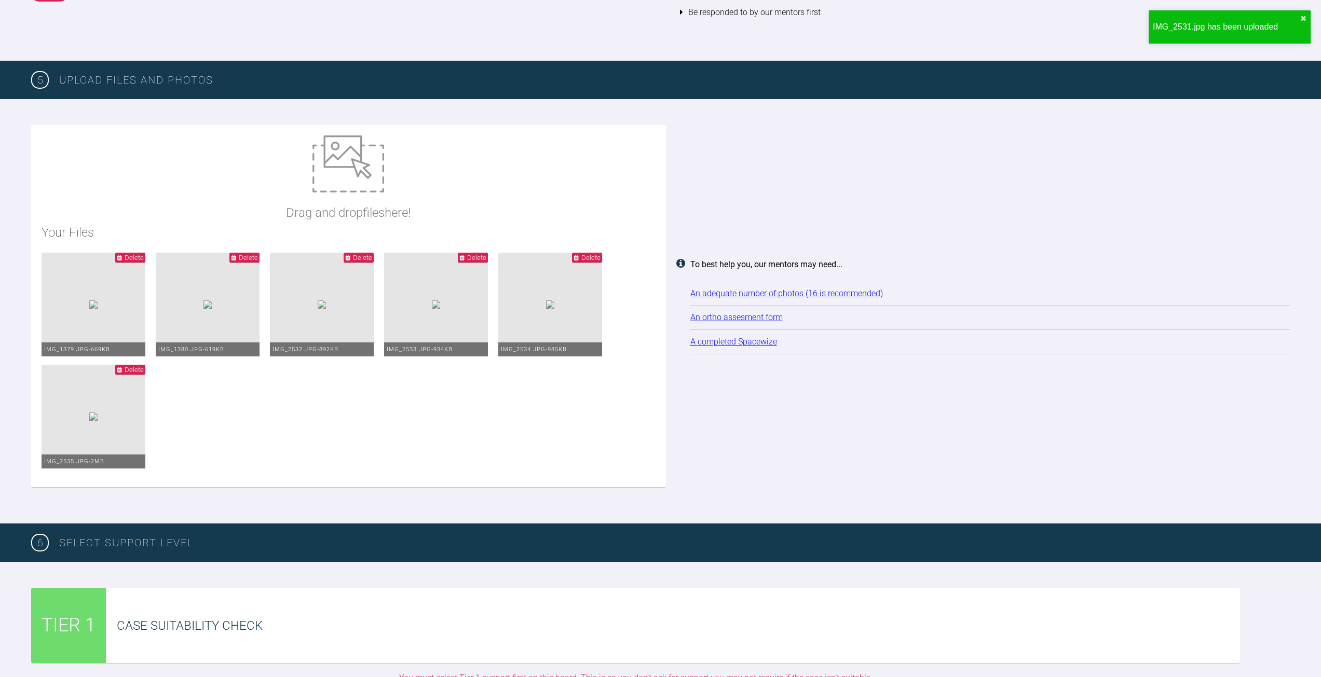
click at [369, 195] on div "Drag and drop files here!" at bounding box center [348, 178] width 125 height 87
type input "C:\fakepath\IMG_1374.jpg"
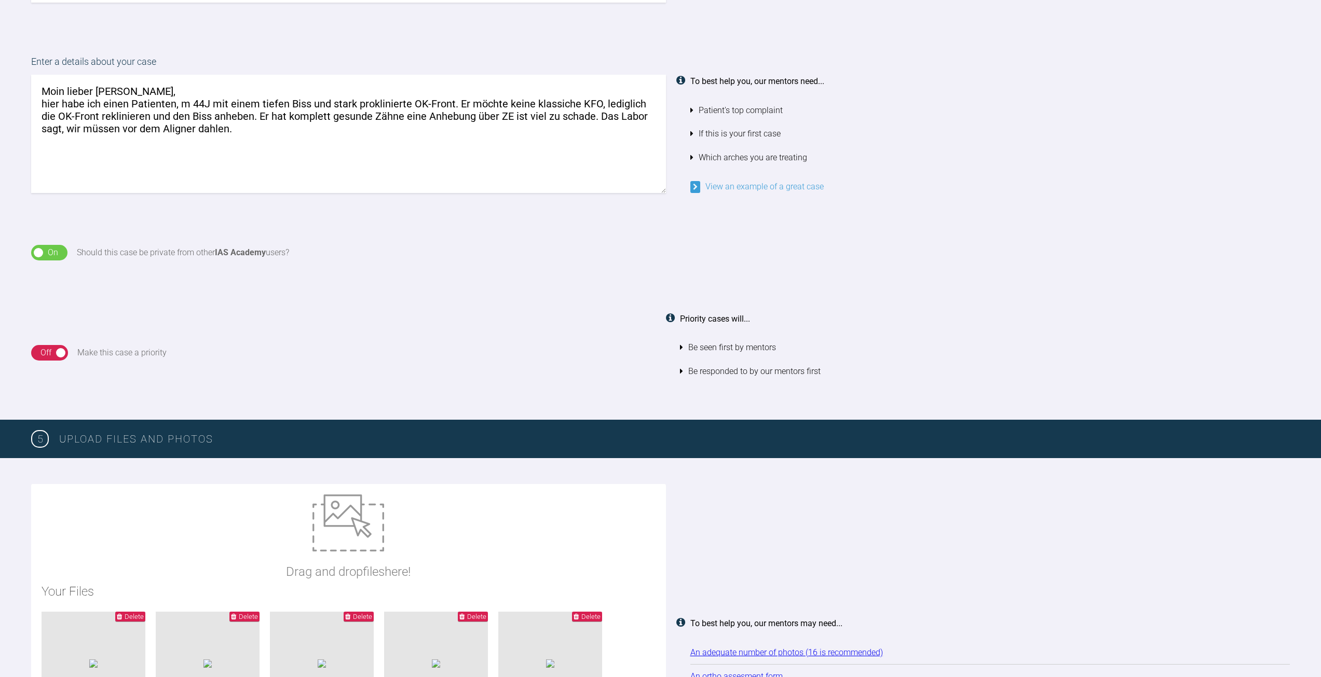
scroll to position [774, 0]
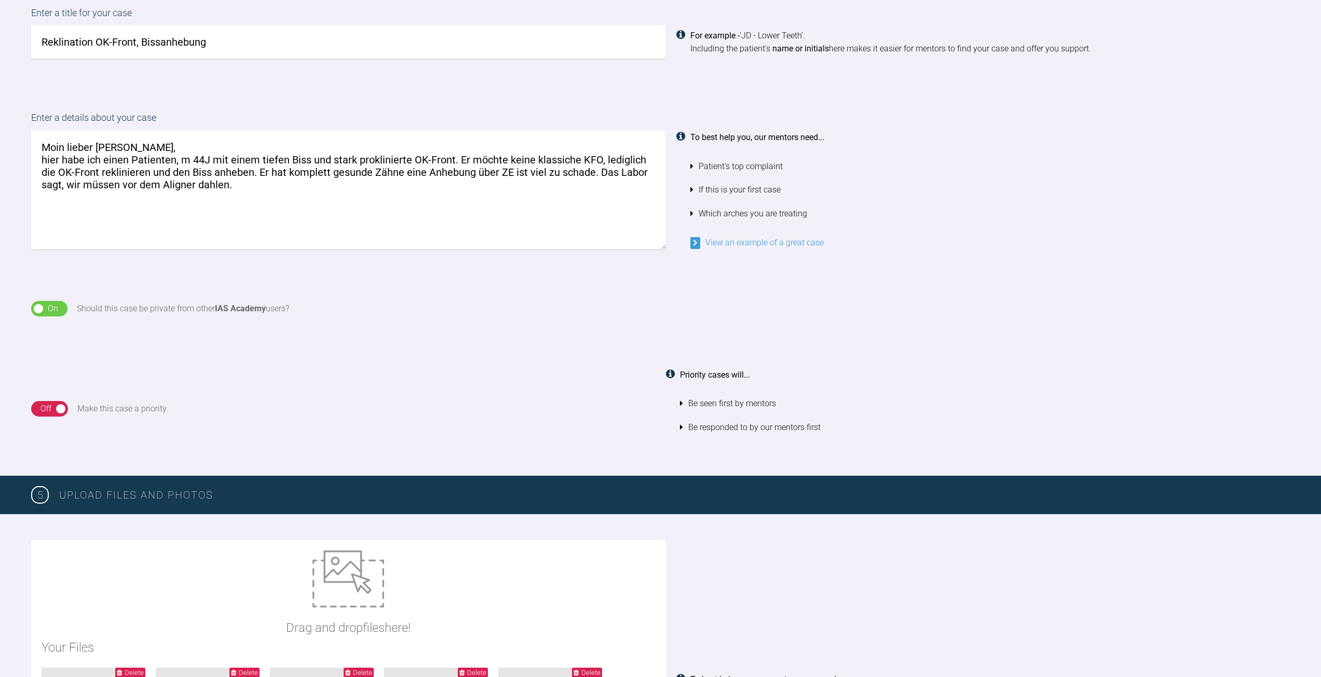
click at [303, 209] on textarea "Moin lieber Jens, hier habe ich einen Patienten, m 44J mit einem tiefen Biss un…" at bounding box center [348, 190] width 635 height 118
paste textarea "palatinale Compositaufbisse 13-23"
drag, startPoint x: 300, startPoint y: 187, endPoint x: 256, endPoint y: 190, distance: 44.7
click at [256, 190] on textarea "Moin lieber Jens, hier habe ich einen Patienten, m 44J mit einem tiefen Biss un…" at bounding box center [348, 190] width 635 height 118
drag, startPoint x: 393, startPoint y: 191, endPoint x: 342, endPoint y: 189, distance: 50.4
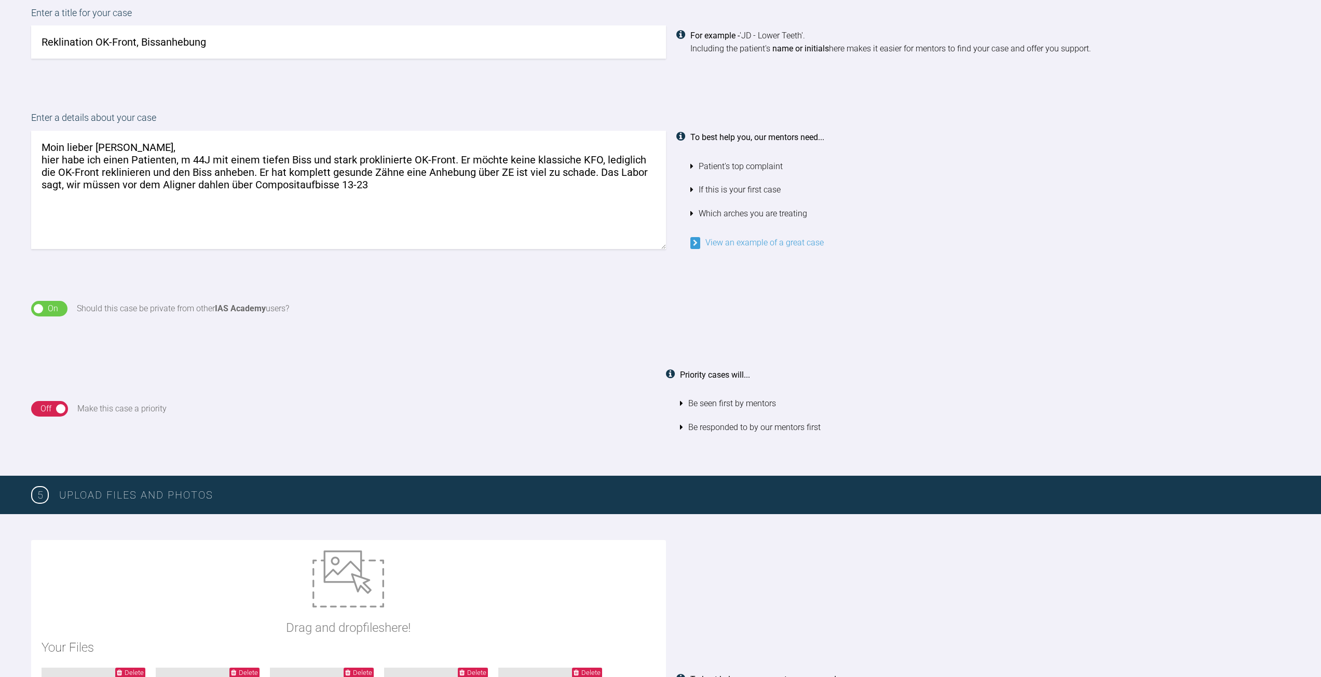
click at [342, 189] on textarea "Moin lieber Jens, hier habe ich einen Patienten, m 44J mit einem tiefen Biss un…" at bounding box center [348, 190] width 635 height 118
paste textarea "palatinale Compositaufbisse 13-23"
drag, startPoint x: 431, startPoint y: 204, endPoint x: -92, endPoint y: 91, distance: 535.1
click at [0, 91] on html "My Cases Logout Browse all IAS Services Start New Case 2 Logout Support Forum B…" at bounding box center [660, 249] width 1321 height 2047
drag, startPoint x: 77, startPoint y: 127, endPoint x: -206, endPoint y: 63, distance: 289.9
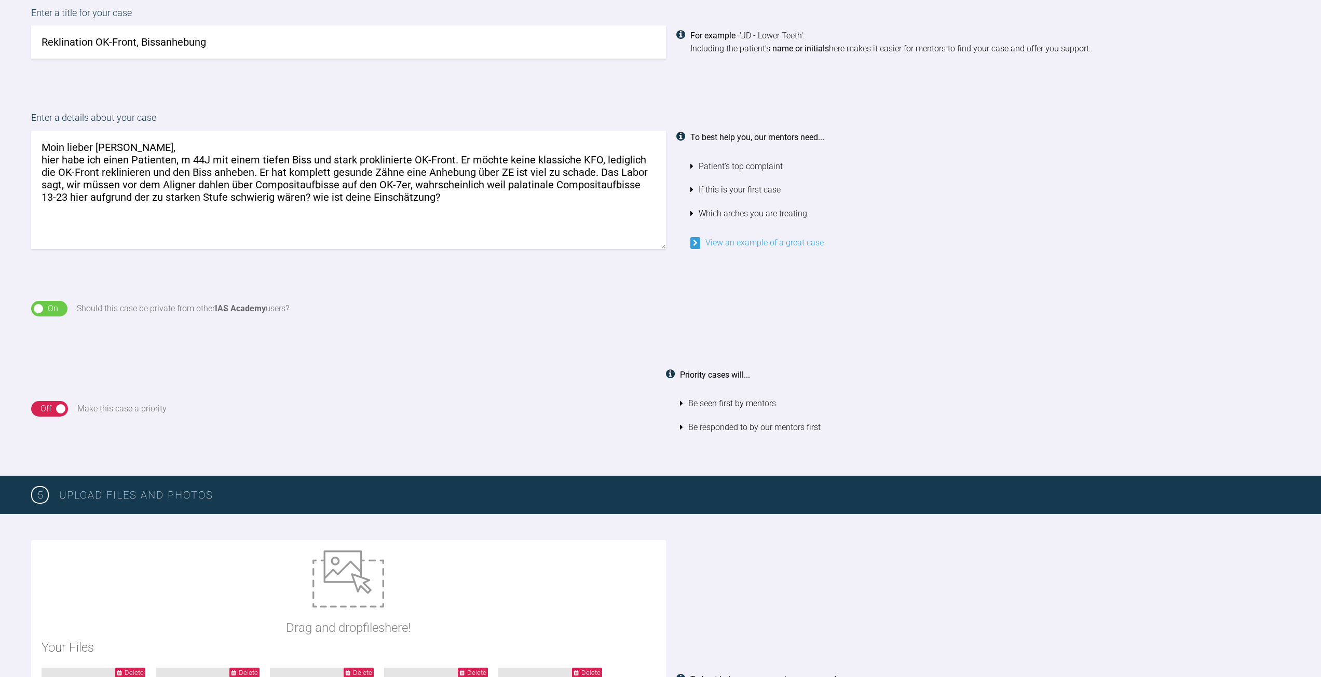
click at [0, 63] on html "My Cases Logout Browse all IAS Services Start New Case 2 Logout Support Forum B…" at bounding box center [660, 249] width 1321 height 2047
paste textarea "ich habe hier einen 44-jährigen Patienten mit tiefem Biss und stark prokliniert…"
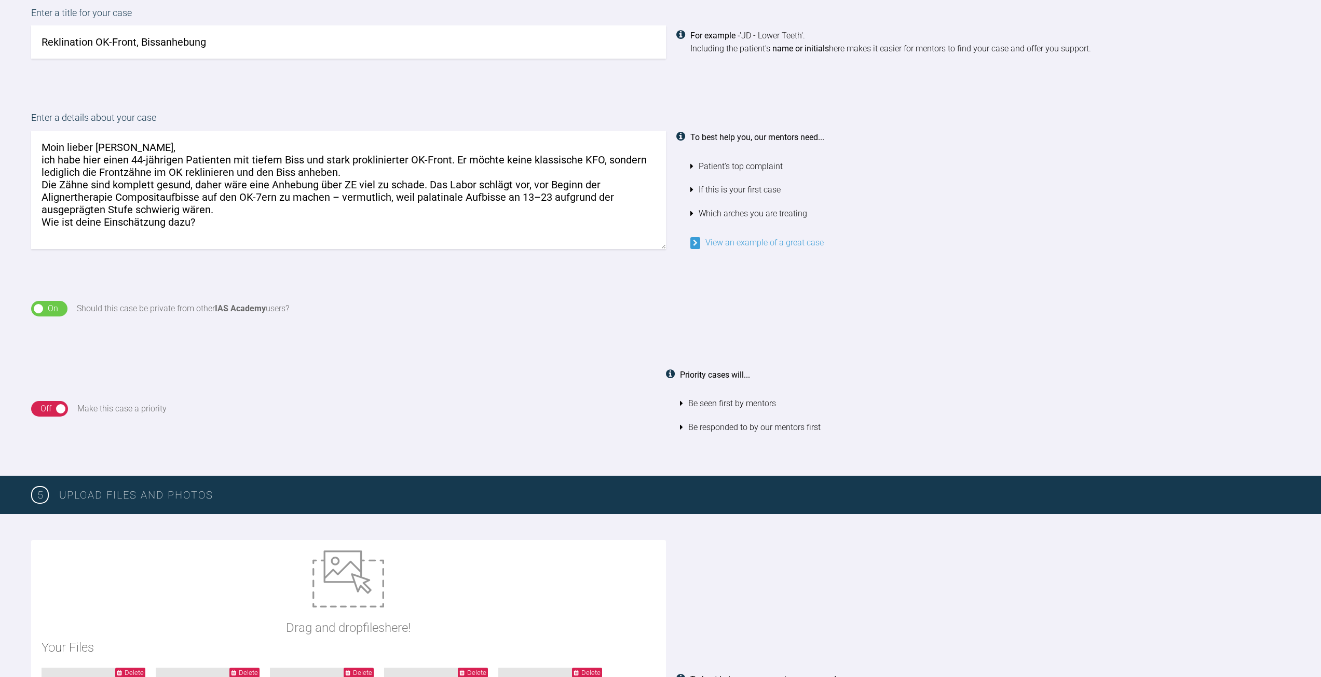
click at [102, 158] on textarea "Moin lieber Jens, ich habe hier einen 44-jährigen Patienten mit tiefem Biss und…" at bounding box center [348, 190] width 635 height 118
drag, startPoint x: 483, startPoint y: 185, endPoint x: 527, endPoint y: 184, distance: 44.1
click at [527, 184] on textarea "Moin lieber Jens, ich habe einen 44-jährigen Patienten mit tiefem Biss und star…" at bounding box center [348, 190] width 635 height 118
drag, startPoint x: 556, startPoint y: 184, endPoint x: 565, endPoint y: 184, distance: 9.3
click at [565, 184] on textarea "Moin lieber Jens, ich habe einen 44-jährigen Patienten mit tiefem Biss und star…" at bounding box center [348, 190] width 635 height 118
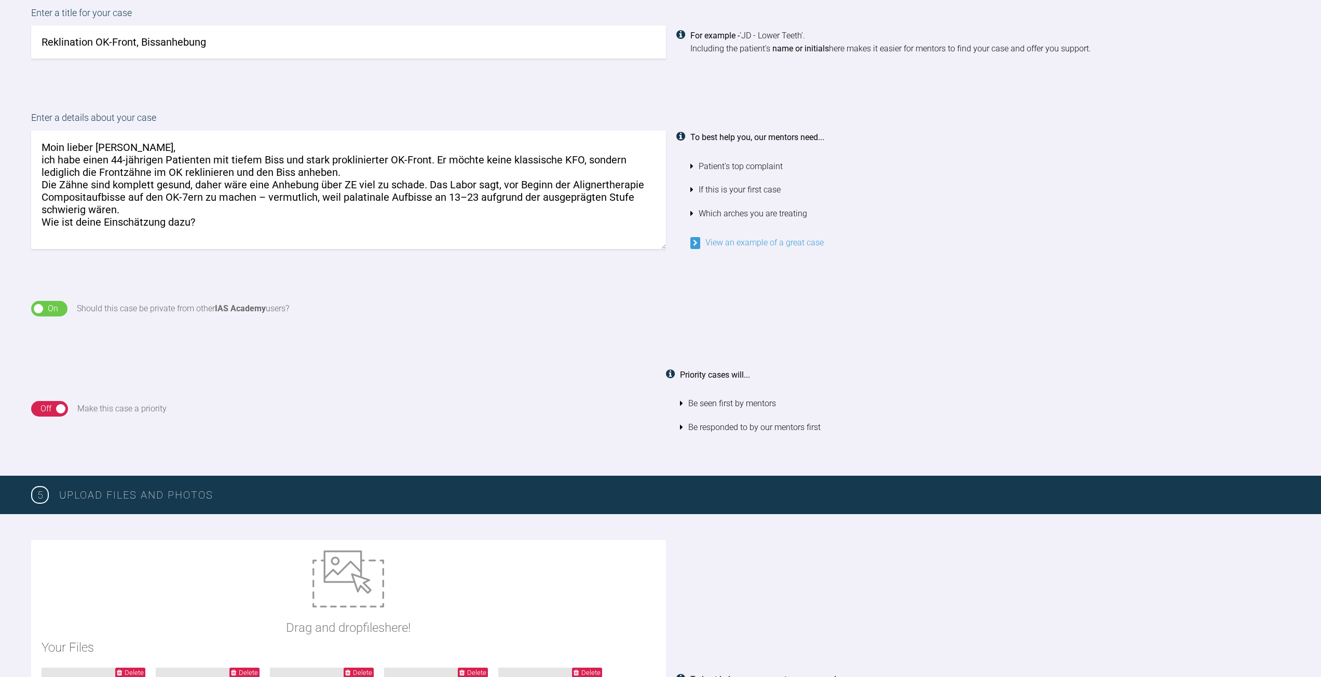
click at [567, 184] on textarea "Moin lieber Jens, ich habe einen 44-jährigen Patienten mit tiefem Biss und star…" at bounding box center [348, 190] width 635 height 118
drag, startPoint x: 567, startPoint y: 184, endPoint x: 523, endPoint y: 184, distance: 43.6
click at [523, 184] on textarea "Moin lieber Jens, ich habe einen 44-jährigen Patienten mit tiefem Biss und star…" at bounding box center [348, 190] width 635 height 118
drag, startPoint x: 58, startPoint y: 199, endPoint x: 63, endPoint y: 198, distance: 5.3
click at [59, 199] on textarea "Moin lieber Jens, ich habe einen 44-jährigen Patienten mit tiefem Biss und star…" at bounding box center [348, 190] width 635 height 118
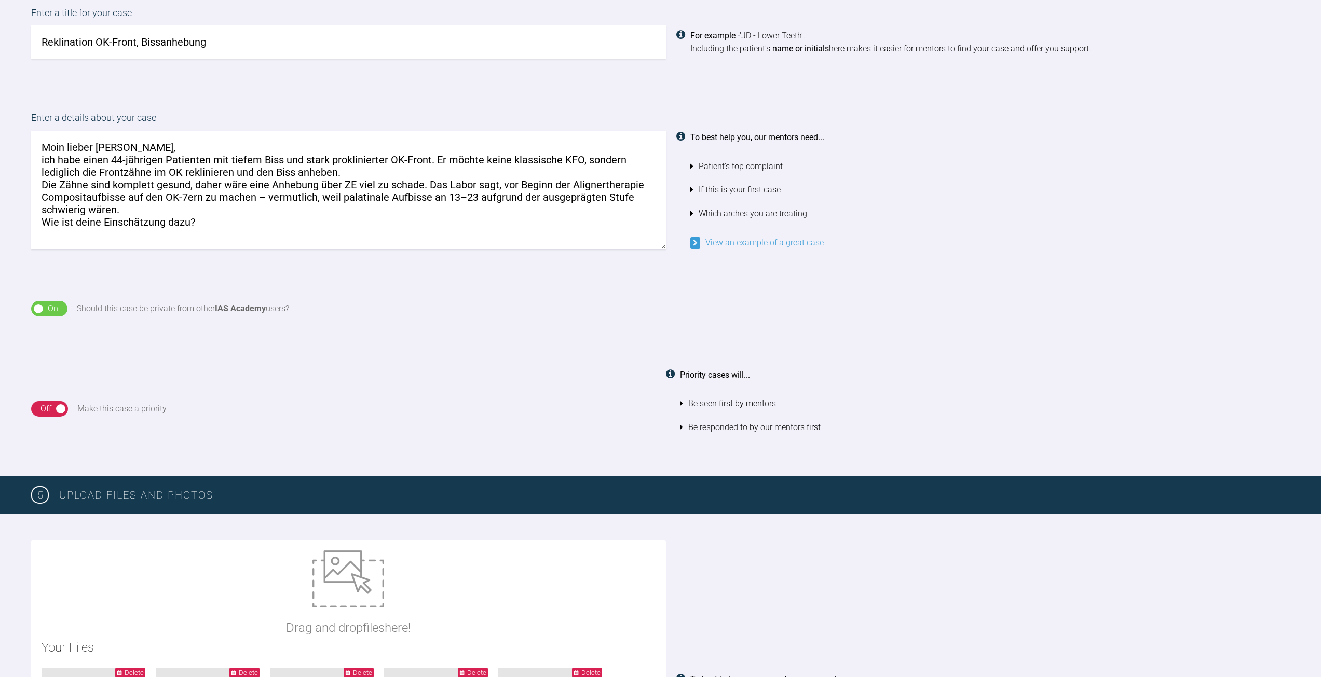
click at [639, 182] on textarea "Moin lieber Jens, ich habe einen 44-jährigen Patienten mit tiefem Biss und star…" at bounding box center [348, 190] width 635 height 118
drag, startPoint x: 268, startPoint y: 197, endPoint x: 255, endPoint y: 196, distance: 12.5
click at [255, 196] on textarea "Moin lieber Jens, ich habe einen 44-jährigen Patienten mit tiefem Biss und star…" at bounding box center [348, 190] width 635 height 118
click at [311, 198] on textarea "Moin lieber Jens, ich habe einen 44-jährigen Patienten mit tiefem Biss und star…" at bounding box center [348, 190] width 635 height 118
click at [124, 210] on textarea "Moin lieber Jens, ich habe einen 44-jährigen Patienten mit tiefem Biss und star…" at bounding box center [348, 190] width 635 height 118
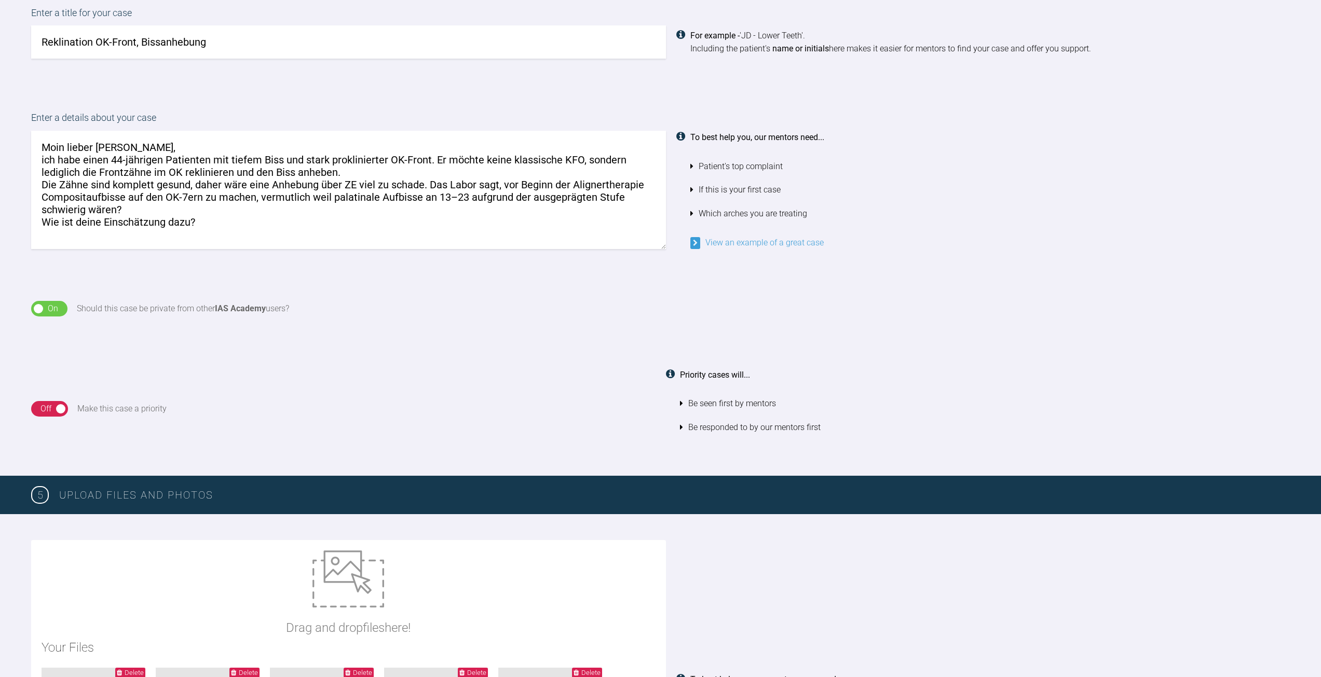
drag, startPoint x: 256, startPoint y: 197, endPoint x: 500, endPoint y: 186, distance: 244.1
click at [500, 186] on textarea "Moin lieber Jens, ich habe einen 44-jährigen Patienten mit tiefem Biss und star…" at bounding box center [348, 190] width 635 height 118
click at [562, 202] on textarea "Moin lieber Jens, ich habe einen 44-jährigen Patienten mit tiefem Biss und star…" at bounding box center [348, 190] width 635 height 118
drag, startPoint x: 571, startPoint y: 181, endPoint x: 500, endPoint y: 181, distance: 71.6
click at [500, 181] on textarea "Moin lieber Jens, ich habe einen 44-jährigen Patienten mit tiefem Biss und star…" at bounding box center [348, 190] width 635 height 118
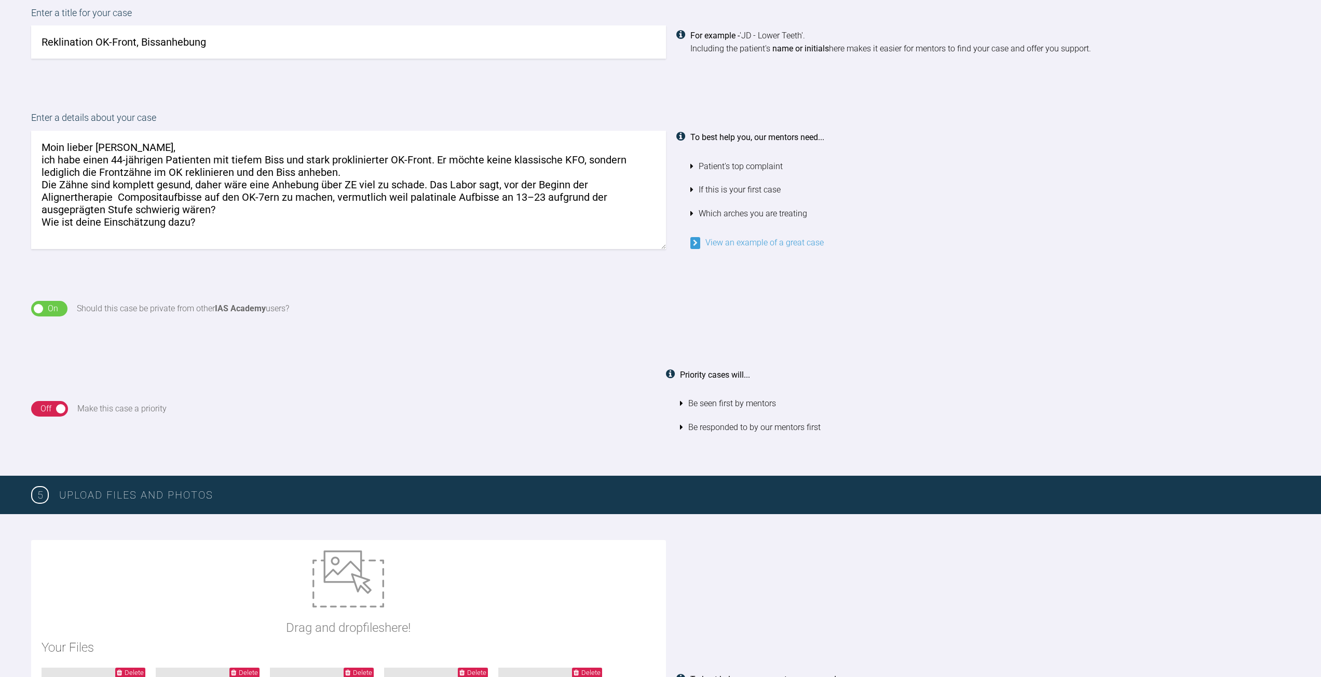
click at [115, 198] on textarea "Moin lieber Jens, ich habe einen 44-jährigen Patienten mit tiefem Biss und star…" at bounding box center [348, 190] width 635 height 118
click at [504, 184] on textarea "Moin lieber Jens, ich habe einen 44-jährigen Patienten mit tiefem Biss und star…" at bounding box center [348, 190] width 635 height 118
click at [115, 199] on textarea "Moin lieber Jens, ich habe einen 44-jährigen Patienten mit tiefem Biss und star…" at bounding box center [348, 190] width 635 height 118
drag, startPoint x: 436, startPoint y: 198, endPoint x: 384, endPoint y: 198, distance: 51.9
click at [384, 198] on textarea "Moin lieber Jens, ich habe einen 44-jährigen Patienten mit tiefem Biss und star…" at bounding box center [348, 190] width 635 height 118
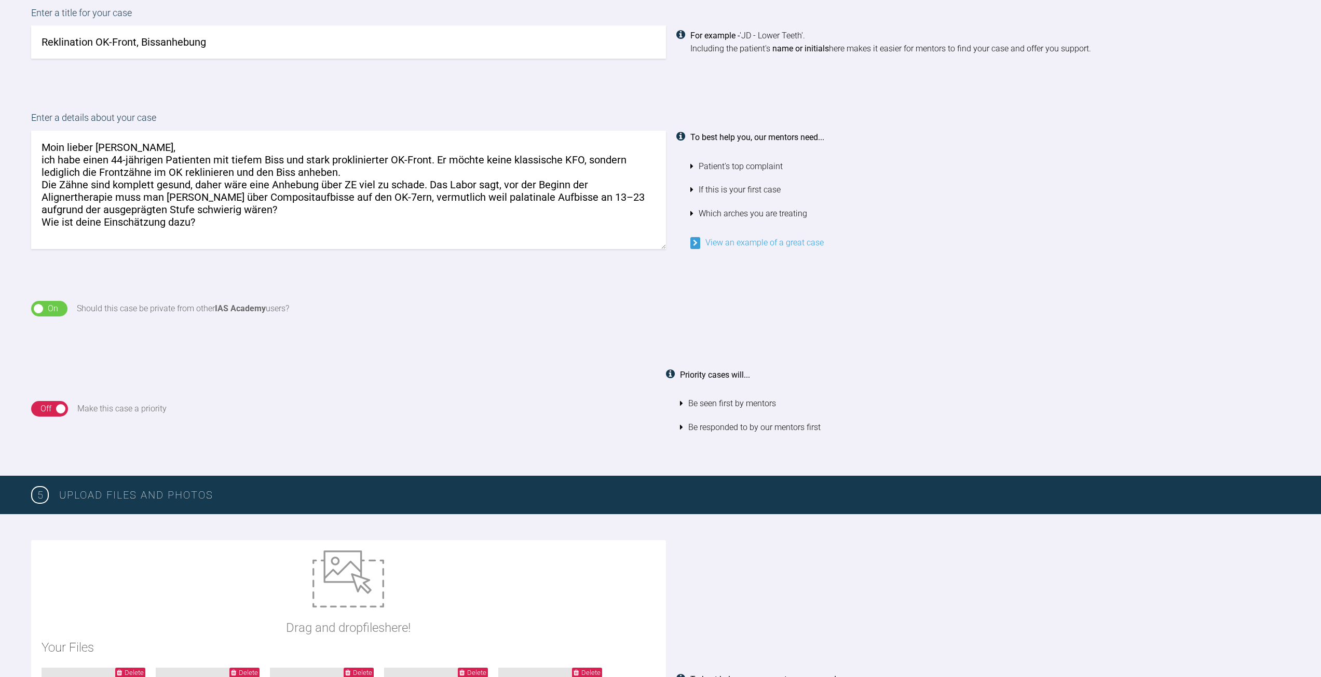
click at [259, 222] on textarea "Moin lieber Jens, ich habe einen 44-jährigen Patienten mit tiefem Biss und star…" at bounding box center [348, 190] width 635 height 118
drag, startPoint x: 224, startPoint y: 229, endPoint x: -87, endPoint y: 94, distance: 338.3
click at [0, 94] on html "My Cases Logout Browse all IAS Services Start New Case 2 Logout Support Forum B…" at bounding box center [660, 249] width 1321 height 2047
paste textarea "im OK reklinieren und den Biss anheben. Die Zähne sind komplett gesund – daher …"
click at [112, 196] on textarea "Moin lieber Jens, ich habe einen 44-jährigen Patienten mit tiefem Biss und star…" at bounding box center [348, 190] width 635 height 118
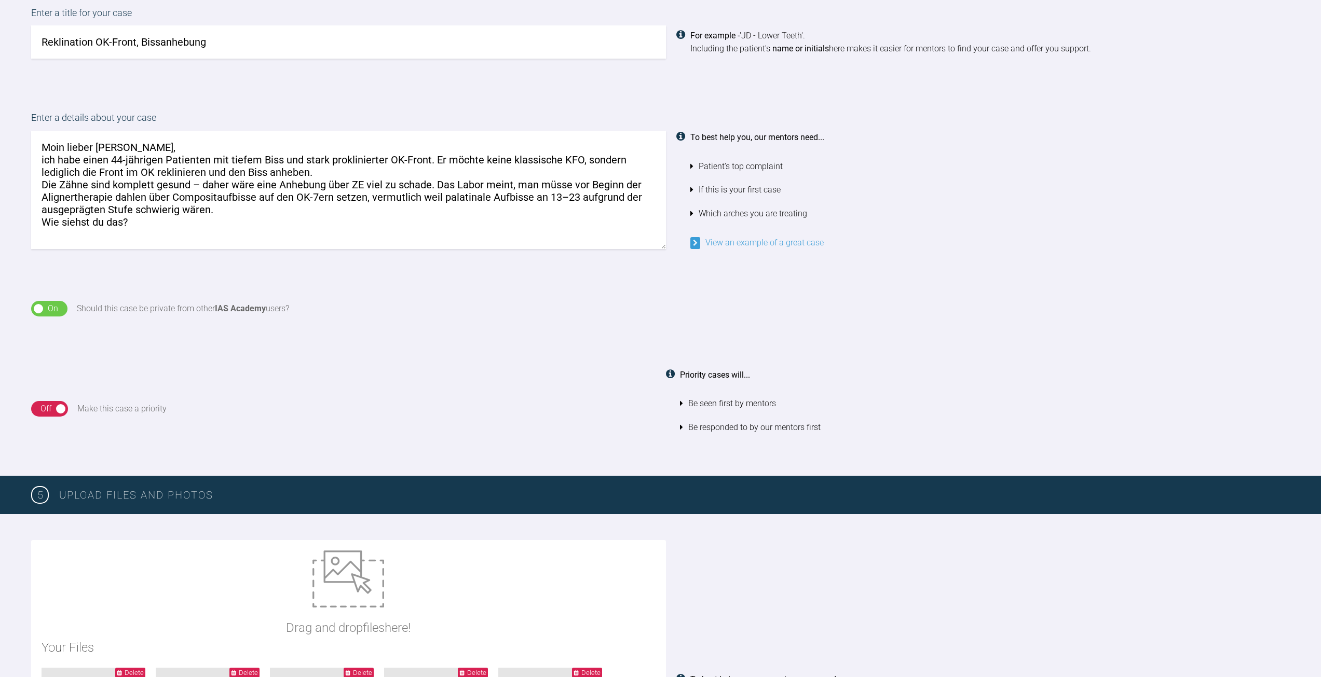
drag, startPoint x: 334, startPoint y: 199, endPoint x: 371, endPoint y: 199, distance: 37.4
click at [371, 199] on textarea "Moin lieber Jens, ich habe einen 44-jährigen Patienten mit tiefem Biss und star…" at bounding box center [348, 190] width 635 height 118
drag, startPoint x: 527, startPoint y: 213, endPoint x: 330, endPoint y: 214, distance: 196.7
click at [526, 214] on textarea "Moin lieber Jens, ich habe einen 44-jährigen Patienten mit tiefem Biss und star…" at bounding box center [348, 190] width 635 height 118
click at [155, 233] on textarea "Moin lieber Jens, ich habe einen 44-jährigen Patienten mit tiefem Biss und star…" at bounding box center [348, 190] width 635 height 118
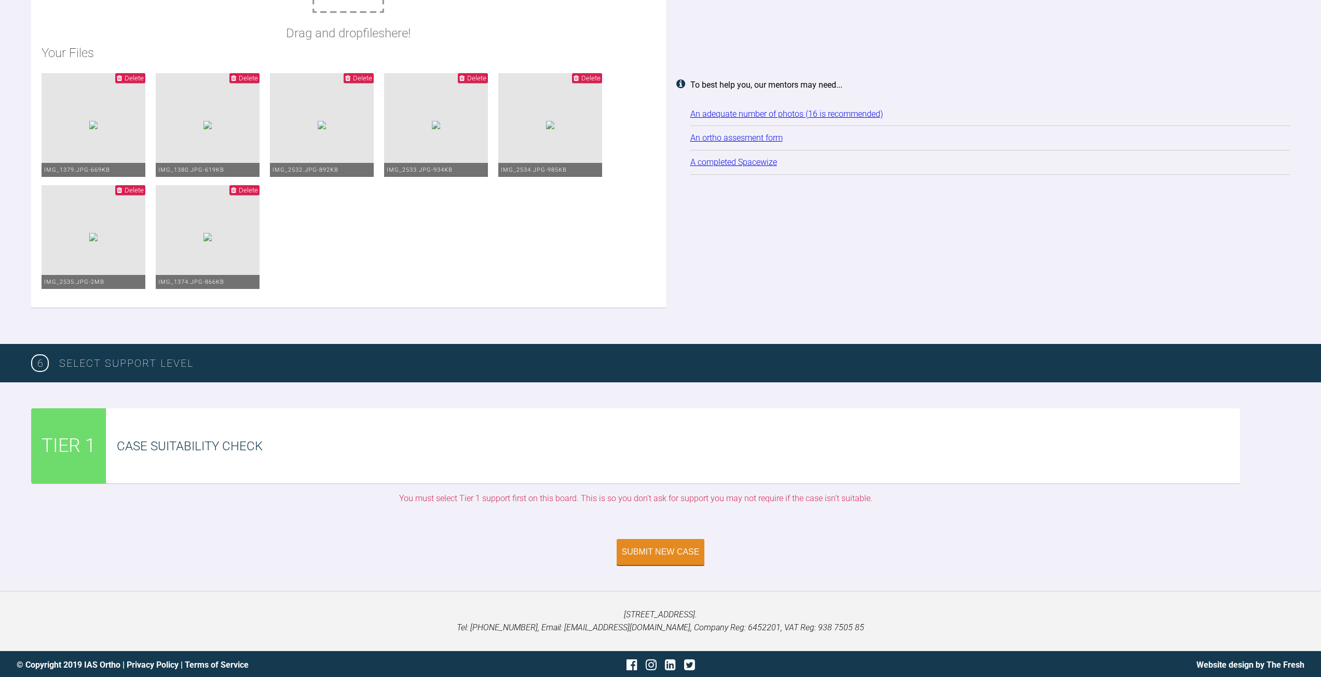
scroll to position [1370, 0]
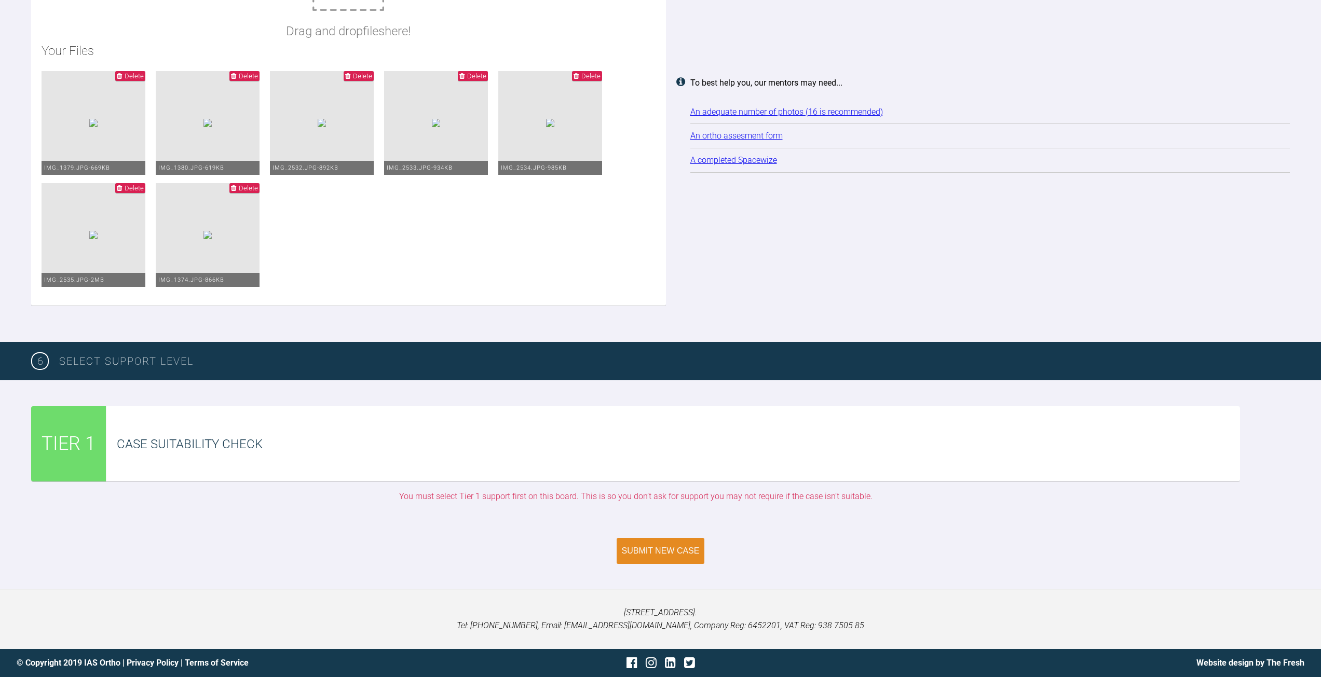
type textarea "Moin lieber Jens, ich habe einen 44-jährigen Patienten mit tiefem Biss und star…"
click at [672, 554] on div "Submit New Case" at bounding box center [661, 550] width 78 height 9
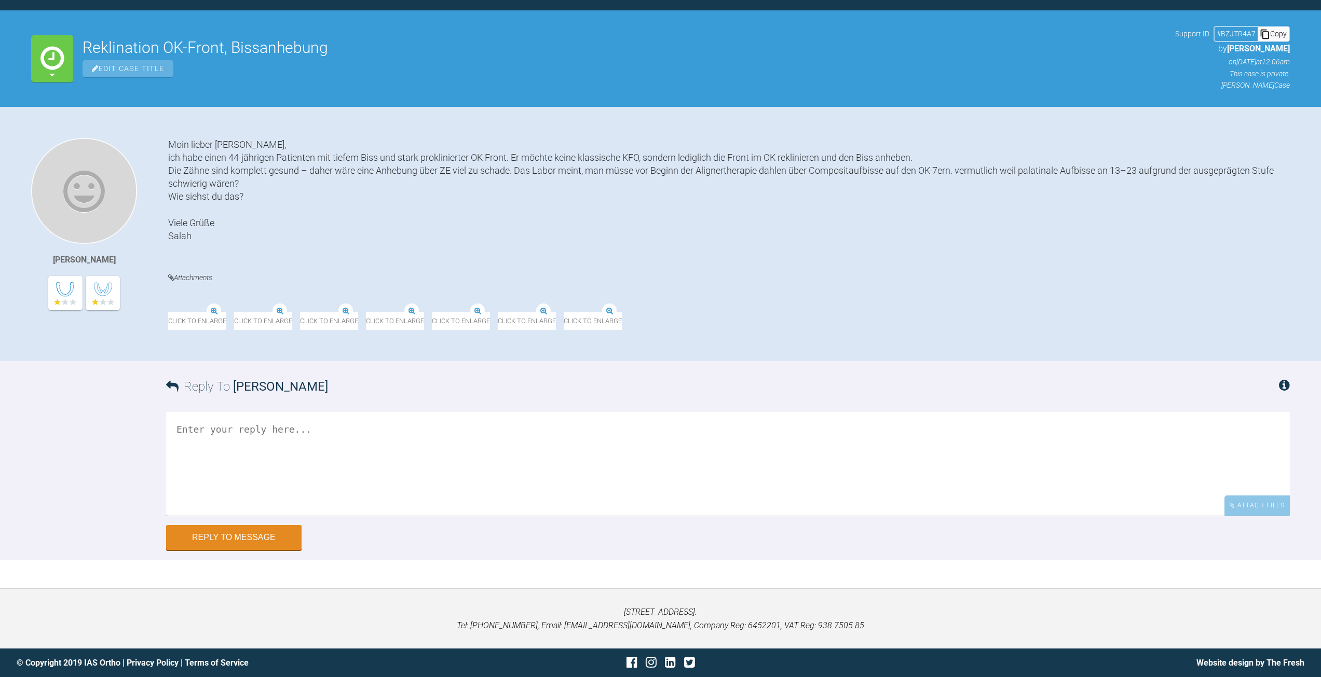
scroll to position [149, 0]
click at [224, 298] on img at bounding box center [200, 304] width 65 height 13
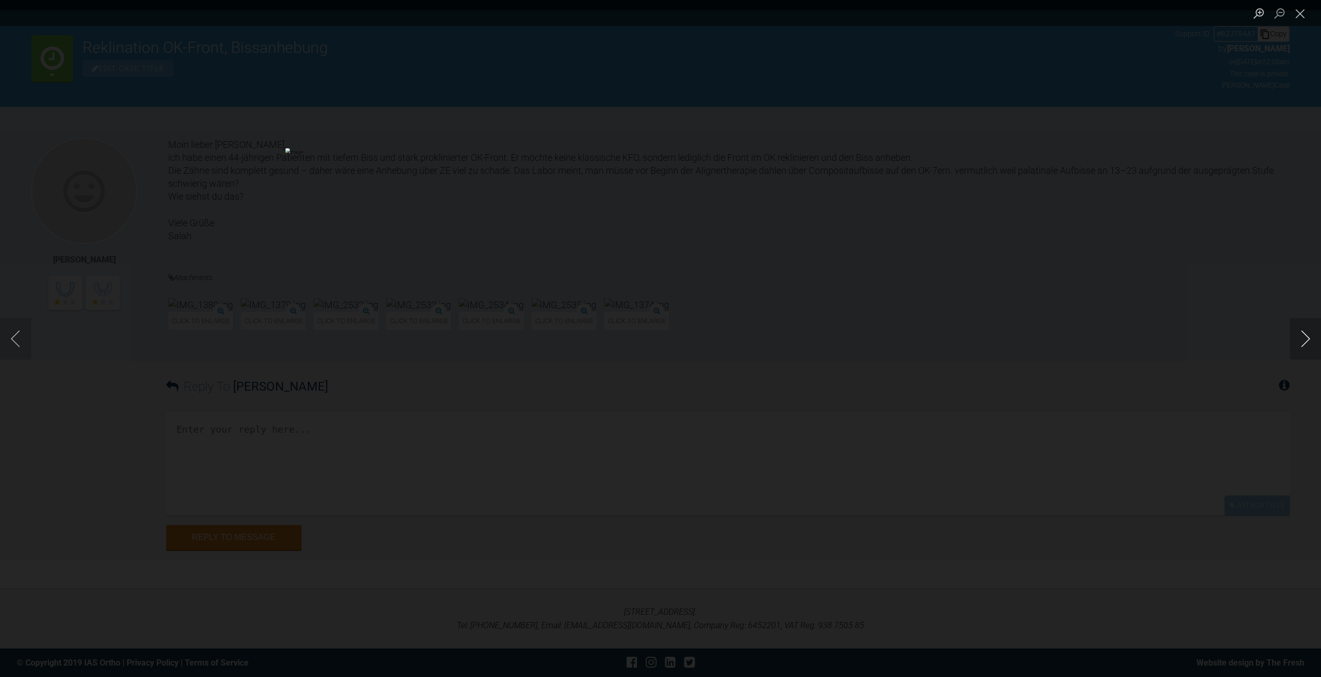
click at [1303, 340] on button "Next image" at bounding box center [1304, 339] width 31 height 42
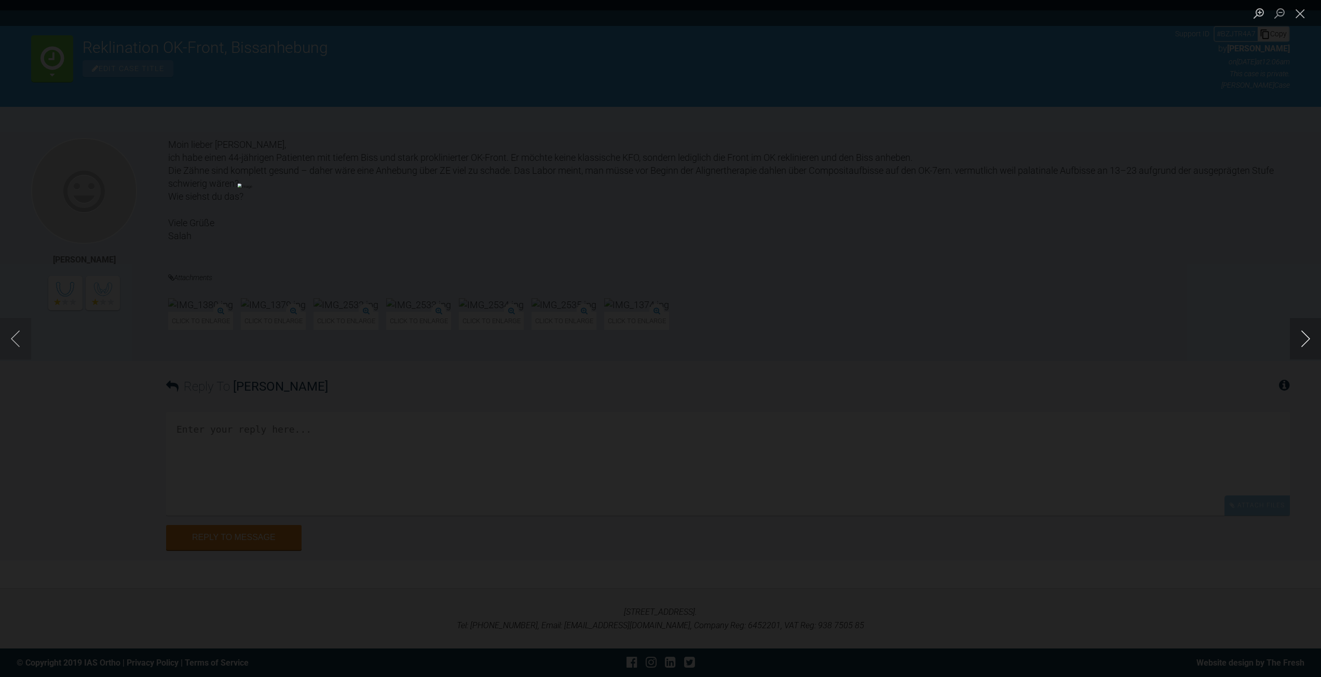
click at [1303, 340] on button "Next image" at bounding box center [1304, 339] width 31 height 42
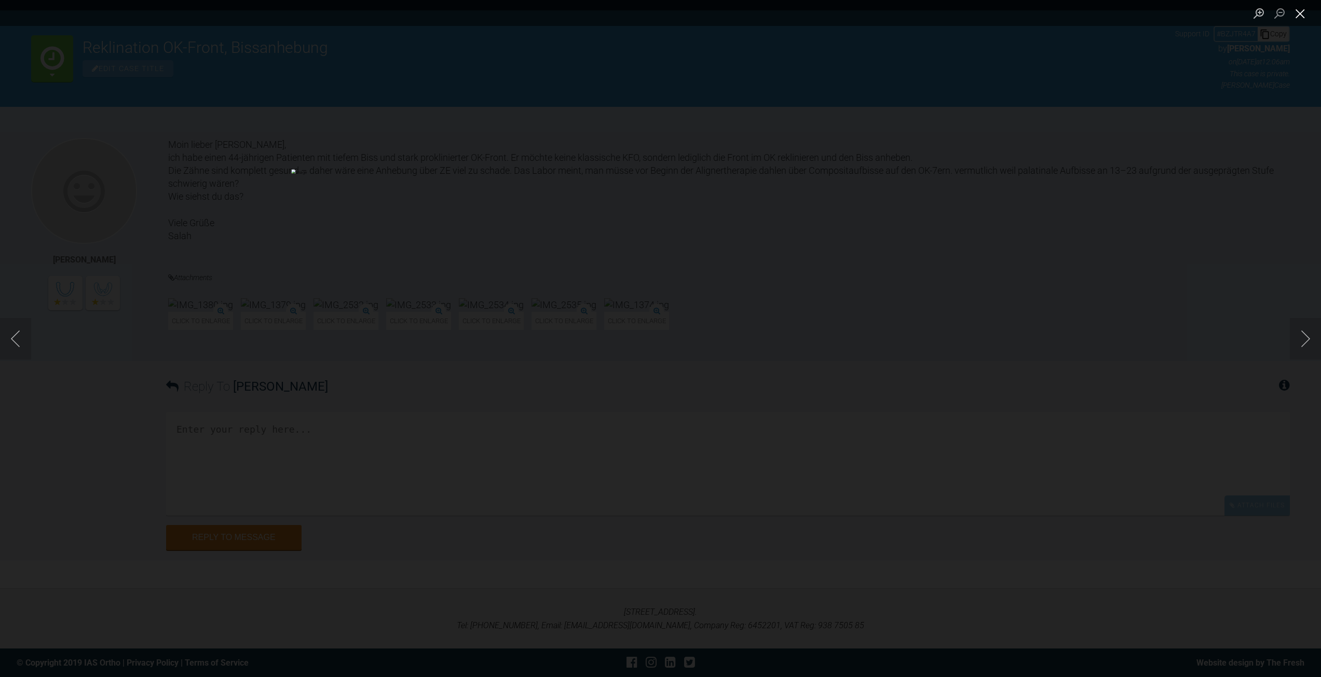
click at [1302, 19] on button "Close lightbox" at bounding box center [1299, 13] width 21 height 18
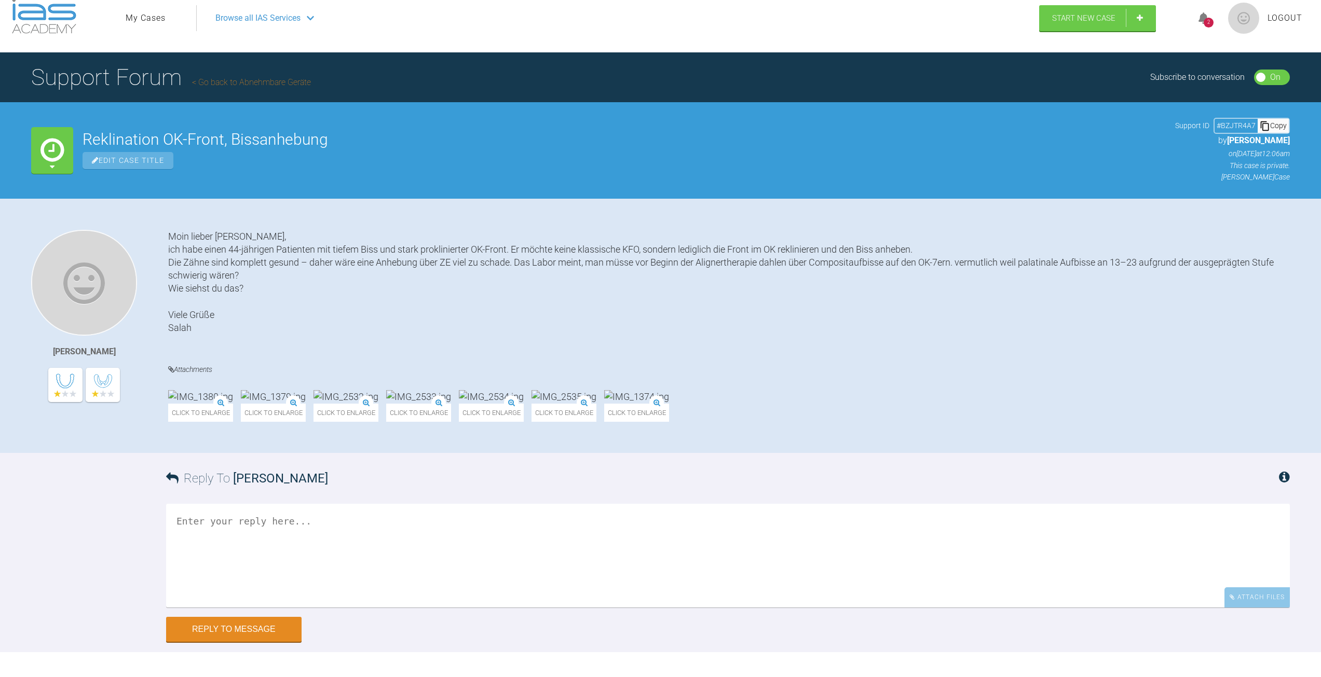
scroll to position [0, 0]
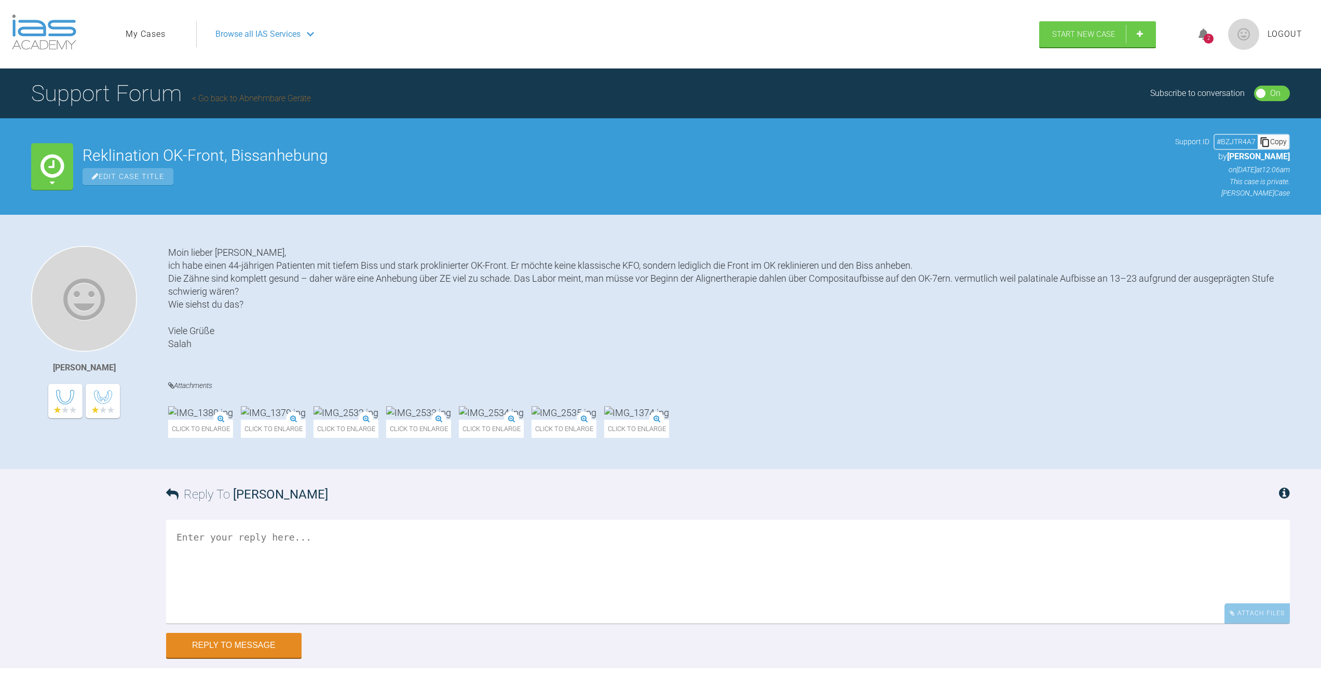
click at [66, 36] on img at bounding box center [44, 32] width 64 height 35
